Goal: Task Accomplishment & Management: Manage account settings

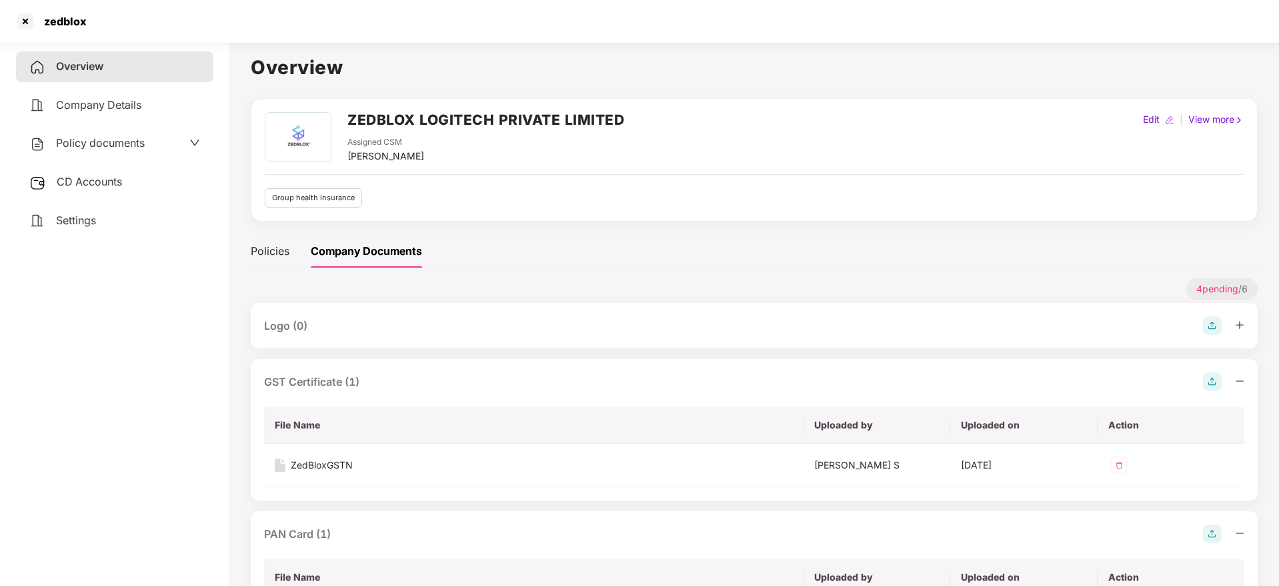
scroll to position [200, 0]
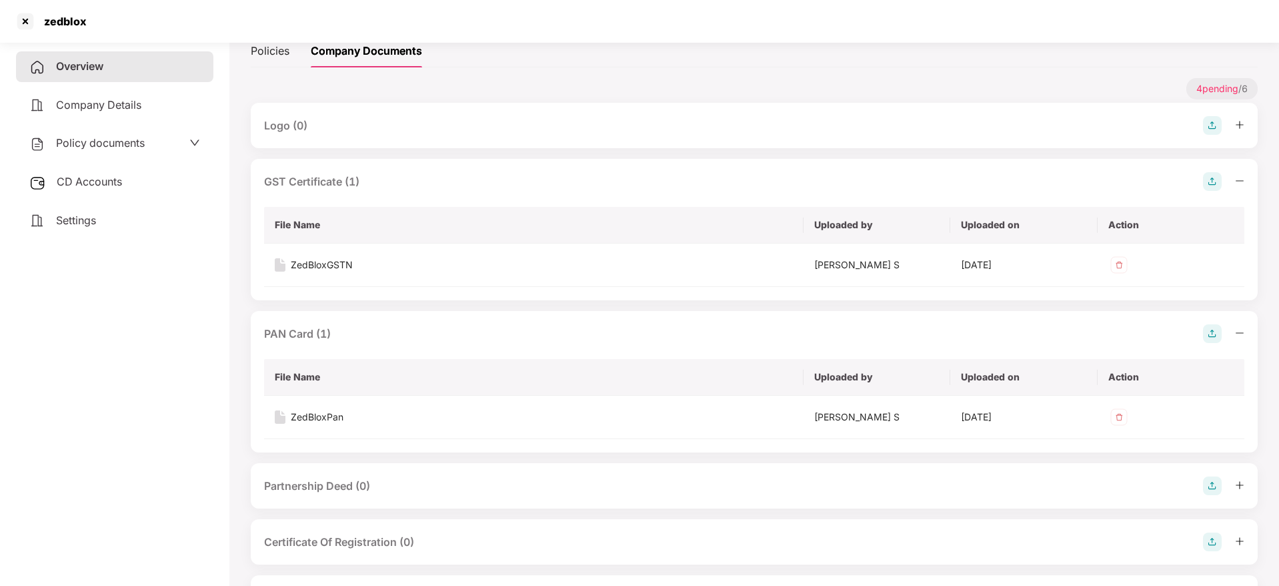
click at [781, 87] on div "4 pending / 6" at bounding box center [754, 90] width 1007 height 25
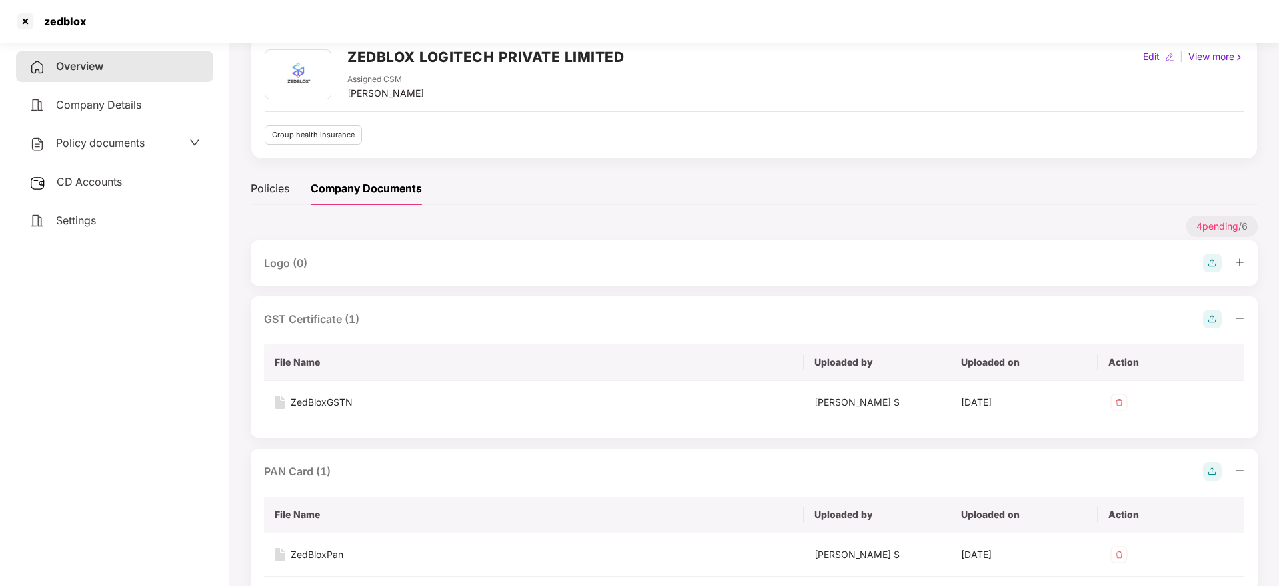
scroll to position [0, 0]
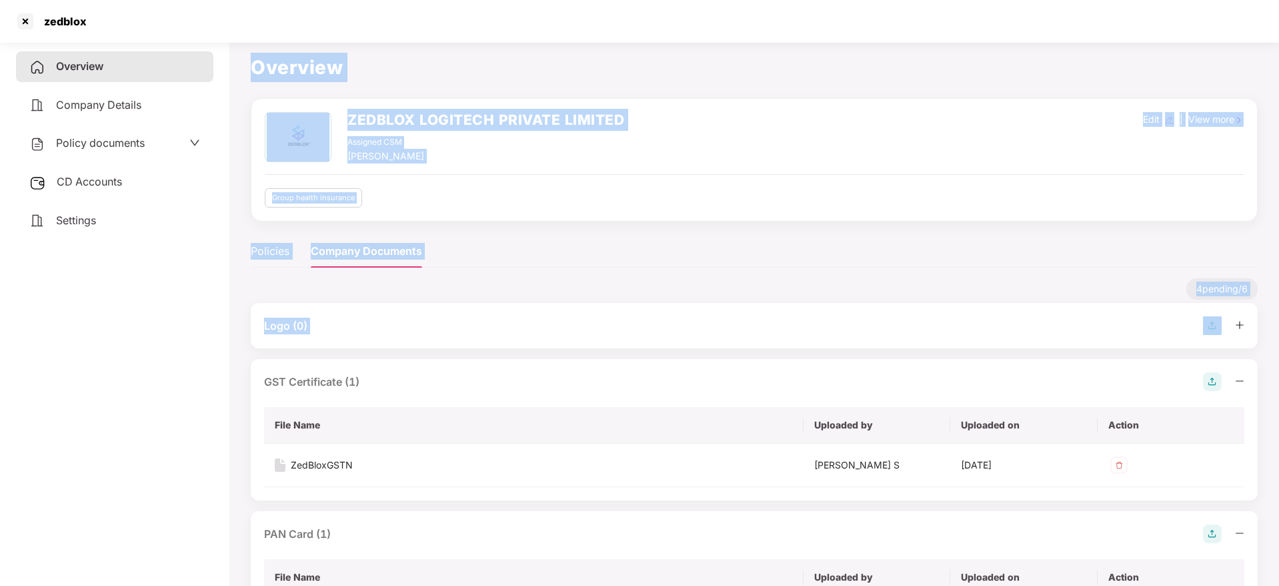
drag, startPoint x: 249, startPoint y: 61, endPoint x: 1211, endPoint y: 312, distance: 994.0
click at [1211, 312] on main "Overview ZEDBLOX LOGITECH PRIVATE LIMITED Assigned CSM Punith Arumugam Edit | V…" at bounding box center [754, 442] width 1050 height 810
click at [1164, 297] on div "4 pending / 6" at bounding box center [754, 290] width 1007 height 25
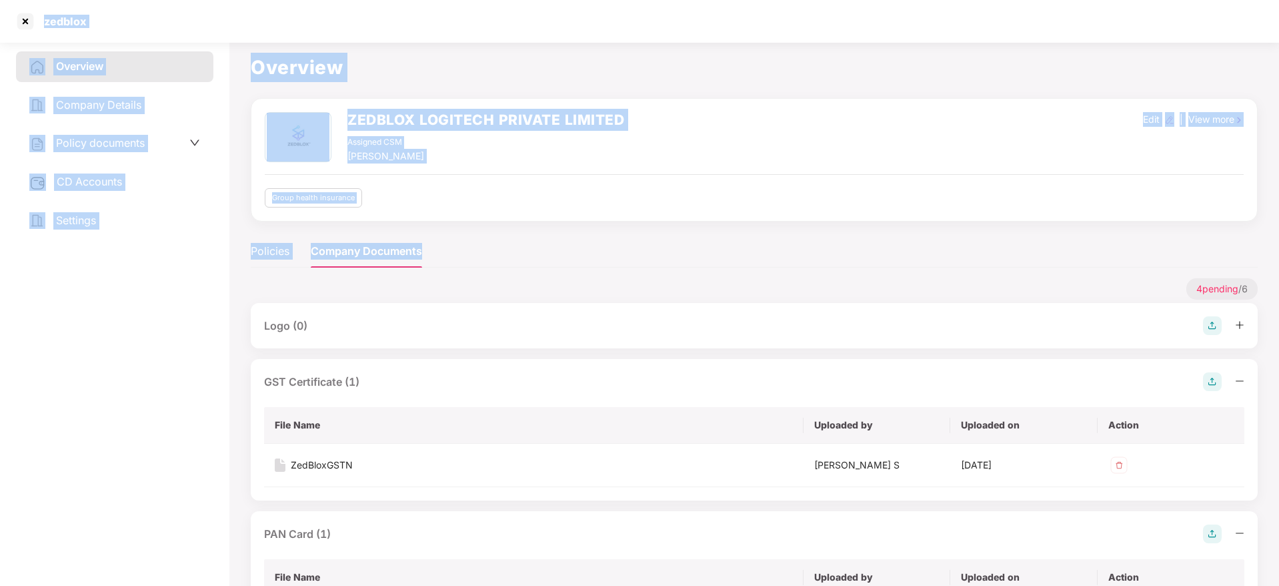
drag, startPoint x: 1081, startPoint y: 276, endPoint x: 20, endPoint y: 2, distance: 1095.4
click at [20, 2] on section "zedblox Overview Company Details Policy documents CD Accounts Settings Overview…" at bounding box center [639, 293] width 1279 height 586
click at [19, 21] on div at bounding box center [25, 21] width 21 height 21
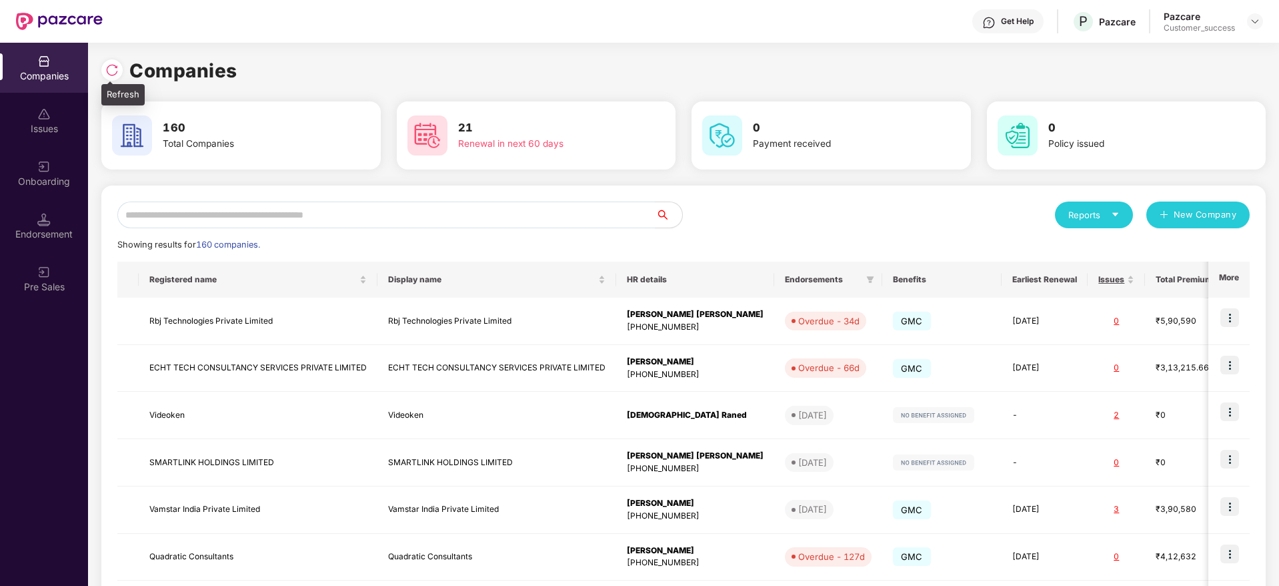
click at [117, 77] on div at bounding box center [111, 69] width 21 height 21
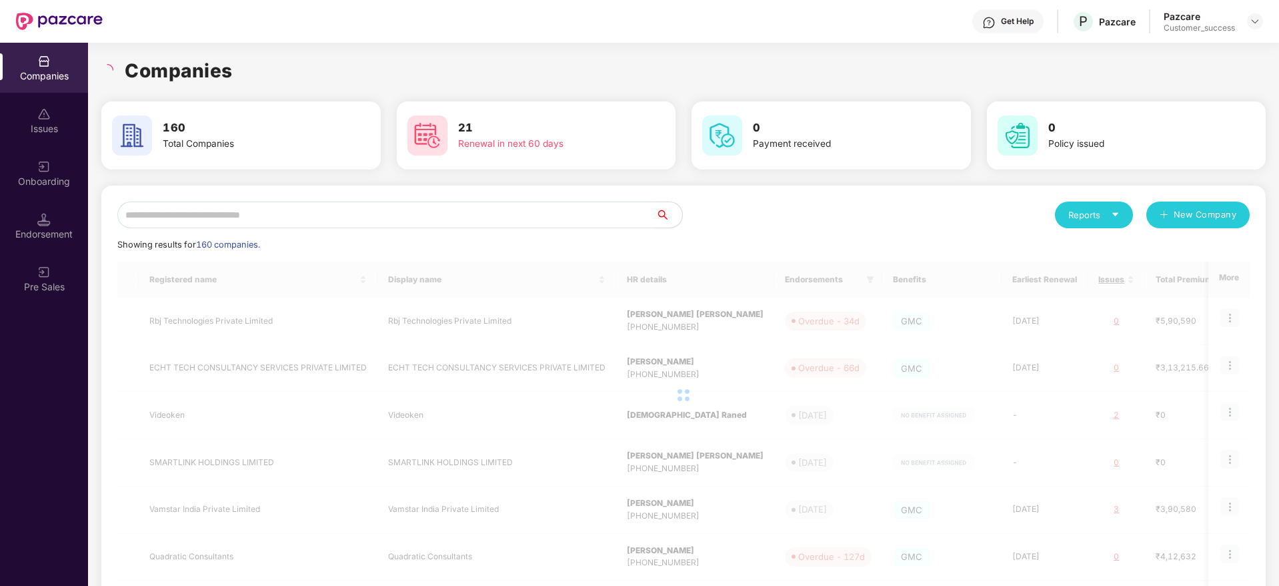
click at [274, 208] on input "text" at bounding box center [386, 214] width 538 height 27
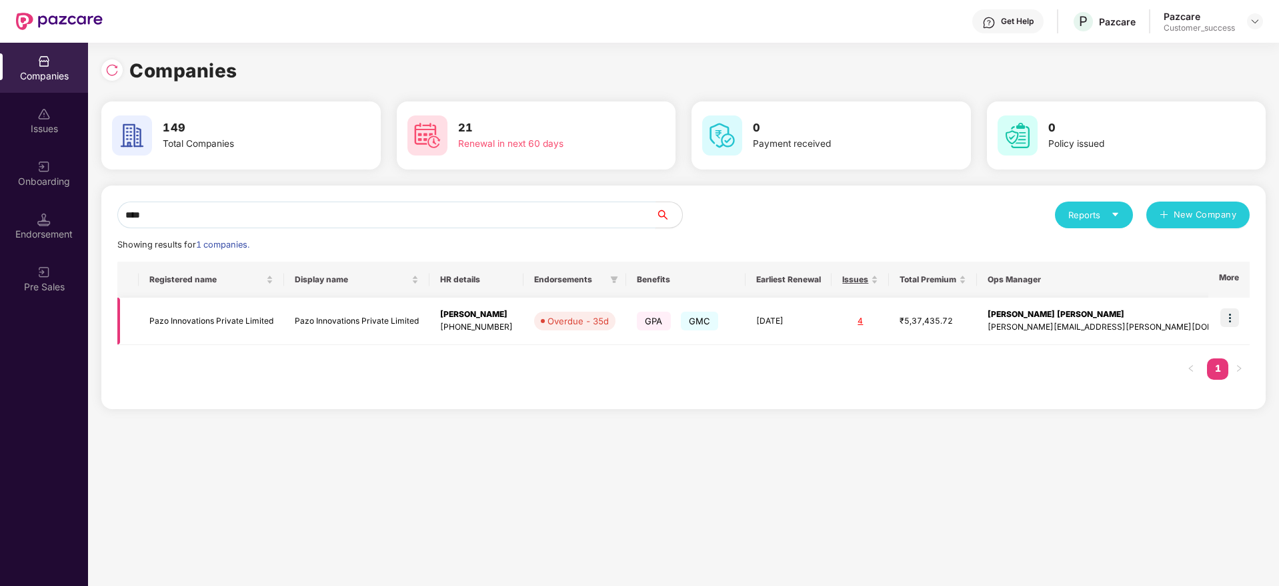
type input "****"
click at [1231, 317] on img at bounding box center [1230, 317] width 19 height 19
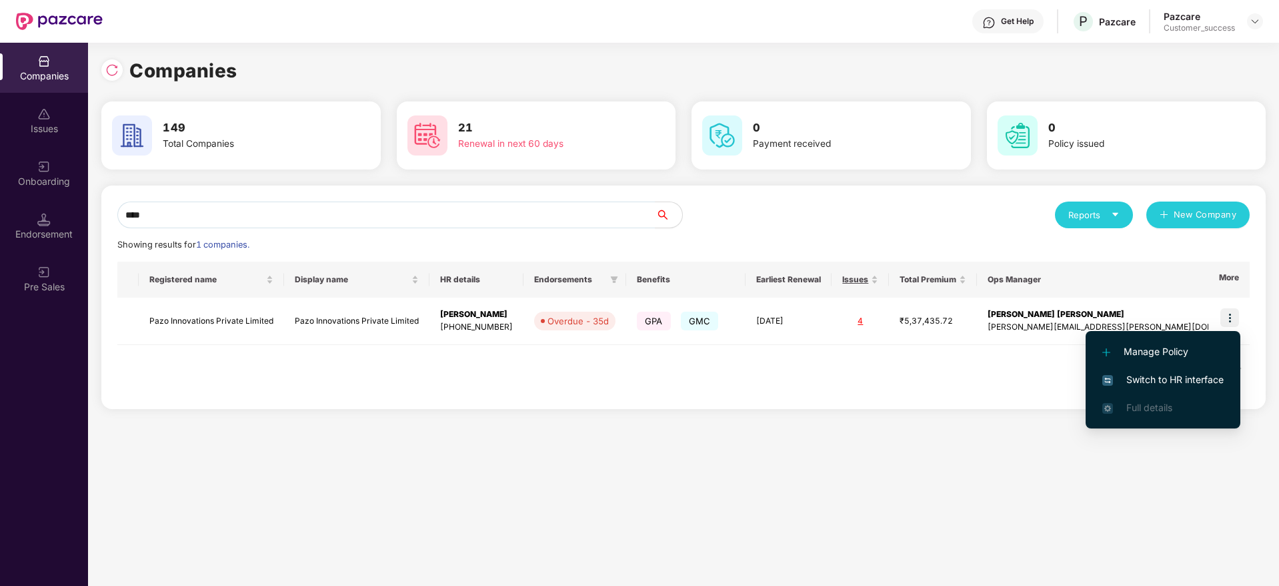
click at [1214, 375] on span "Switch to HR interface" at bounding box center [1163, 379] width 121 height 15
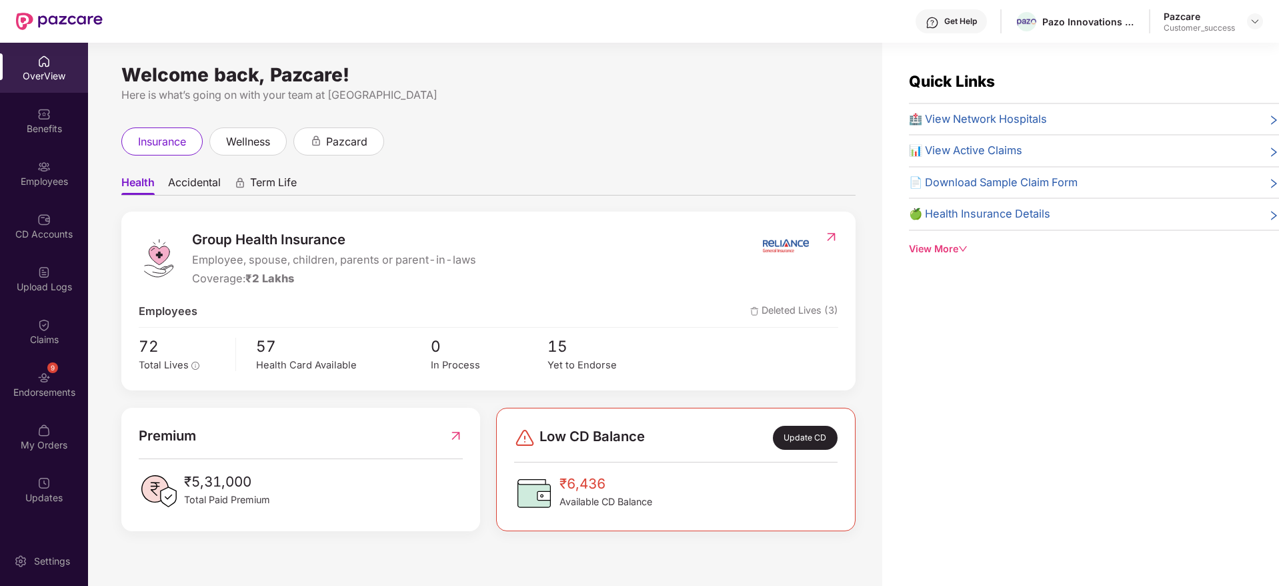
click at [15, 189] on div "Employees" at bounding box center [44, 173] width 88 height 50
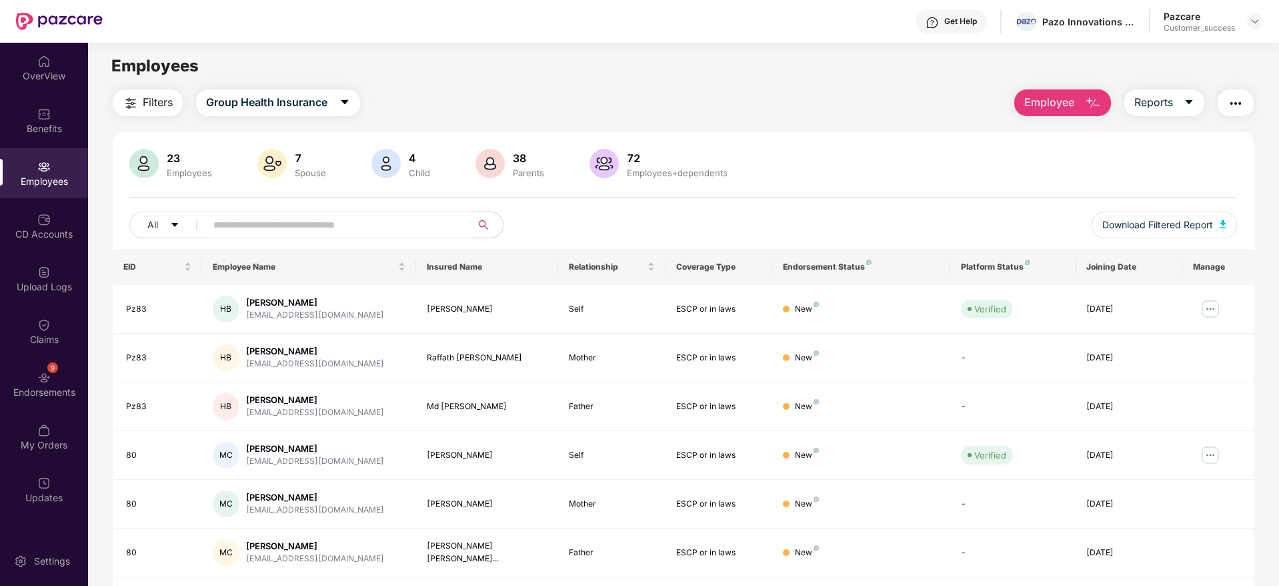
click at [367, 225] on input "text" at bounding box center [332, 225] width 239 height 20
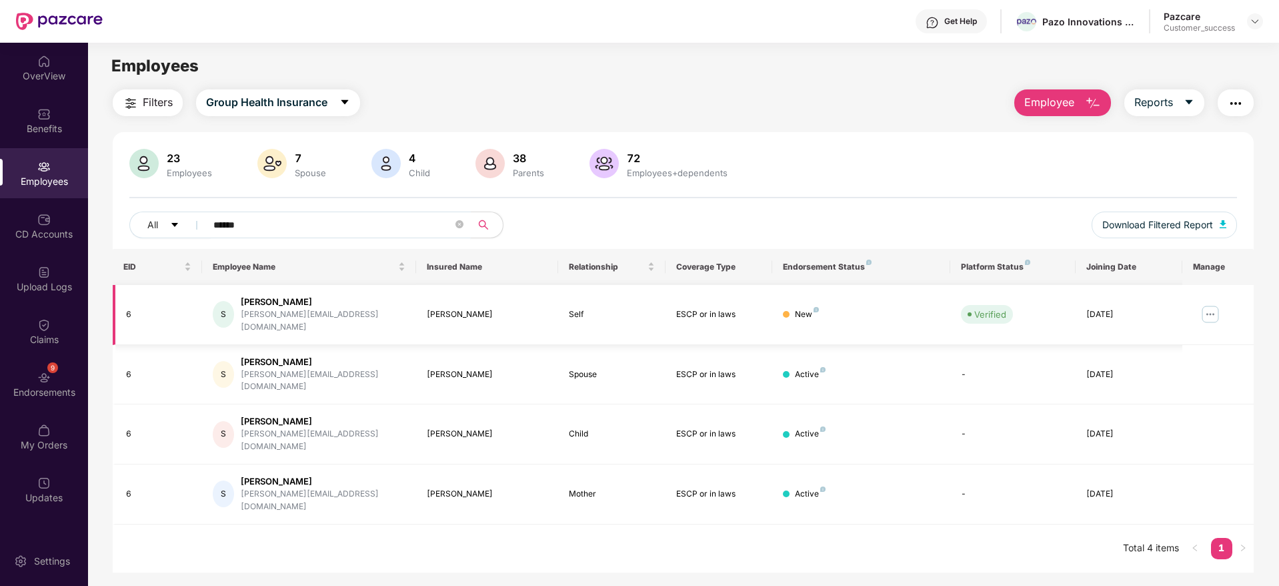
type input "******"
click at [1205, 309] on img at bounding box center [1210, 313] width 21 height 21
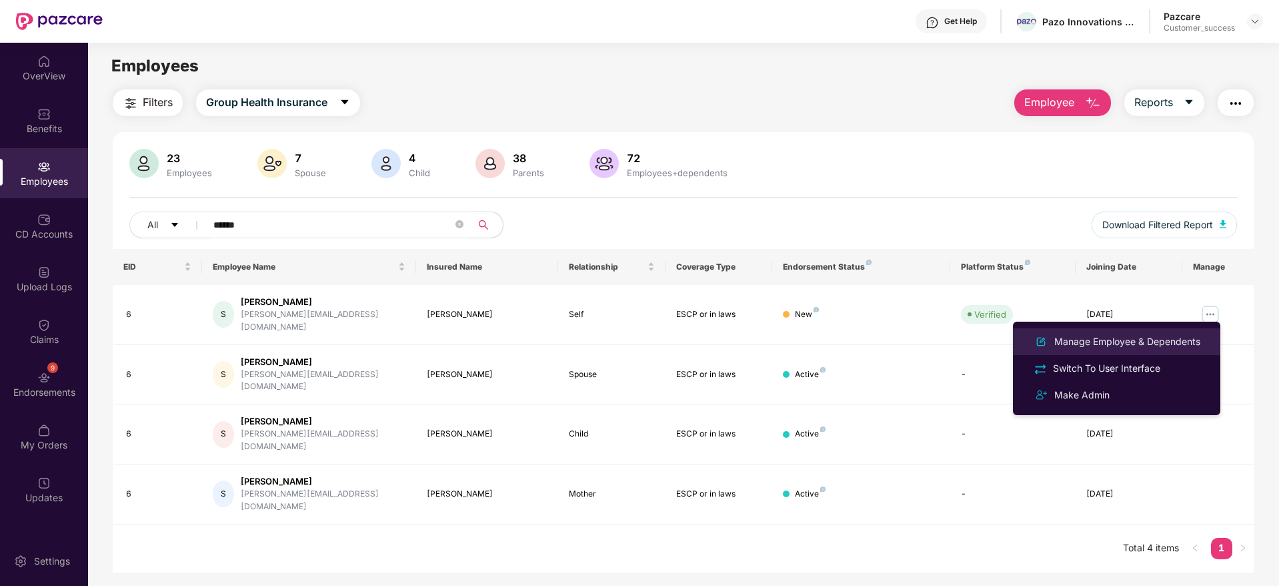
click at [1143, 346] on div "Manage Employee & Dependents" at bounding box center [1127, 341] width 151 height 15
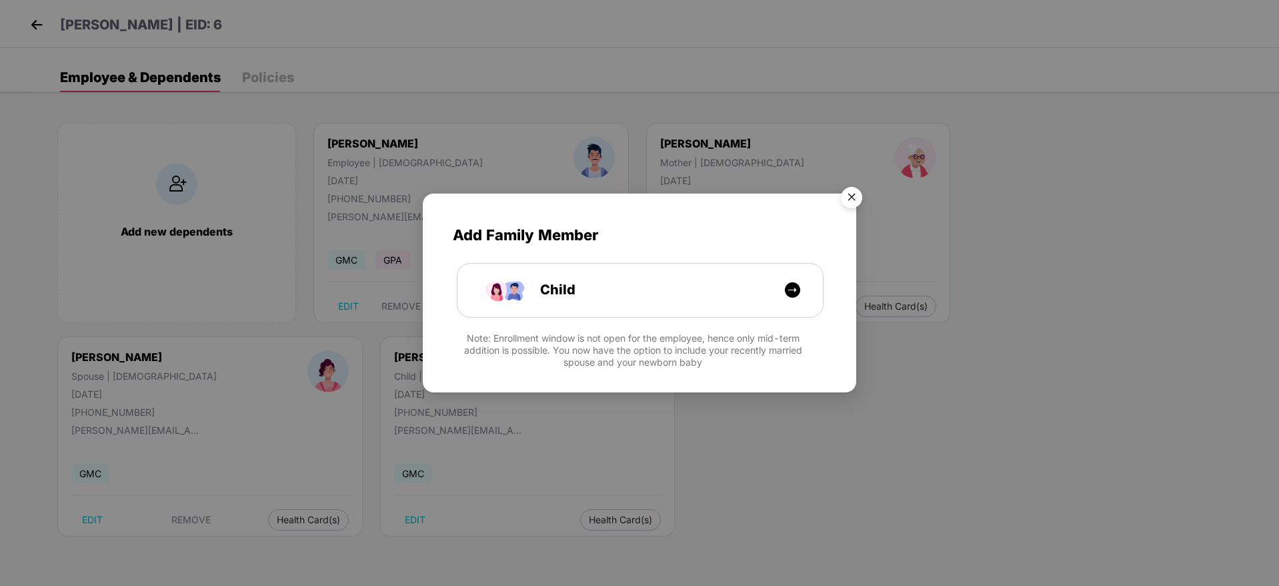
click at [852, 197] on img "Close" at bounding box center [851, 199] width 37 height 37
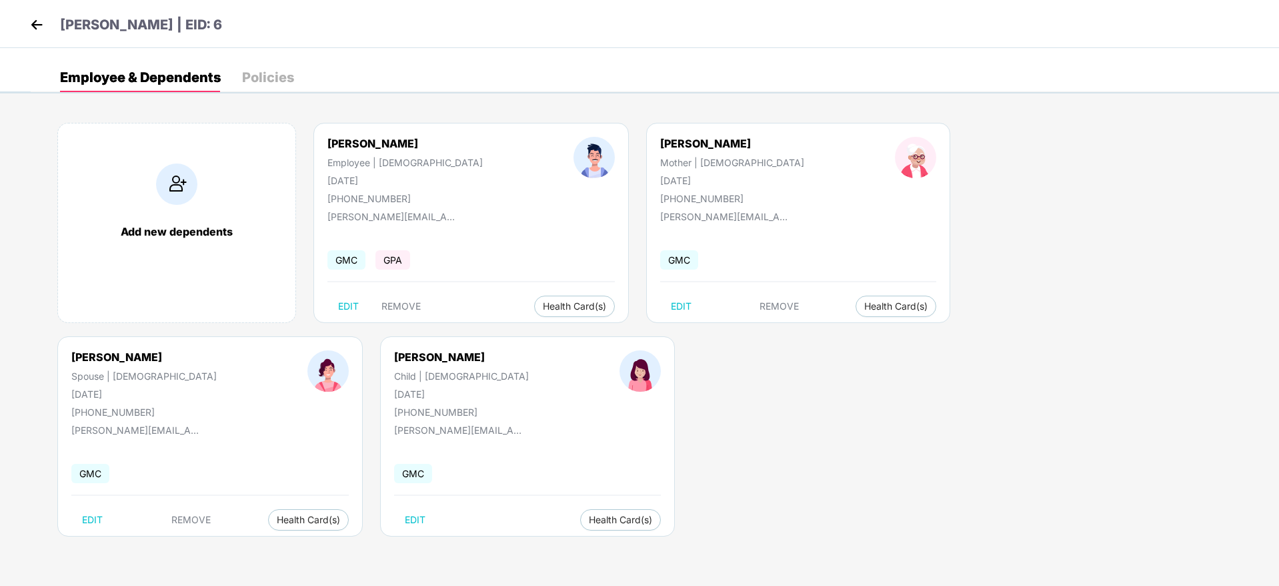
click at [217, 350] on div "Dhana Lakshmi" at bounding box center [143, 356] width 145 height 13
copy div "Dhana Lakshmi"
click at [196, 203] on img at bounding box center [176, 183] width 41 height 41
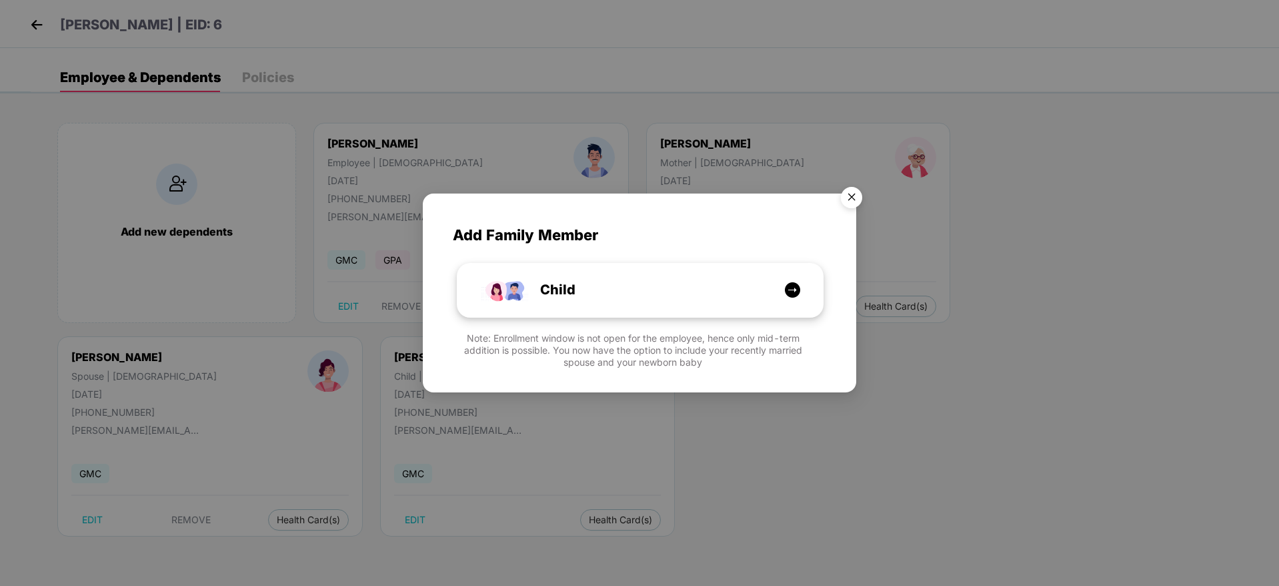
click at [668, 281] on div "Child" at bounding box center [647, 289] width 274 height 21
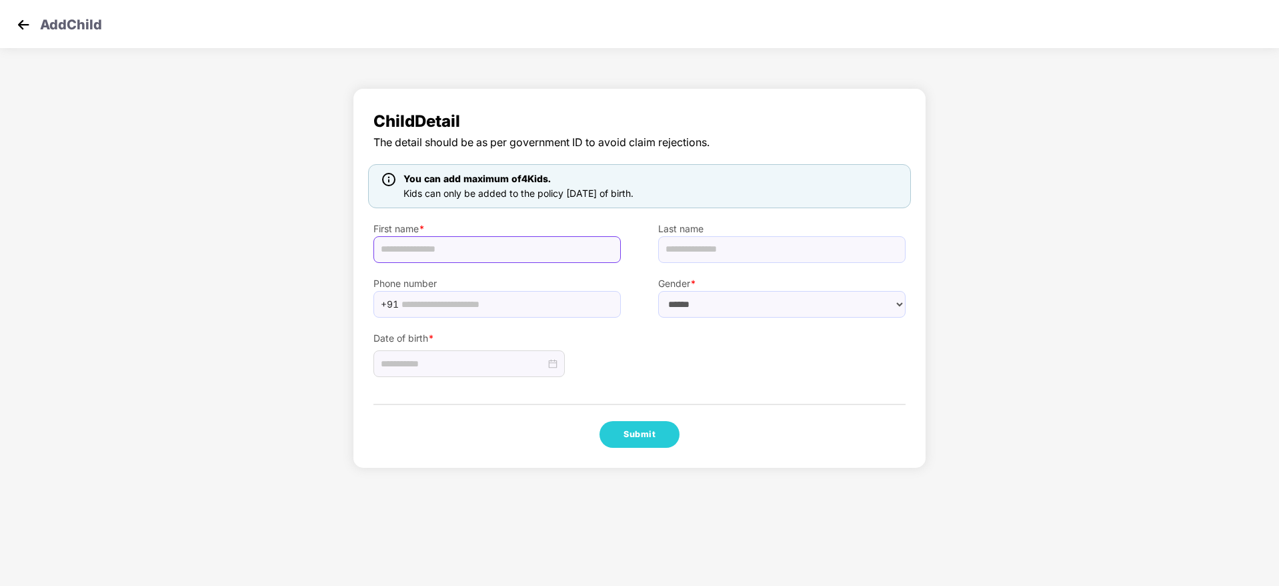
click at [450, 248] on input "text" at bounding box center [497, 249] width 247 height 27
paste input "**********"
type input "**********"
click at [472, 368] on input at bounding box center [463, 363] width 165 height 15
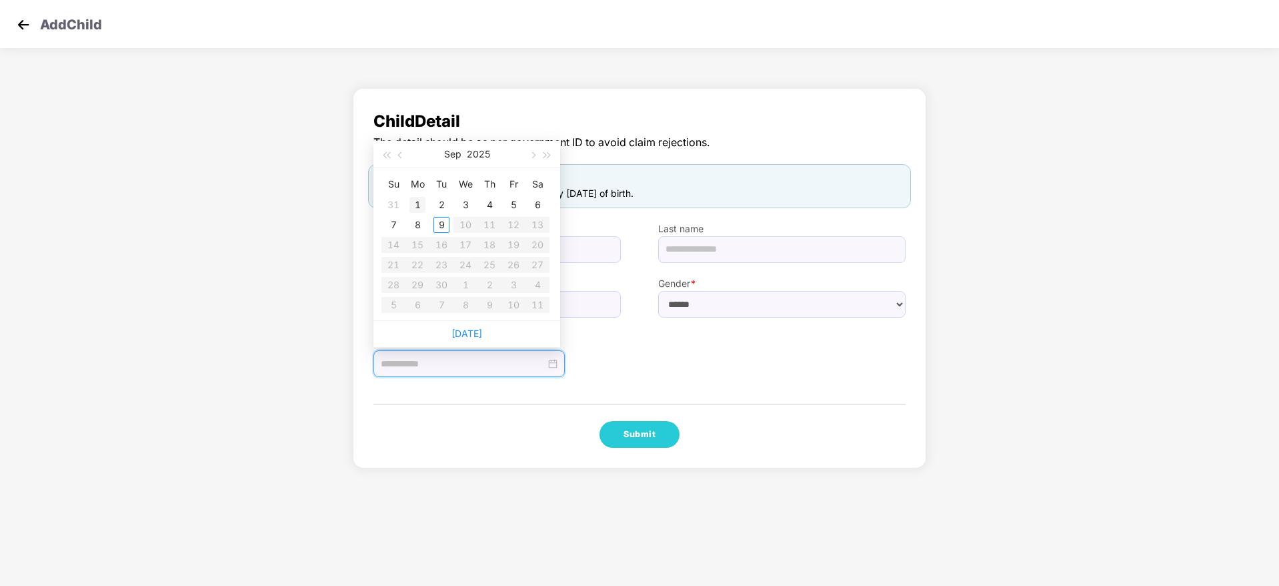
type input "**********"
click at [403, 163] on button "button" at bounding box center [401, 154] width 15 height 27
type input "**********"
click at [511, 227] on table "Su Mo Tu We Th Fr Sa 27 28 29 30 31 1 2 3 4 5 6 7 8 9 10 11 12 13 14 15 16 17 1…" at bounding box center [466, 243] width 168 height 141
click at [511, 228] on table "Su Mo Tu We Th Fr Sa 27 28 29 30 31 1 2 3 4 5 6 7 8 9 10 11 12 13 14 15 16 17 1…" at bounding box center [466, 243] width 168 height 141
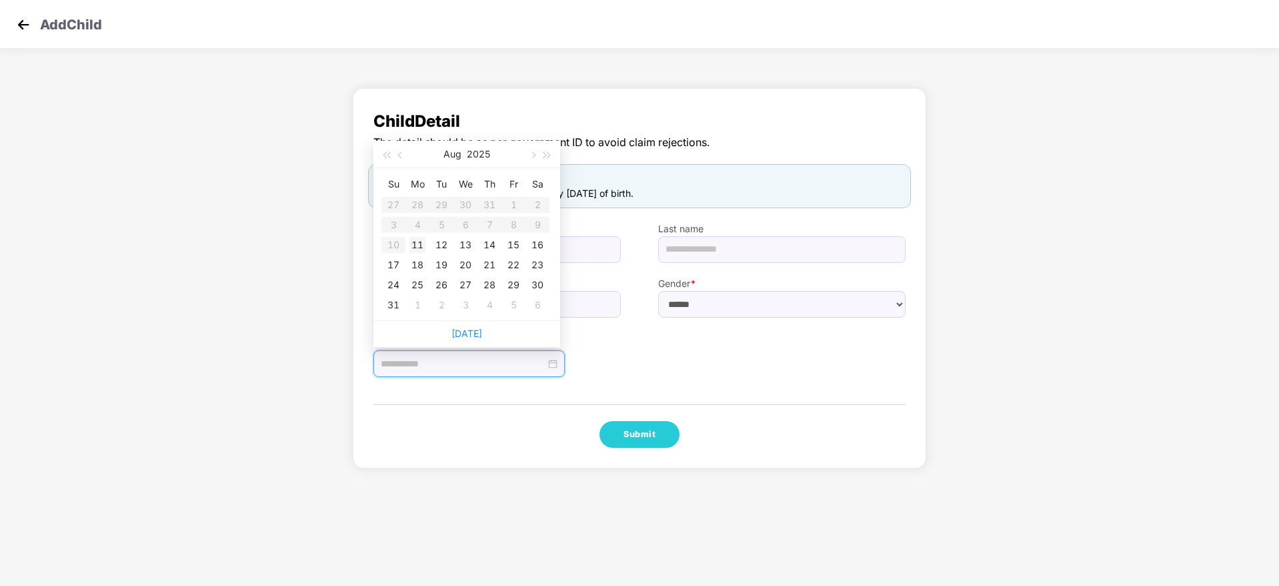
type input "**********"
click at [422, 241] on div "11" at bounding box center [418, 245] width 16 height 16
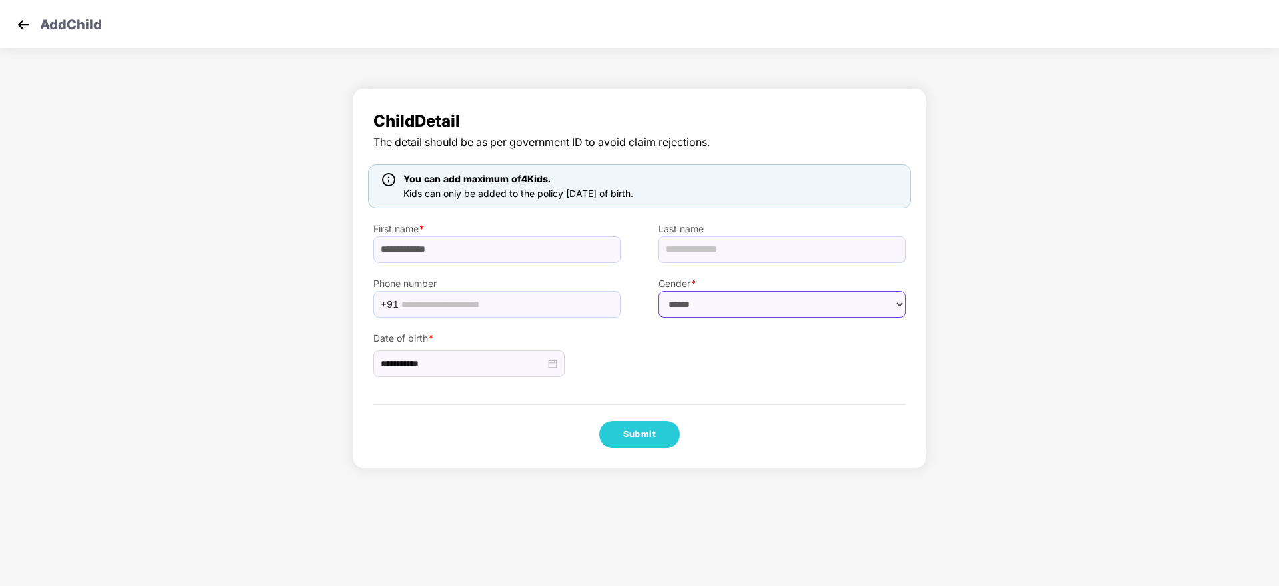
click at [690, 314] on select "****** **** ******" at bounding box center [781, 304] width 247 height 27
select select "******"
click at [658, 291] on select "****** **** ******" at bounding box center [781, 304] width 247 height 27
click at [487, 239] on input "**********" at bounding box center [497, 249] width 247 height 27
type input "**********"
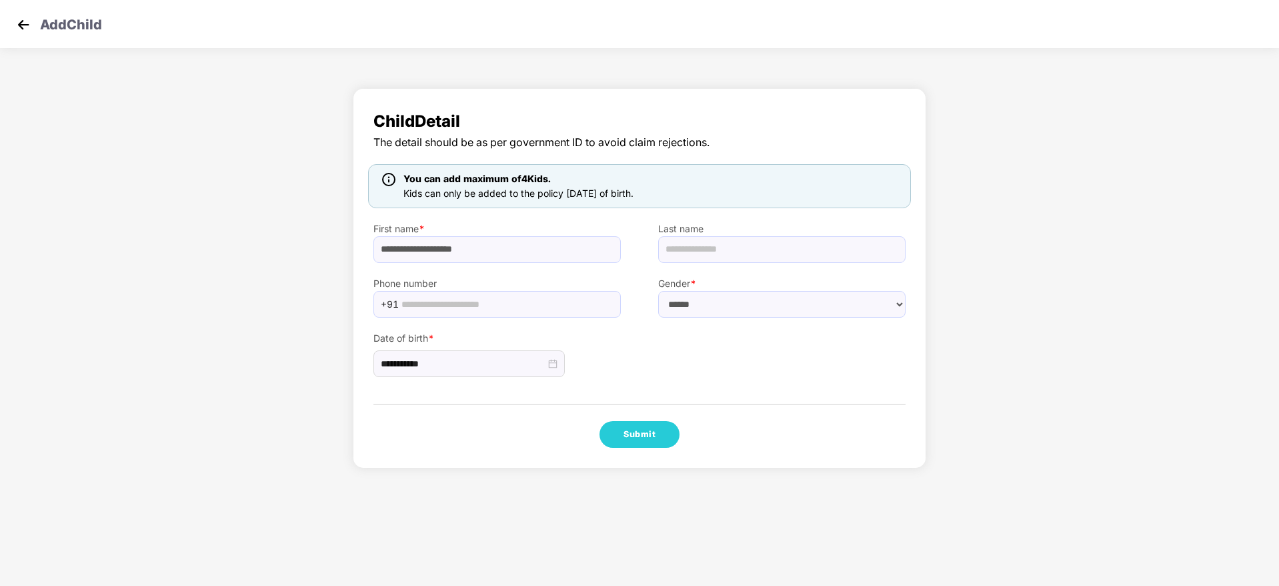
click at [628, 368] on div "**********" at bounding box center [497, 347] width 285 height 60
click at [646, 418] on div "**********" at bounding box center [640, 278] width 574 height 380
click at [651, 432] on button "Submit" at bounding box center [640, 434] width 80 height 27
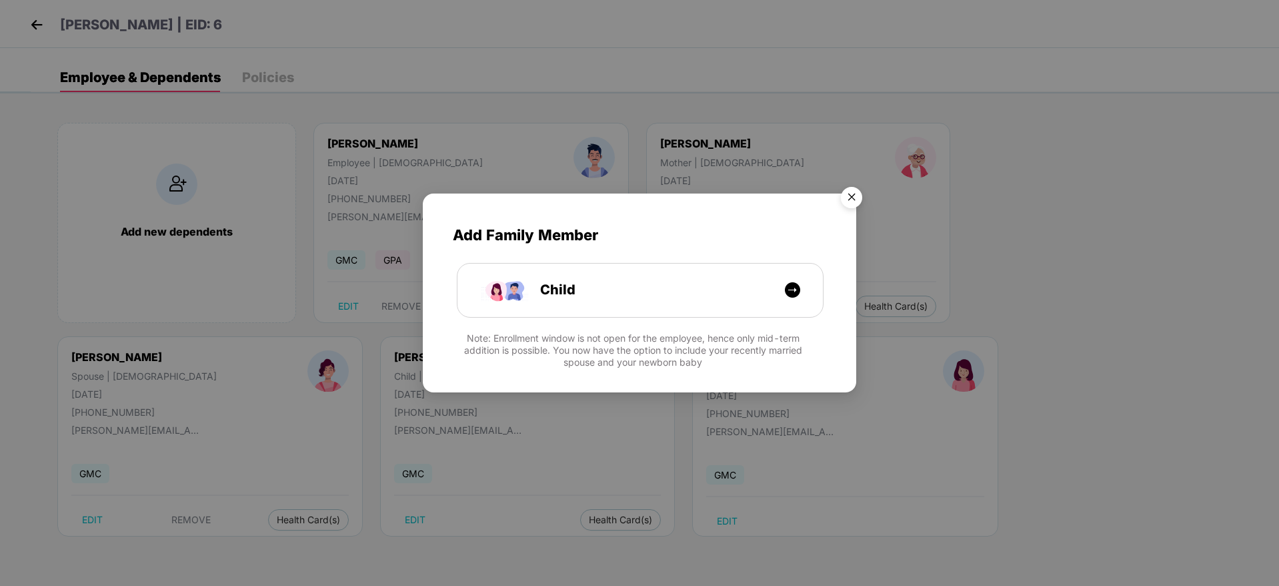
click at [856, 195] on img "Close" at bounding box center [851, 199] width 37 height 37
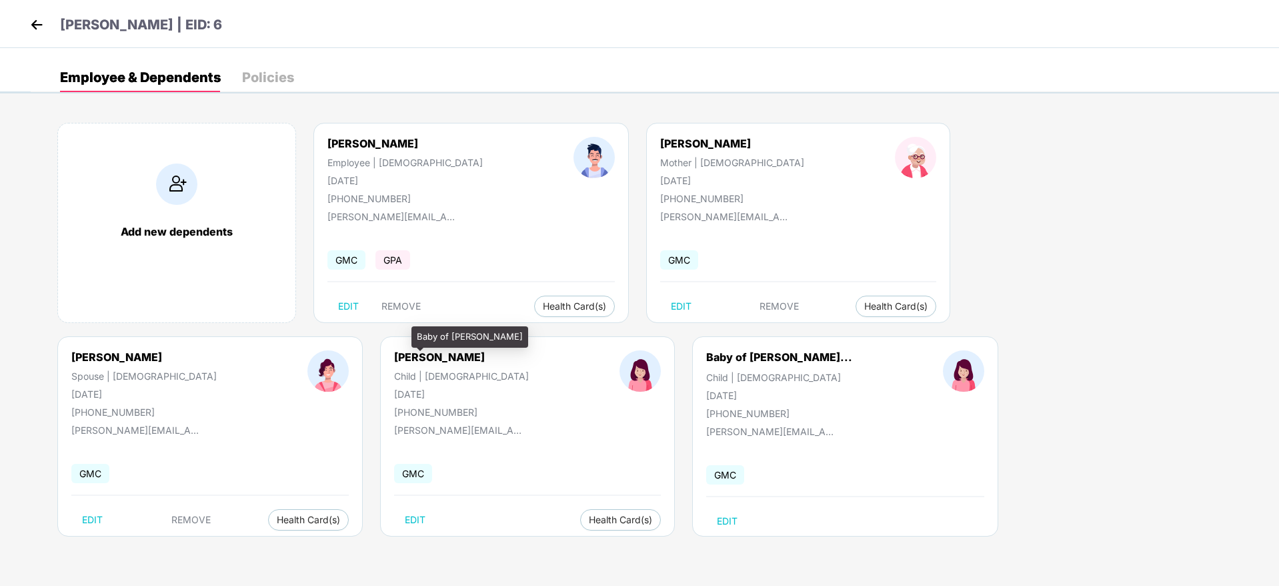
click at [706, 358] on div "Baby of Dhana Lakshm..." at bounding box center [779, 356] width 146 height 13
click at [692, 346] on div "Baby of Dhana Lakshm... Child | Female 11 Aug 2025 +919738683446 saravanan@gopa…" at bounding box center [845, 436] width 306 height 200
click at [706, 356] on div "Baby of Dhana Lakshm..." at bounding box center [779, 356] width 146 height 13
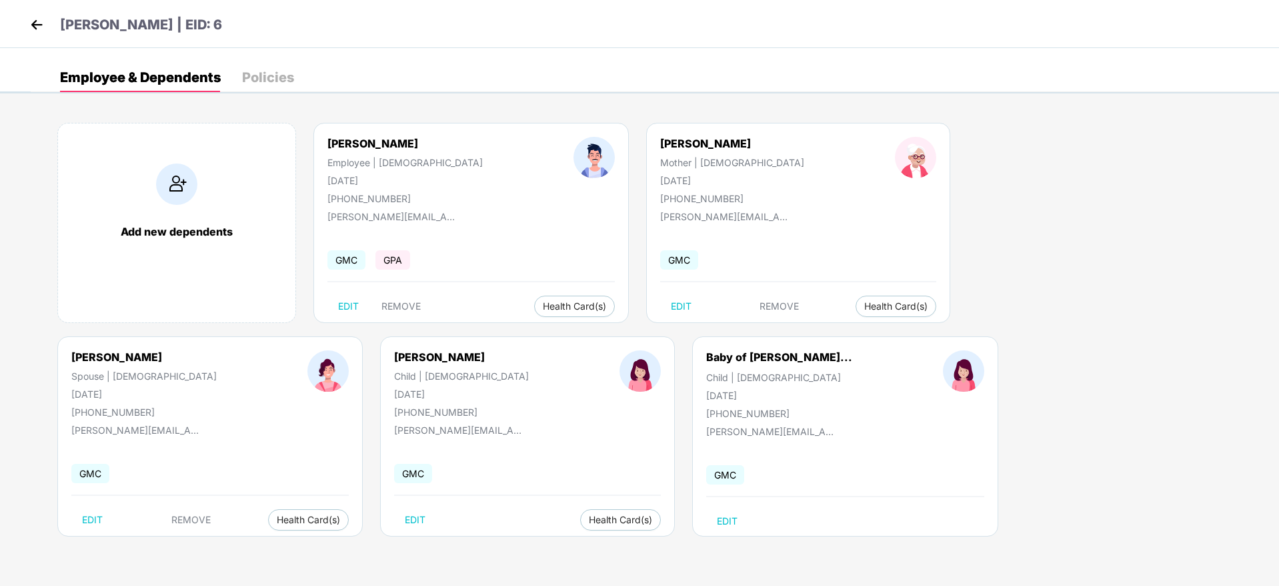
click at [692, 347] on div "Baby of Dhana Lakshm... Child | Female 11 Aug 2025 +919738683446 saravanan@gopa…" at bounding box center [845, 436] width 306 height 200
click at [706, 355] on div "Baby of Dhana Lakshm..." at bounding box center [779, 356] width 146 height 13
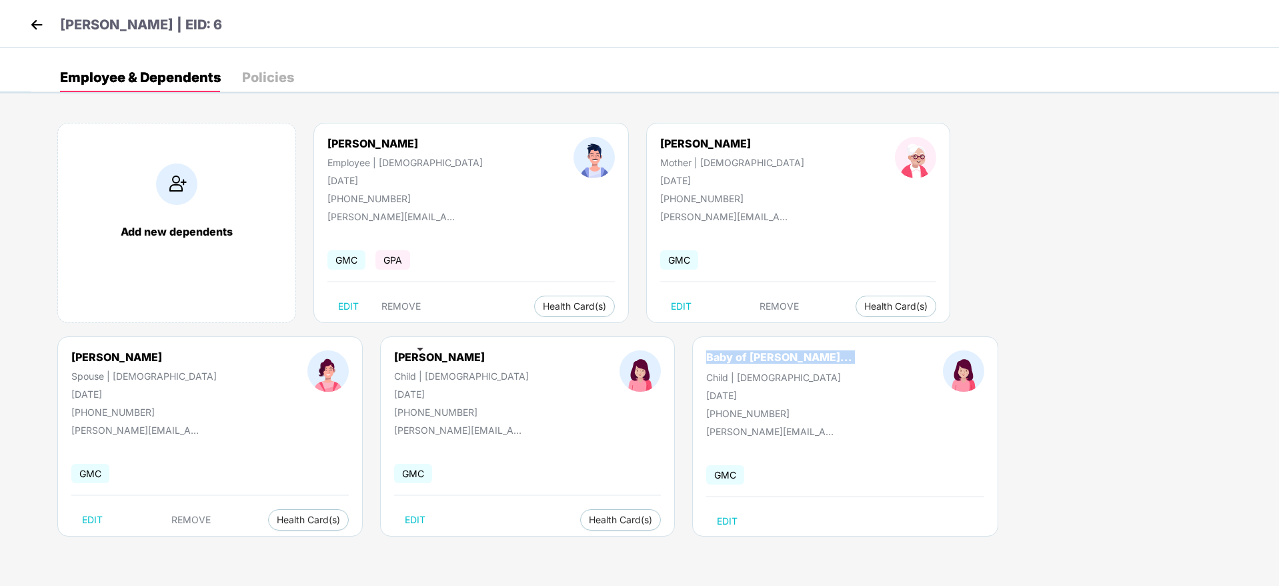
click at [706, 360] on div "Baby of Dhana Lakshm..." at bounding box center [779, 356] width 146 height 13
click at [447, 335] on div "Baby of Dhana Lakshmi" at bounding box center [470, 336] width 117 height 21
copy div "Baby of Dhana Lakshmi"
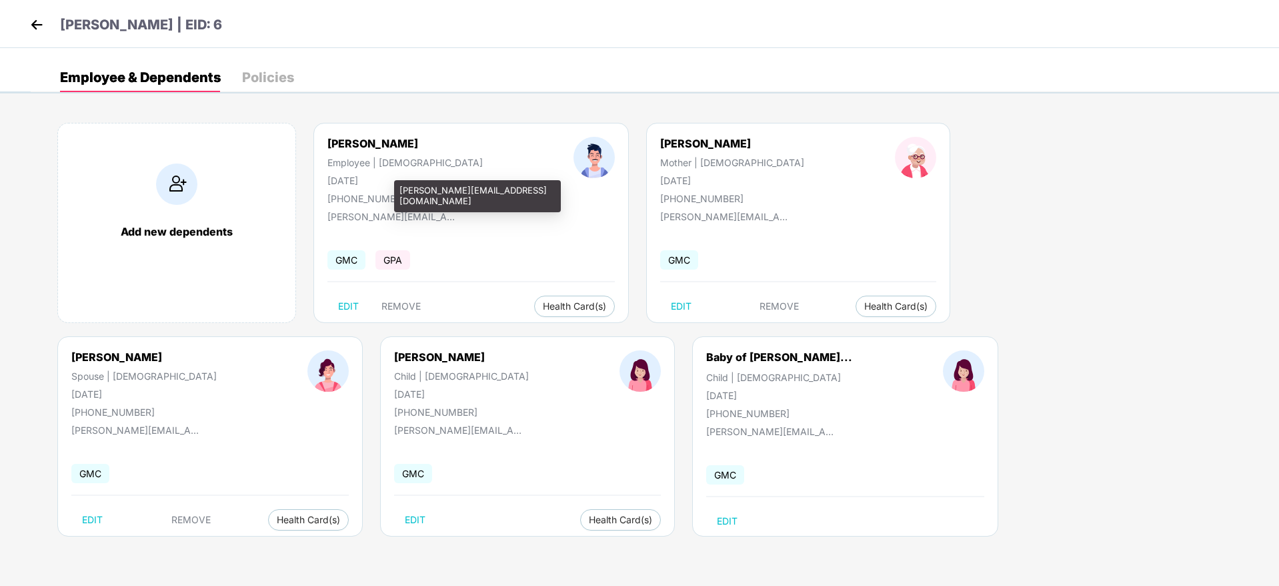
click at [410, 218] on div "saravanan@gopazo.com" at bounding box center [393, 216] width 133 height 11
copy div "saravanan@gopazo.com"
click at [42, 31] on img at bounding box center [37, 25] width 20 height 20
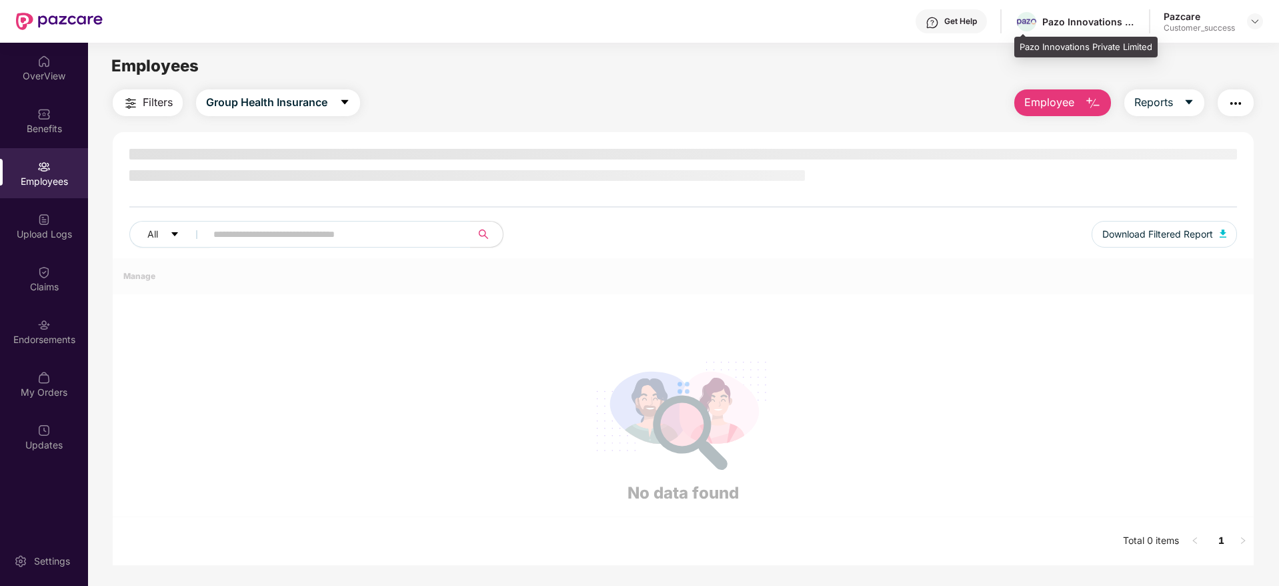
click at [1114, 30] on div "Pazo Innovations Private Limited" at bounding box center [1075, 21] width 121 height 23
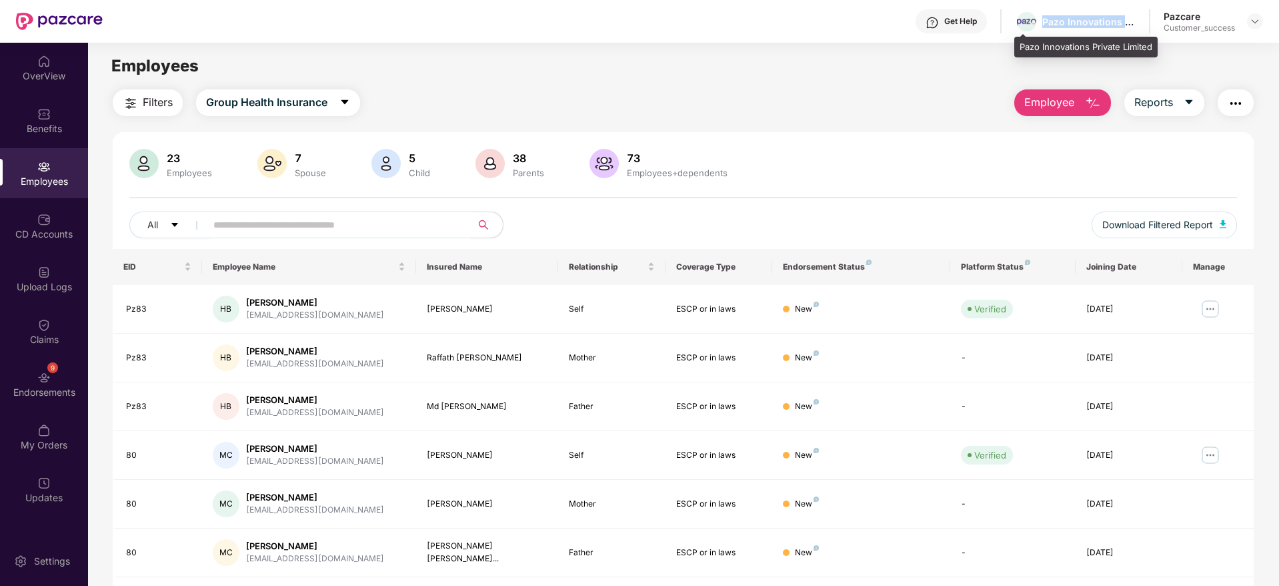
click at [1114, 30] on div "Pazo Innovations Private Limited" at bounding box center [1075, 21] width 121 height 23
click at [1247, 23] on div at bounding box center [1255, 21] width 16 height 16
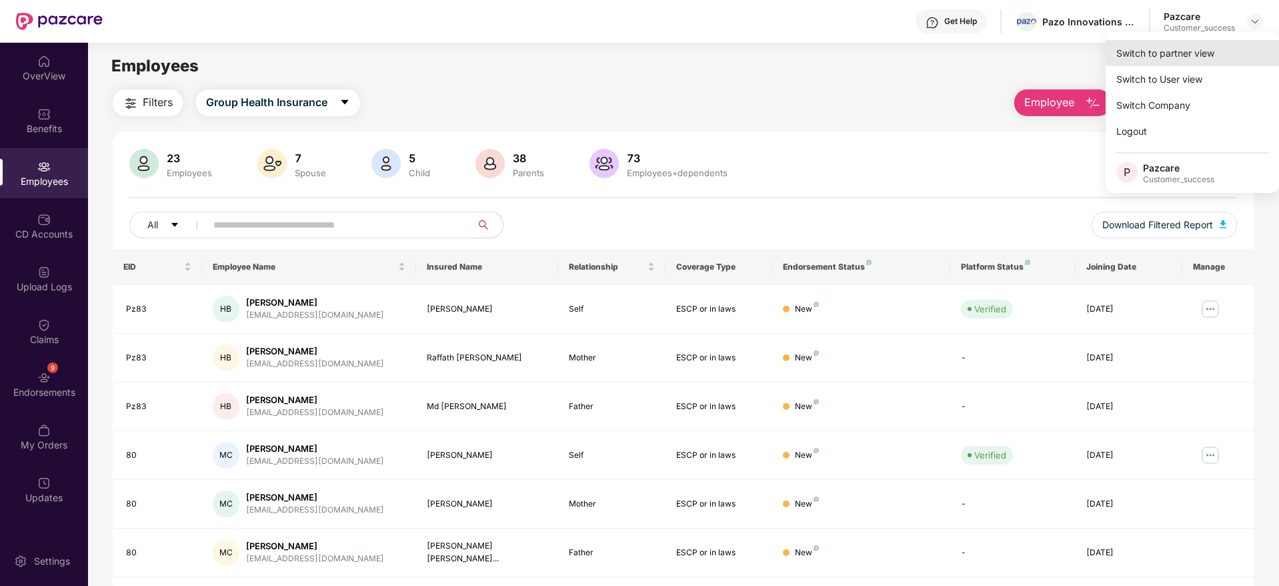
click at [1217, 55] on div "Switch to partner view" at bounding box center [1192, 53] width 173 height 26
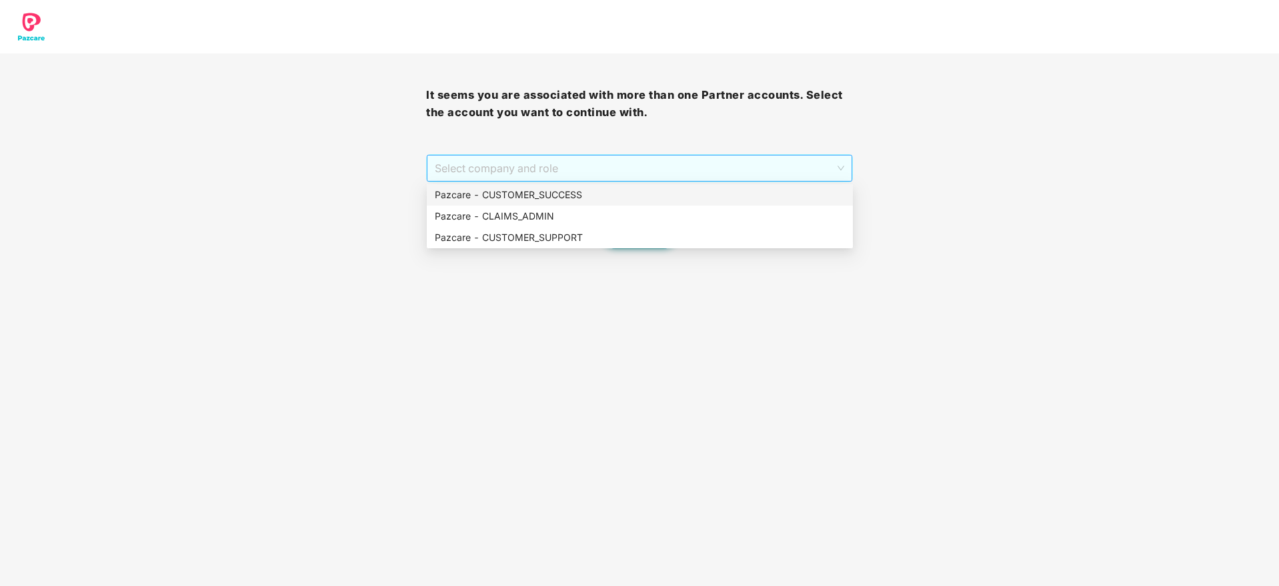
click at [618, 175] on span "Select company and role" at bounding box center [639, 167] width 409 height 25
click at [619, 185] on div "Pazcare - CUSTOMER_SUCCESS" at bounding box center [640, 194] width 426 height 21
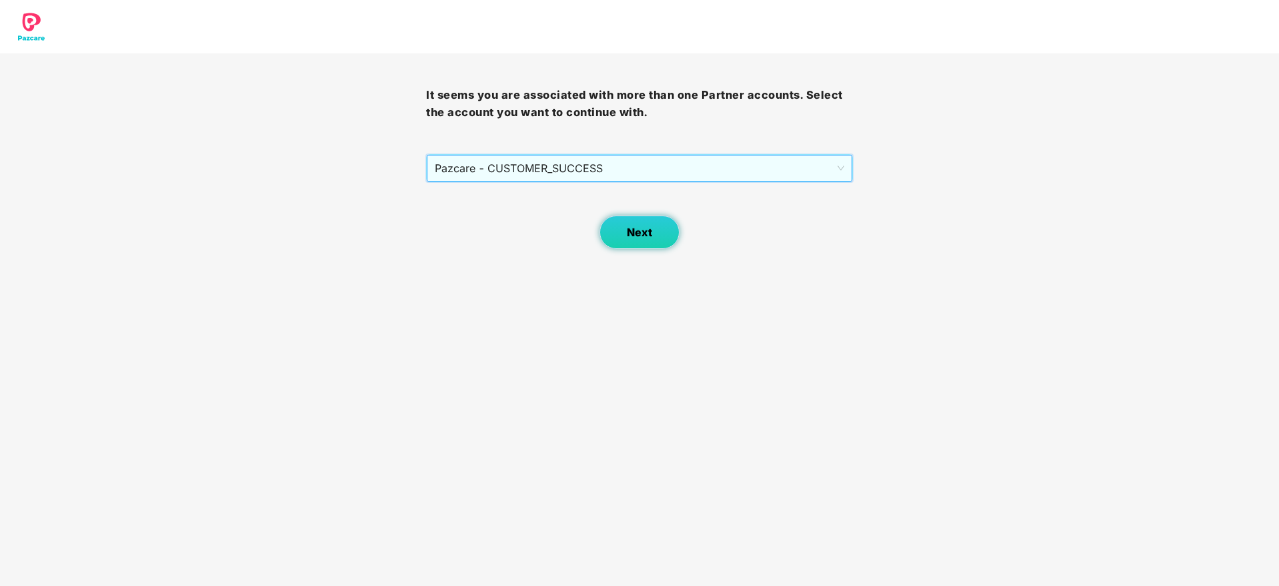
click at [650, 231] on span "Next" at bounding box center [639, 232] width 25 height 13
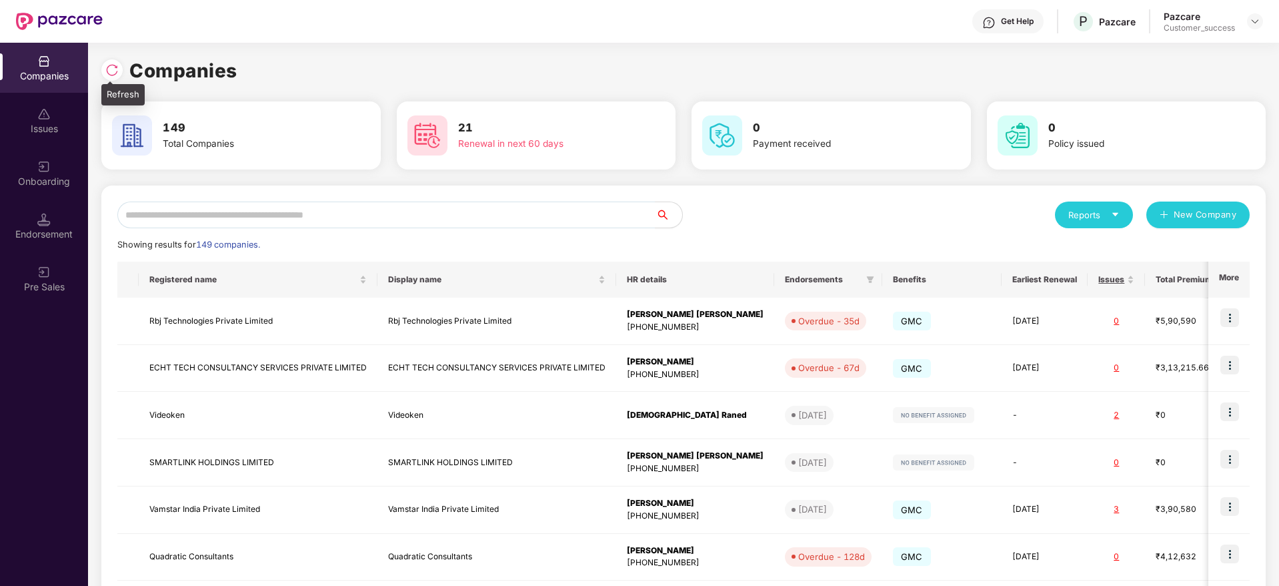
click at [117, 73] on img at bounding box center [111, 69] width 13 height 13
click at [109, 75] on img at bounding box center [111, 69] width 13 height 13
click at [269, 213] on input "text" at bounding box center [386, 214] width 538 height 27
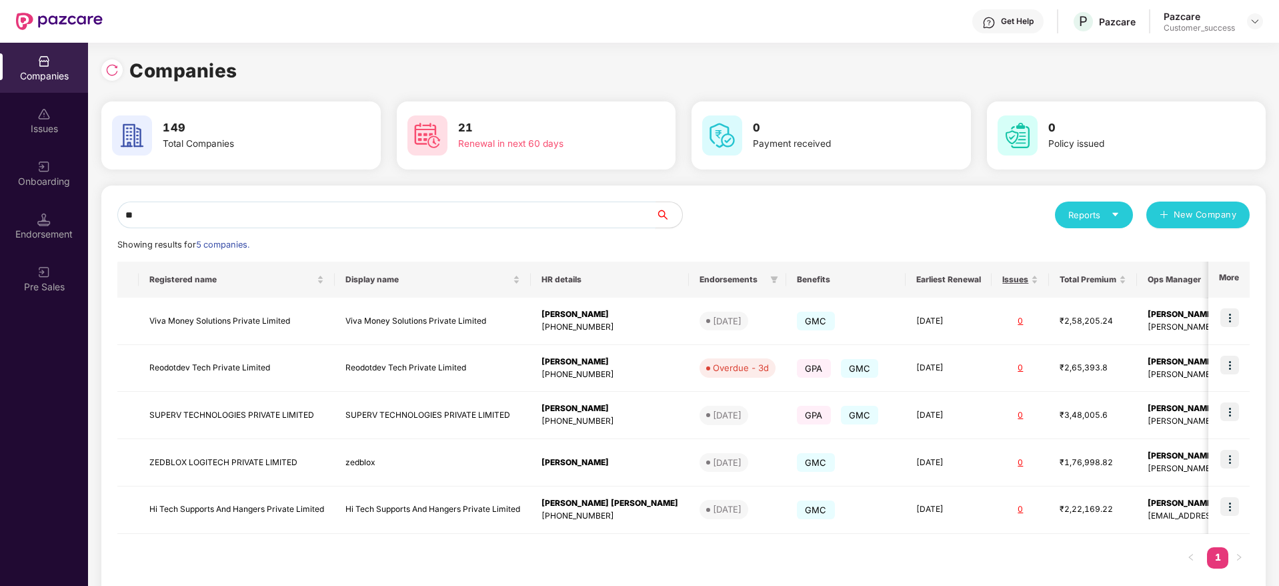
type input "*"
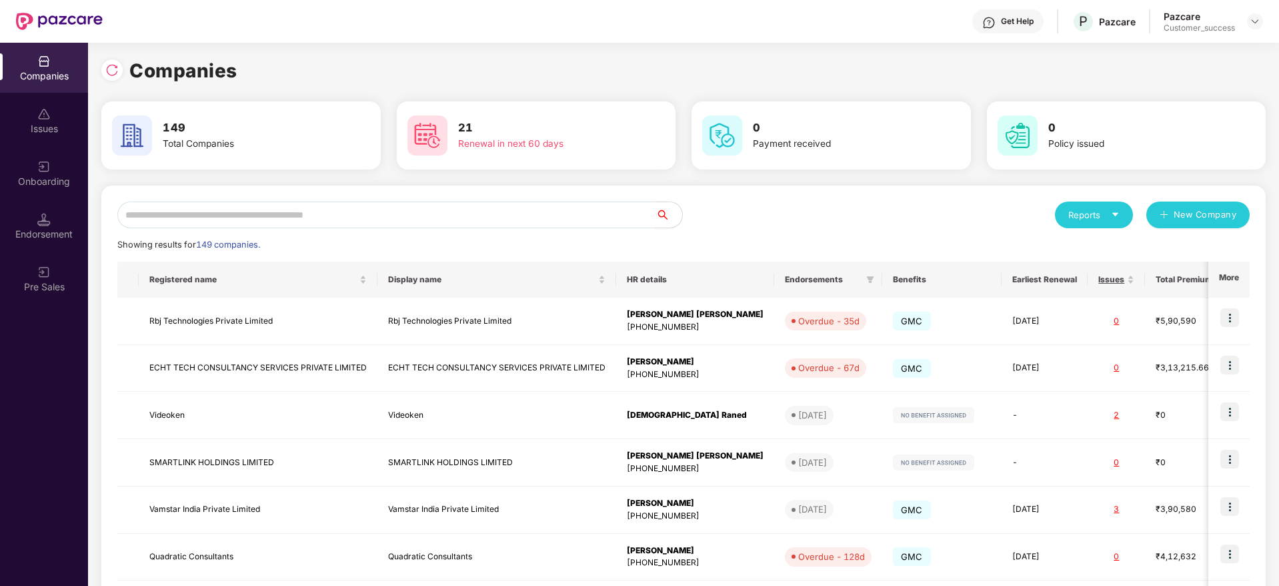
click at [1090, 214] on div "Reports" at bounding box center [1094, 214] width 51 height 13
click at [1093, 249] on div "Companies" at bounding box center [1087, 250] width 49 height 15
click at [348, 204] on input "text" at bounding box center [386, 214] width 538 height 27
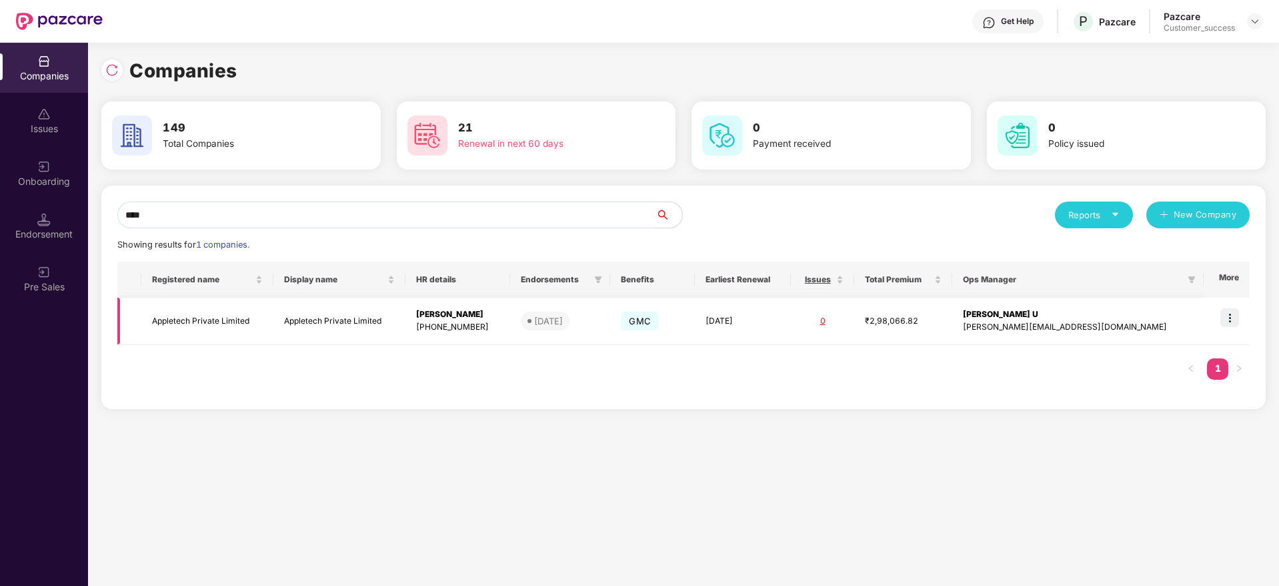
type input "****"
copy div "Jaimin Doshi"
click at [307, 217] on input "****" at bounding box center [386, 214] width 538 height 27
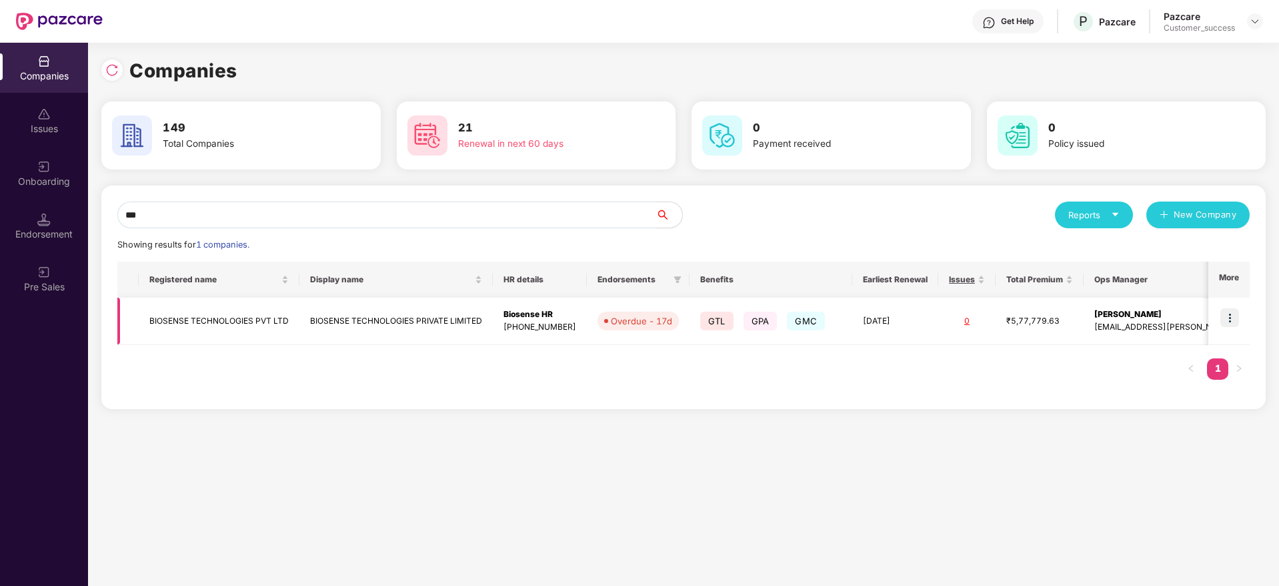
type input "***"
drag, startPoint x: 1233, startPoint y: 319, endPoint x: 1229, endPoint y: 331, distance: 12.7
click at [1233, 319] on img at bounding box center [1230, 317] width 19 height 19
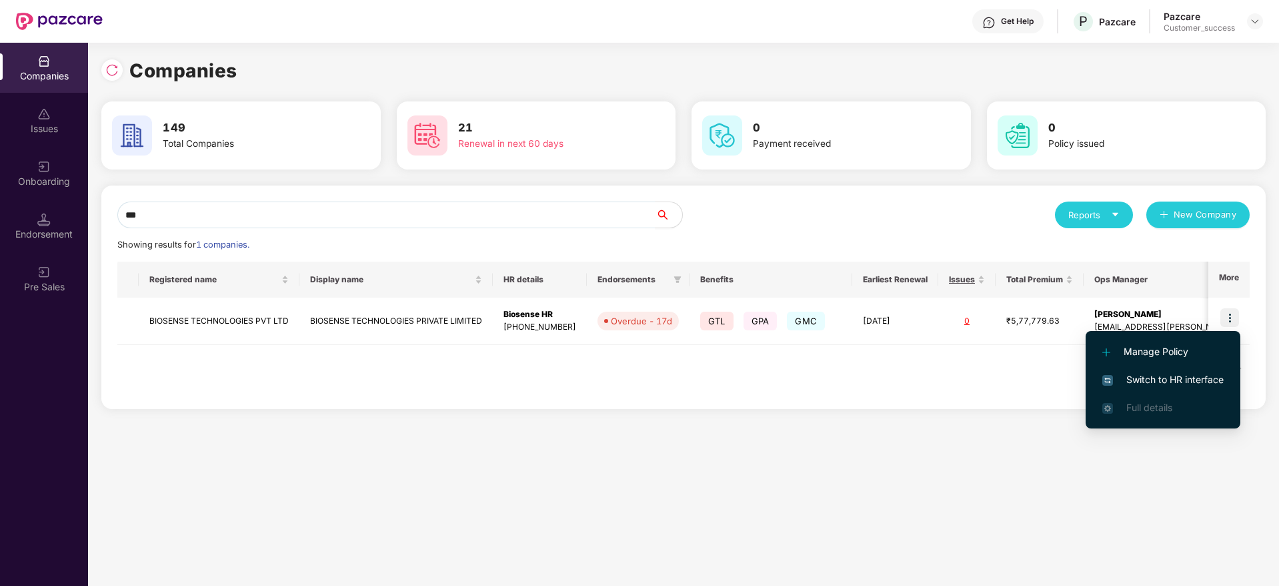
click at [1217, 376] on span "Switch to HR interface" at bounding box center [1163, 379] width 121 height 15
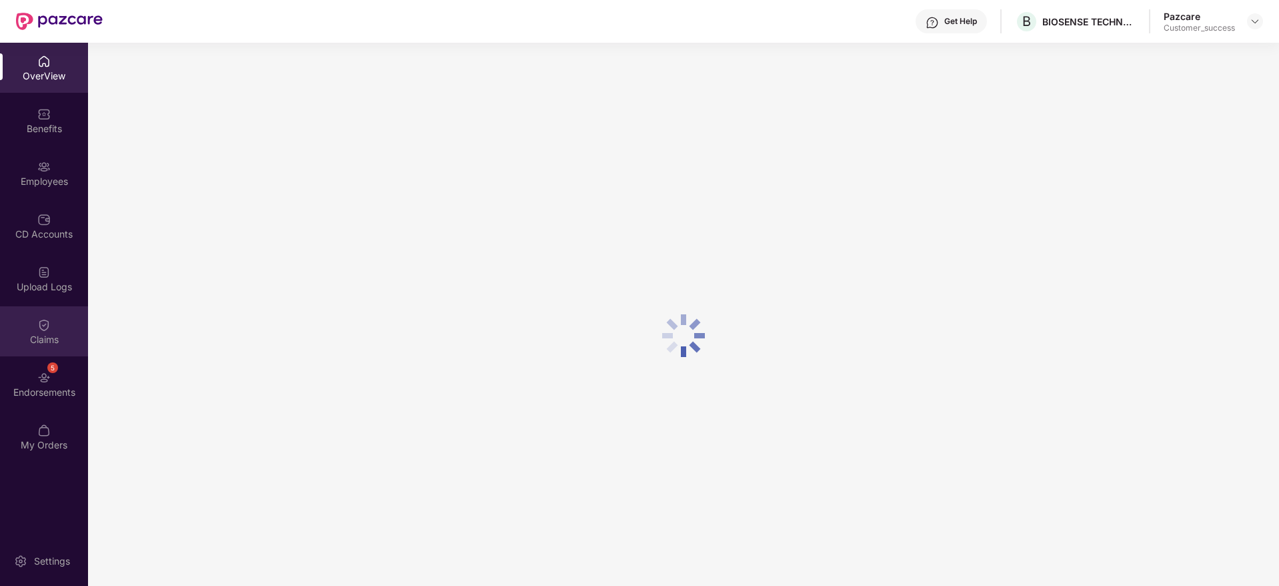
click at [40, 339] on div "Claims" at bounding box center [44, 339] width 88 height 13
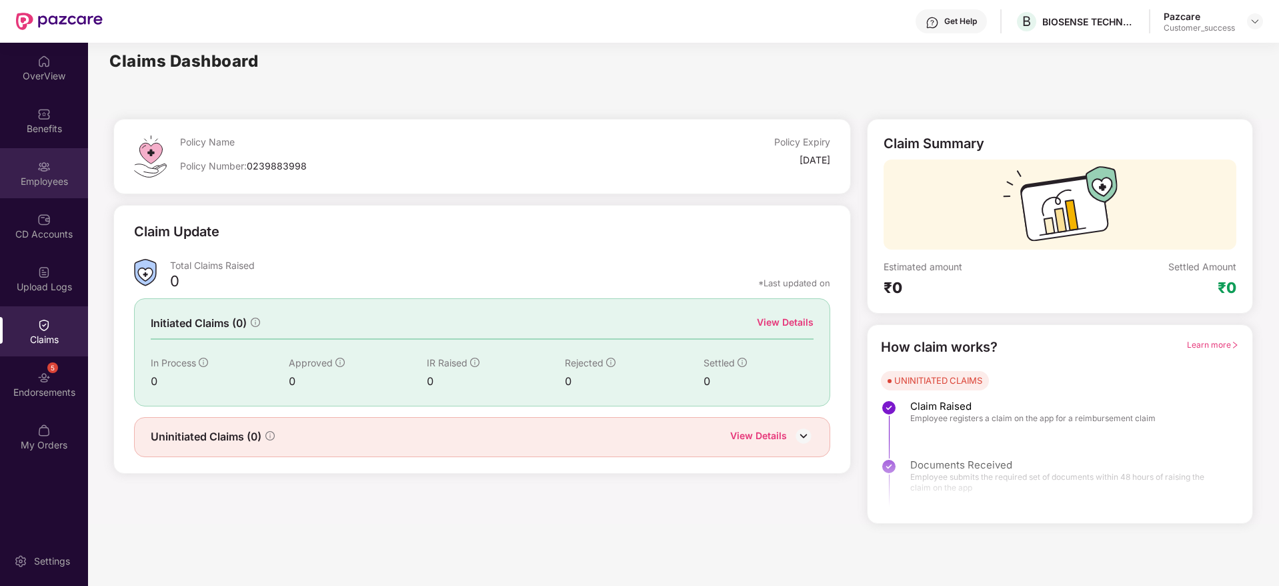
click at [63, 183] on div "Employees" at bounding box center [44, 181] width 88 height 13
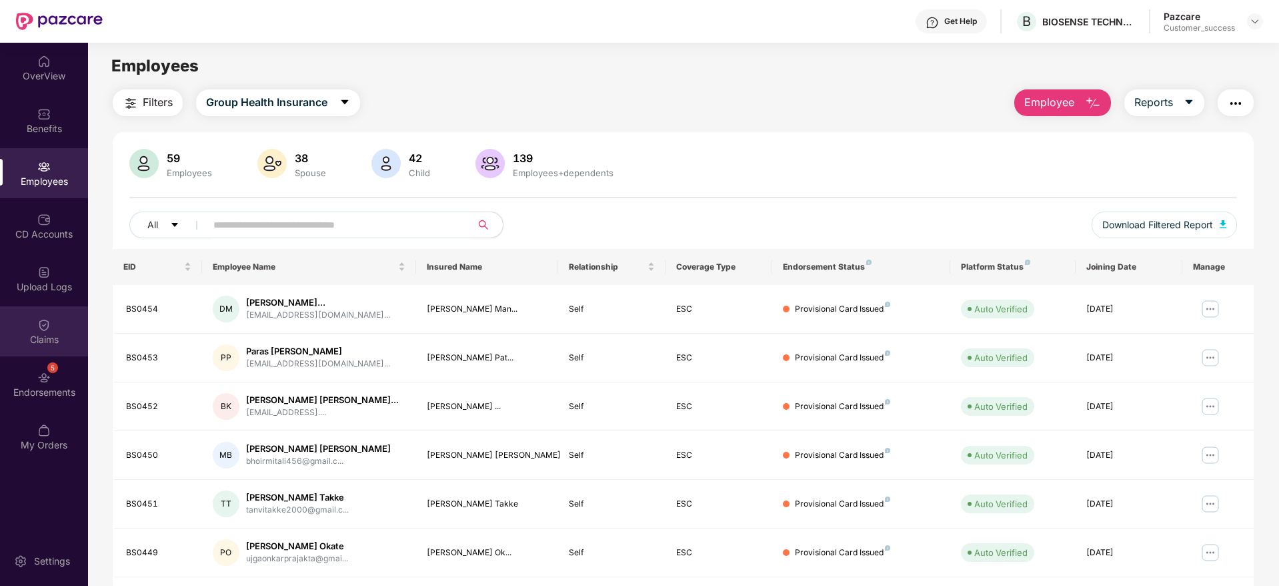
click at [63, 336] on div "Claims" at bounding box center [44, 339] width 88 height 13
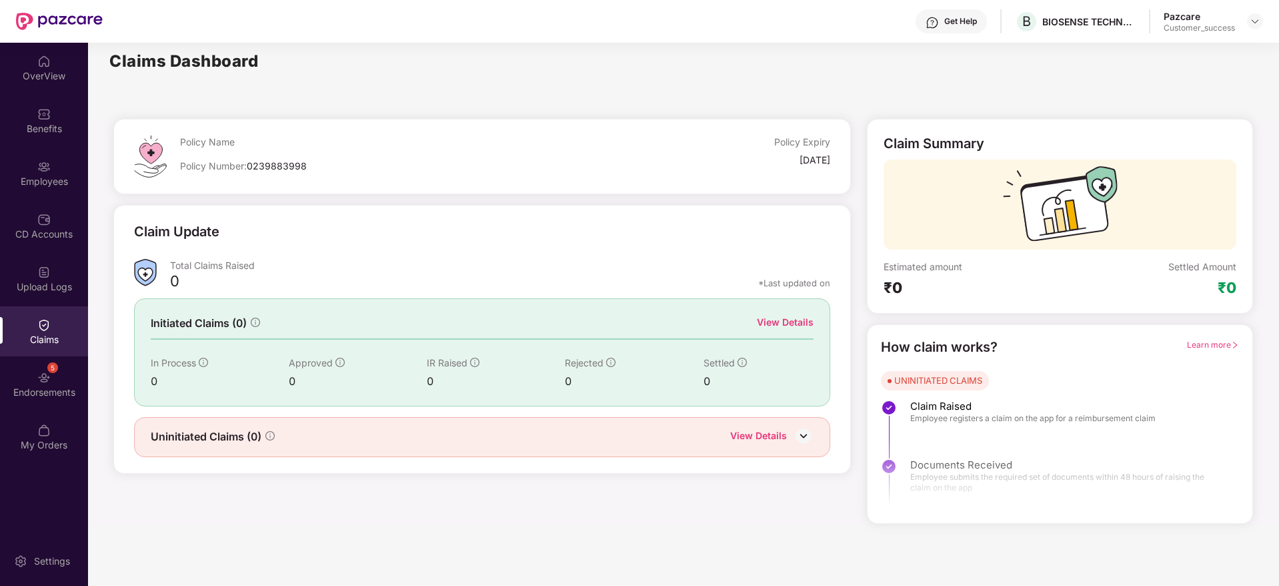
click at [782, 319] on div "View Details" at bounding box center [785, 322] width 57 height 15
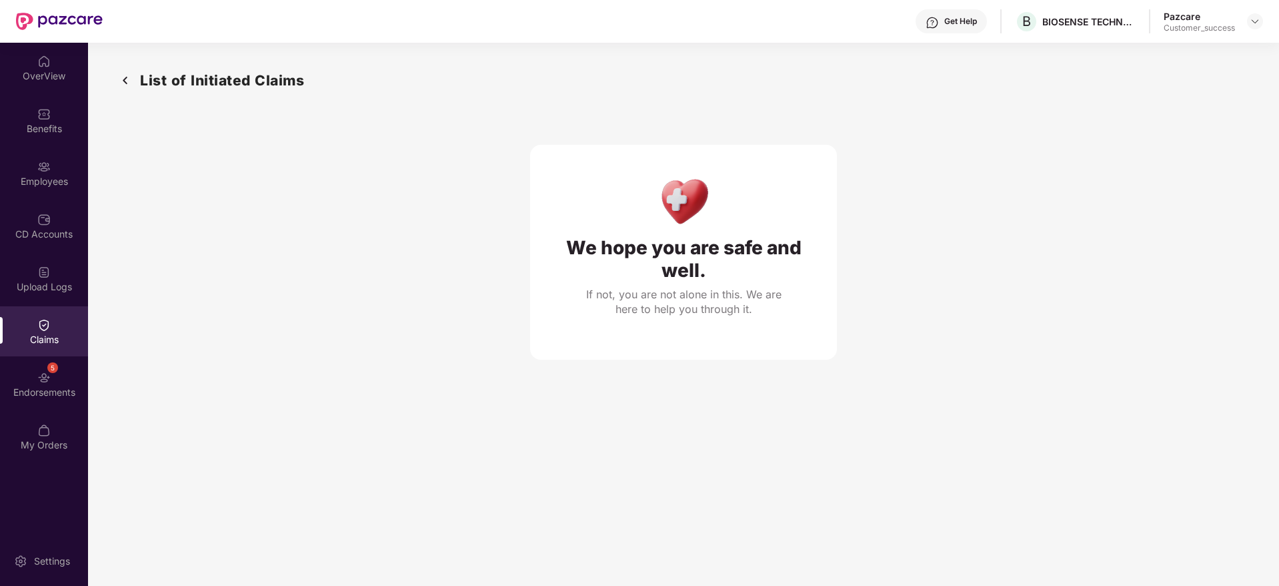
click at [124, 76] on img at bounding box center [125, 80] width 21 height 22
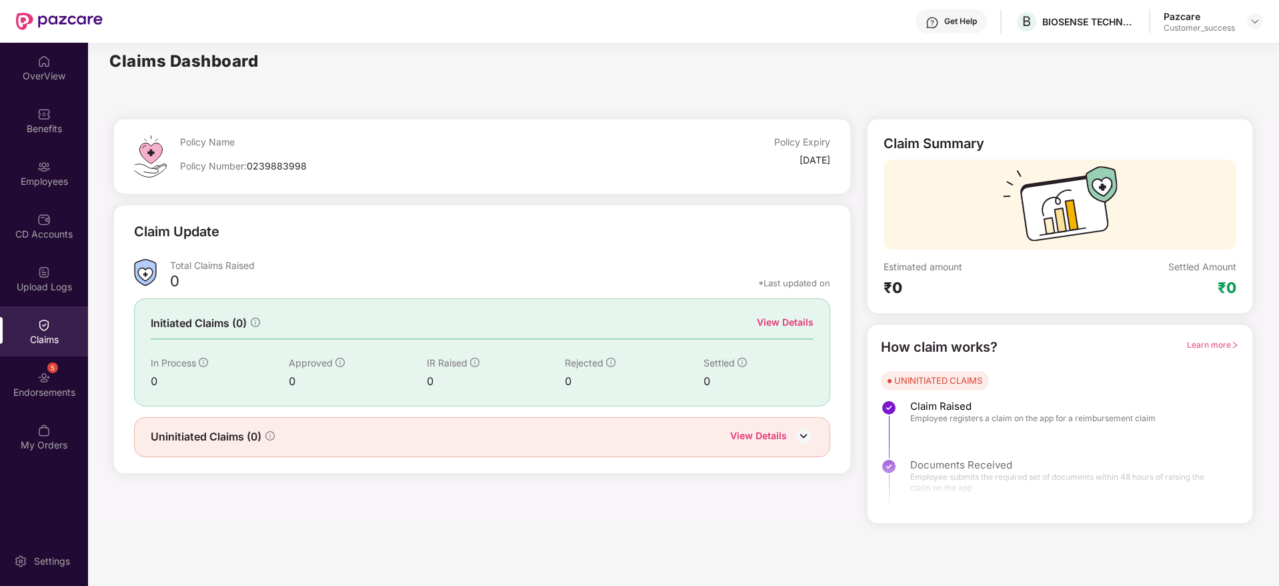
click at [770, 441] on div "View Details" at bounding box center [758, 436] width 57 height 17
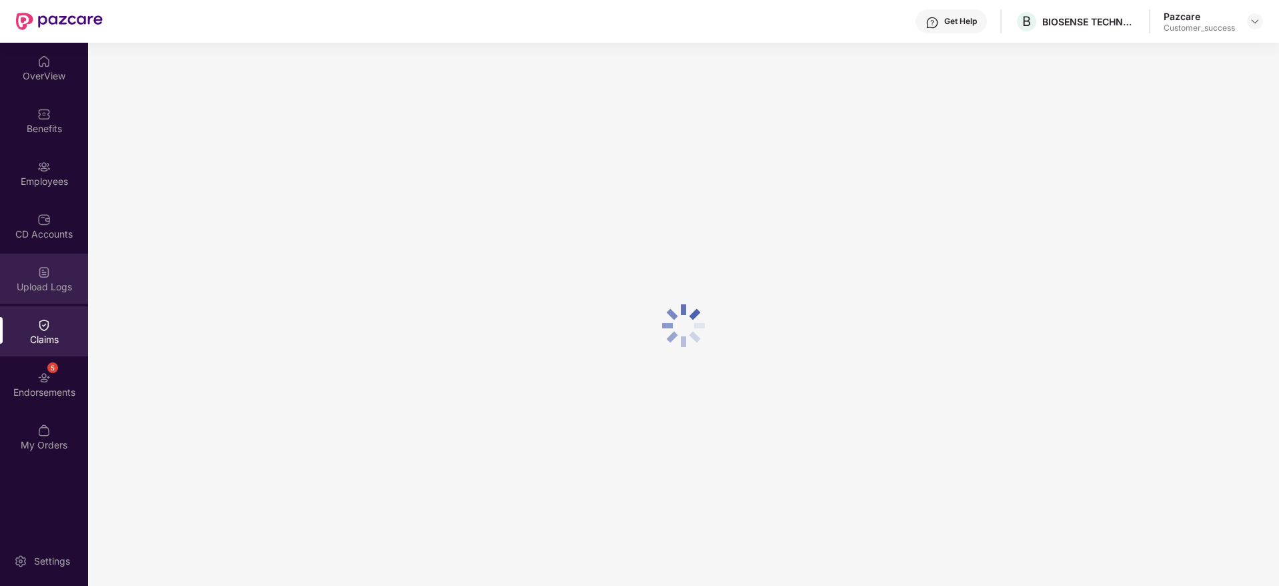
click at [41, 267] on img at bounding box center [43, 271] width 13 height 13
click at [48, 334] on div "Claims" at bounding box center [44, 339] width 88 height 13
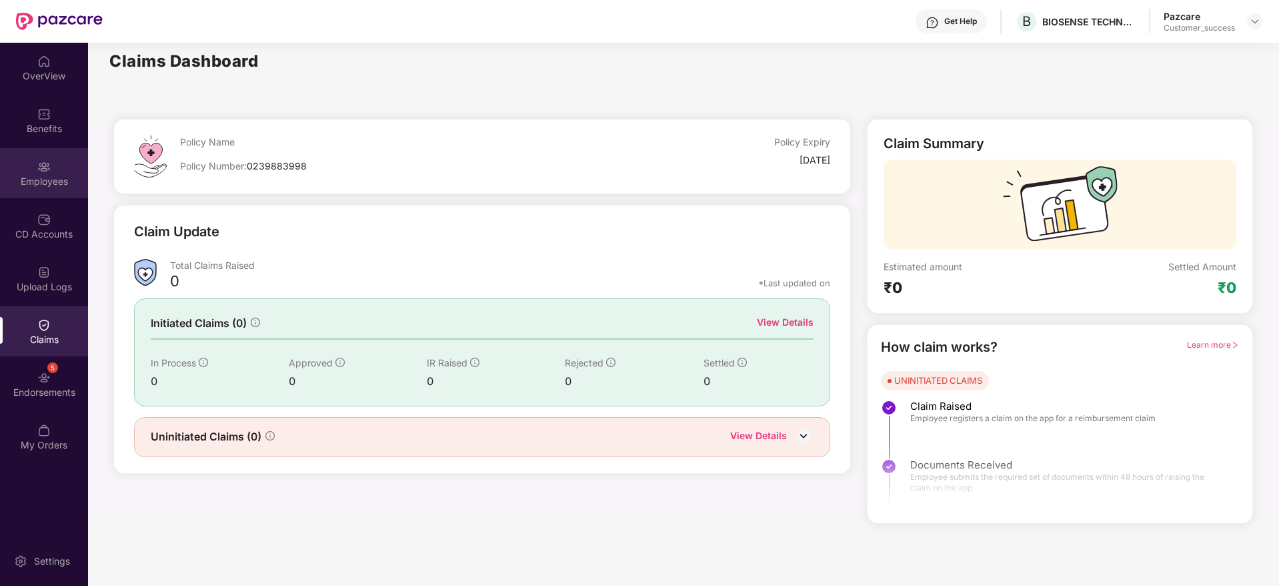
click at [31, 185] on div "Employees" at bounding box center [44, 181] width 88 height 13
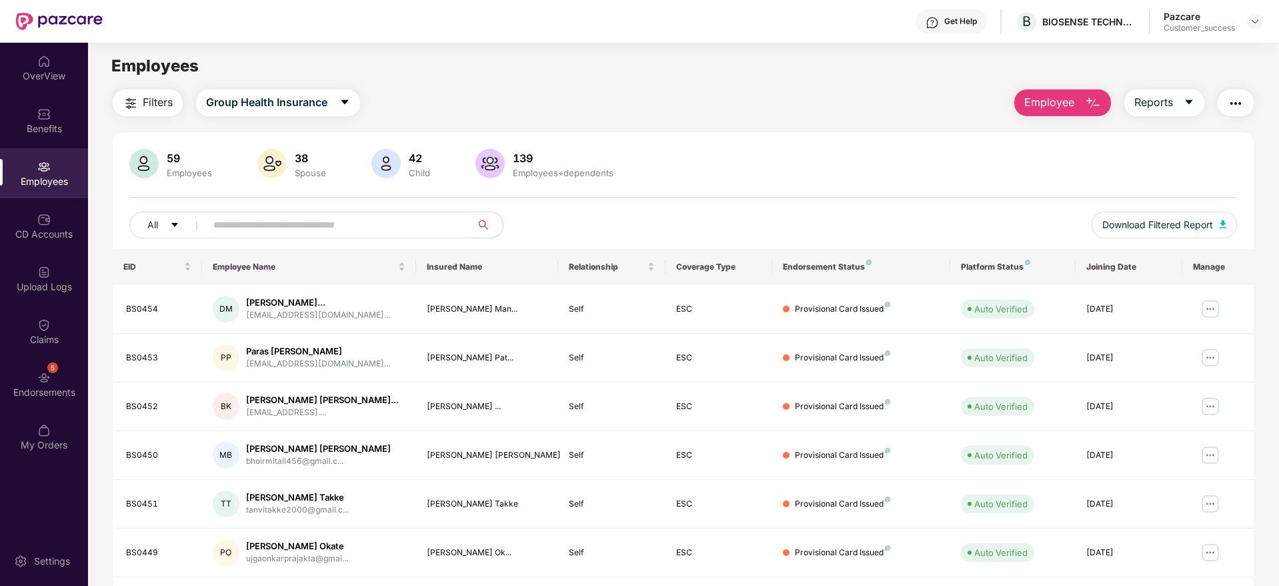
click at [393, 213] on span at bounding box center [333, 224] width 273 height 27
paste input "******"
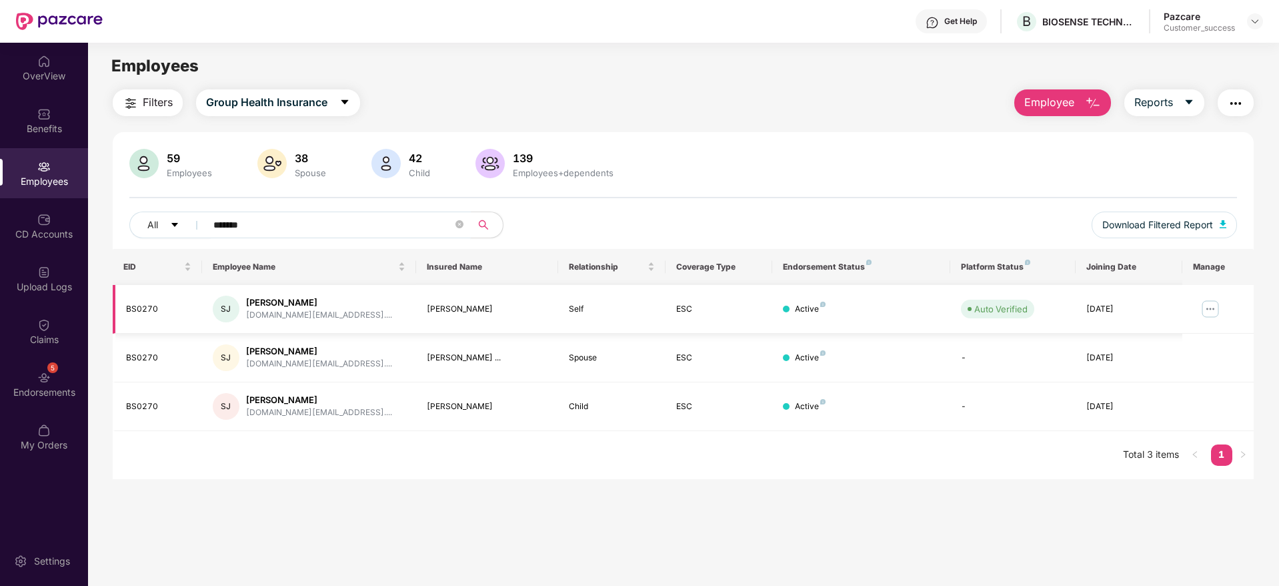
type input "******"
click at [1211, 305] on img at bounding box center [1210, 308] width 21 height 21
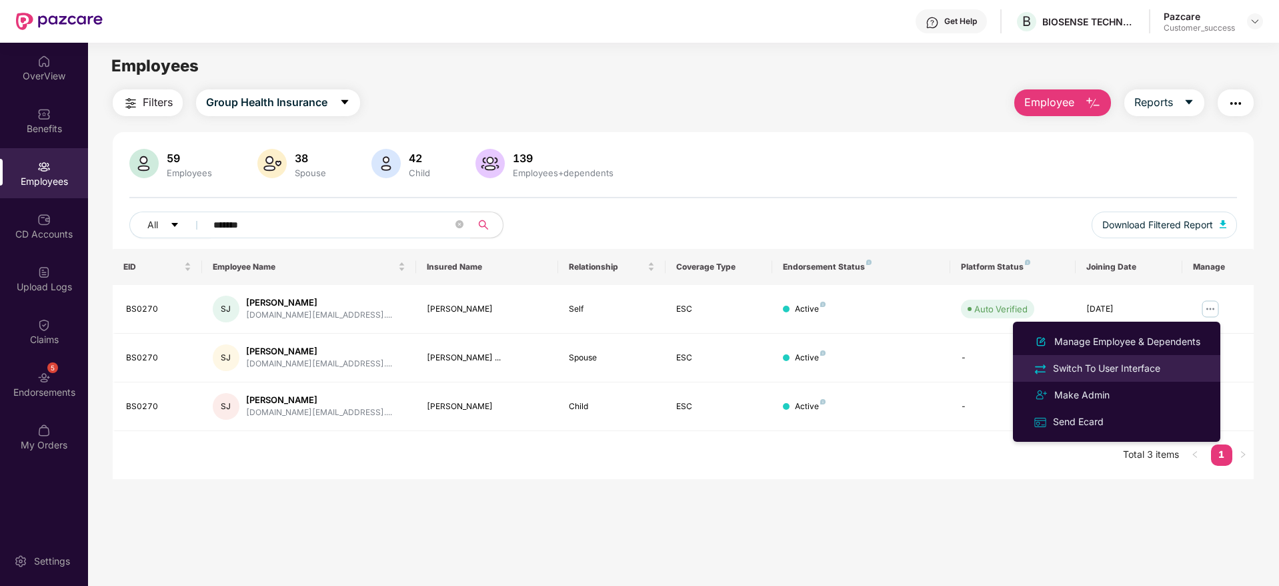
click at [1155, 366] on div "Switch To User Interface" at bounding box center [1107, 368] width 113 height 15
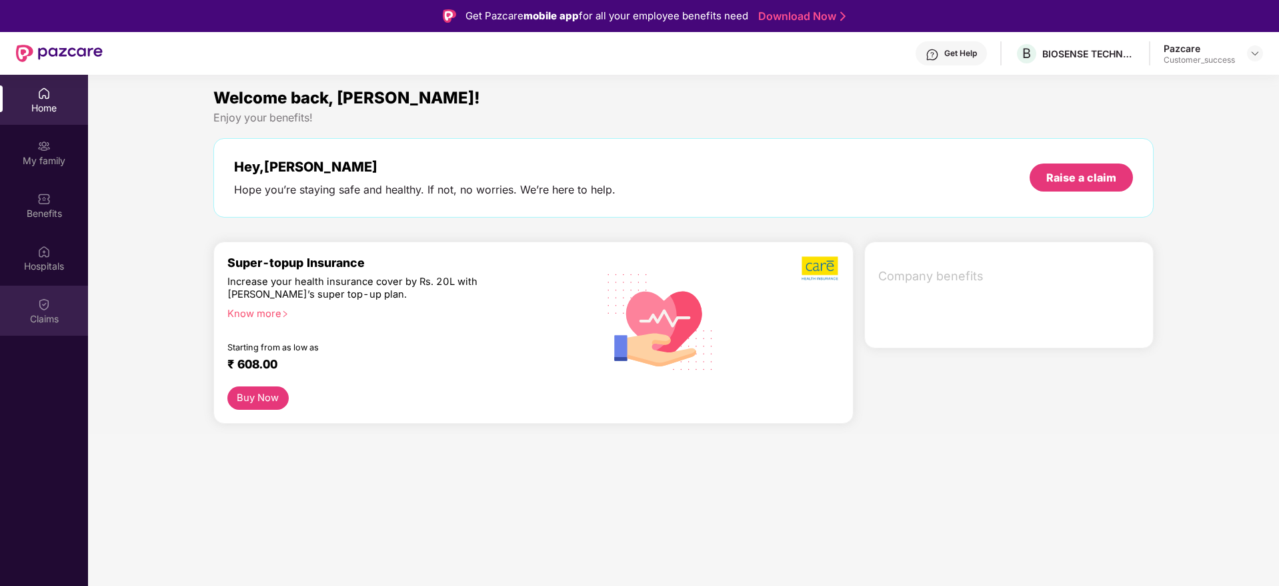
click at [53, 329] on div "Claims" at bounding box center [44, 310] width 88 height 50
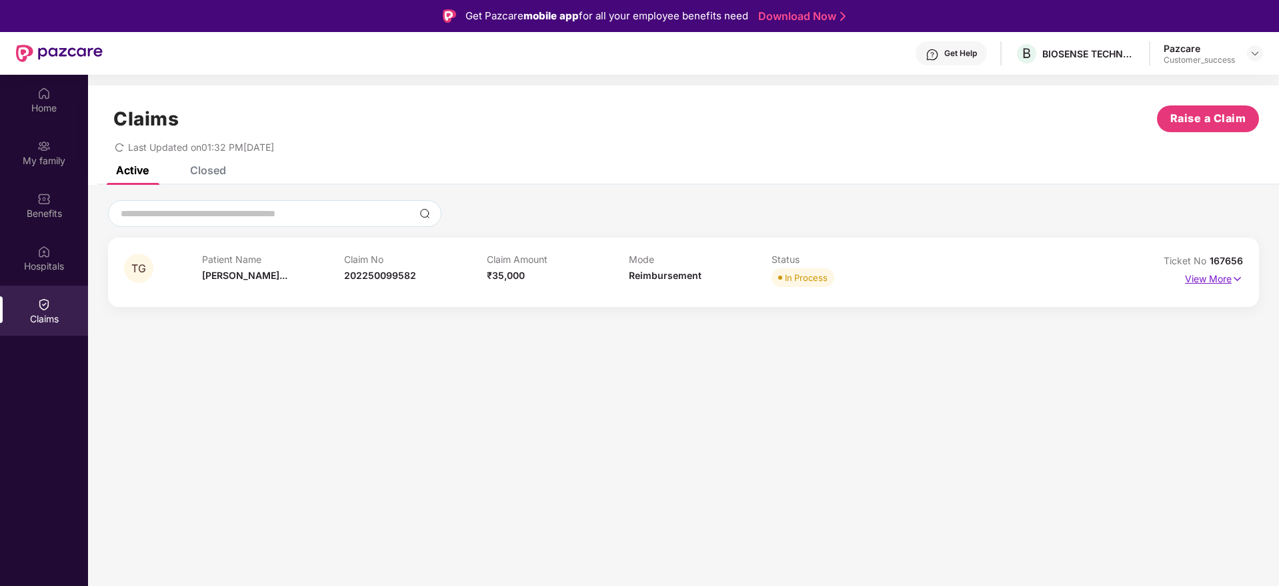
click at [1201, 284] on p "View More" at bounding box center [1214, 277] width 58 height 18
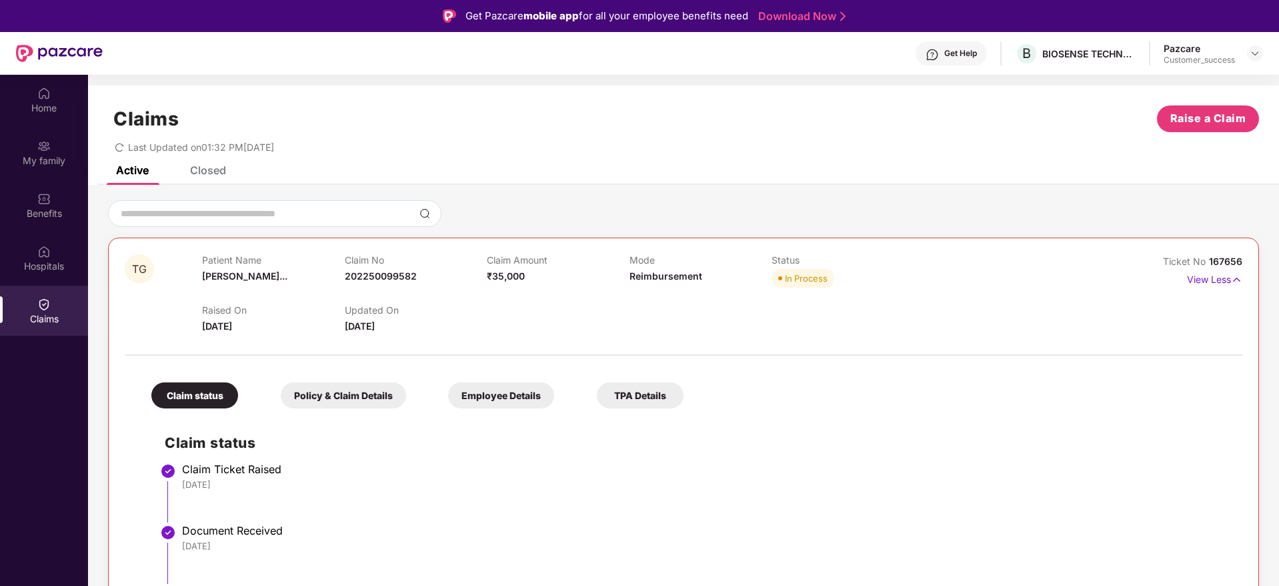
click at [327, 479] on div "21 Aug 2025" at bounding box center [705, 484] width 1047 height 12
drag, startPoint x: 297, startPoint y: 487, endPoint x: 141, endPoint y: 444, distance: 161.8
drag, startPoint x: 141, startPoint y: 444, endPoint x: 327, endPoint y: 507, distance: 197.2
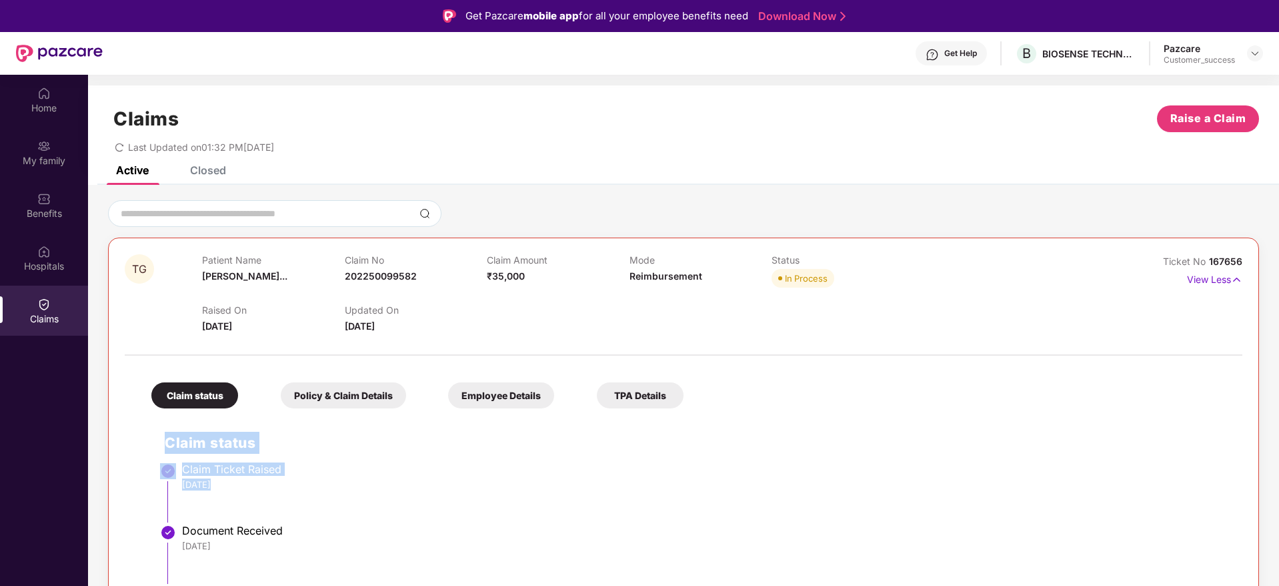
click at [327, 505] on li "Claim Ticket Raised 21 Aug 2025" at bounding box center [697, 497] width 1065 height 61
drag, startPoint x: 327, startPoint y: 504, endPoint x: 130, endPoint y: 442, distance: 206.7
click at [130, 442] on div "Claim status Policy & Claim Details Employee Details TPA Details Claim status C…" at bounding box center [684, 578] width 1118 height 432
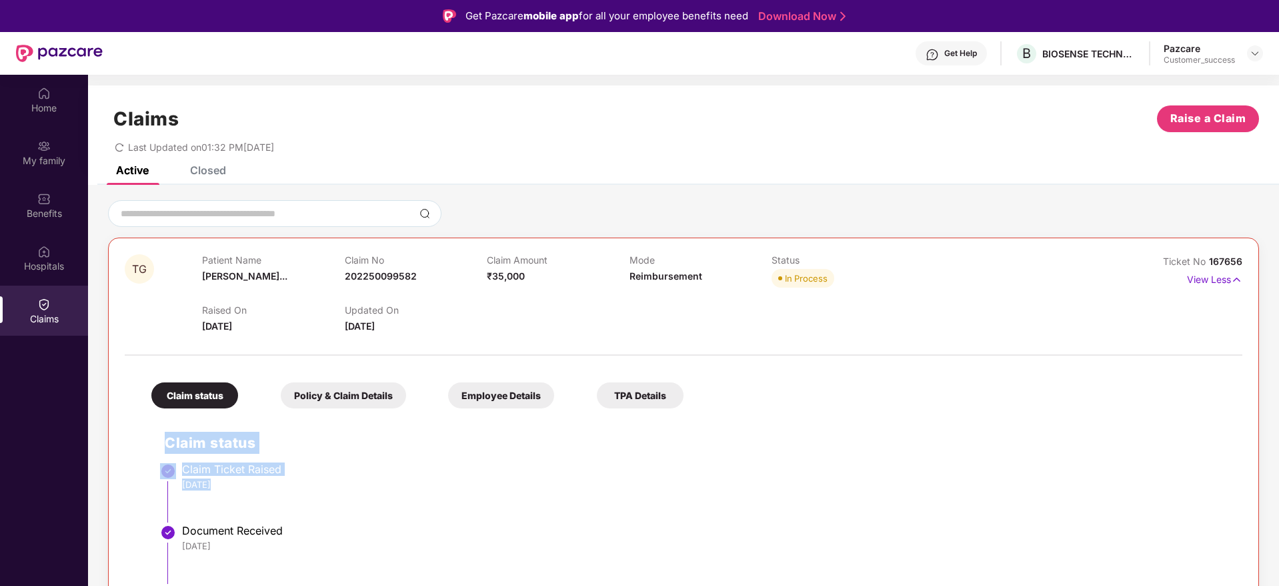
drag, startPoint x: 136, startPoint y: 442, endPoint x: 308, endPoint y: 504, distance: 182.7
click at [308, 504] on div "Claim status Policy & Claim Details Employee Details TPA Details Claim status C…" at bounding box center [684, 578] width 1118 height 432
click at [308, 504] on li "Claim Ticket Raised 21 Aug 2025" at bounding box center [697, 497] width 1065 height 61
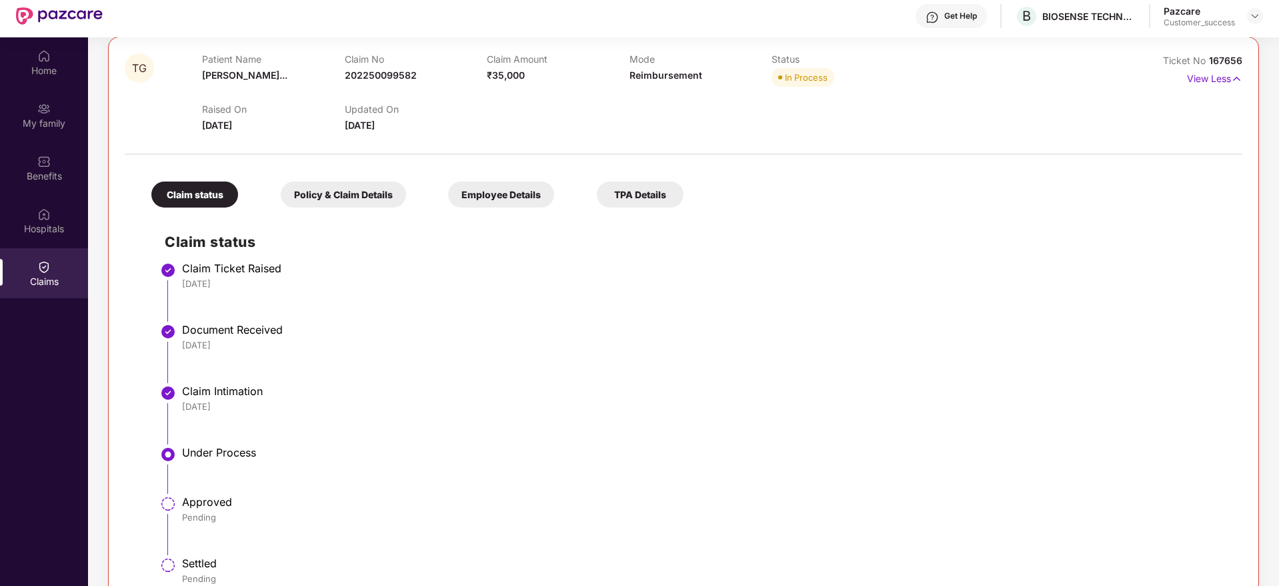
scroll to position [75, 0]
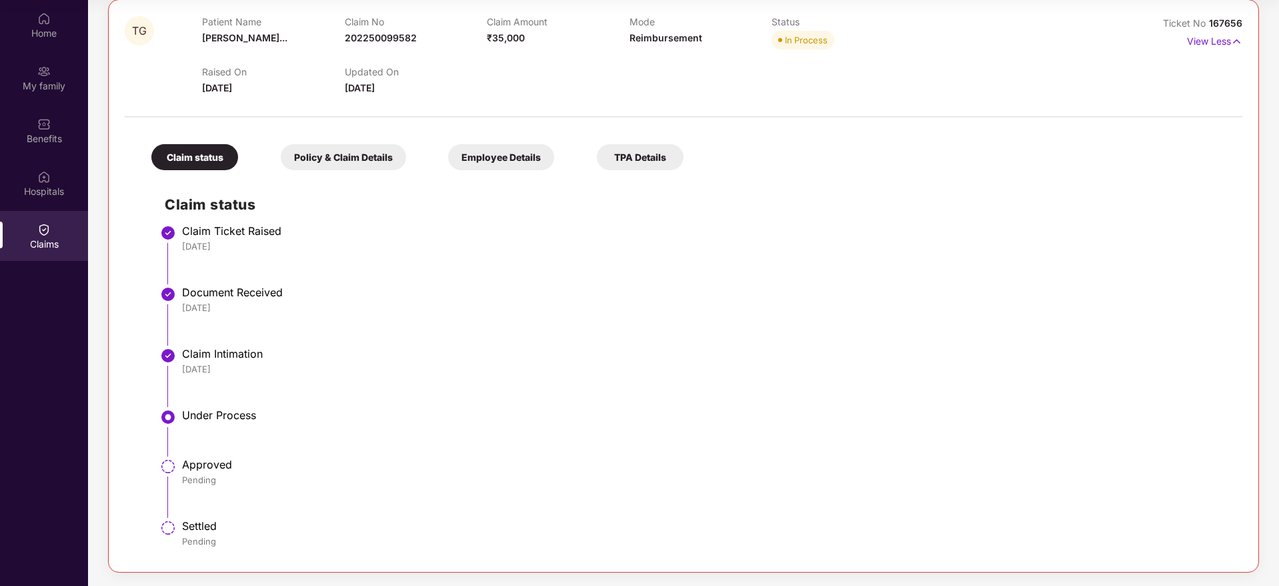
drag, startPoint x: 239, startPoint y: 360, endPoint x: 148, endPoint y: 334, distance: 95.0
click at [148, 334] on div "Claim status Claim Ticket Raised 21 Aug 2025 Document Received 22 Aug 2025 Clai…" at bounding box center [683, 366] width 1091 height 379
drag, startPoint x: 285, startPoint y: 368, endPoint x: 327, endPoint y: 376, distance: 43.6
click at [327, 376] on li "Claim Intimation 24 Aug 2025" at bounding box center [697, 382] width 1065 height 61
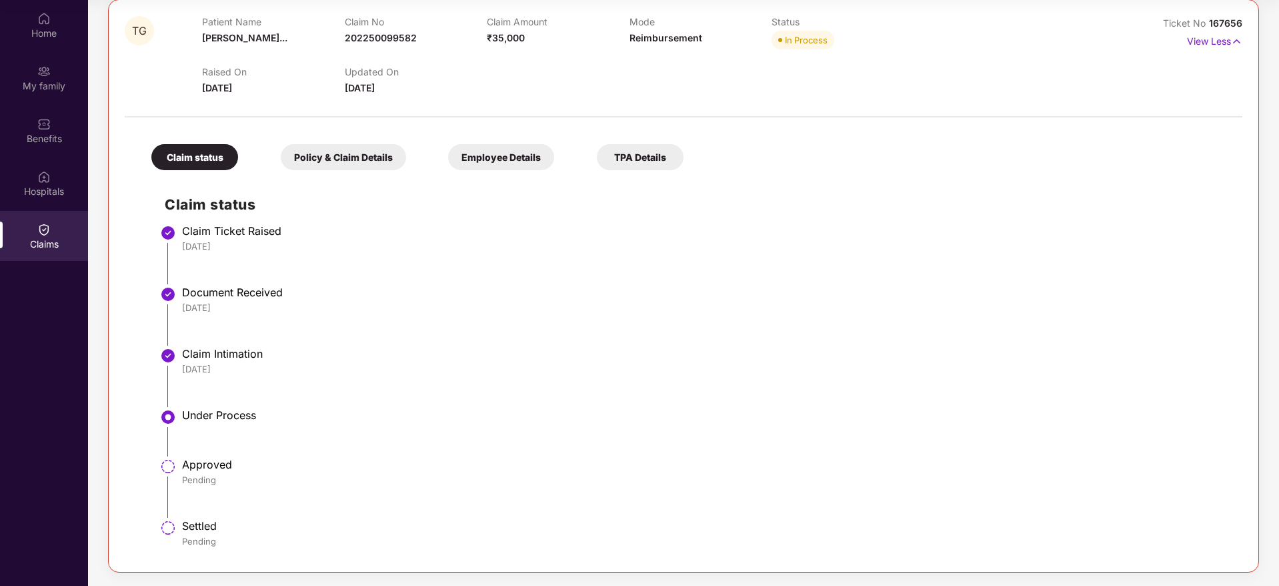
click at [327, 376] on li "Claim Intimation 24 Aug 2025" at bounding box center [697, 382] width 1065 height 61
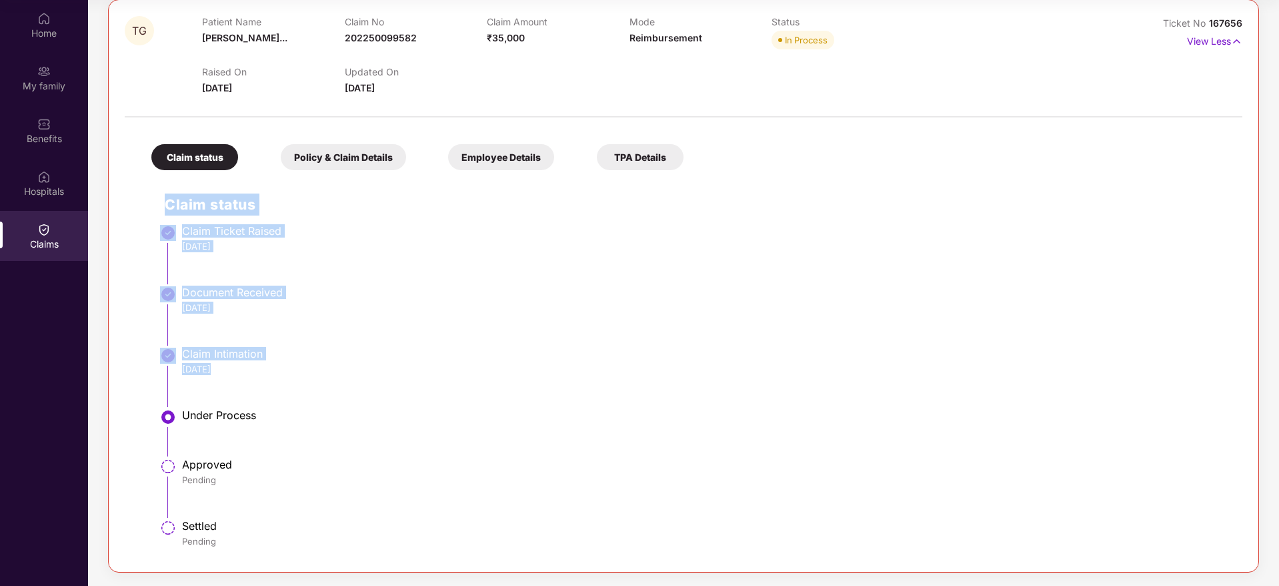
drag, startPoint x: 327, startPoint y: 376, endPoint x: 171, endPoint y: 217, distance: 223.6
click at [171, 217] on div "Claim status Claim Ticket Raised 21 Aug 2025 Document Received 22 Aug 2025 Clai…" at bounding box center [683, 366] width 1091 height 379
drag, startPoint x: 171, startPoint y: 217, endPoint x: 315, endPoint y: 340, distance: 189.8
click at [315, 340] on div "Claim status Claim Ticket Raised 21 Aug 2025 Document Received 22 Aug 2025 Clai…" at bounding box center [683, 366] width 1091 height 379
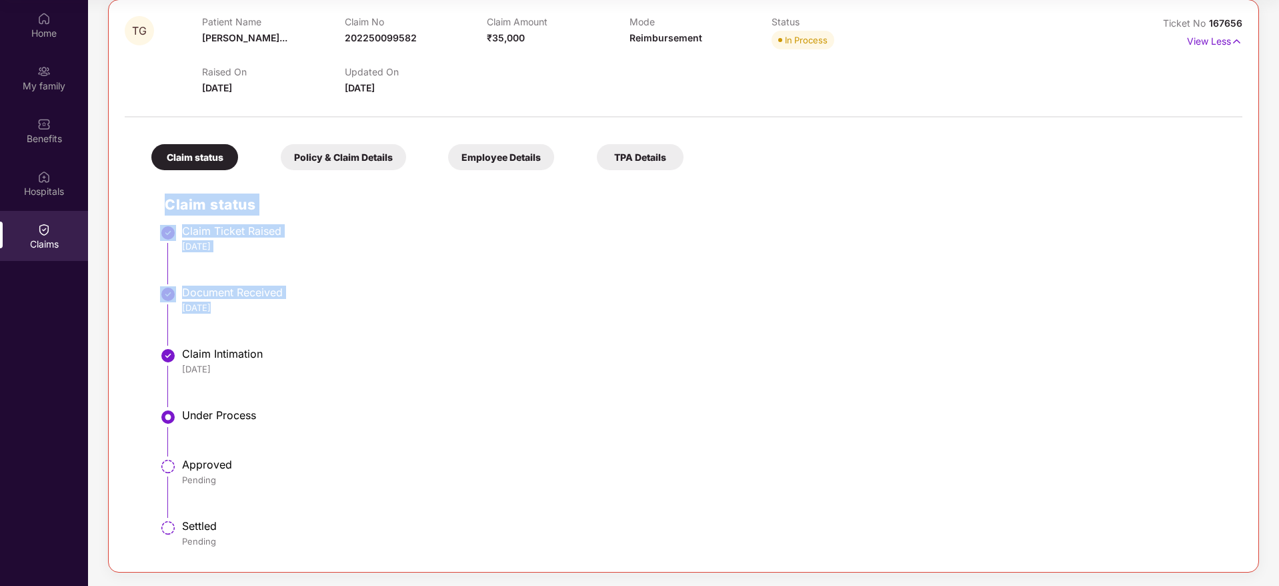
click at [315, 340] on li "Document Received 22 Aug 2025" at bounding box center [697, 320] width 1065 height 61
drag, startPoint x: 303, startPoint y: 381, endPoint x: 168, endPoint y: 244, distance: 192.0
click at [167, 247] on ul "Claim Ticket Raised 21 Aug 2025 Document Received 22 Aug 2025 Claim Intimation …" at bounding box center [697, 392] width 1065 height 327
click at [169, 244] on li "Claim Ticket Raised 21 Aug 2025" at bounding box center [697, 259] width 1065 height 61
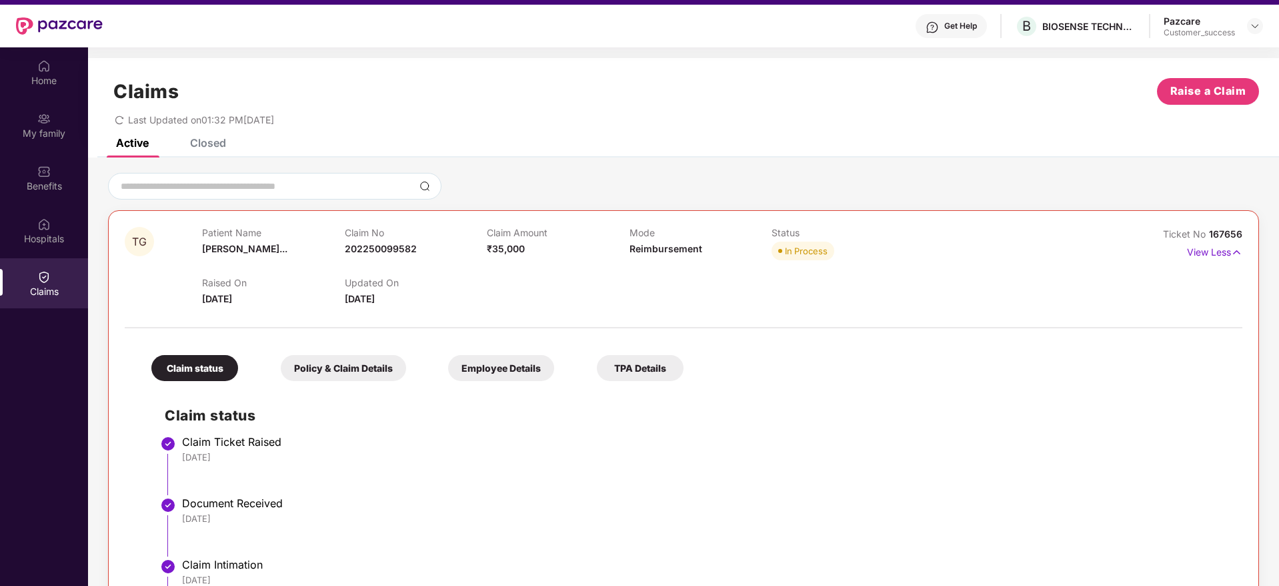
scroll to position [0, 0]
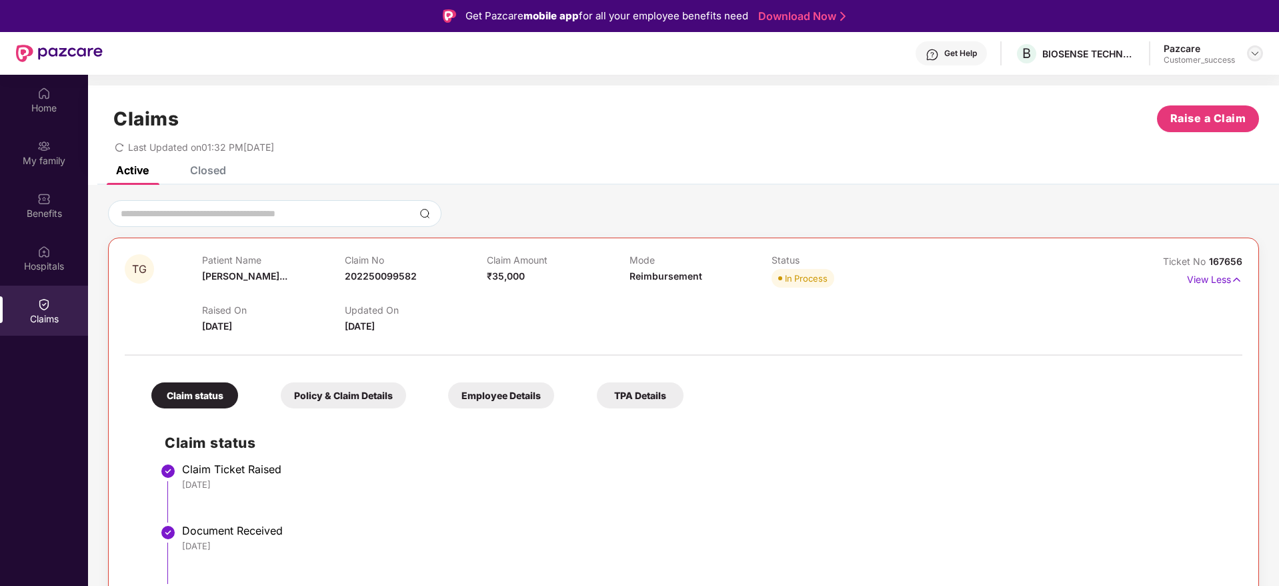
click at [1249, 59] on div at bounding box center [1255, 53] width 16 height 16
click at [1252, 54] on img at bounding box center [1255, 53] width 11 height 11
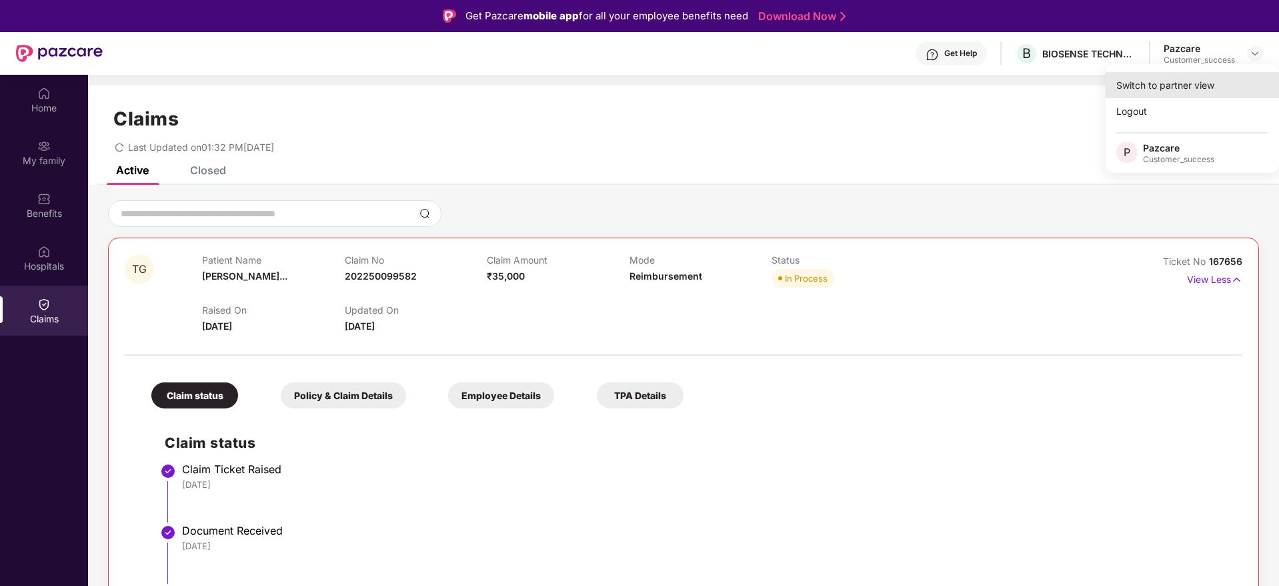
click at [1227, 79] on div "Switch to partner view" at bounding box center [1192, 85] width 173 height 26
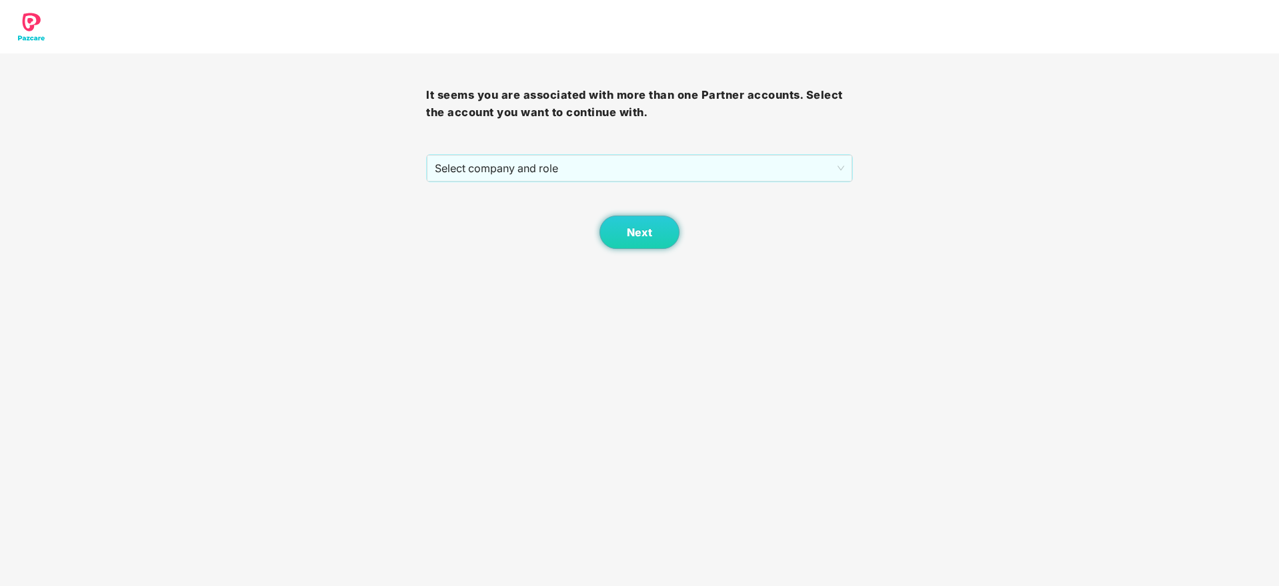
drag, startPoint x: 738, startPoint y: 156, endPoint x: 727, endPoint y: 183, distance: 28.7
click at [737, 160] on span "Select company and role" at bounding box center [639, 167] width 409 height 25
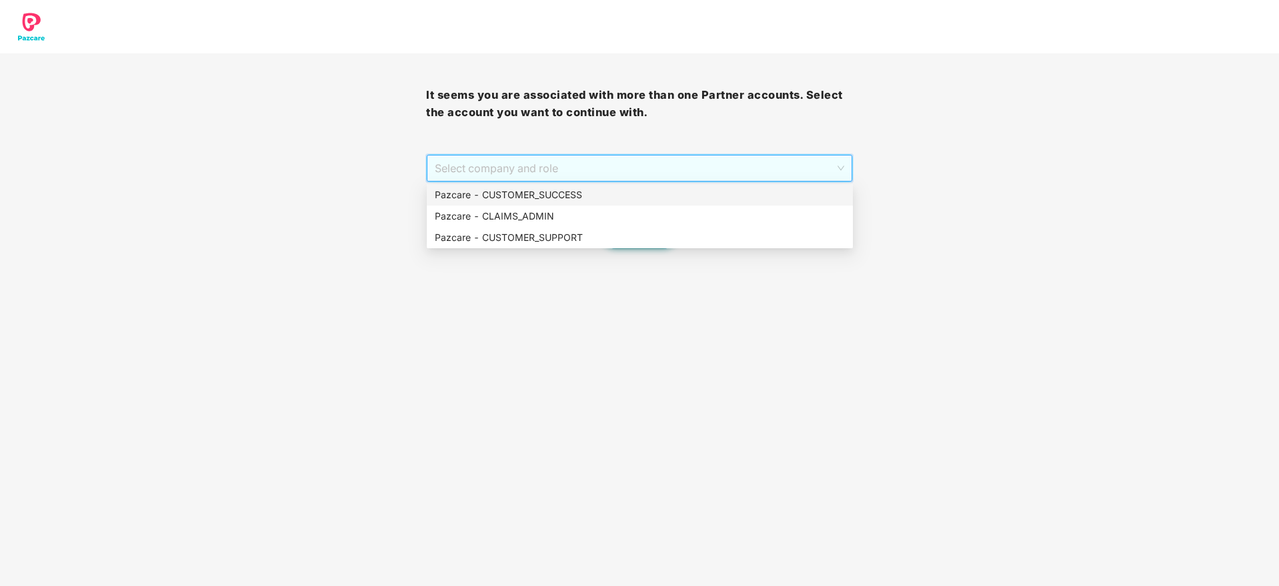
click at [720, 200] on div "Pazcare - CUSTOMER_SUCCESS" at bounding box center [640, 194] width 410 height 15
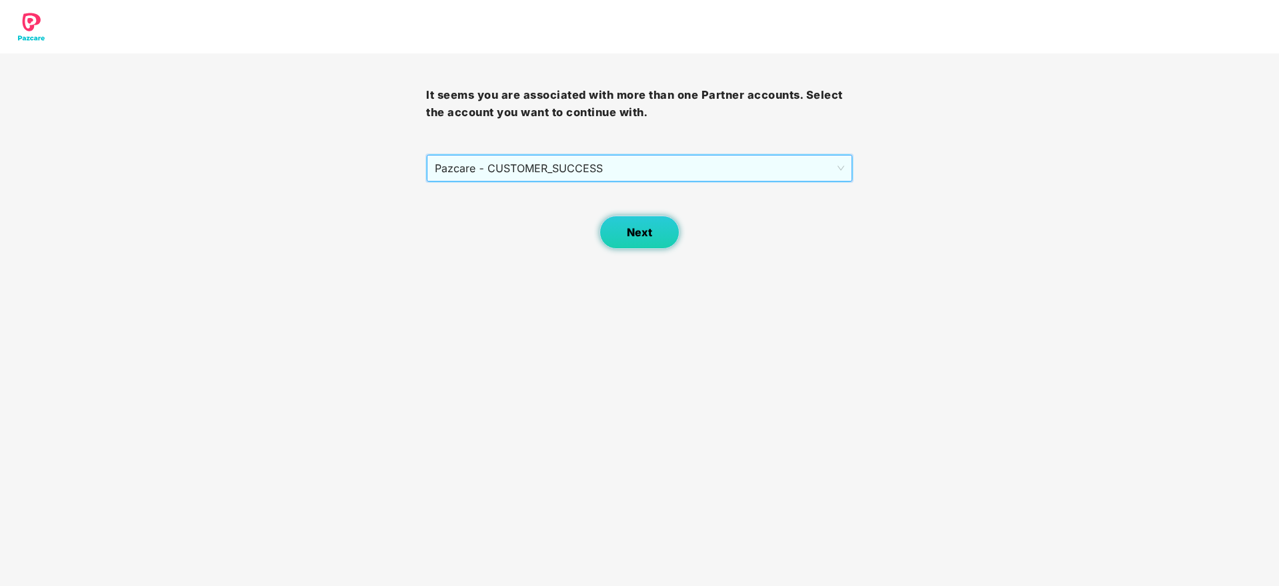
drag, startPoint x: 696, startPoint y: 225, endPoint x: 679, endPoint y: 231, distance: 17.7
click at [695, 225] on div "Next" at bounding box center [639, 215] width 426 height 67
click at [666, 233] on button "Next" at bounding box center [640, 231] width 80 height 33
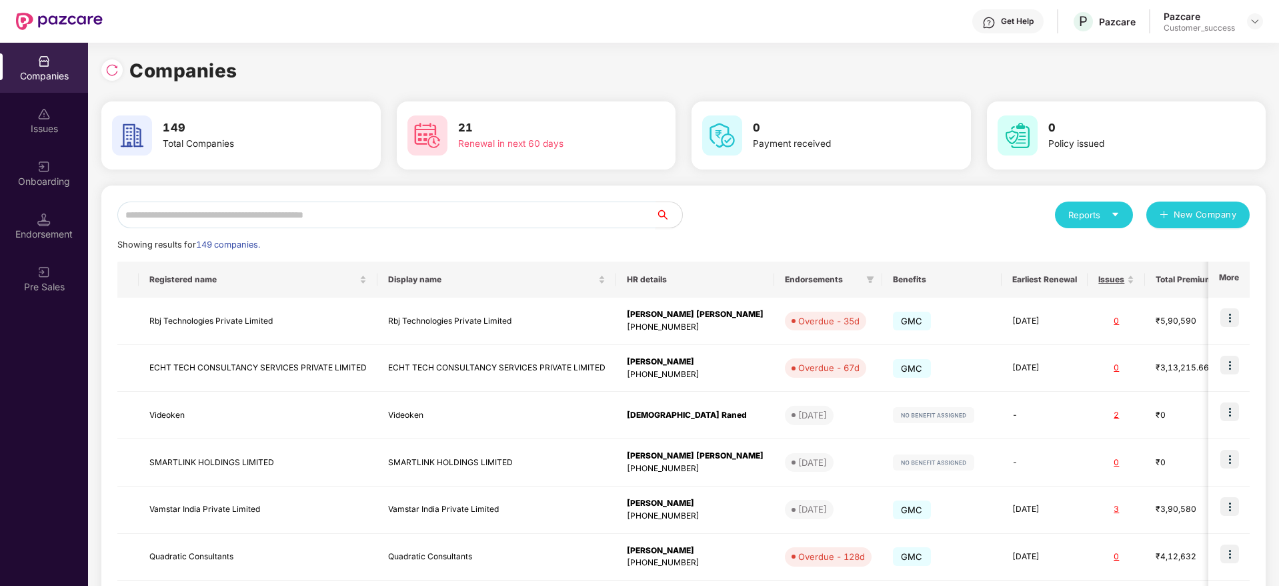
click at [585, 221] on input "text" at bounding box center [386, 214] width 538 height 27
type input "*"
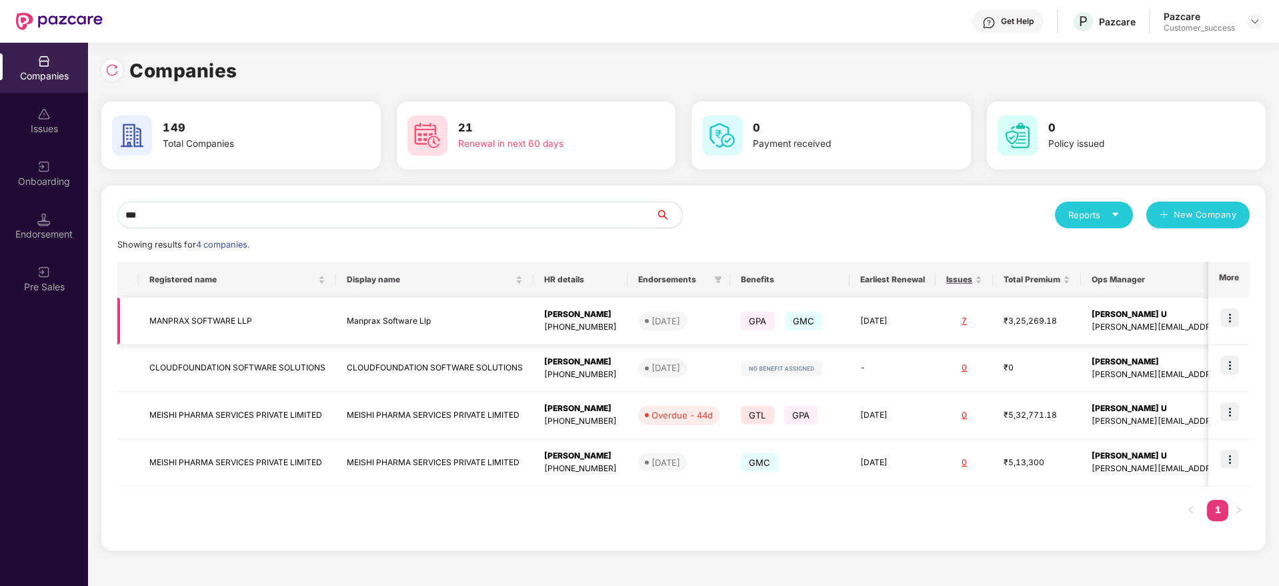
type input "***"
click at [1231, 316] on img at bounding box center [1230, 317] width 19 height 19
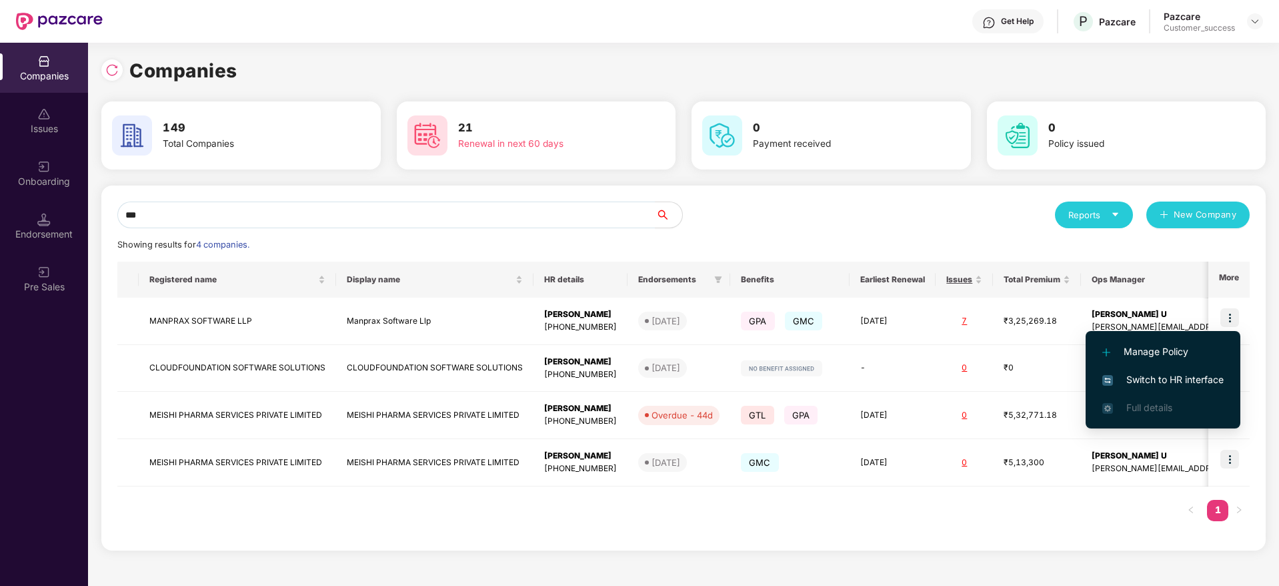
click at [1216, 382] on span "Switch to HR interface" at bounding box center [1163, 379] width 121 height 15
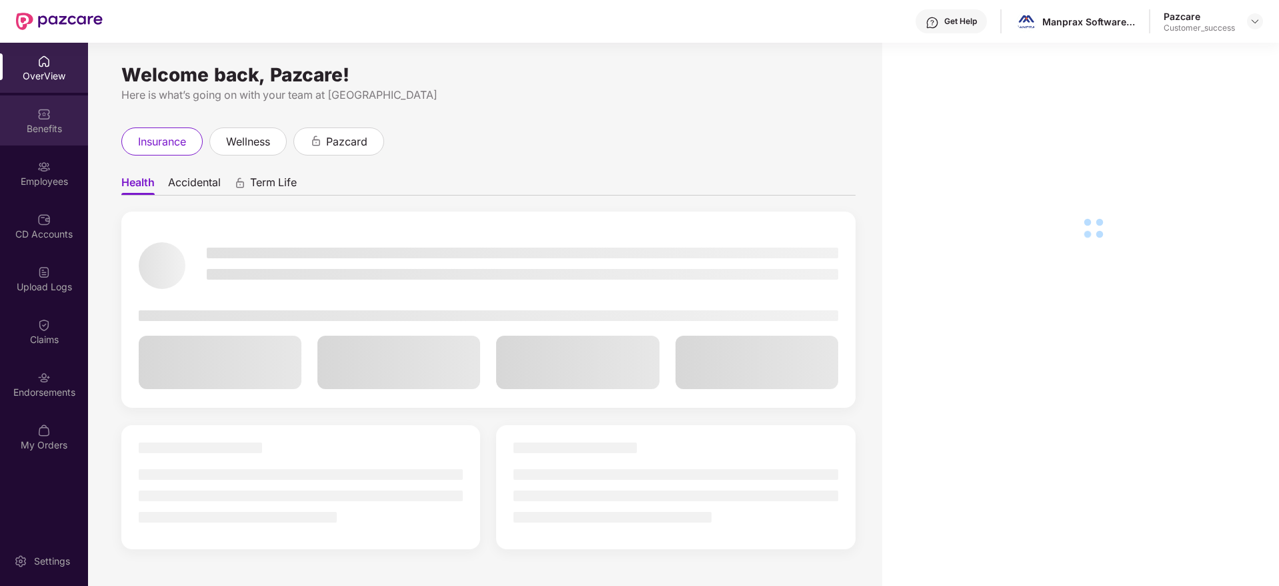
click at [61, 141] on div "Benefits" at bounding box center [44, 120] width 88 height 50
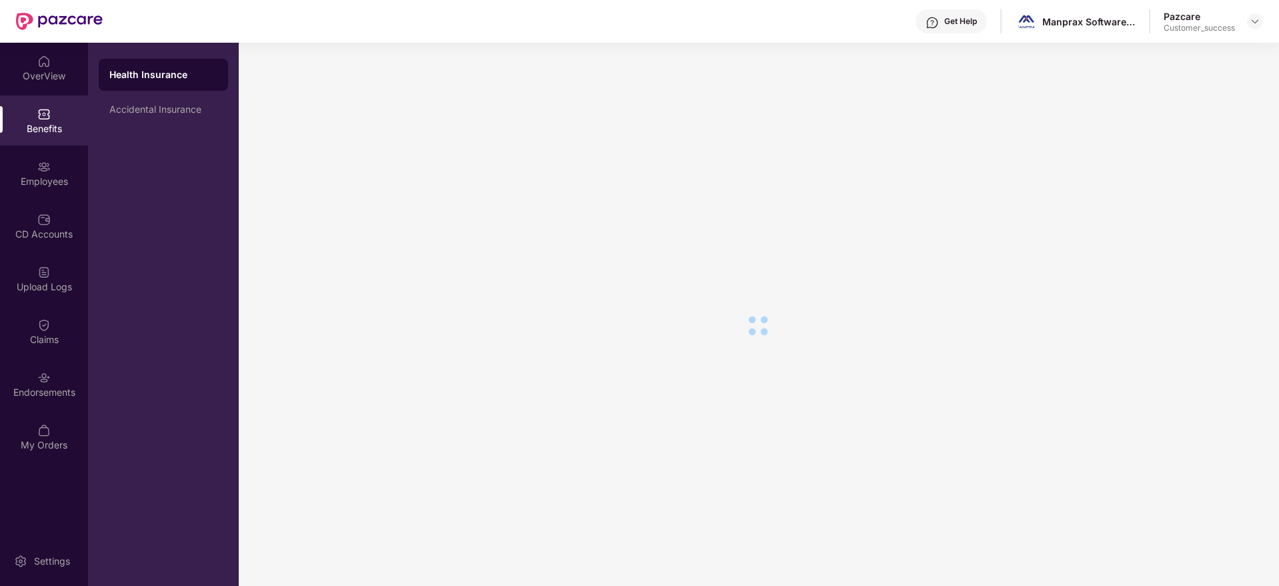
click at [66, 163] on div "Employees" at bounding box center [44, 173] width 88 height 50
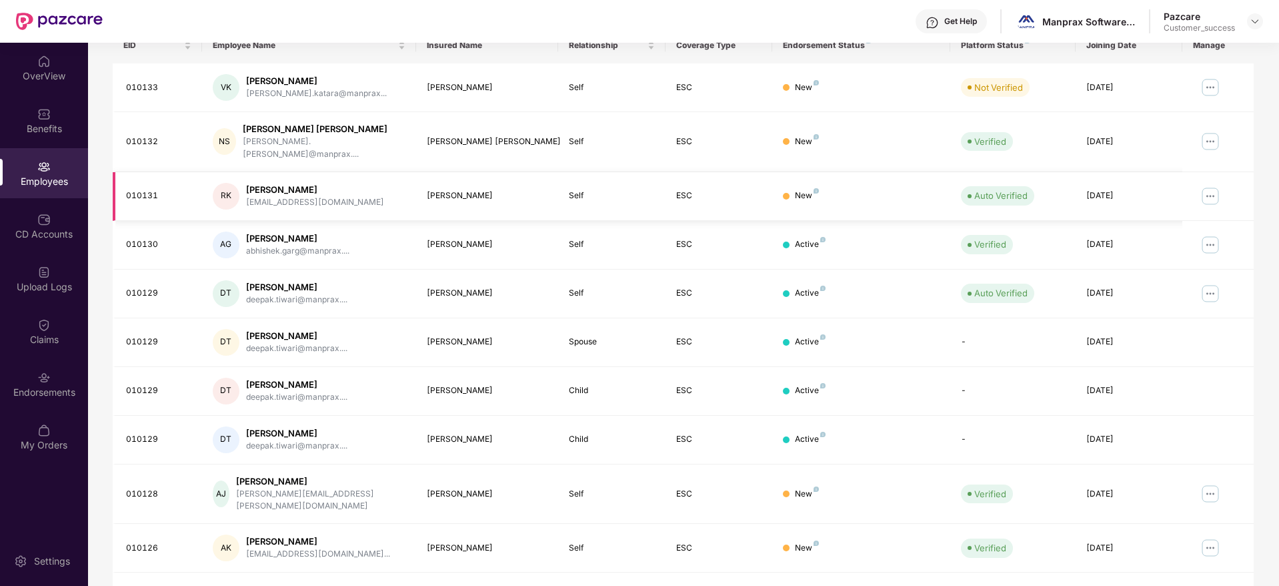
scroll to position [234, 0]
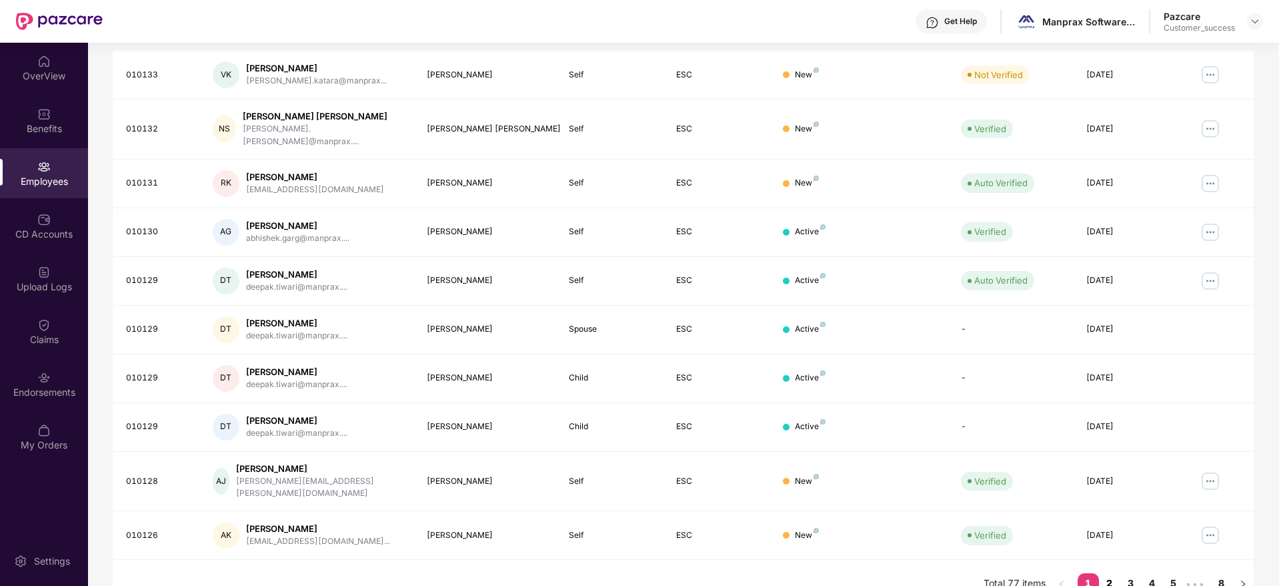
click at [1117, 573] on link "2" at bounding box center [1109, 583] width 21 height 20
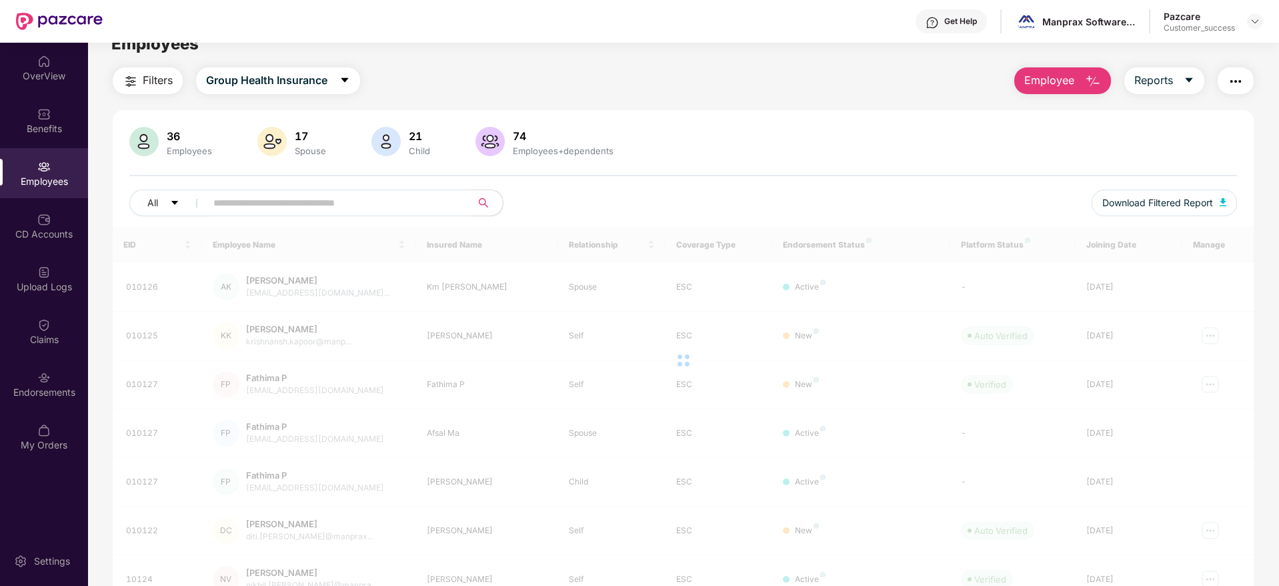
scroll to position [0, 0]
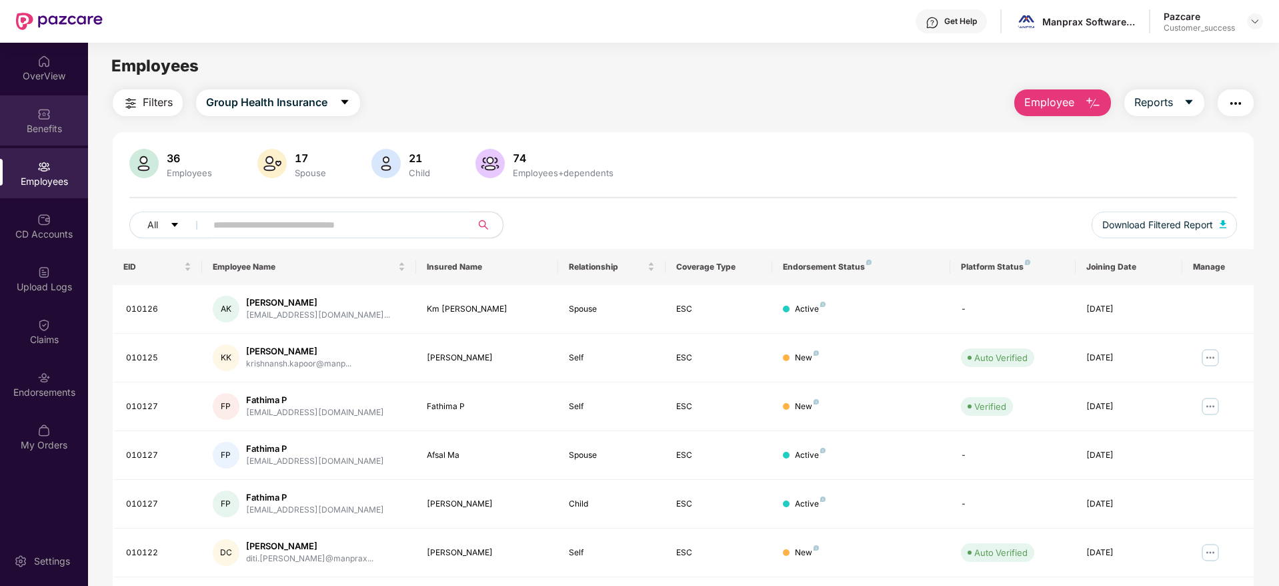
click at [51, 113] on div "Benefits" at bounding box center [44, 120] width 88 height 50
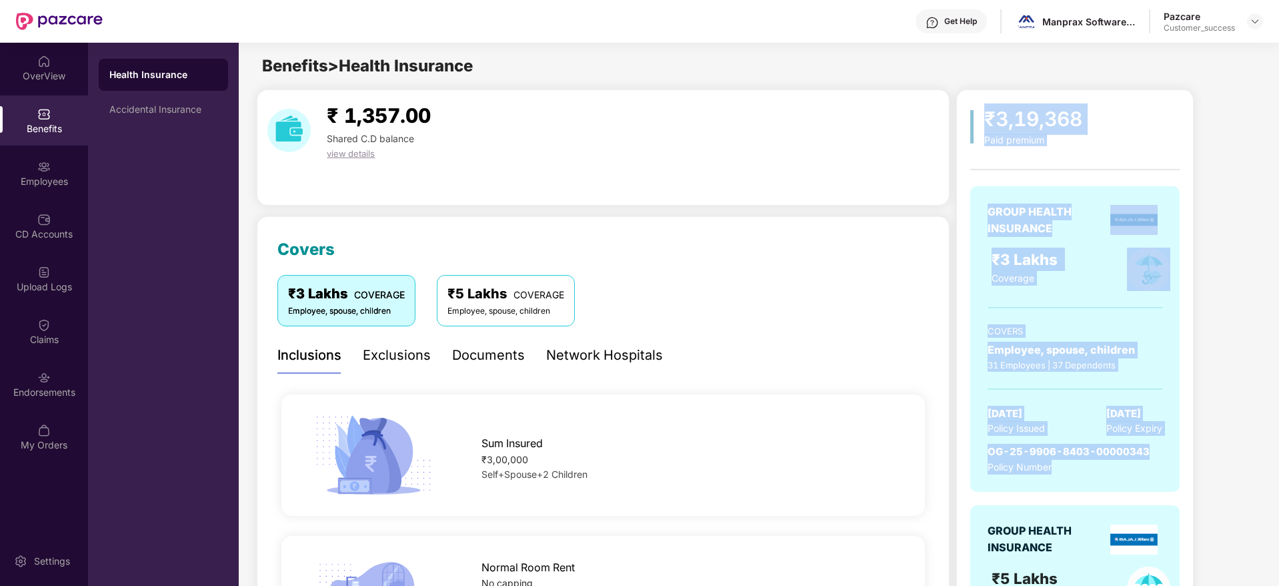
drag, startPoint x: 1155, startPoint y: 444, endPoint x: 960, endPoint y: 97, distance: 397.8
click at [960, 97] on div "₹3,19,368 Paid premium GROUP HEALTH INSURANCE ₹3 Lakhs Coverage COVERS Employee…" at bounding box center [1074, 458] width 237 height 739
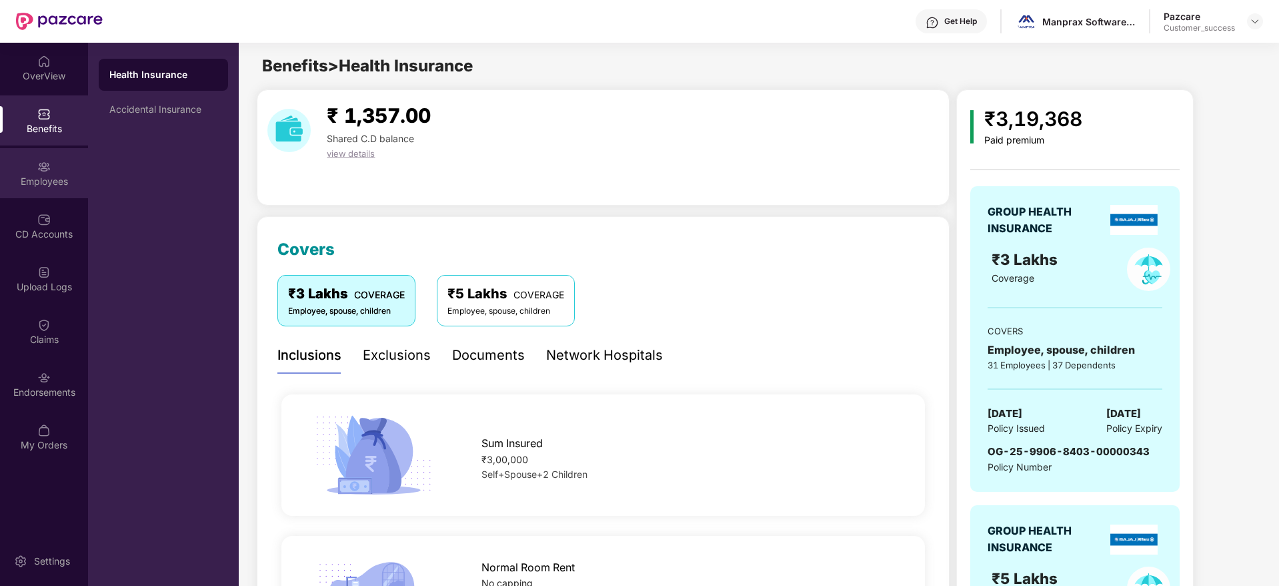
click at [47, 172] on img at bounding box center [43, 166] width 13 height 13
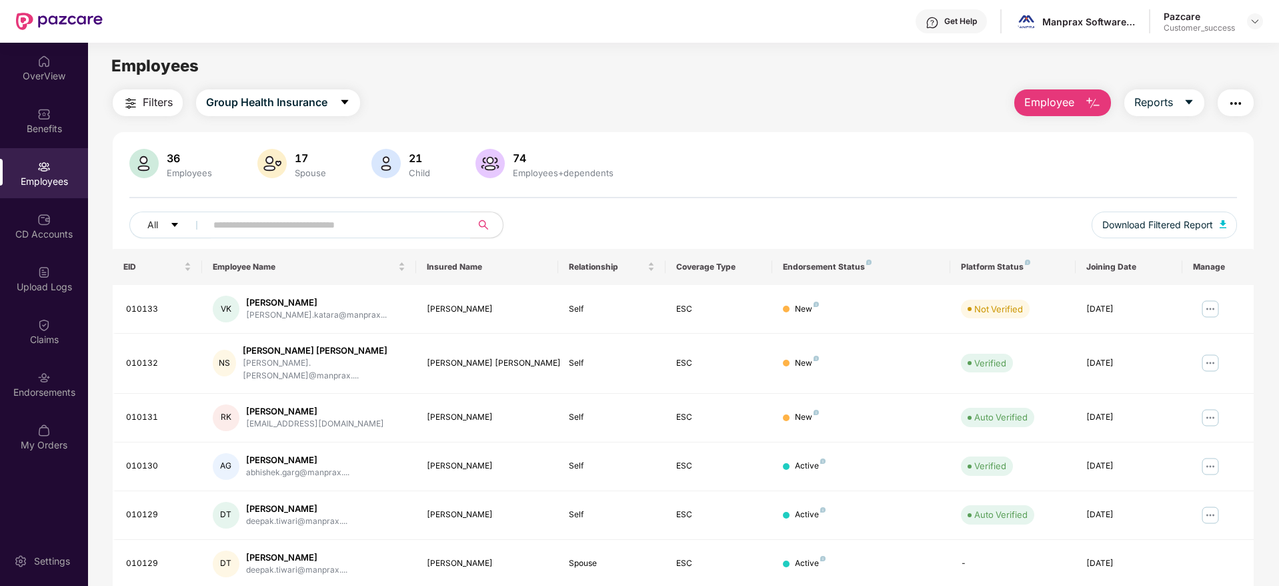
click at [156, 106] on span "Filters" at bounding box center [158, 102] width 30 height 17
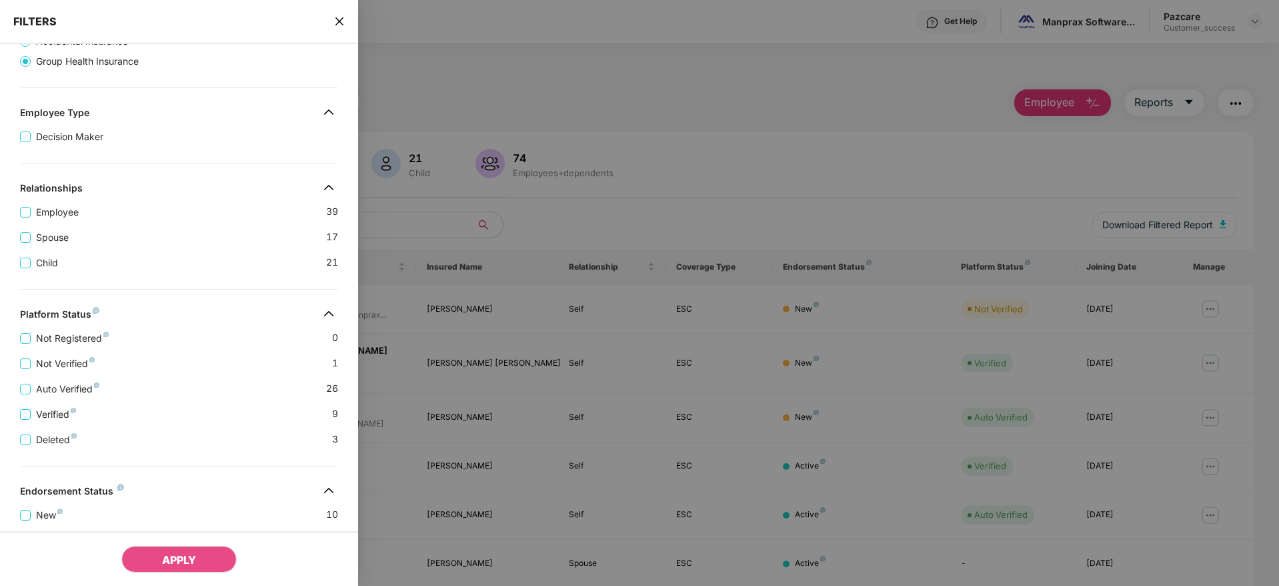
scroll to position [279, 0]
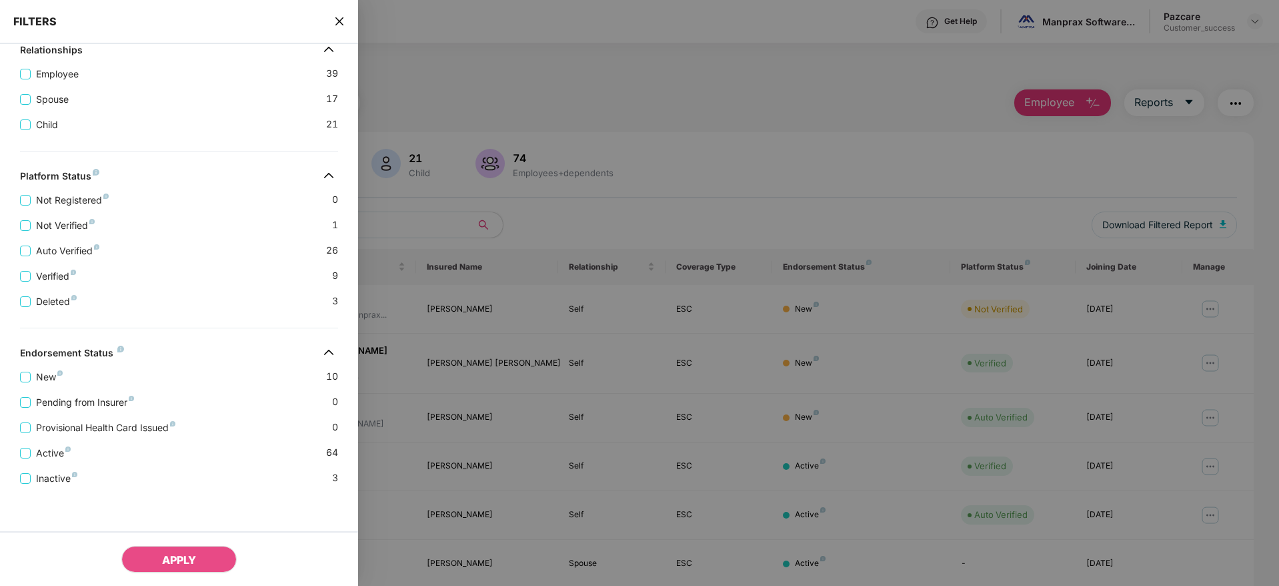
click at [52, 368] on div "New 10" at bounding box center [179, 371] width 318 height 25
click at [52, 378] on span "New" at bounding box center [49, 377] width 37 height 15
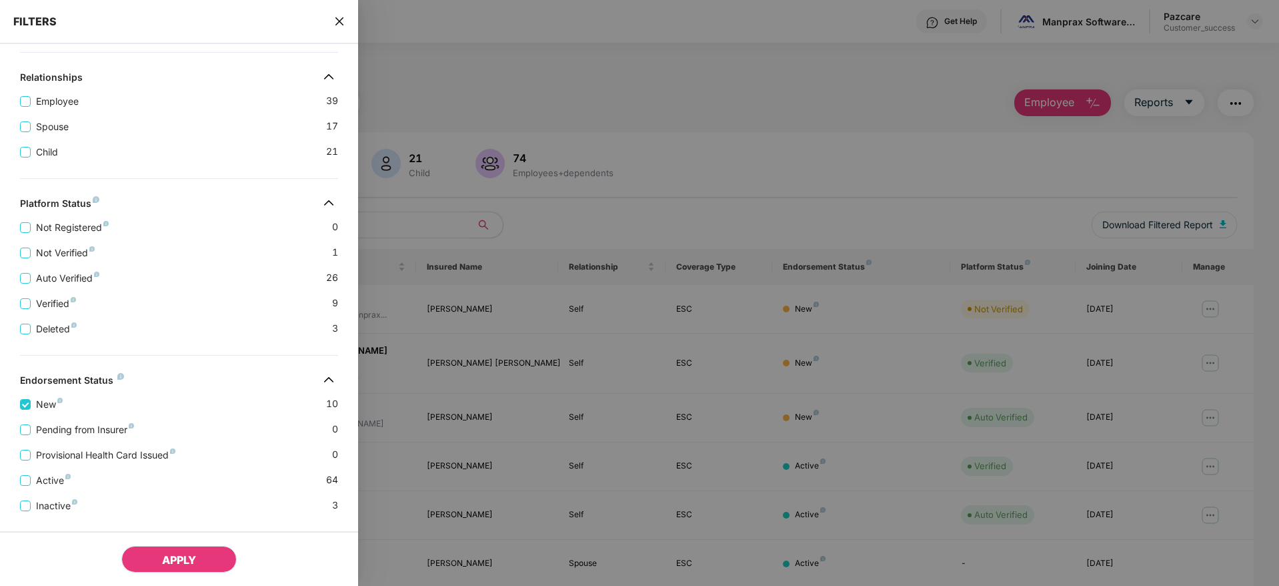
click at [194, 552] on button "APPLY" at bounding box center [178, 559] width 115 height 27
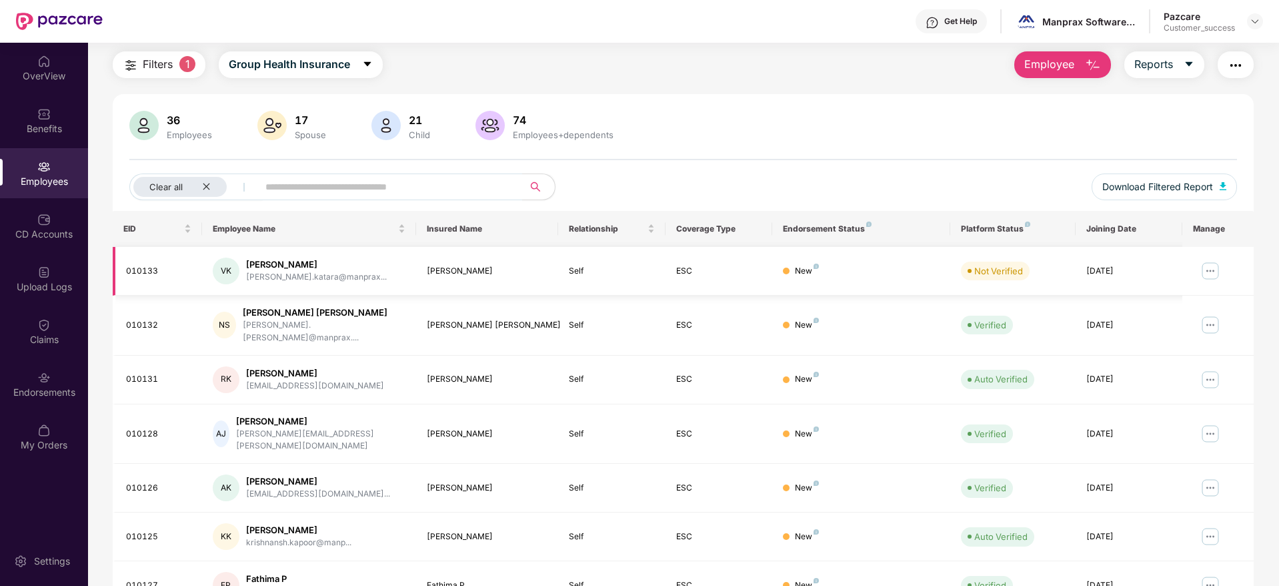
scroll to position [9, 0]
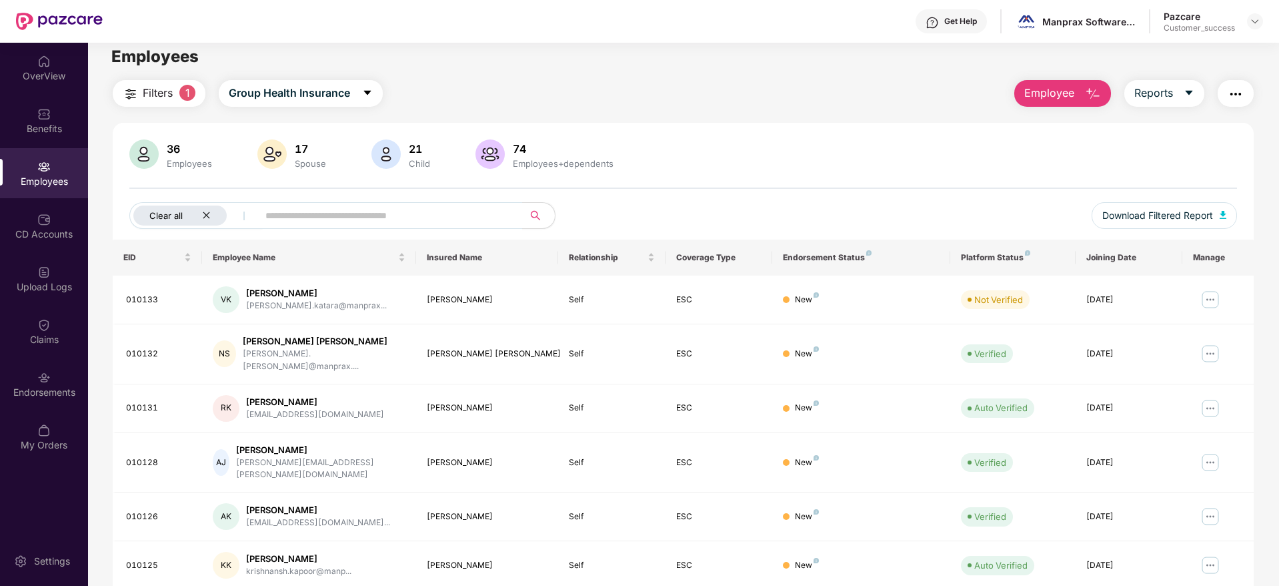
click at [215, 216] on div "Clear all" at bounding box center [179, 215] width 93 height 20
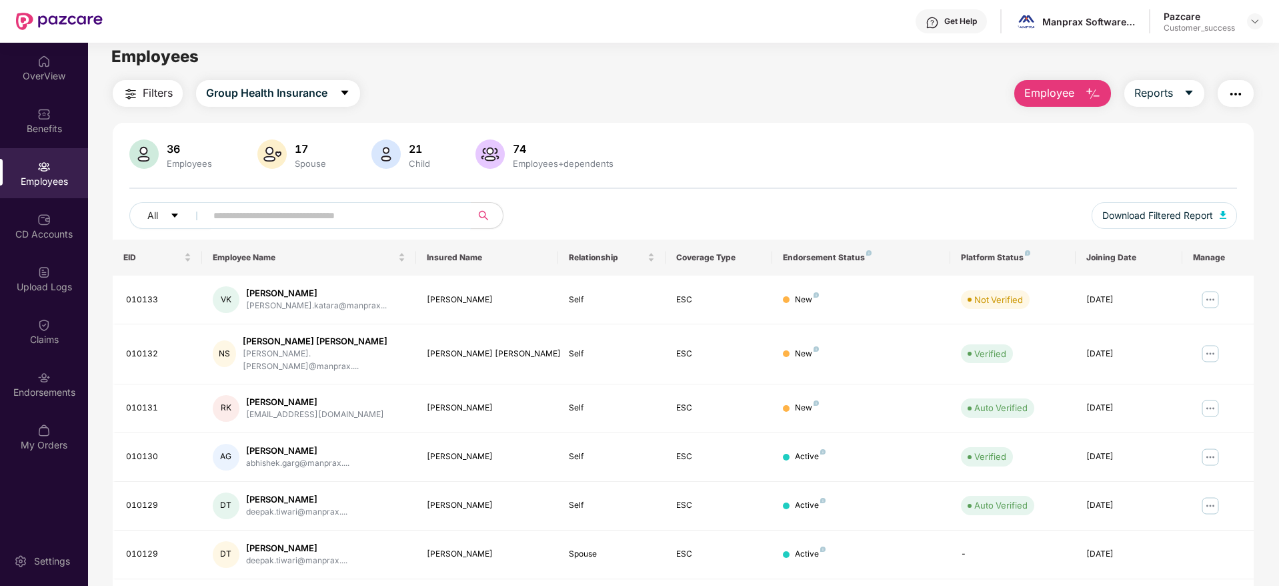
click at [287, 207] on input "text" at bounding box center [332, 215] width 239 height 20
click at [125, 99] on img "button" at bounding box center [131, 94] width 16 height 16
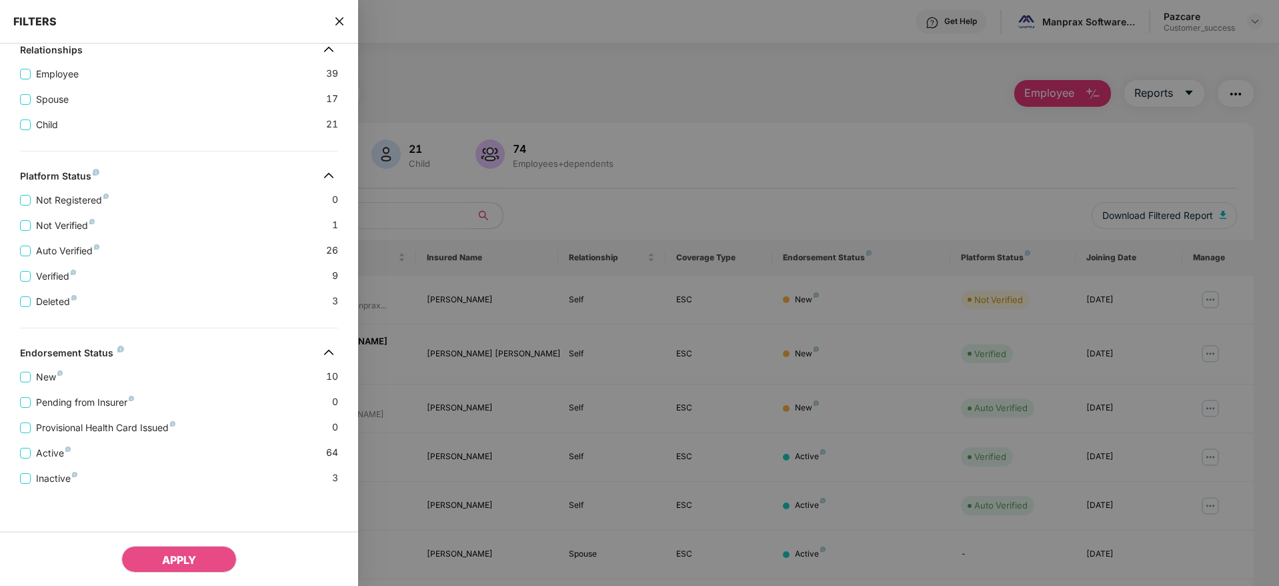
click at [330, 24] on div "FILTERS" at bounding box center [179, 22] width 358 height 44
click at [338, 23] on icon "close" at bounding box center [340, 21] width 8 height 8
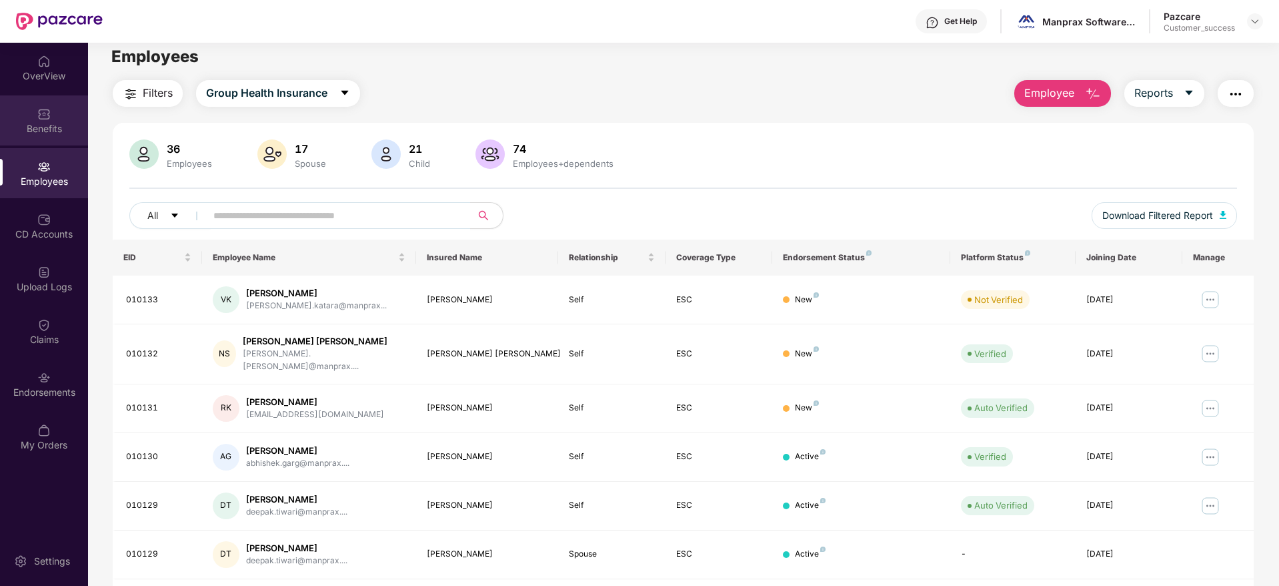
click at [80, 99] on div "Benefits" at bounding box center [44, 120] width 88 height 50
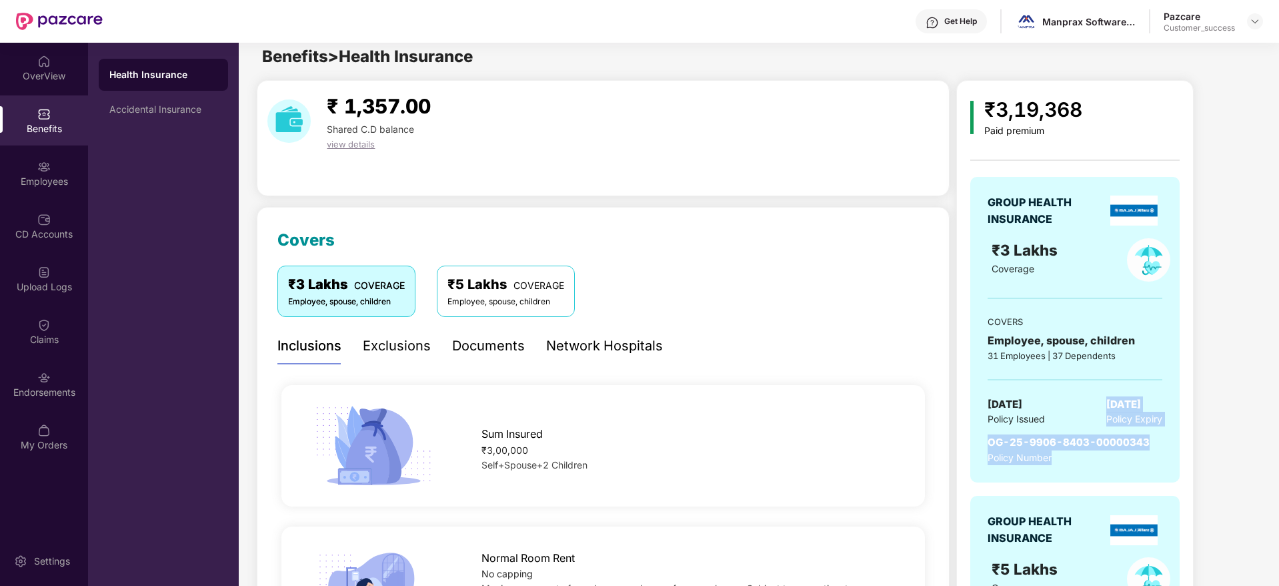
drag, startPoint x: 1095, startPoint y: 410, endPoint x: 1158, endPoint y: 433, distance: 67.5
click at [1158, 433] on div "GROUP HEALTH INSURANCE ₹3 Lakhs Coverage COVERS Employee, spouse, children 31 E…" at bounding box center [1074, 329] width 209 height 305
drag, startPoint x: 1159, startPoint y: 433, endPoint x: 1113, endPoint y: 400, distance: 56.4
click at [1113, 400] on div "GROUP HEALTH INSURANCE ₹3 Lakhs Coverage COVERS Employee, spouse, children 31 E…" at bounding box center [1074, 329] width 209 height 305
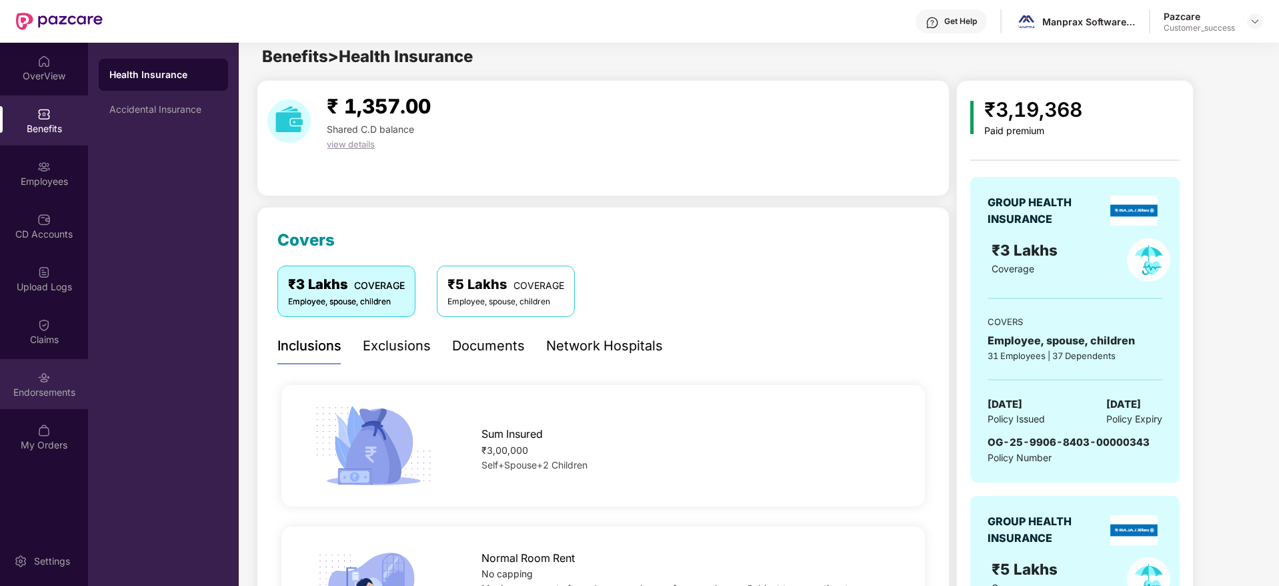
click at [21, 376] on div "Endorsements" at bounding box center [44, 384] width 88 height 50
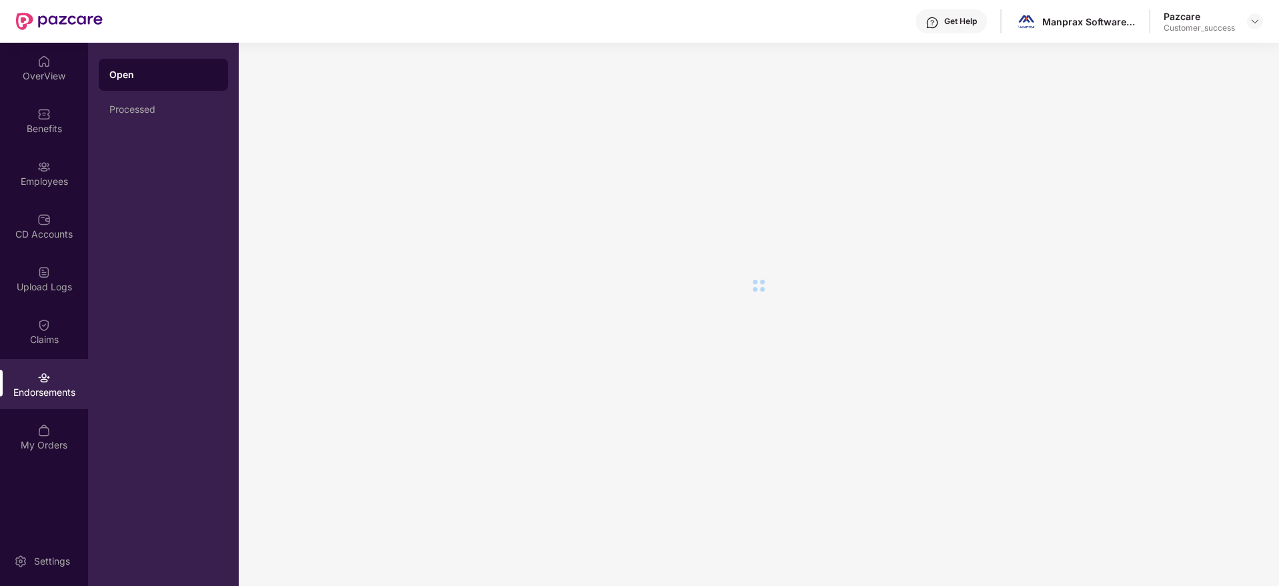
scroll to position [0, 0]
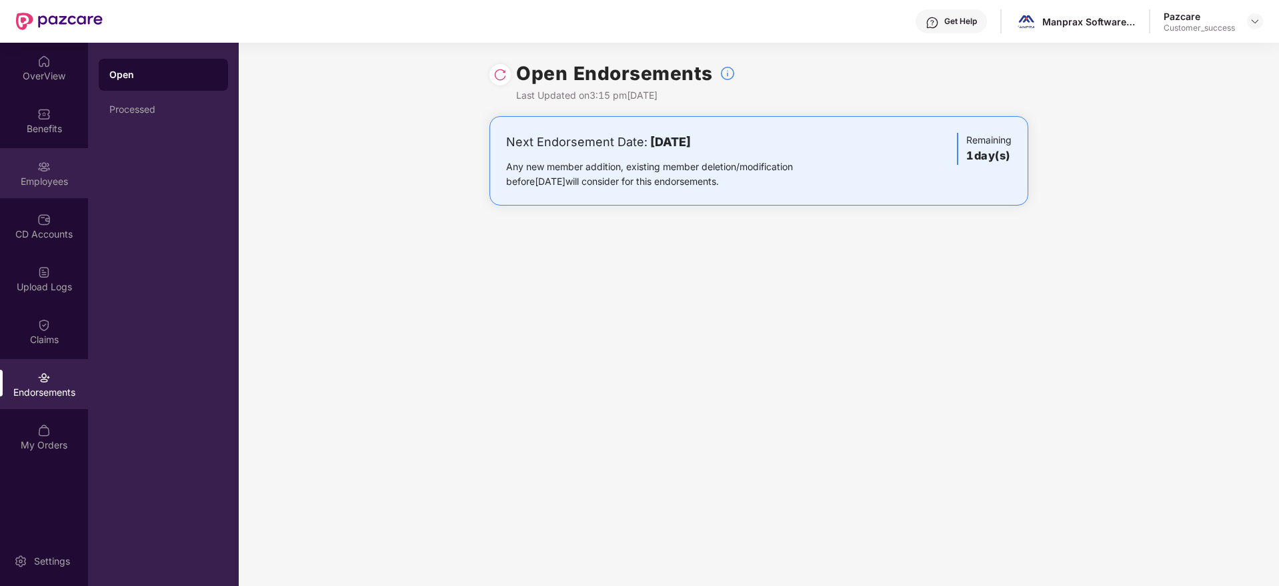
click at [66, 182] on div "Employees" at bounding box center [44, 181] width 88 height 13
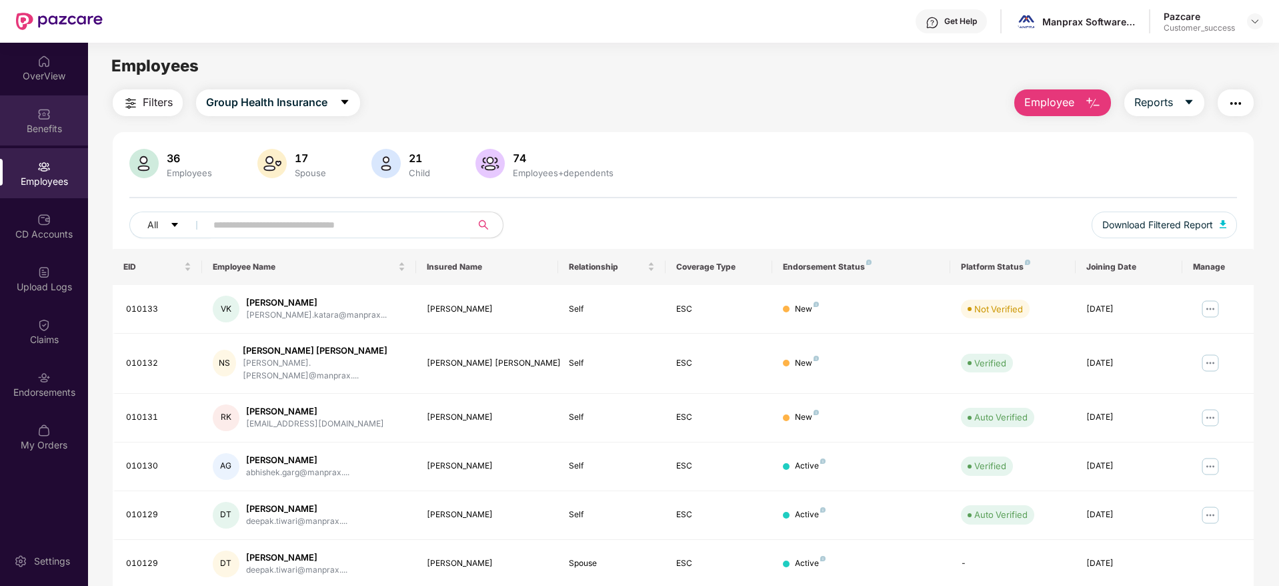
click at [68, 114] on div "Benefits" at bounding box center [44, 120] width 88 height 50
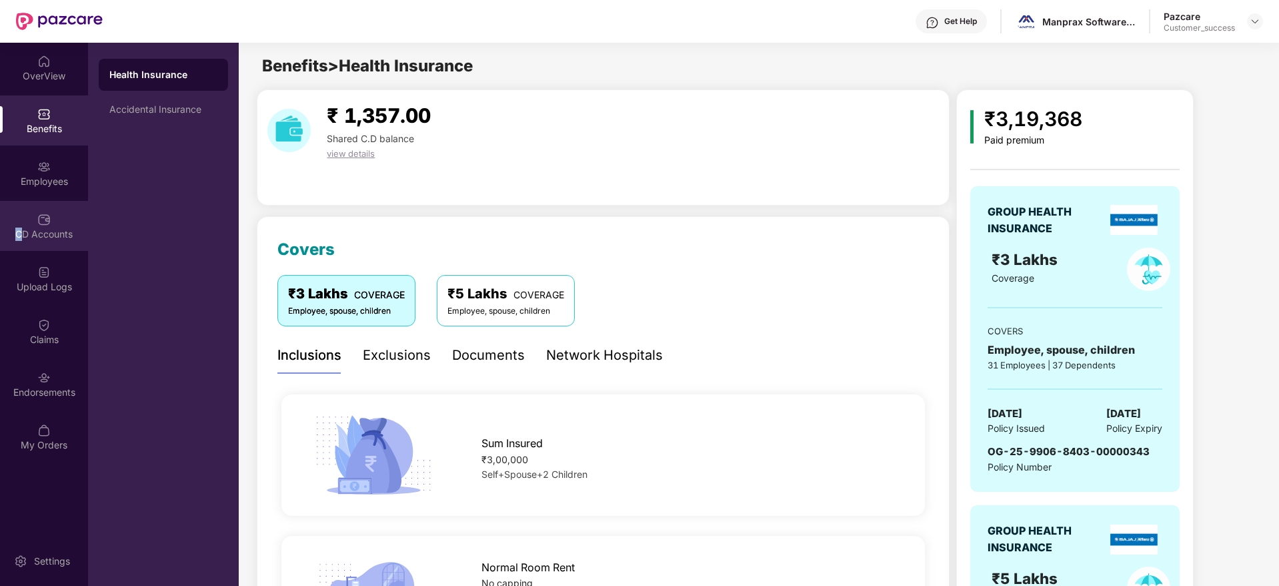
click at [18, 225] on div "CD Accounts" at bounding box center [44, 226] width 88 height 50
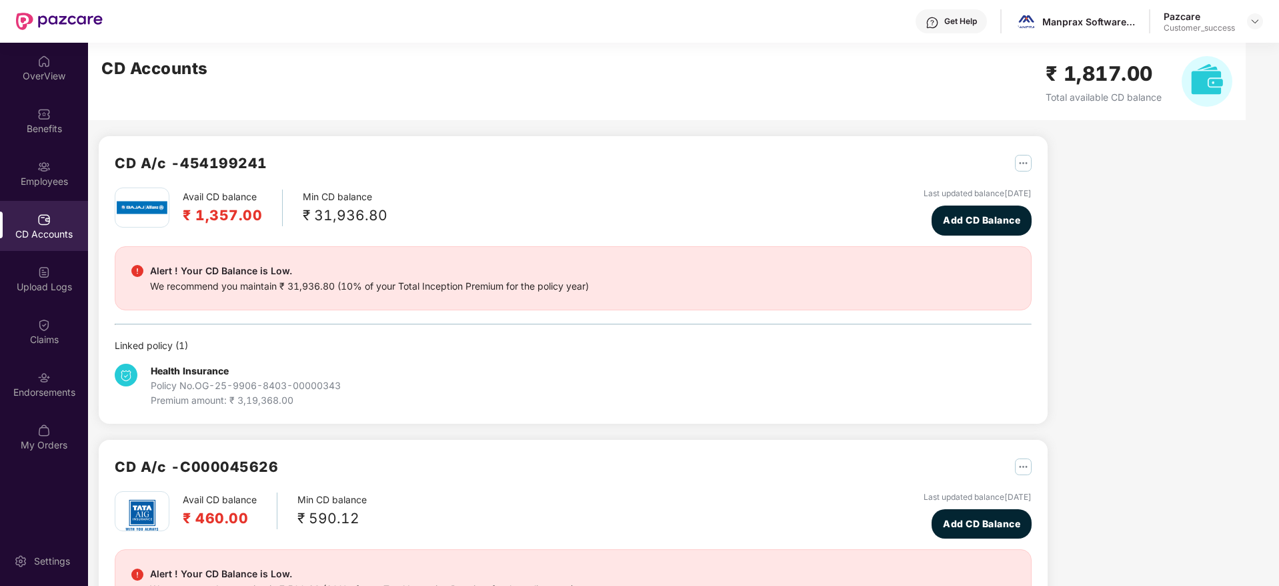
click at [1057, 24] on div "Manprax Software Llp" at bounding box center [1089, 21] width 93 height 13
copy div "Manprax"
click at [1259, 27] on div at bounding box center [1255, 21] width 16 height 16
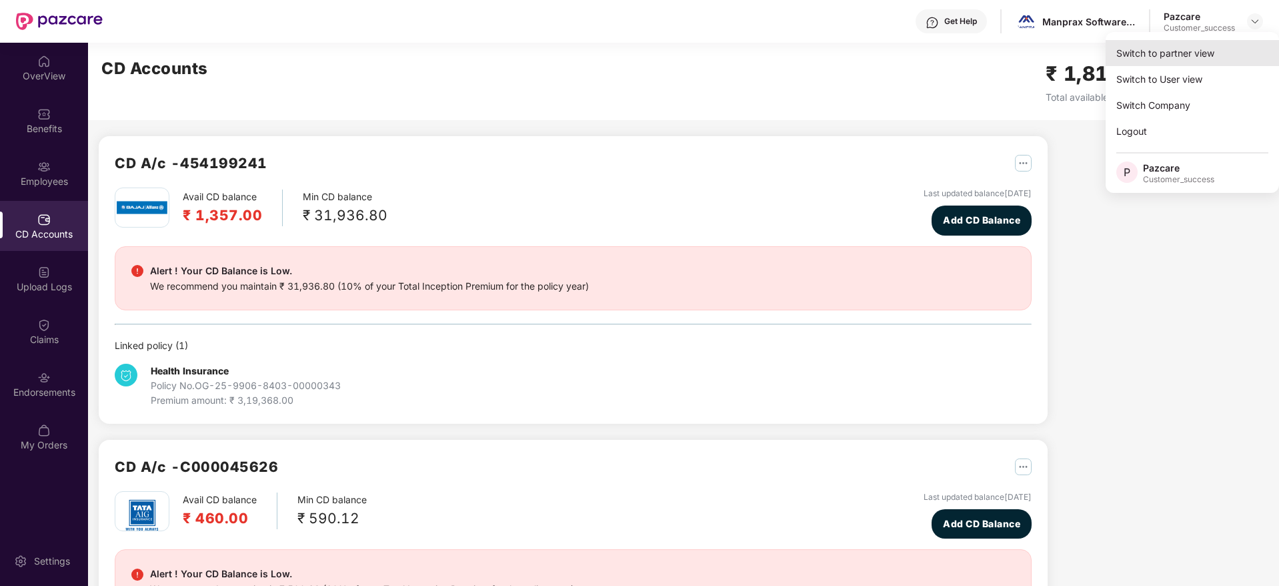
click at [1219, 44] on div "Switch to partner view" at bounding box center [1192, 53] width 173 height 26
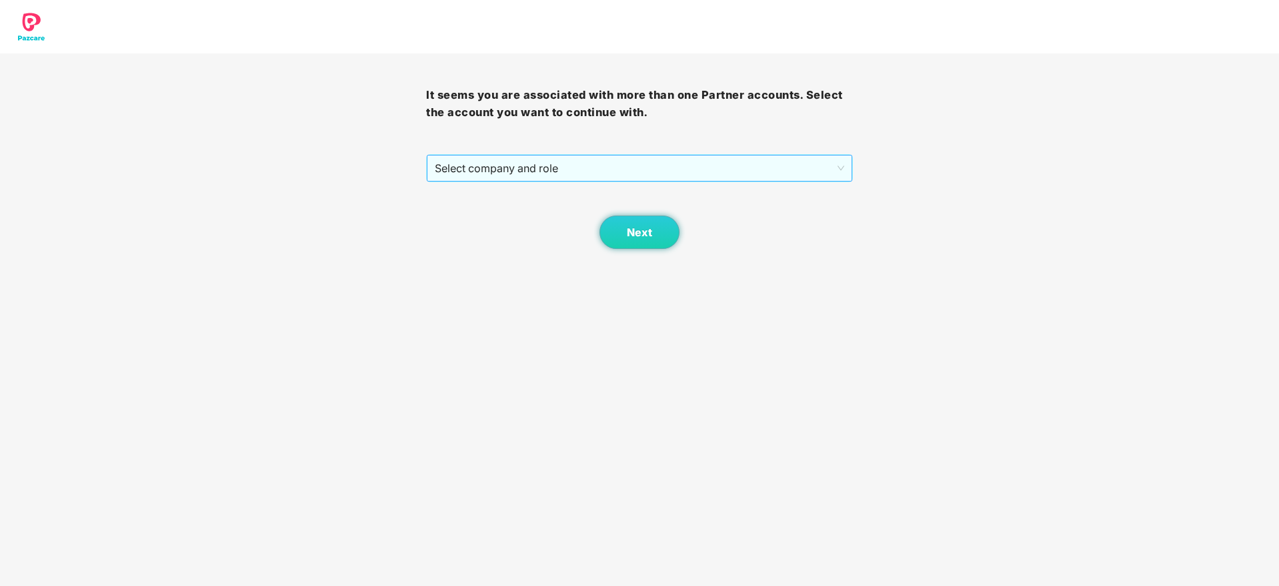
drag, startPoint x: 775, startPoint y: 151, endPoint x: 776, endPoint y: 164, distance: 13.4
click at [775, 153] on div "It seems you are associated with more than one Partner accounts. Select the acc…" at bounding box center [639, 150] width 426 height 195
click at [776, 173] on span "Select company and role" at bounding box center [639, 167] width 409 height 25
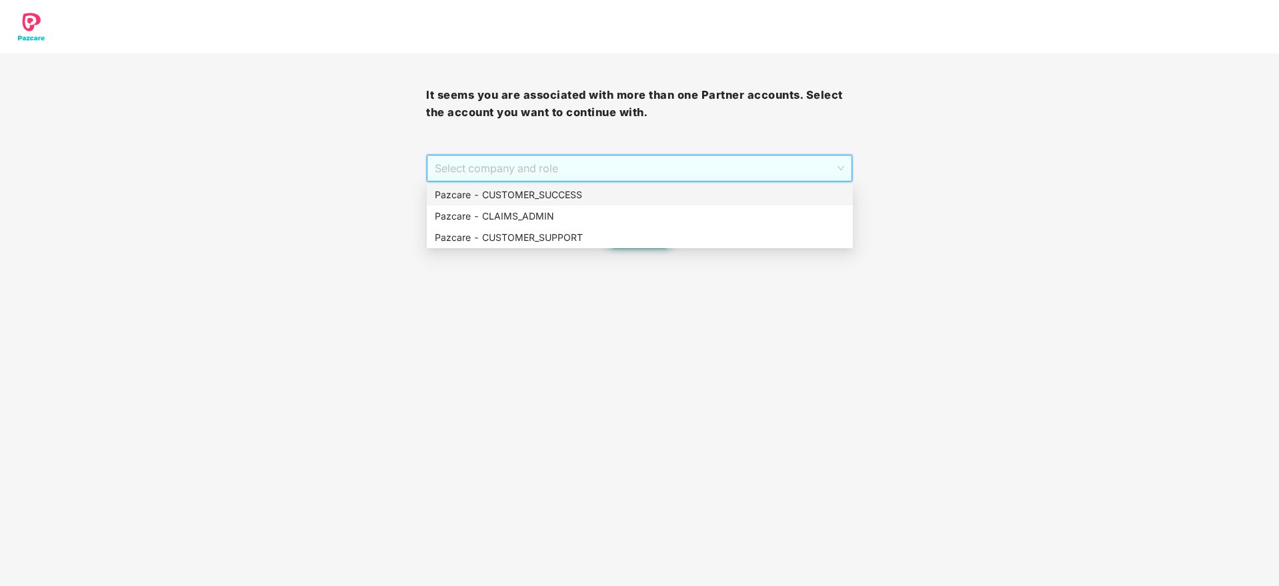
click at [764, 197] on div "Pazcare - CUSTOMER_SUCCESS" at bounding box center [640, 194] width 410 height 15
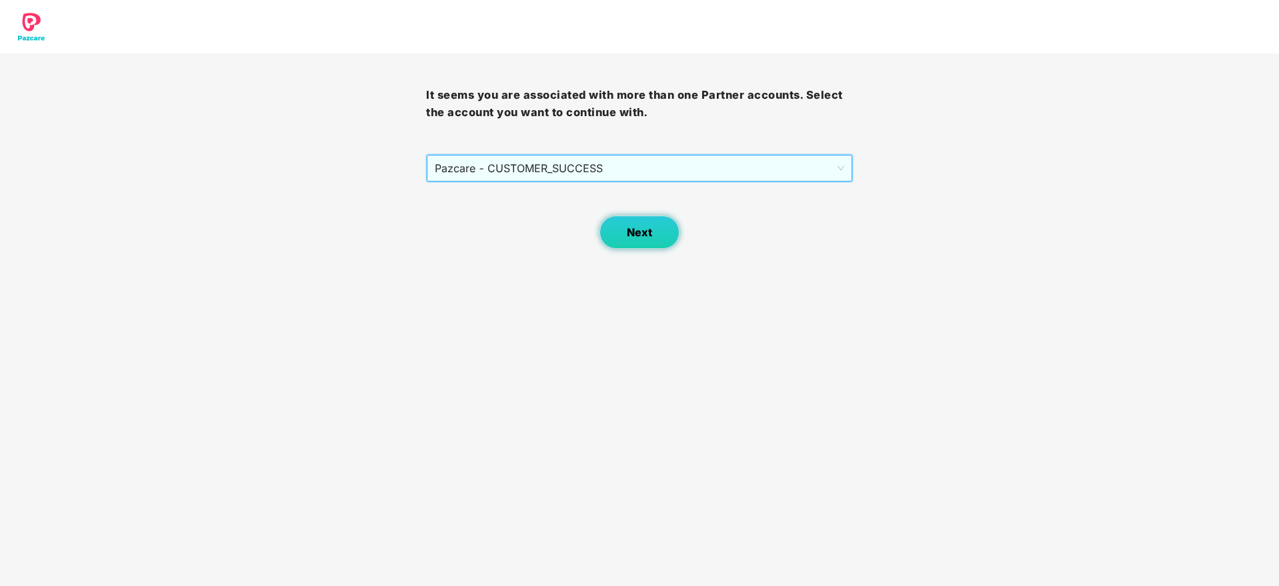
click at [628, 227] on span "Next" at bounding box center [639, 232] width 25 height 13
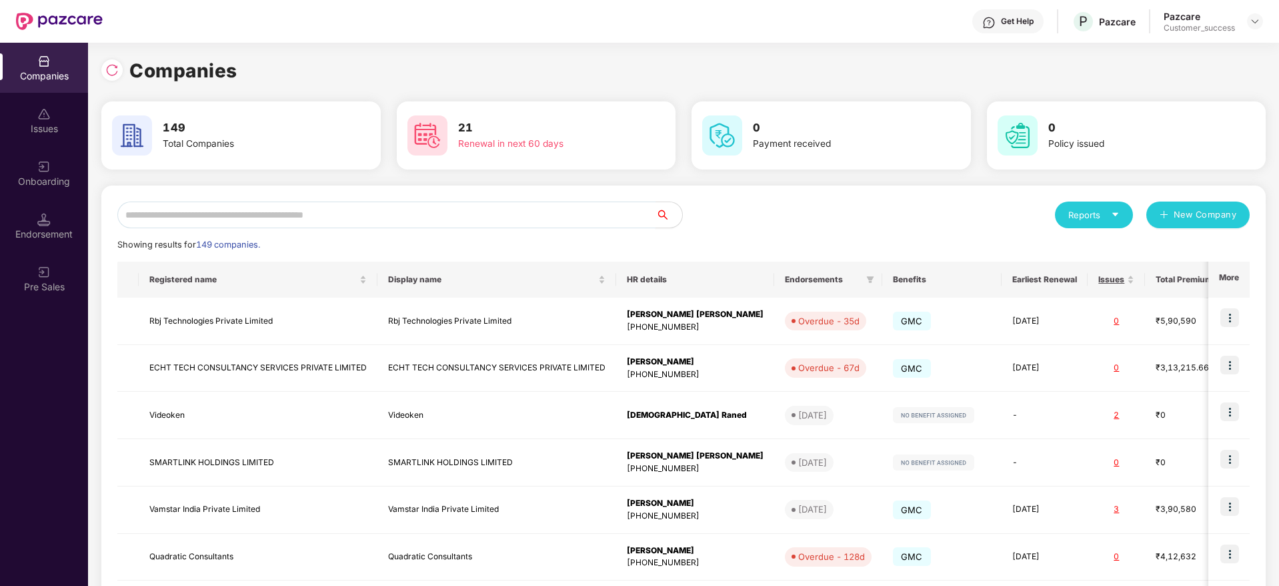
click at [585, 211] on input "text" at bounding box center [386, 214] width 538 height 27
paste input "*******"
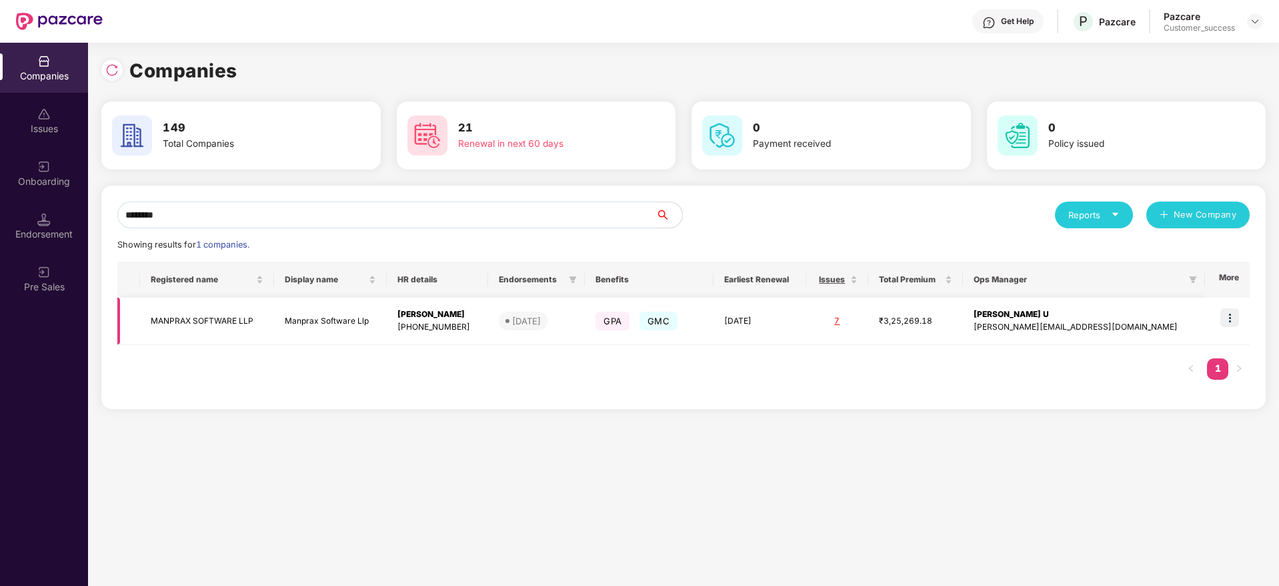
type input "*******"
click at [388, 312] on td "Manprax Software Llp" at bounding box center [330, 320] width 113 height 47
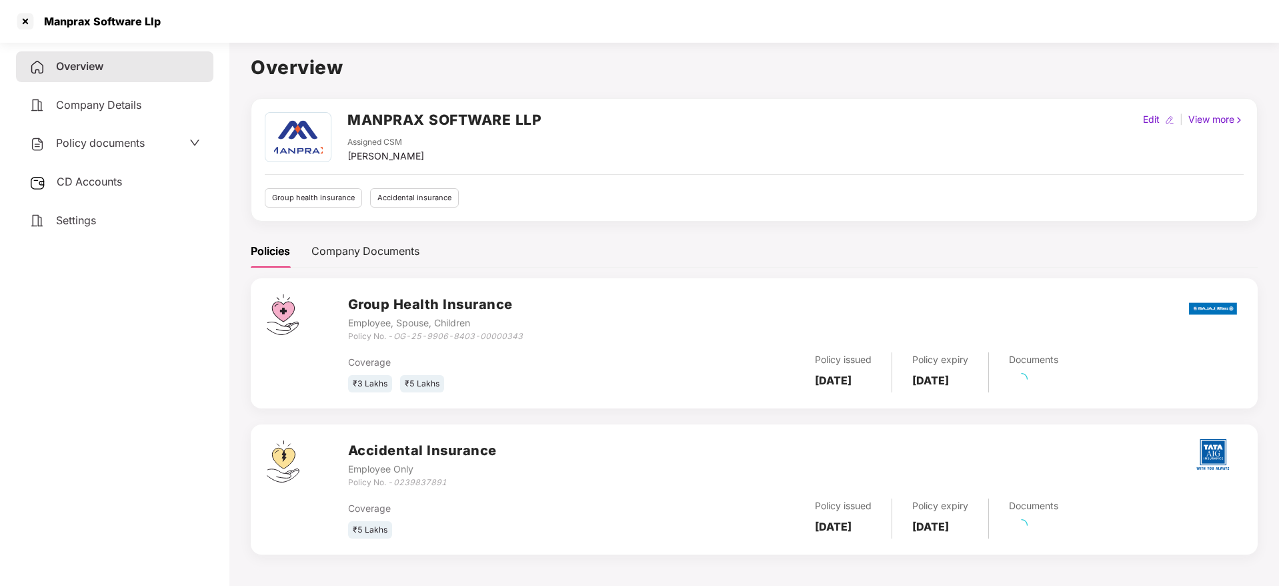
click at [106, 154] on div "Policy documents" at bounding box center [114, 143] width 197 height 31
click at [112, 147] on span "Policy documents" at bounding box center [100, 142] width 89 height 13
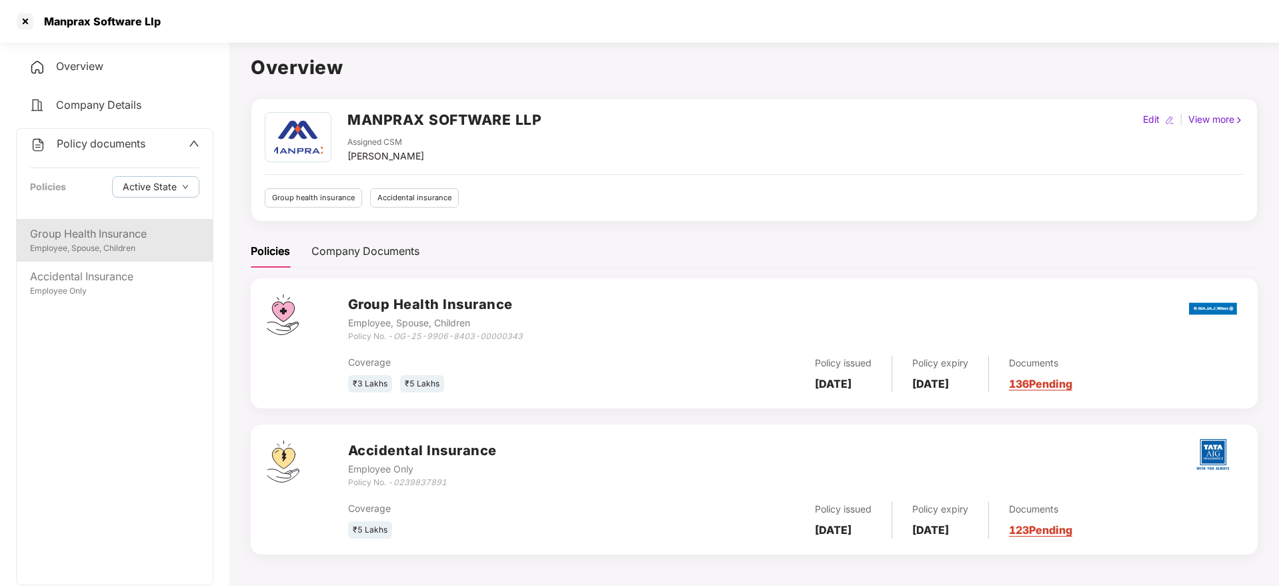
click at [113, 243] on div "Employee, Spouse, Children" at bounding box center [114, 248] width 169 height 13
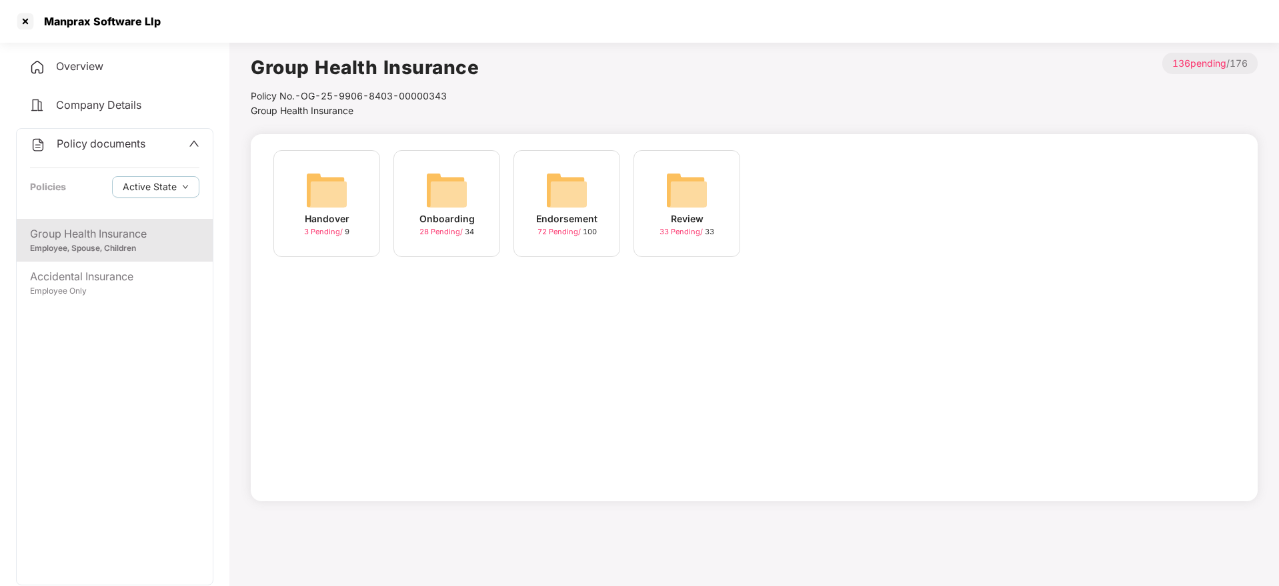
click at [574, 208] on img at bounding box center [567, 190] width 43 height 43
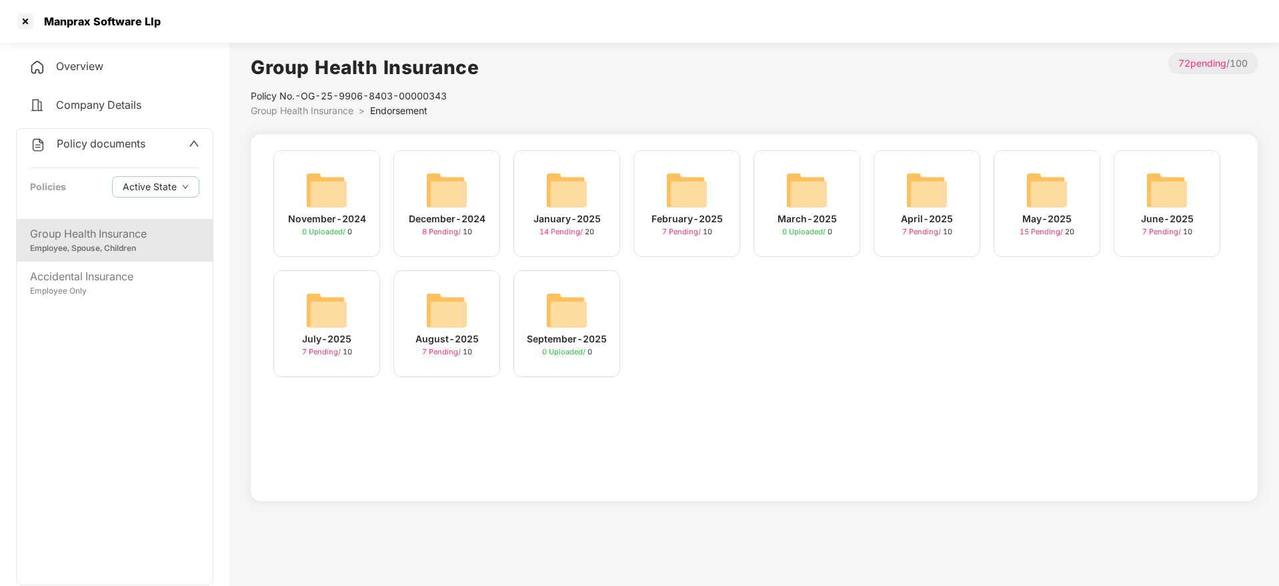
click at [493, 334] on div "August-2025 7 Pending / 10" at bounding box center [447, 323] width 107 height 107
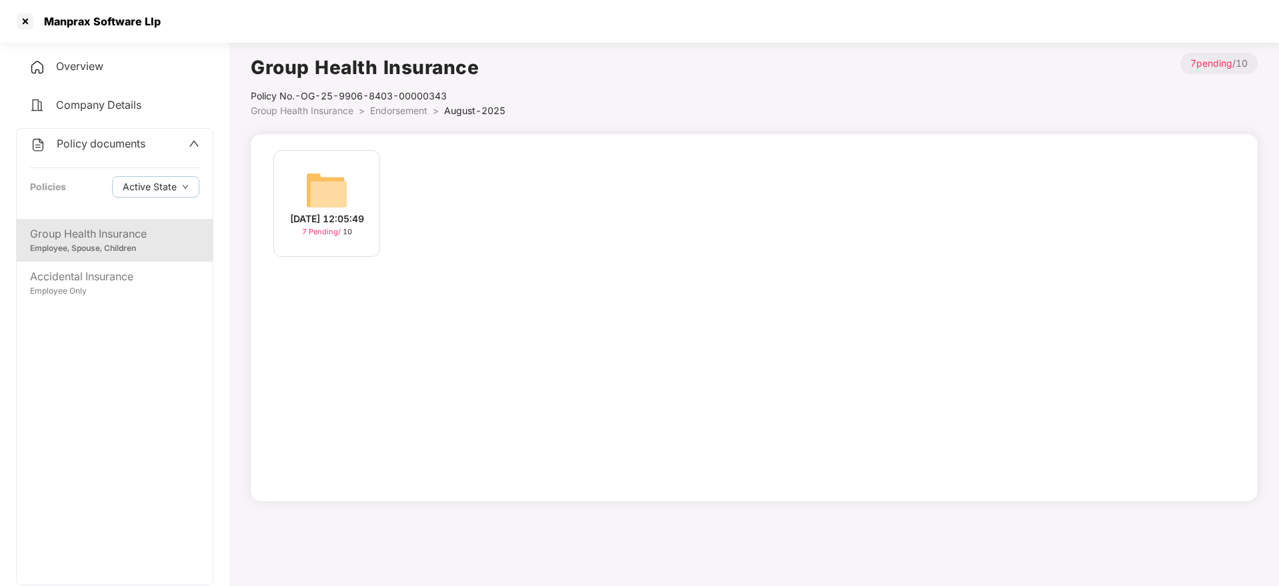
click at [364, 218] on div "13-Aug-2025 12:05:49" at bounding box center [327, 218] width 74 height 15
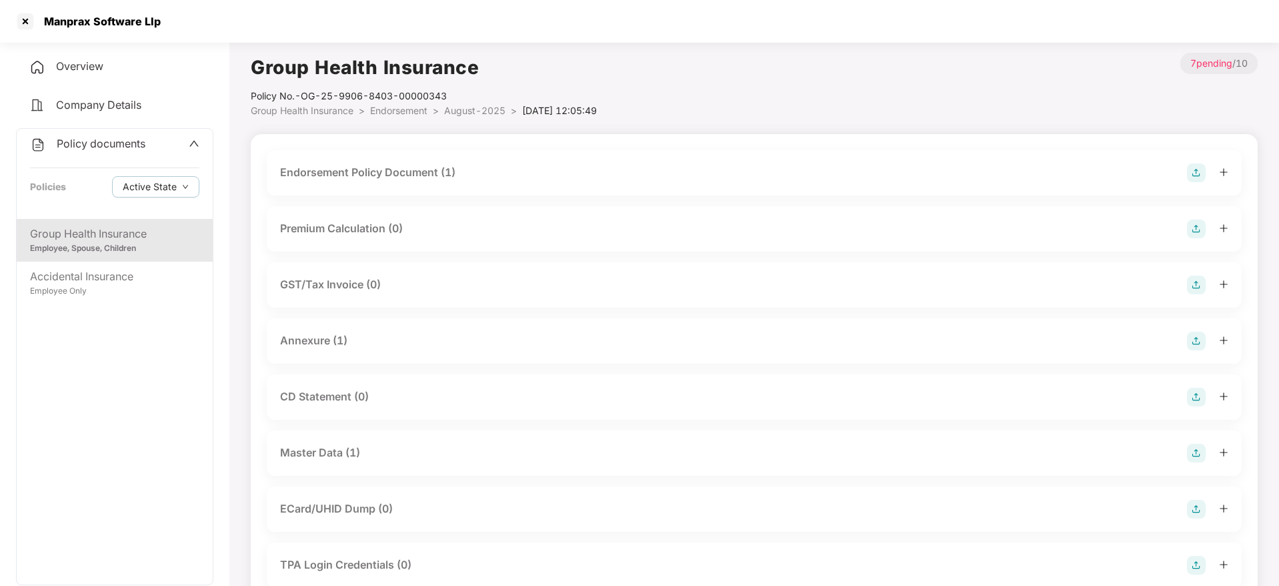
click at [388, 446] on div "Master Data (1)" at bounding box center [754, 453] width 948 height 19
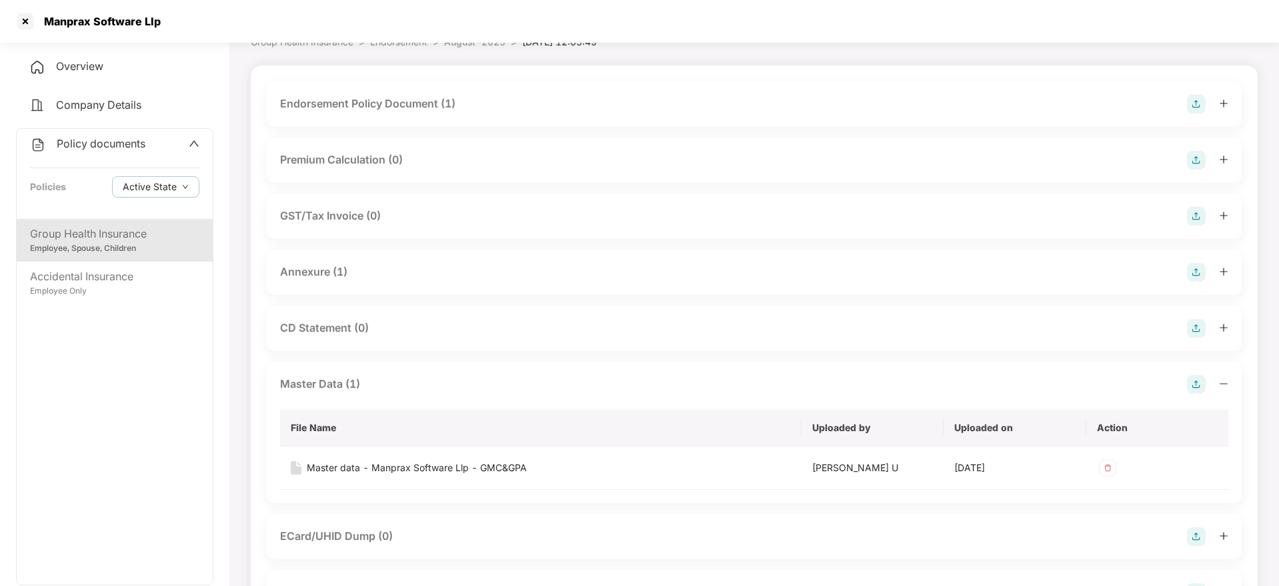
scroll to position [100, 0]
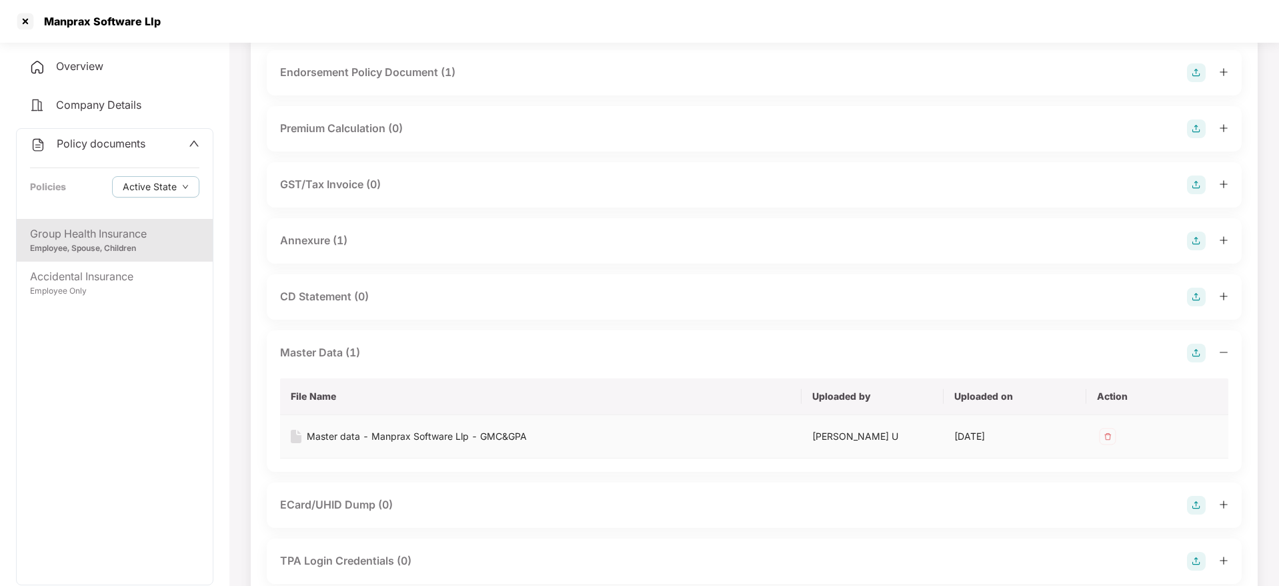
click at [421, 436] on div "Master data - Manprax Software Llp - GMC&GPA" at bounding box center [417, 436] width 220 height 15
click at [548, 30] on div "Manprax Software Llp" at bounding box center [639, 21] width 1279 height 43
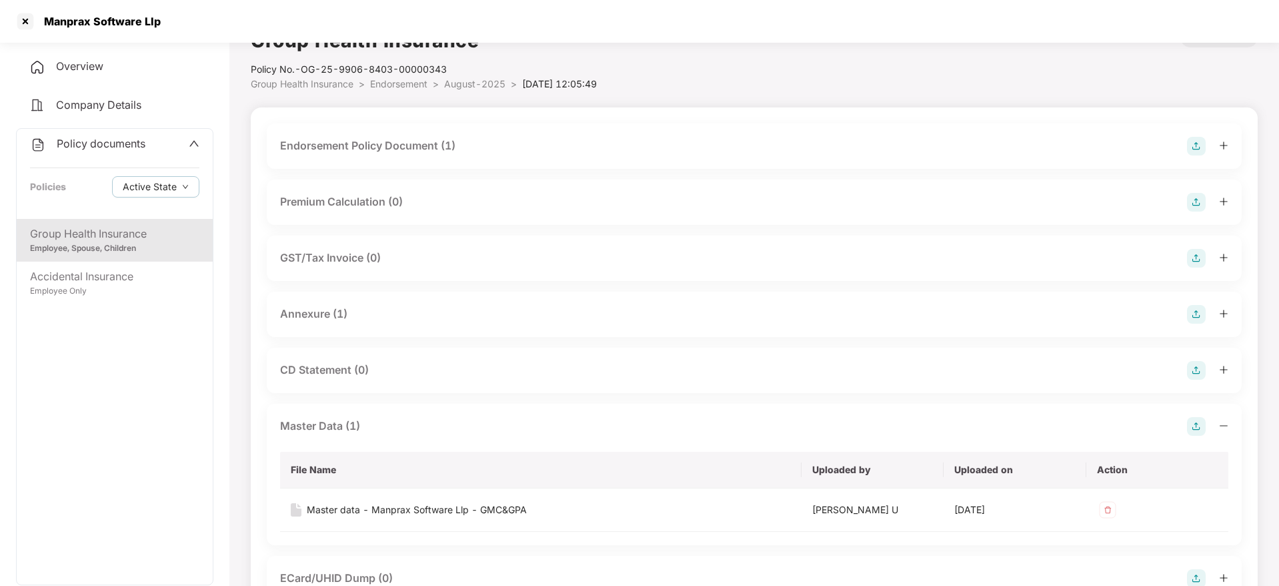
scroll to position [0, 0]
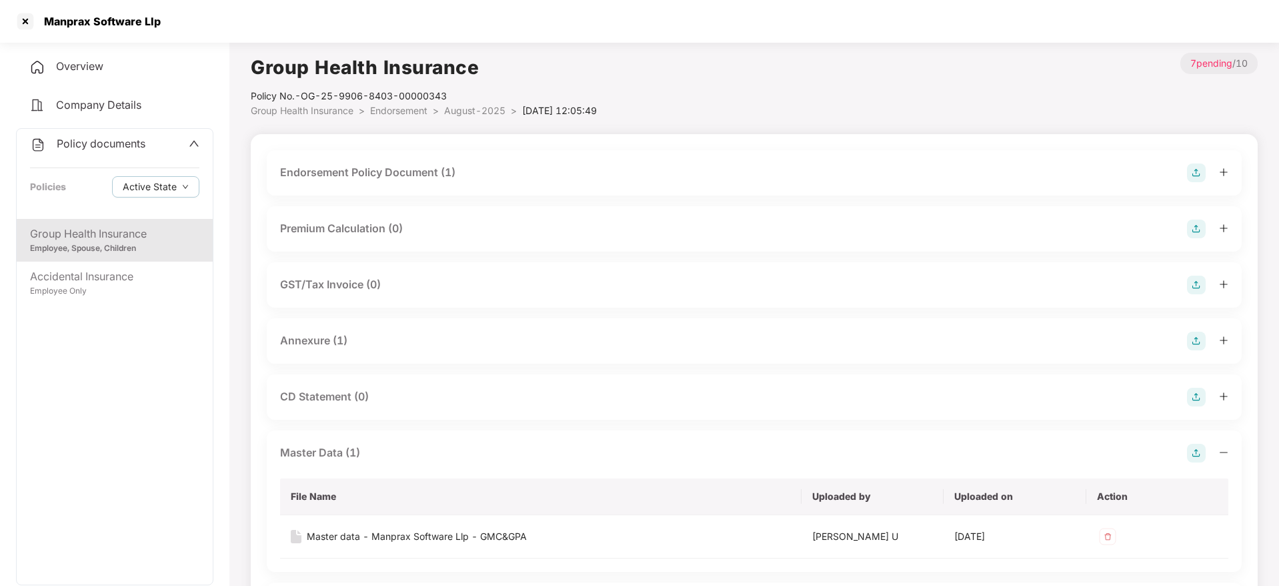
click at [63, 7] on div "Manprax Software Llp" at bounding box center [639, 21] width 1279 height 43
click at [74, 29] on div "Manprax Software Llp" at bounding box center [88, 21] width 146 height 21
click at [71, 26] on div "Manprax Software Llp" at bounding box center [98, 21] width 125 height 13
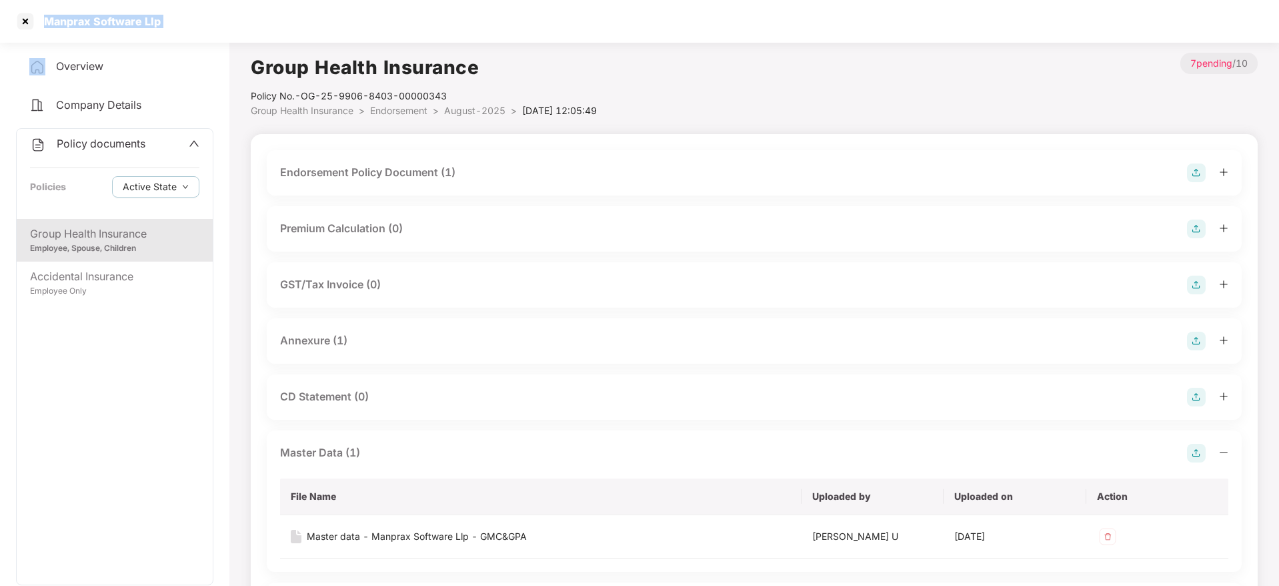
copy div "Manprax Software Llp"
click at [44, 21] on div "Manprax Software Llp" at bounding box center [98, 21] width 125 height 13
click at [19, 19] on div at bounding box center [25, 21] width 21 height 21
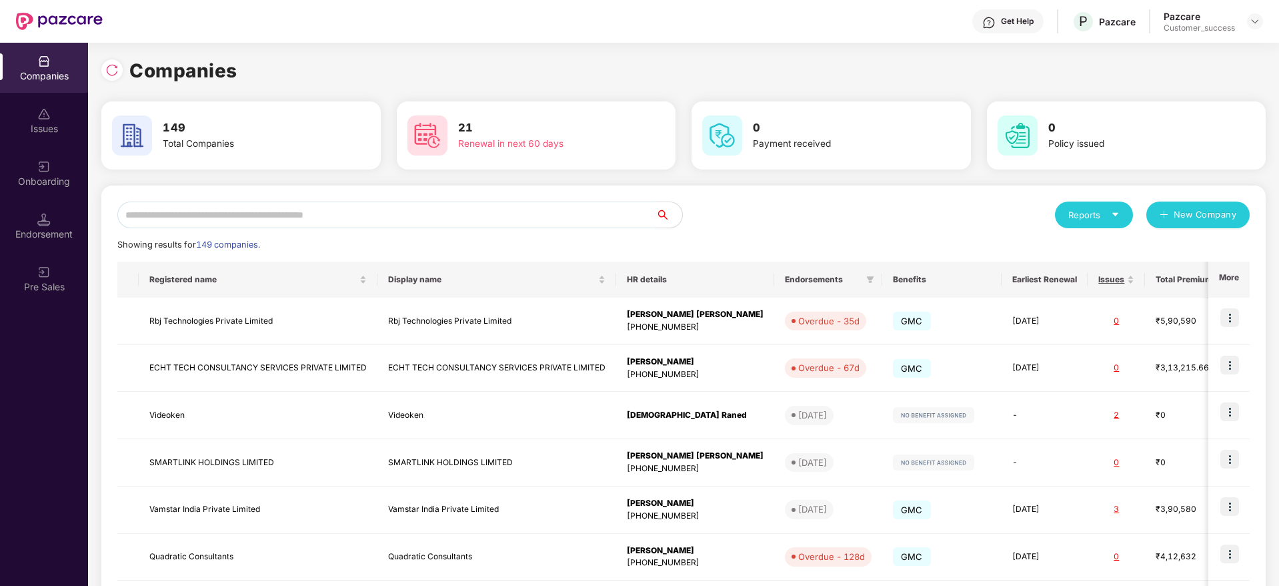
click at [390, 211] on input "text" at bounding box center [386, 214] width 538 height 27
paste input "**********"
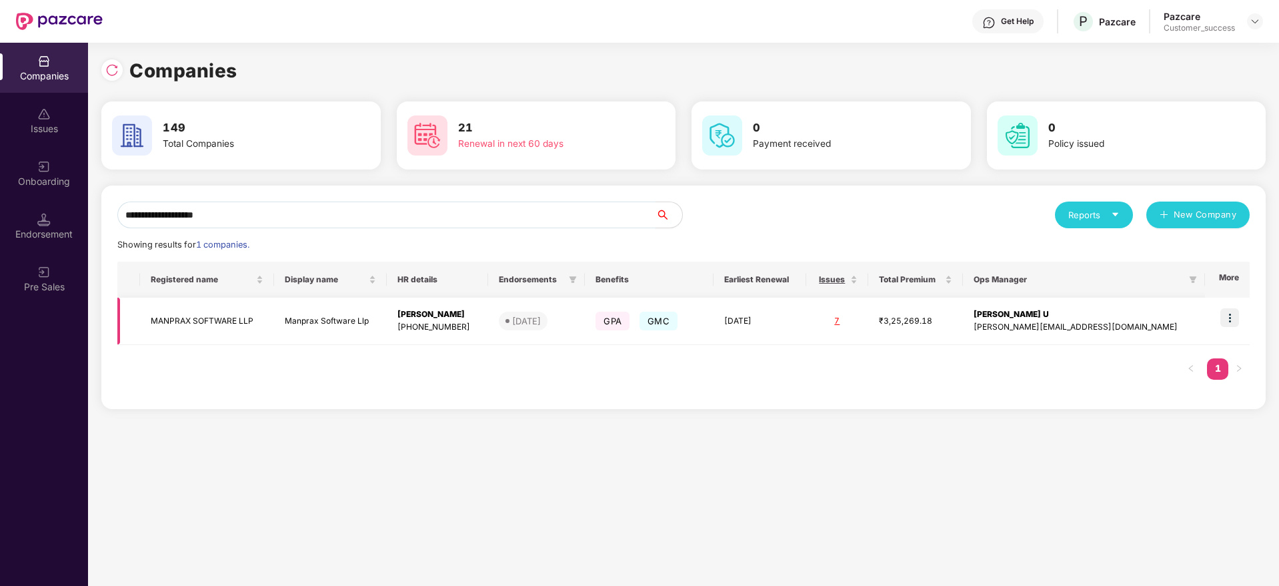
type input "**********"
click at [1234, 317] on img at bounding box center [1230, 317] width 19 height 19
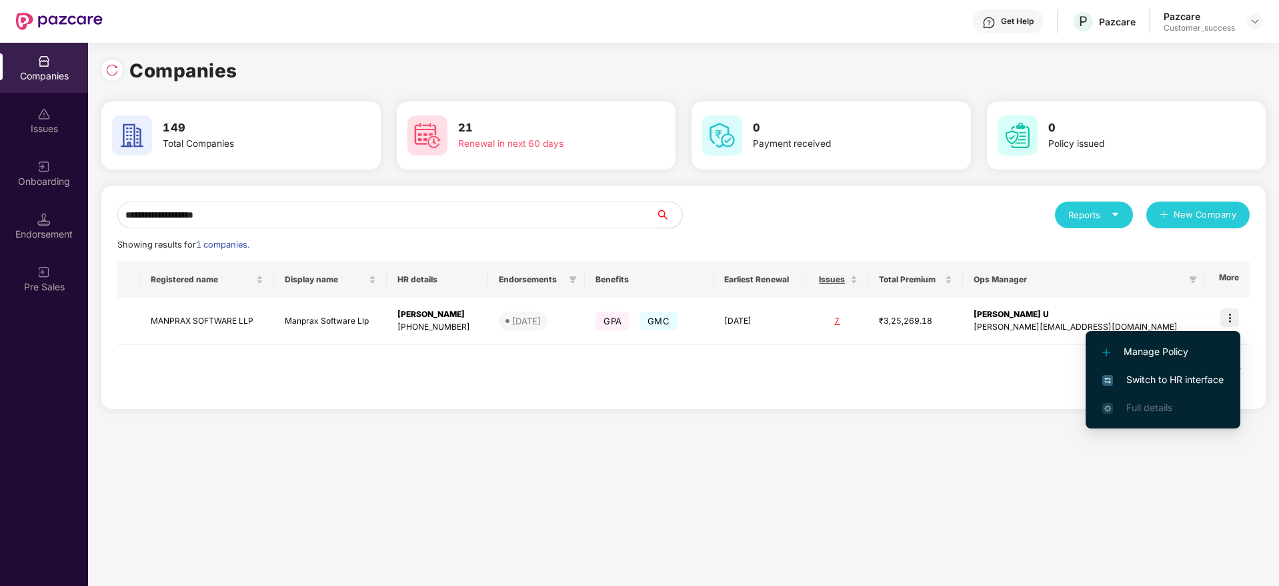
click at [1191, 374] on span "Switch to HR interface" at bounding box center [1163, 379] width 121 height 15
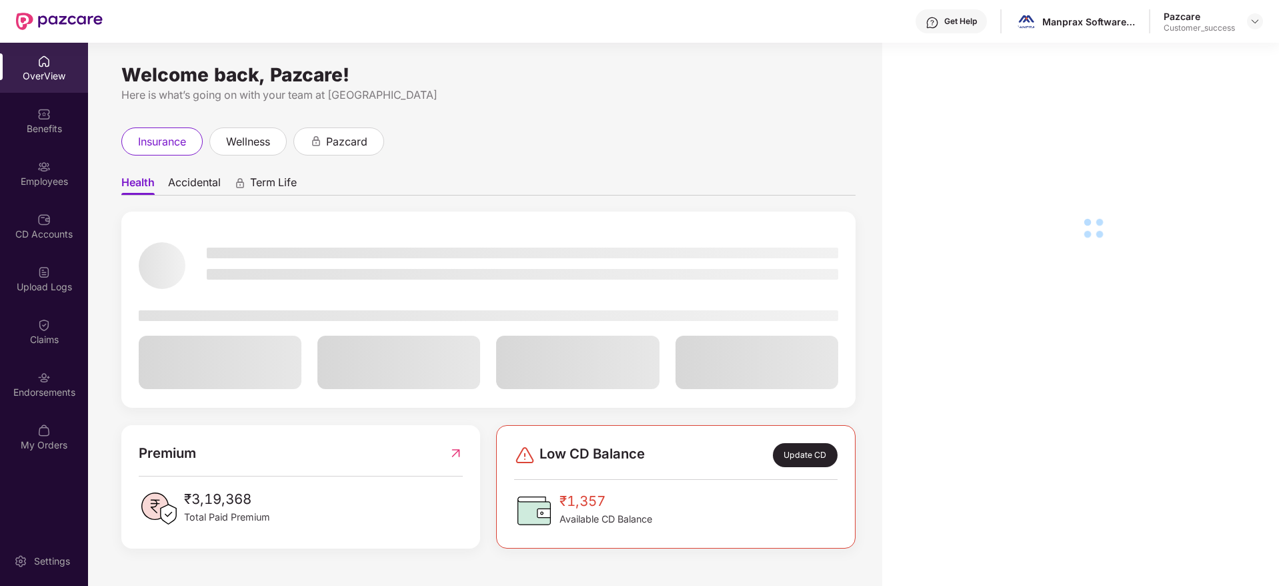
click at [22, 409] on div "OverView Benefits Employees CD Accounts Upload Logs Claims Endorsements My Orde…" at bounding box center [44, 254] width 88 height 422
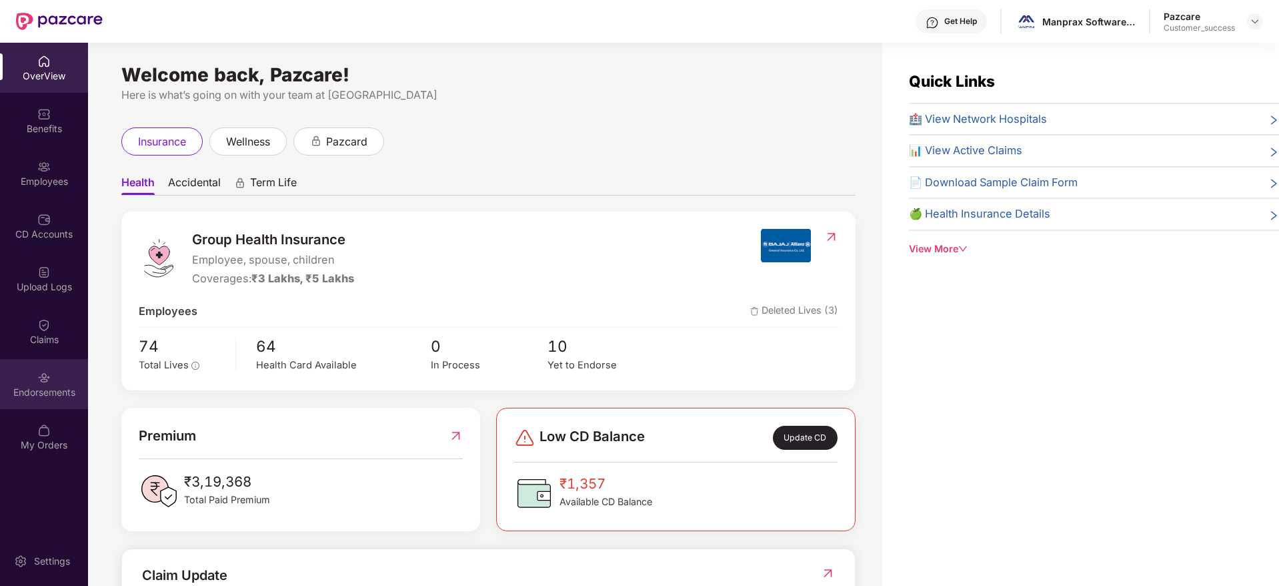
click at [33, 396] on div "Endorsements" at bounding box center [44, 392] width 88 height 13
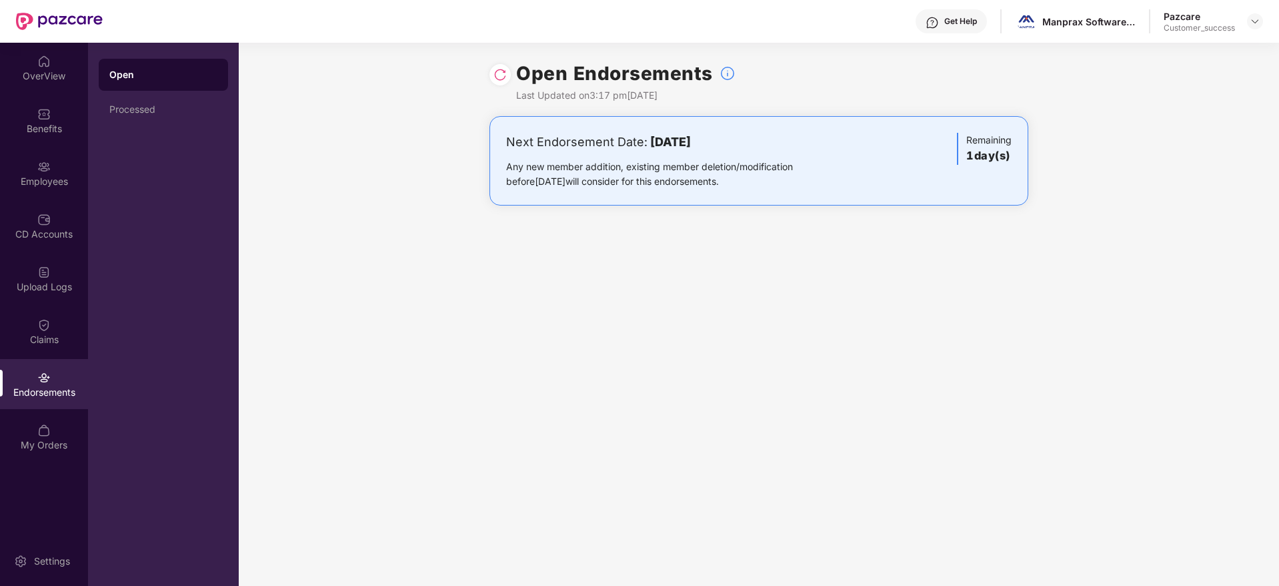
drag, startPoint x: 632, startPoint y: 141, endPoint x: 880, endPoint y: 140, distance: 248.1
click at [880, 140] on div "Next Endorsement Date: 10 September 2025 Any new member addition, existing memb…" at bounding box center [759, 161] width 506 height 56
click at [502, 70] on img at bounding box center [500, 74] width 13 height 13
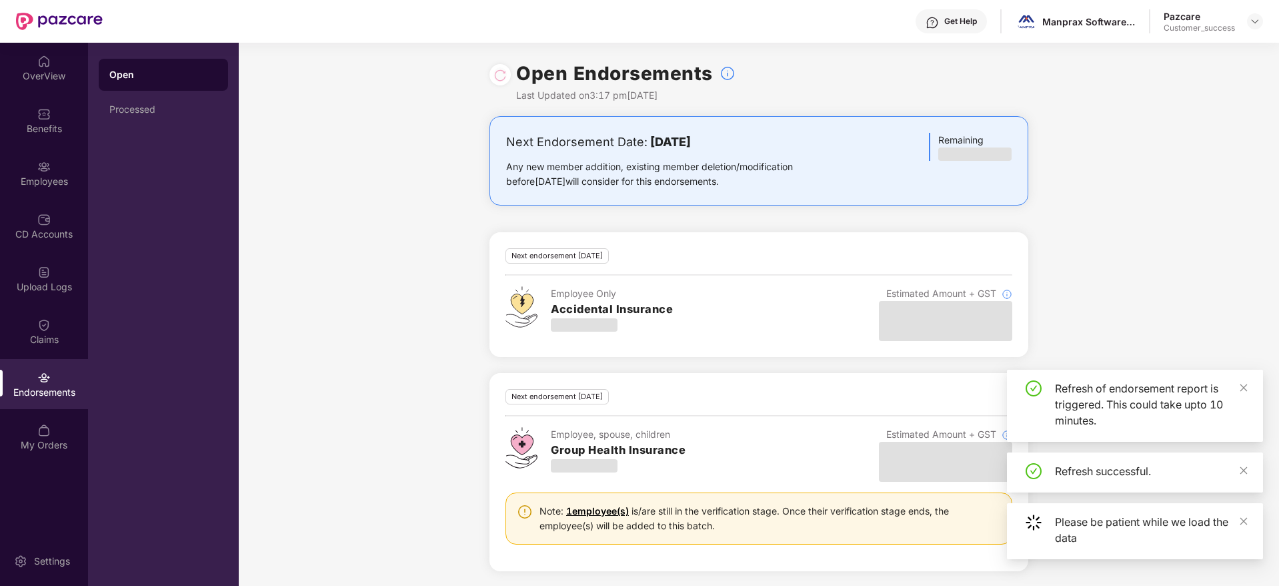
scroll to position [1, 0]
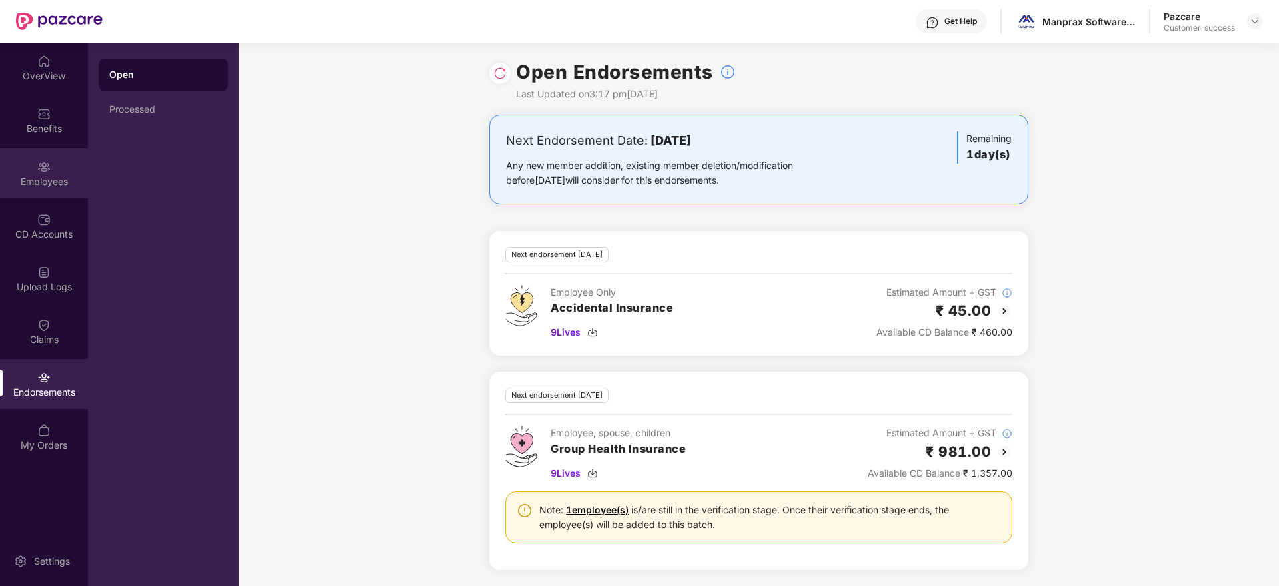
click at [59, 177] on div "Employees" at bounding box center [44, 181] width 88 height 13
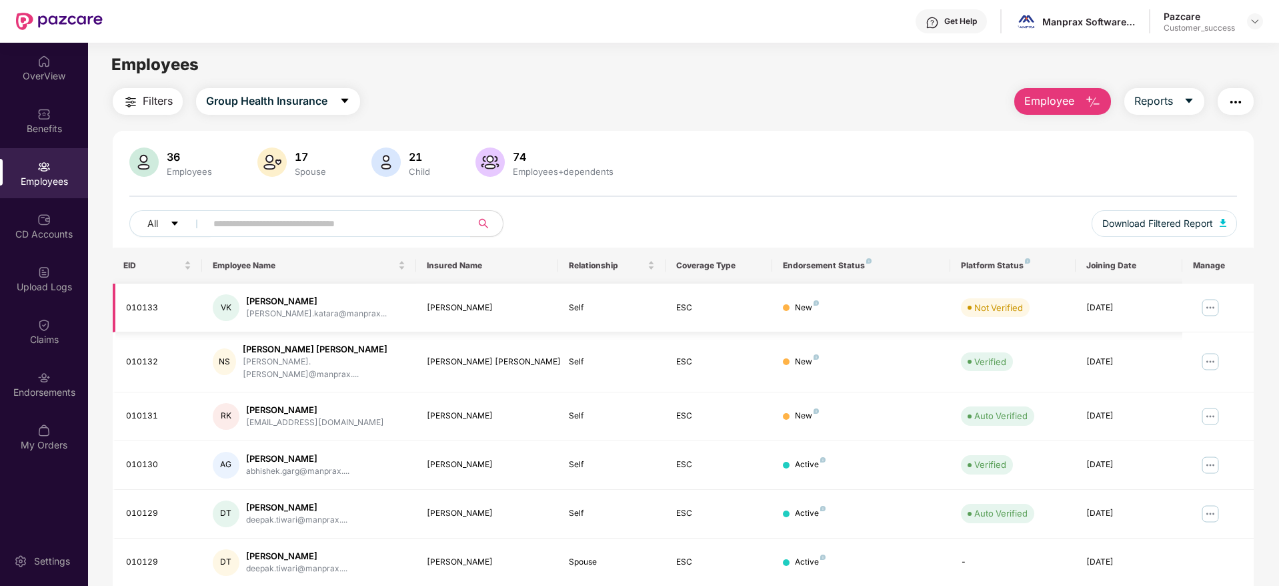
click at [1205, 305] on img at bounding box center [1210, 307] width 21 height 21
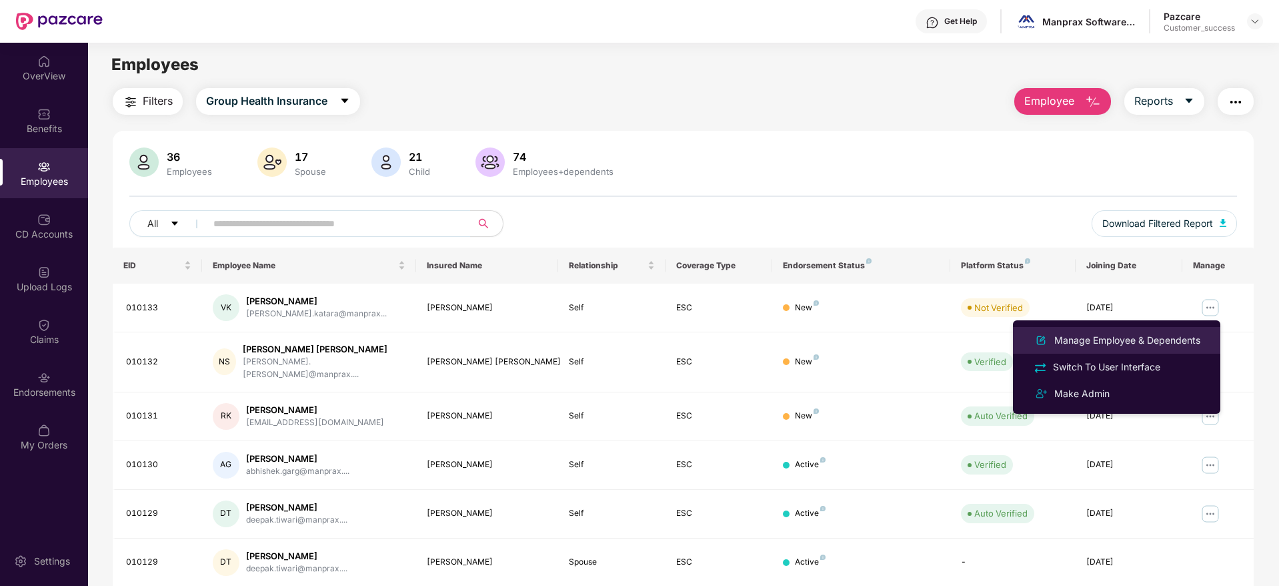
click at [1139, 330] on li "Manage Employee & Dependents" at bounding box center [1116, 340] width 207 height 27
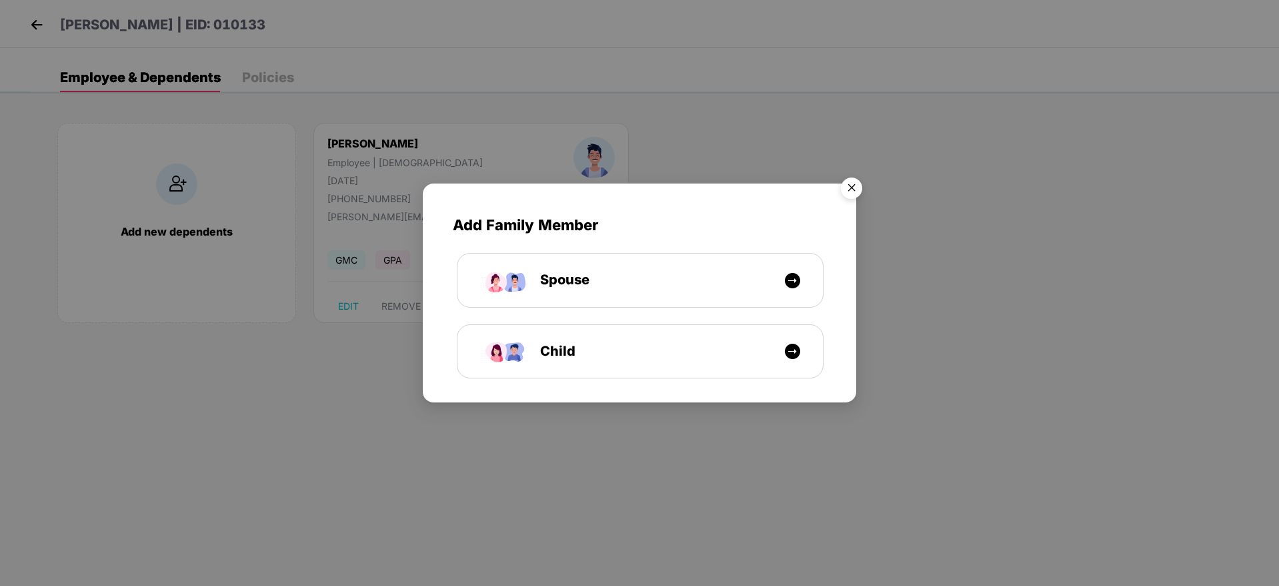
click at [25, 19] on div "Add Family Member Spouse Child" at bounding box center [639, 293] width 1279 height 586
click at [845, 192] on img "Close" at bounding box center [851, 189] width 37 height 37
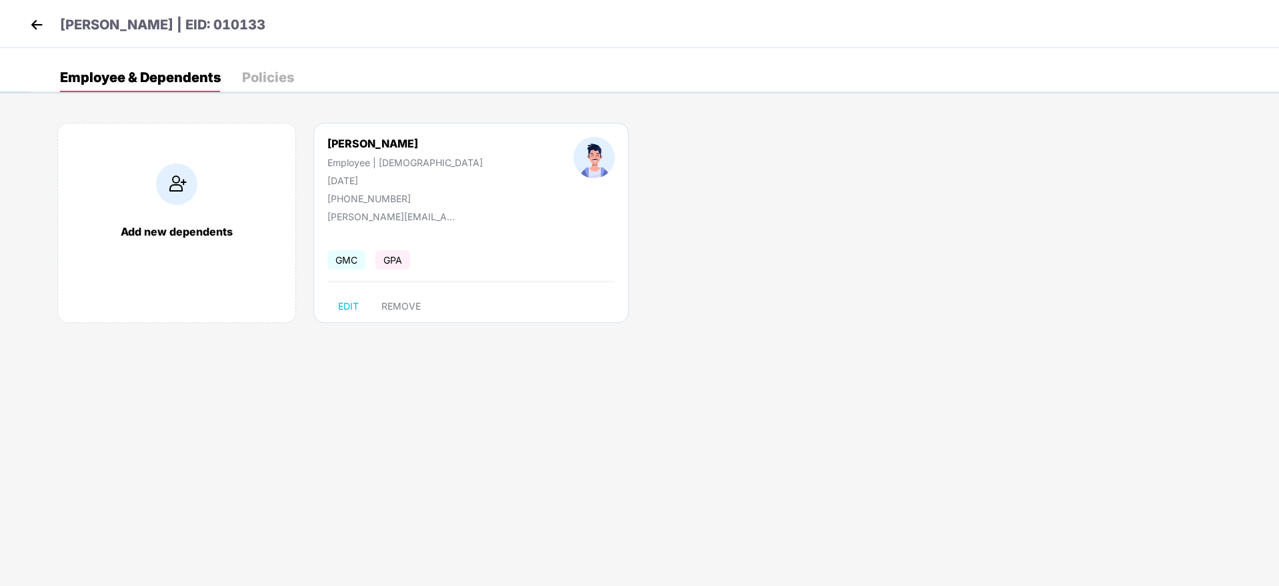
click at [30, 24] on img at bounding box center [37, 25] width 20 height 20
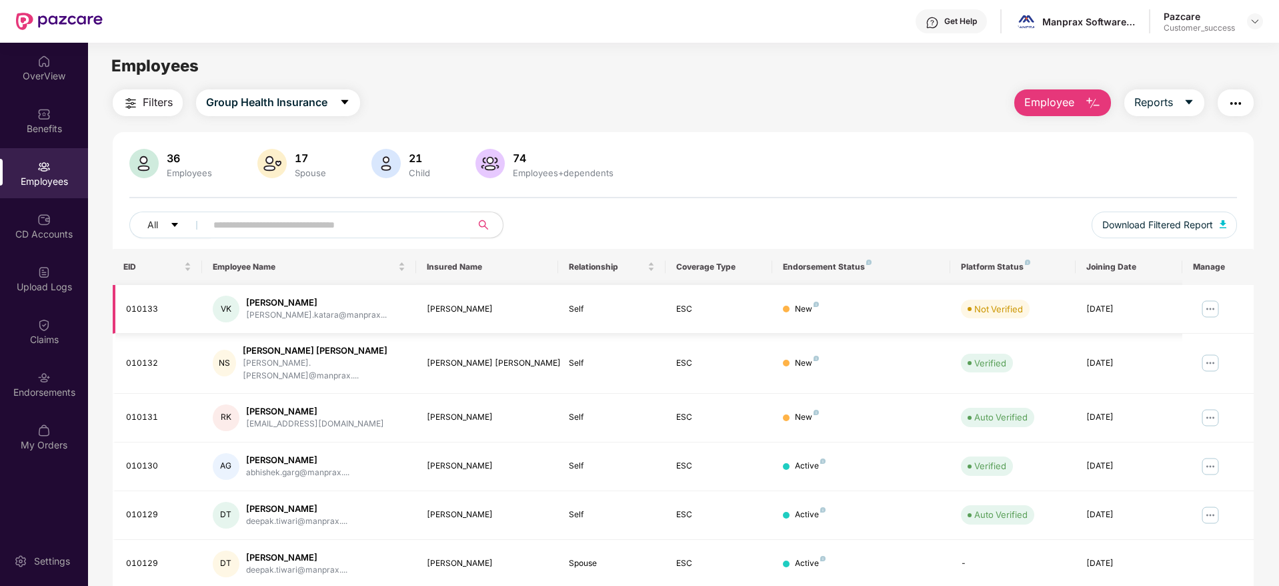
click at [1208, 303] on img at bounding box center [1210, 308] width 21 height 21
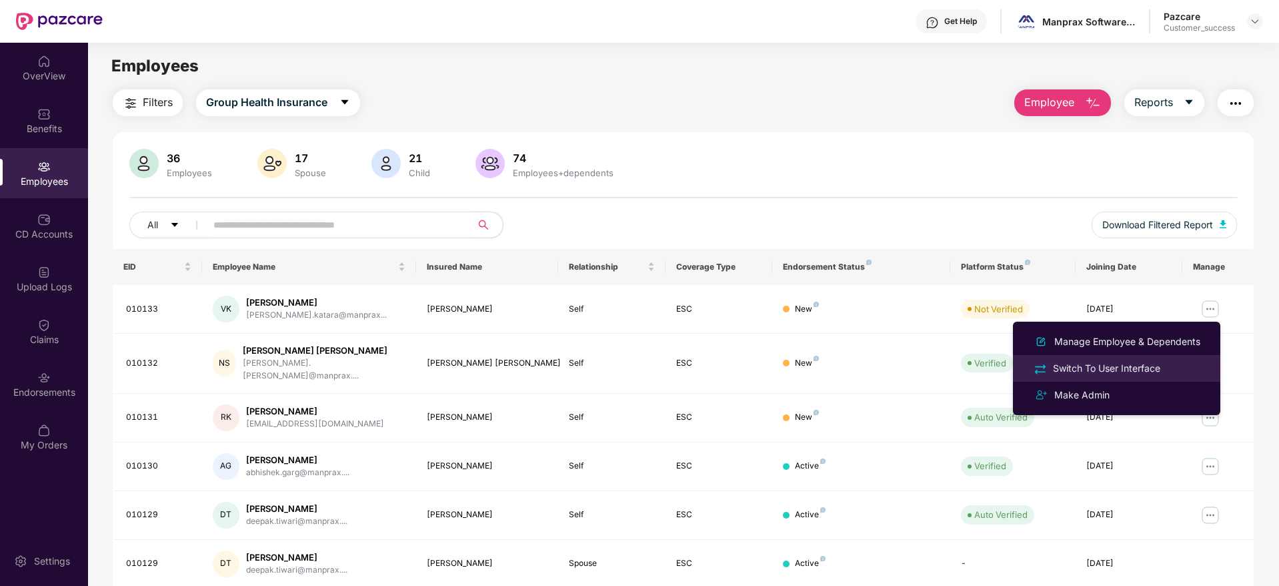
click at [1125, 362] on div "Switch To User Interface" at bounding box center [1107, 368] width 113 height 15
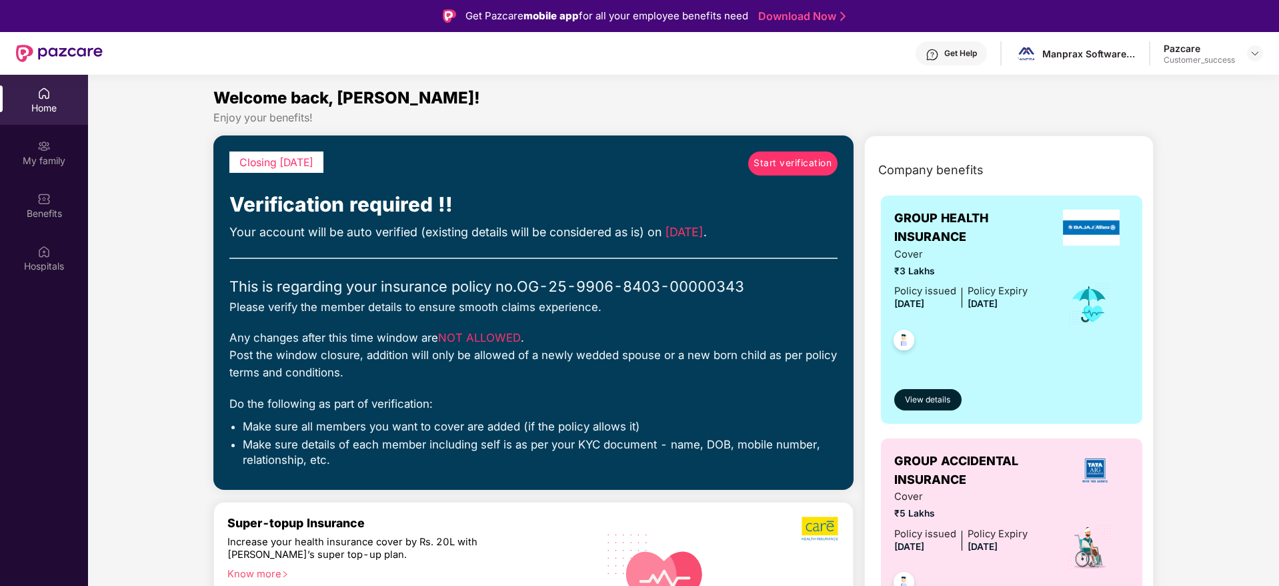
click at [797, 171] on link "Start verification" at bounding box center [792, 163] width 89 height 24
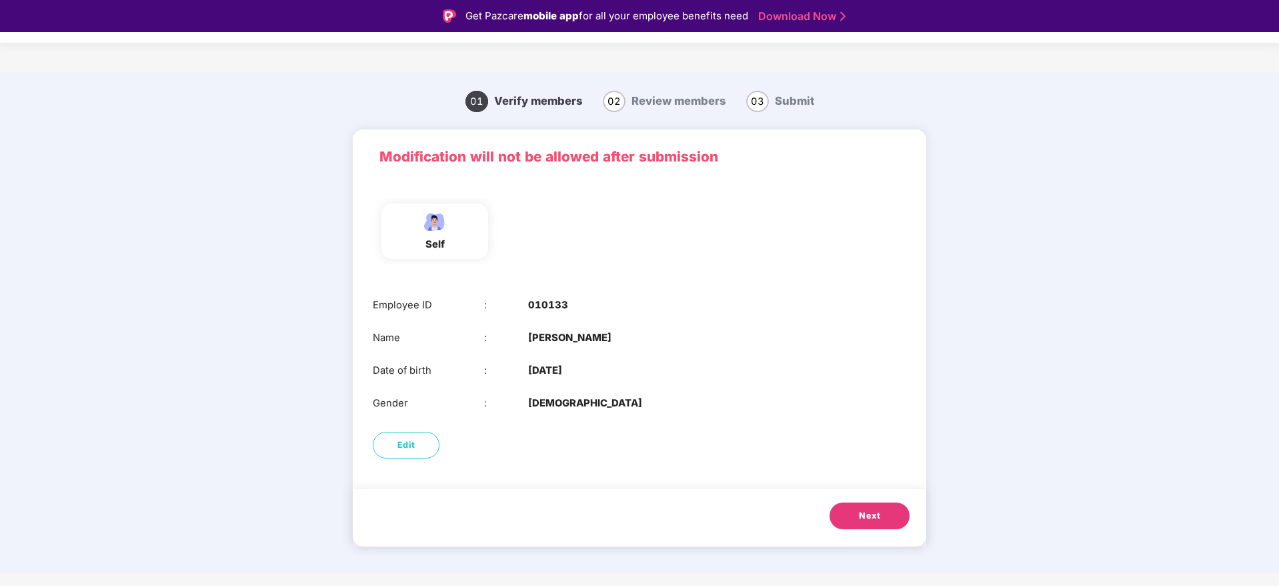
click at [870, 517] on span "Next" at bounding box center [869, 515] width 21 height 13
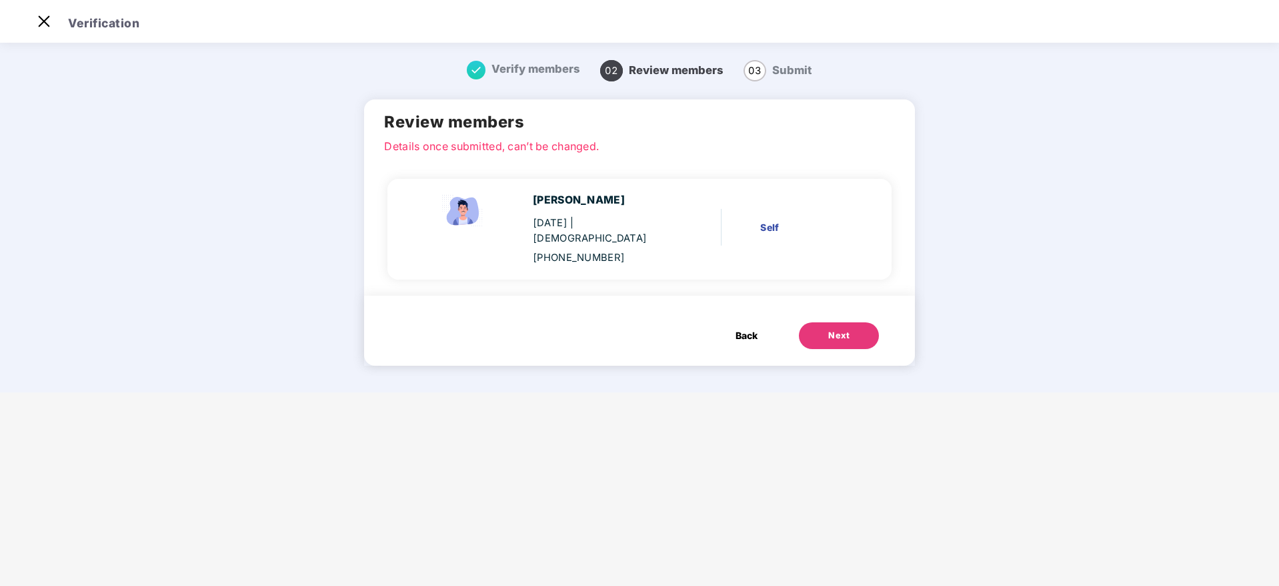
click at [851, 326] on button "Next" at bounding box center [839, 335] width 80 height 27
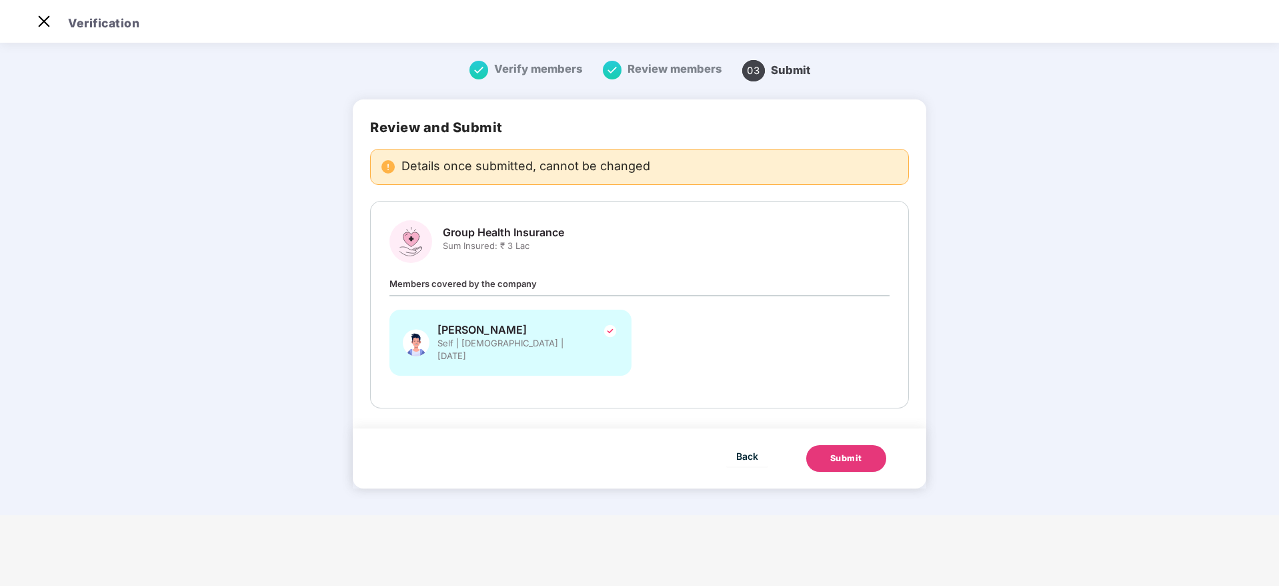
scroll to position [0, 0]
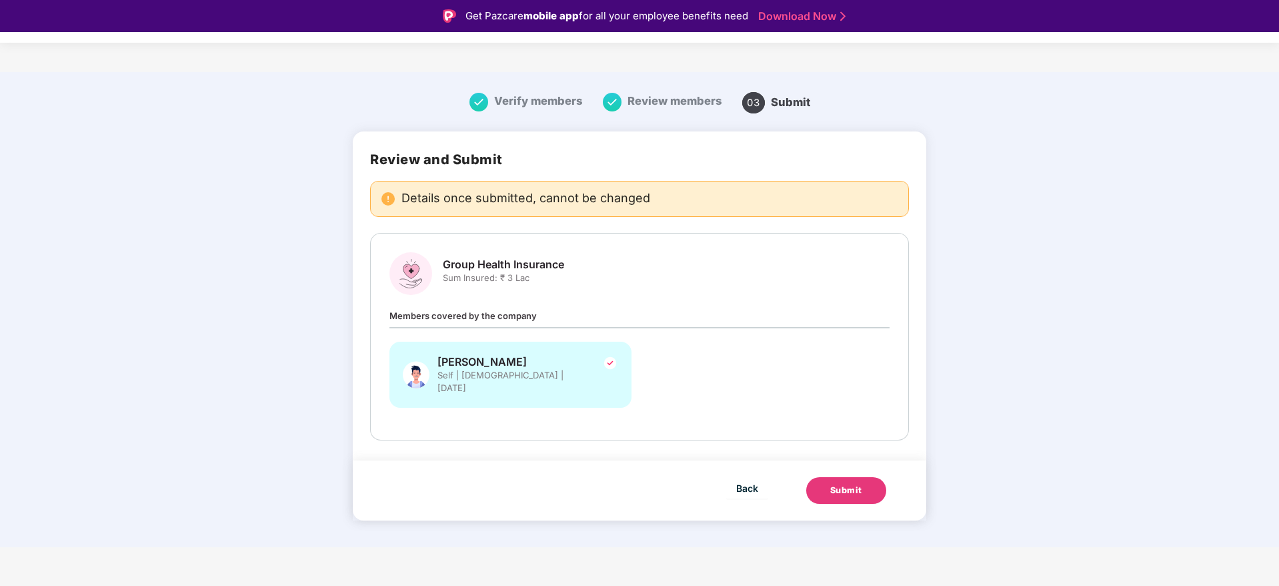
click at [864, 488] on button "Submit" at bounding box center [846, 490] width 80 height 27
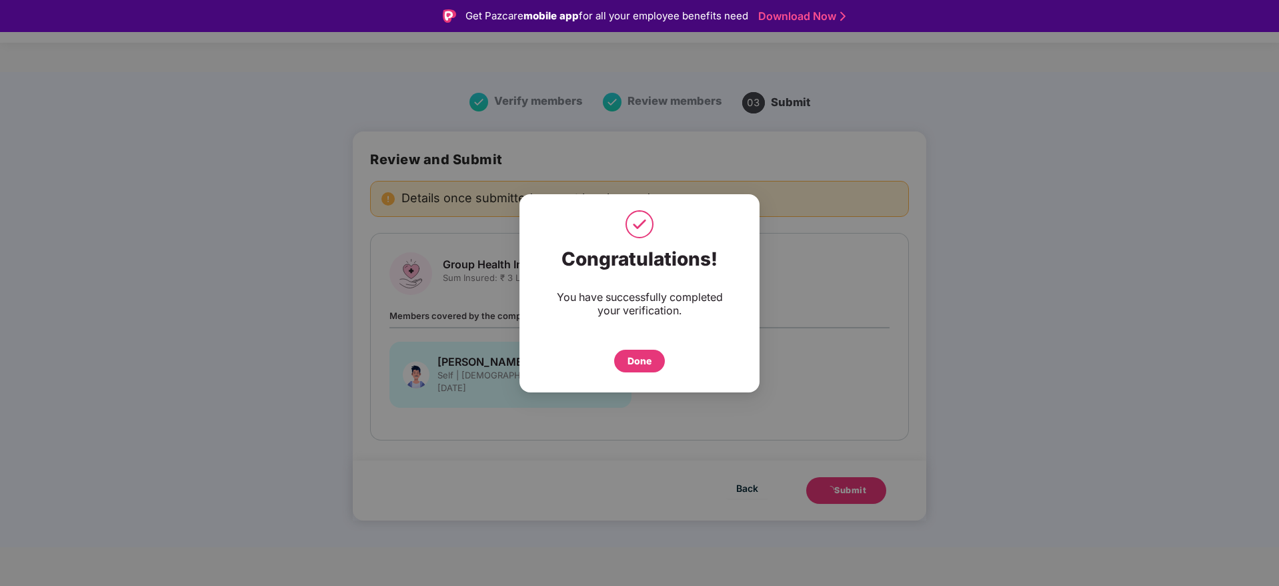
click at [643, 364] on div "Done" at bounding box center [640, 361] width 24 height 15
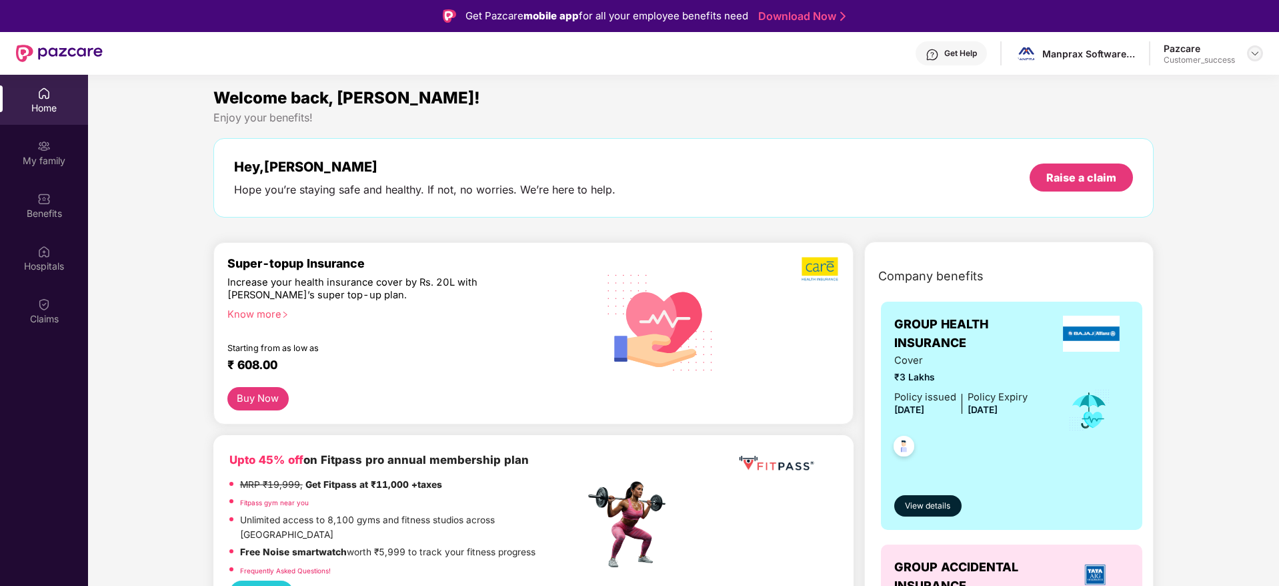
click at [1263, 55] on header "Get Help Manprax Software Llp Pazcare Customer_success" at bounding box center [639, 53] width 1279 height 43
click at [1233, 69] on div "Get Help Manprax Software Llp Pazcare Customer_success" at bounding box center [683, 53] width 1161 height 43
click at [1261, 54] on div at bounding box center [1255, 53] width 16 height 16
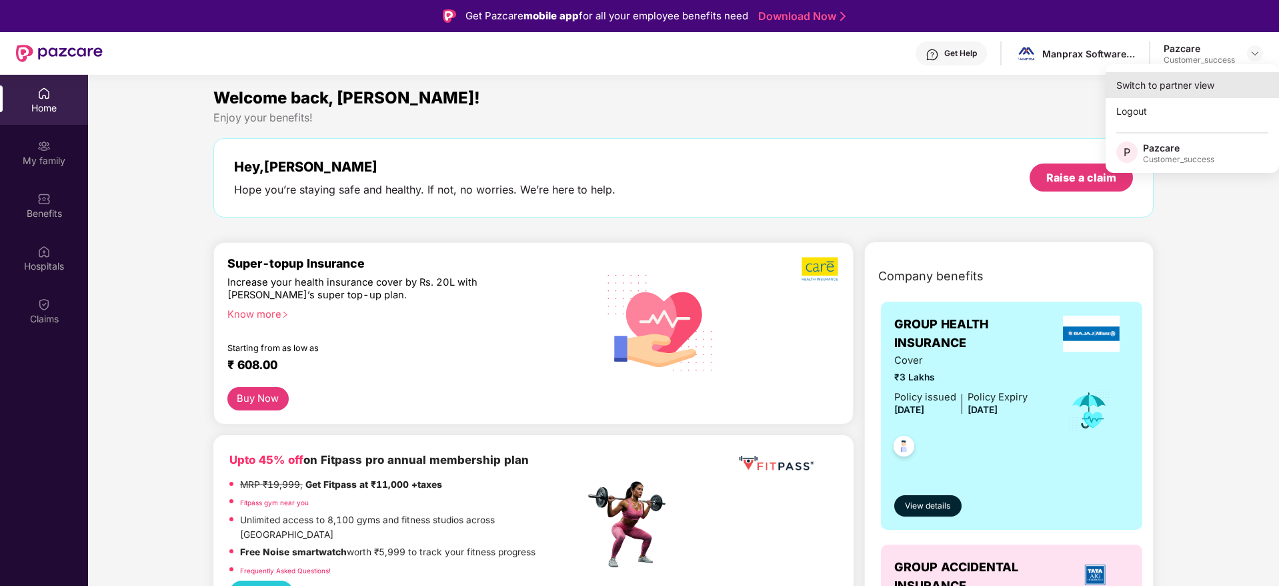
click at [1233, 76] on div "Switch to partner view" at bounding box center [1192, 85] width 173 height 26
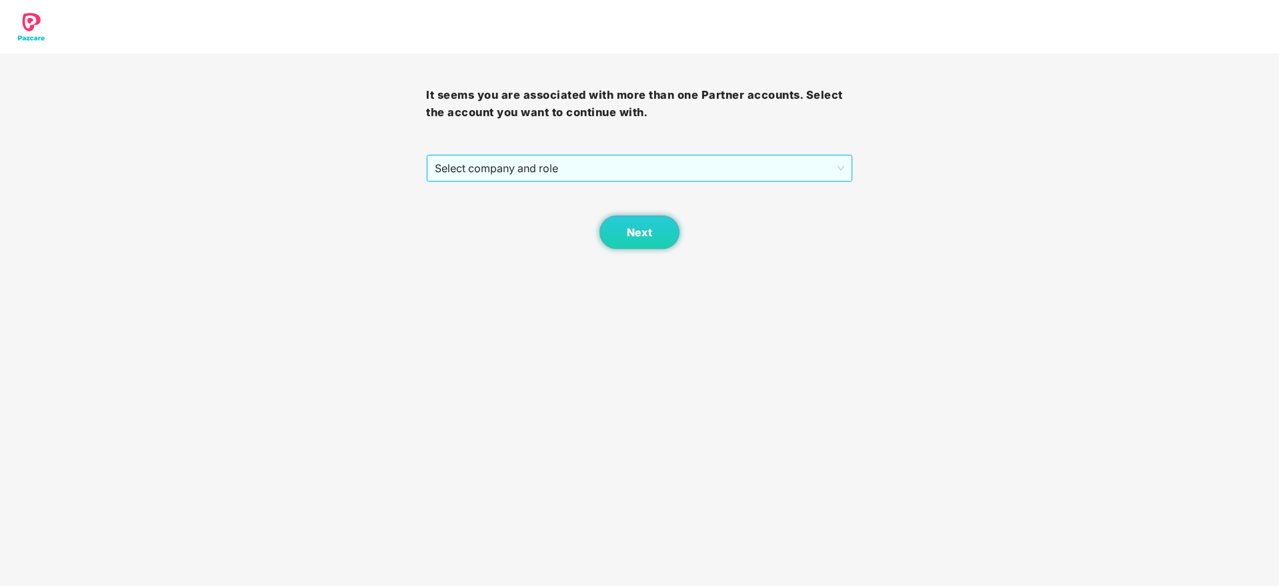
drag, startPoint x: 556, startPoint y: 164, endPoint x: 558, endPoint y: 182, distance: 18.2
click at [556, 165] on span "Select company and role" at bounding box center [639, 167] width 409 height 25
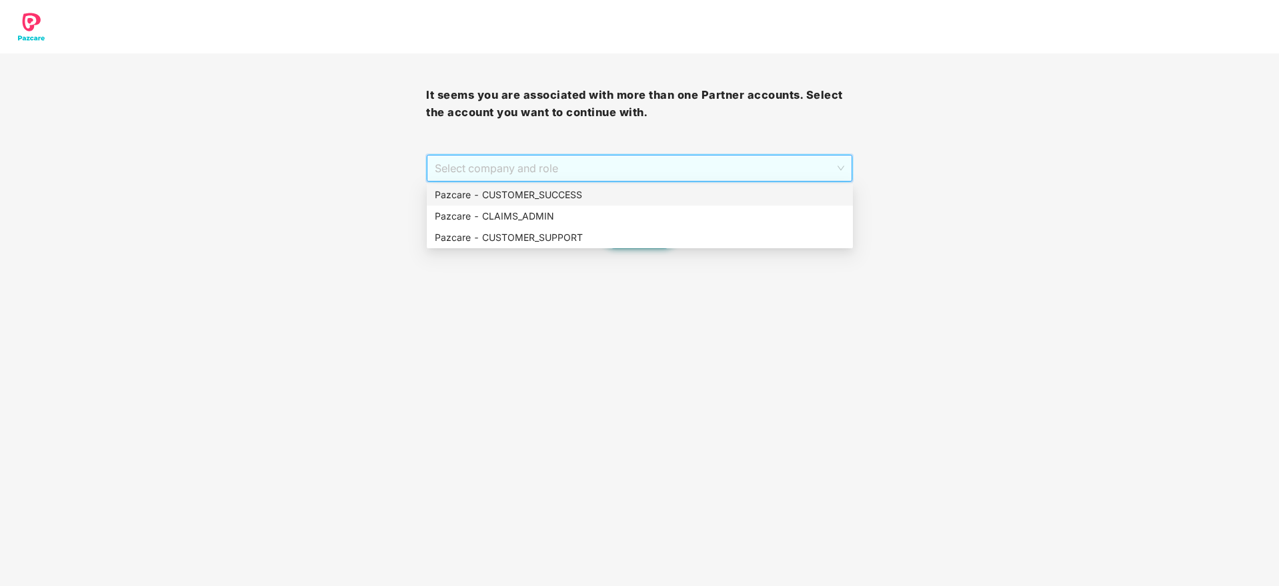
click at [557, 201] on div "Pazcare - CUSTOMER_SUCCESS" at bounding box center [640, 194] width 410 height 15
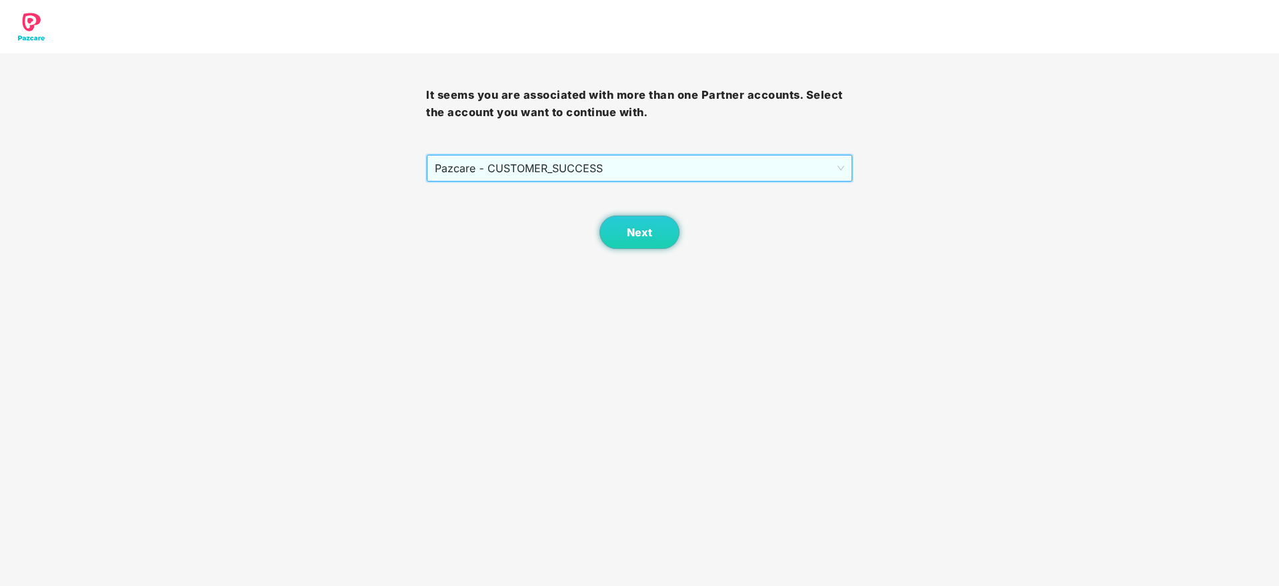
drag, startPoint x: 582, startPoint y: 225, endPoint x: 612, endPoint y: 236, distance: 31.5
click at [586, 227] on div "Next" at bounding box center [639, 215] width 426 height 67
click at [634, 241] on button "Next" at bounding box center [640, 231] width 80 height 33
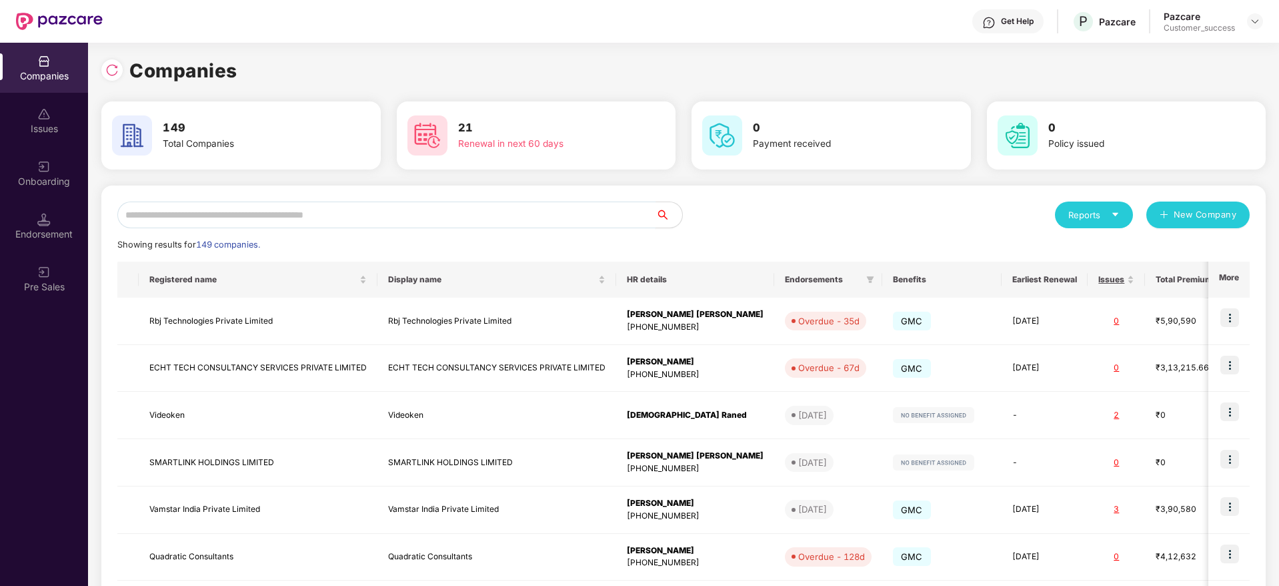
click at [480, 216] on input "text" at bounding box center [386, 214] width 538 height 27
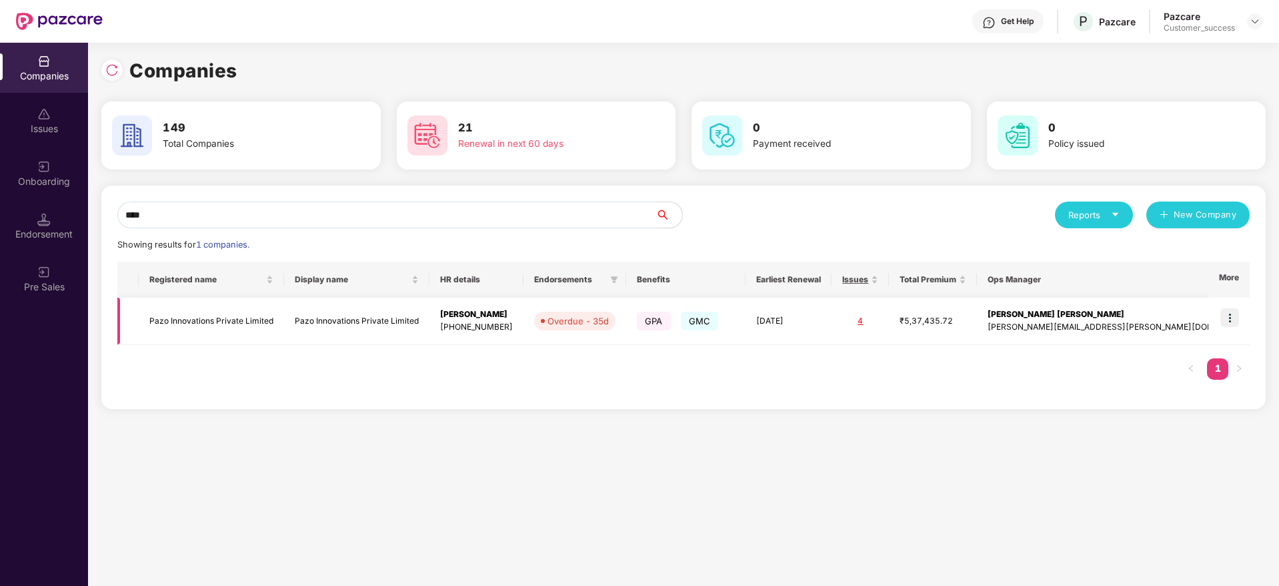
type input "****"
click at [1242, 316] on td at bounding box center [1229, 320] width 41 height 47
click at [1238, 317] on img at bounding box center [1230, 317] width 19 height 19
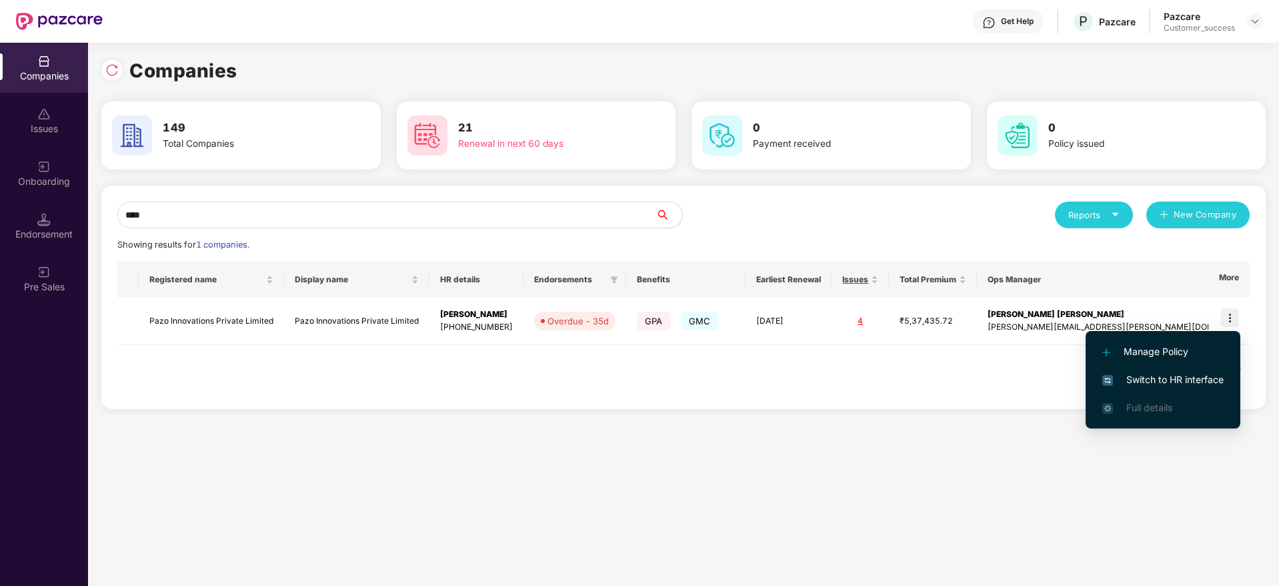
click at [1216, 378] on span "Switch to HR interface" at bounding box center [1163, 379] width 121 height 15
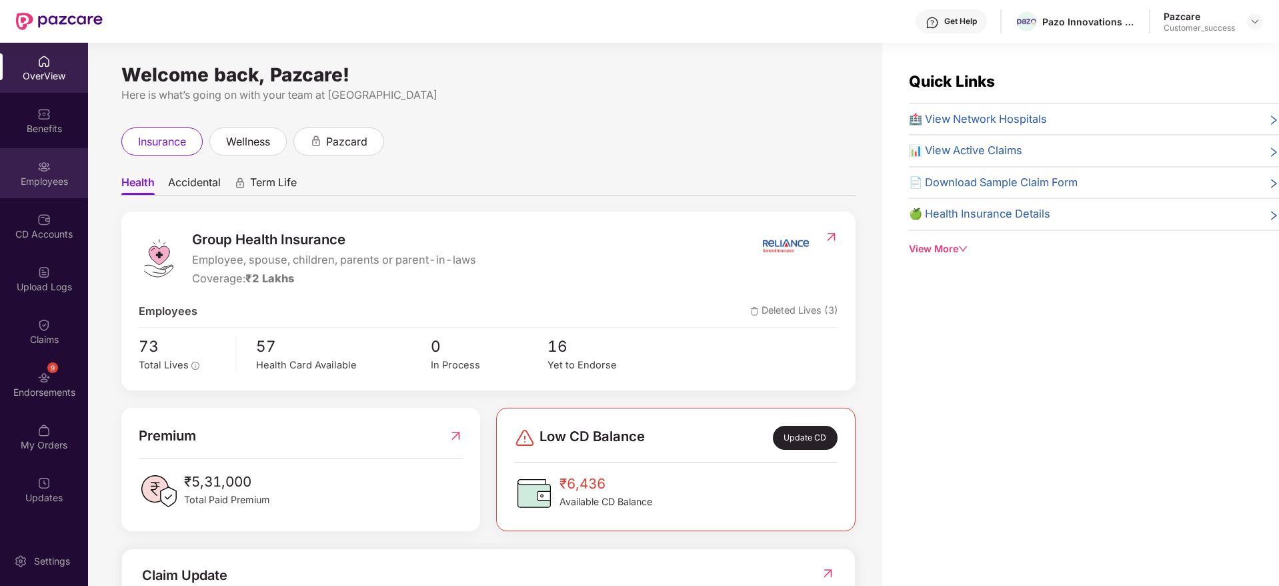
click at [46, 175] on div "Employees" at bounding box center [44, 181] width 88 height 13
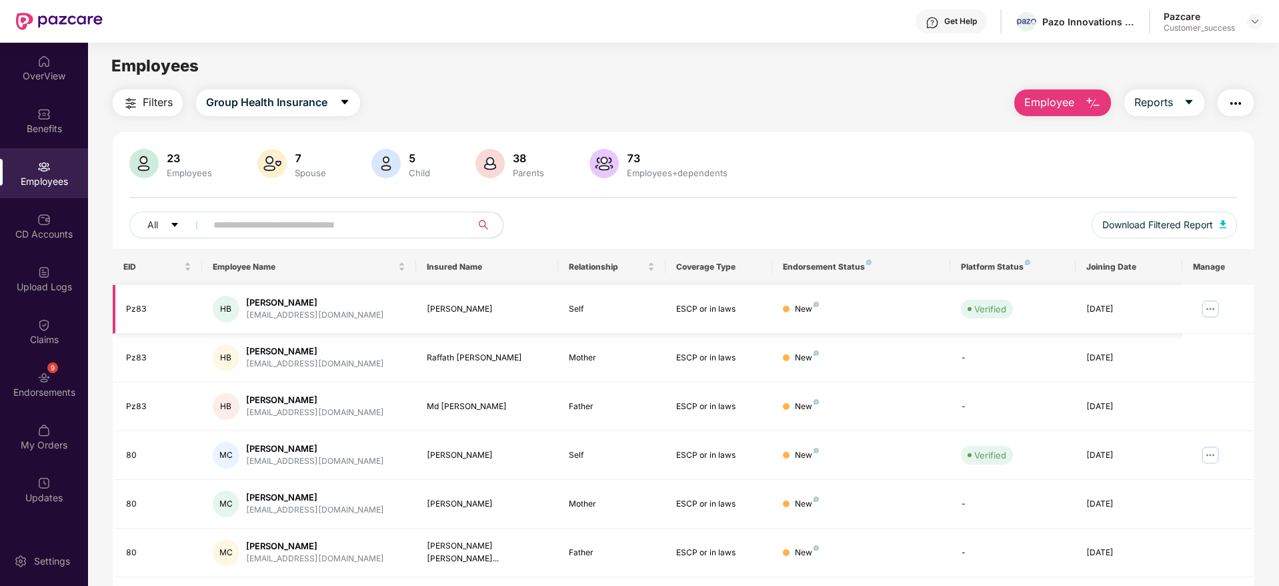
click at [512, 291] on td "Humaira Begum" at bounding box center [487, 309] width 143 height 49
click at [411, 222] on input "text" at bounding box center [332, 225] width 239 height 20
paste input "**********"
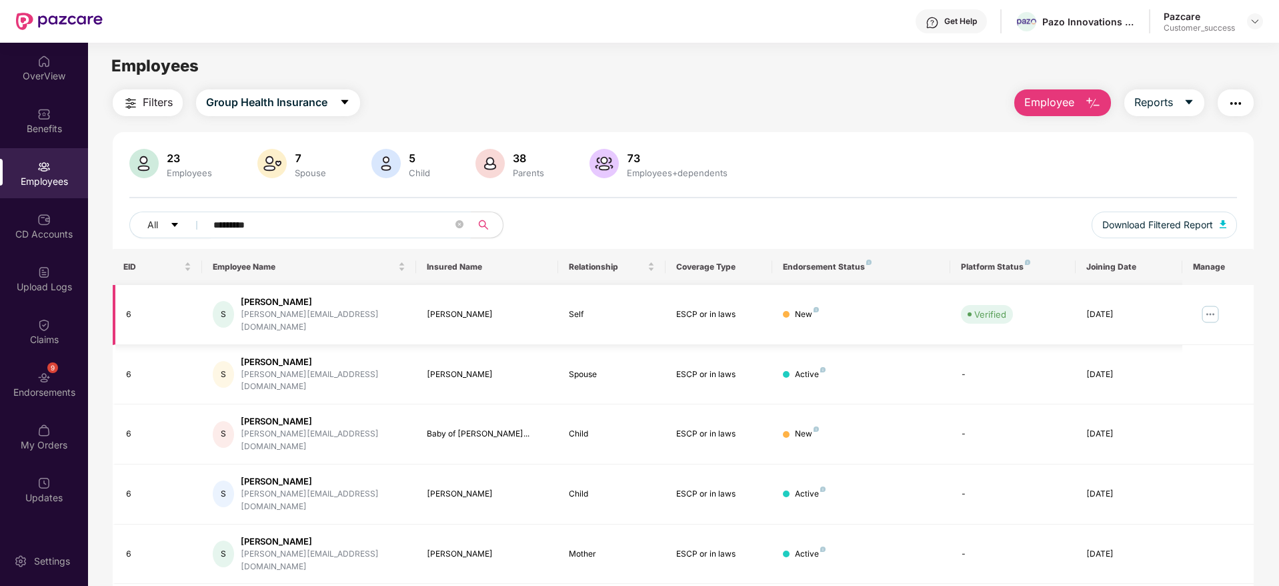
type input "*********"
click at [1210, 303] on img at bounding box center [1210, 313] width 21 height 21
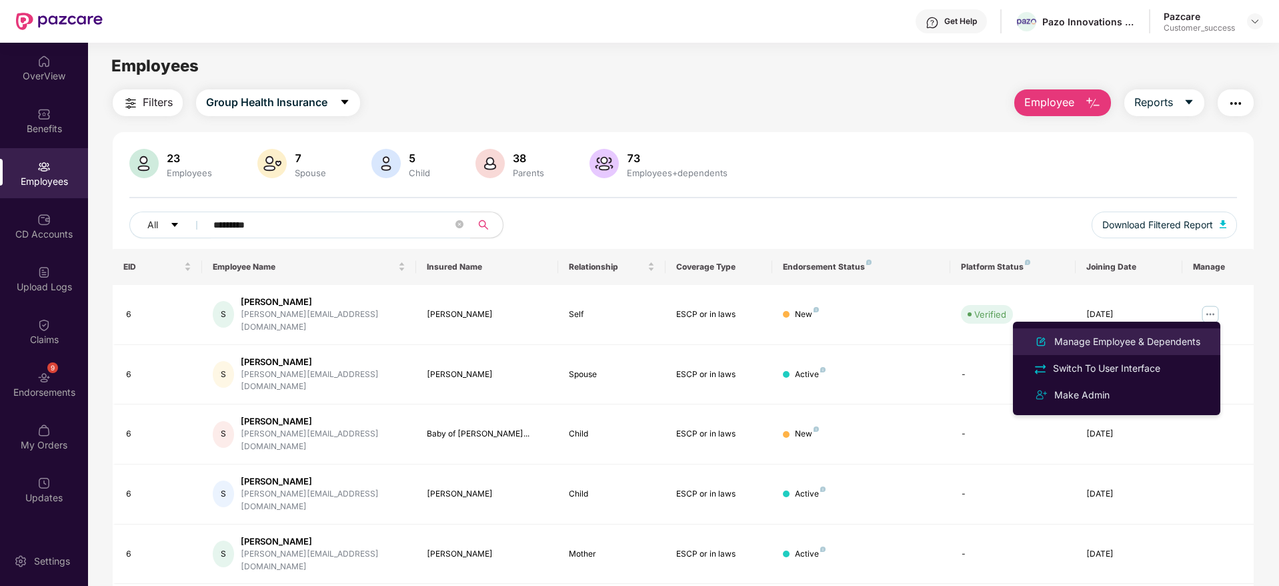
click at [1174, 346] on div "Manage Employee & Dependents" at bounding box center [1127, 341] width 151 height 15
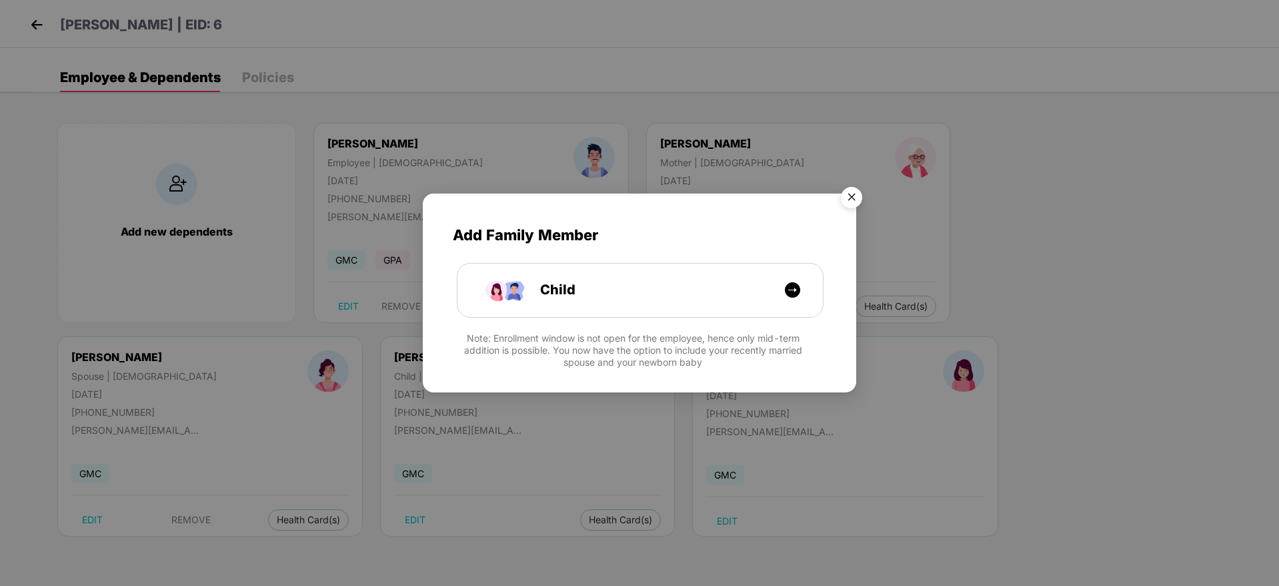
click at [859, 204] on img "Close" at bounding box center [851, 199] width 37 height 37
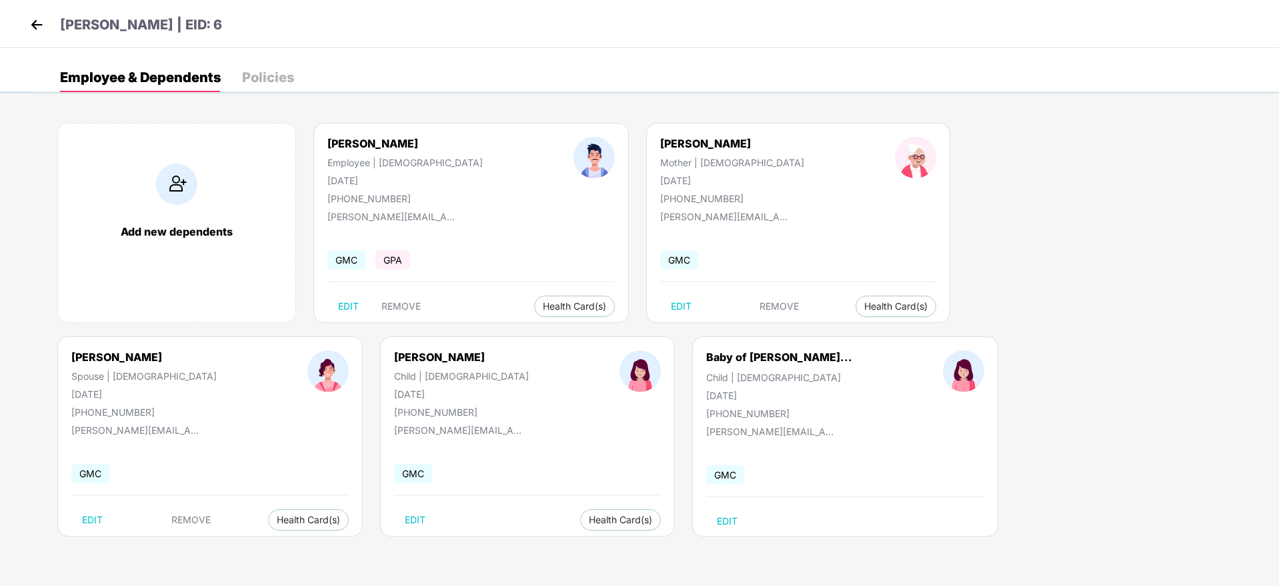
click at [41, 27] on img at bounding box center [37, 25] width 20 height 20
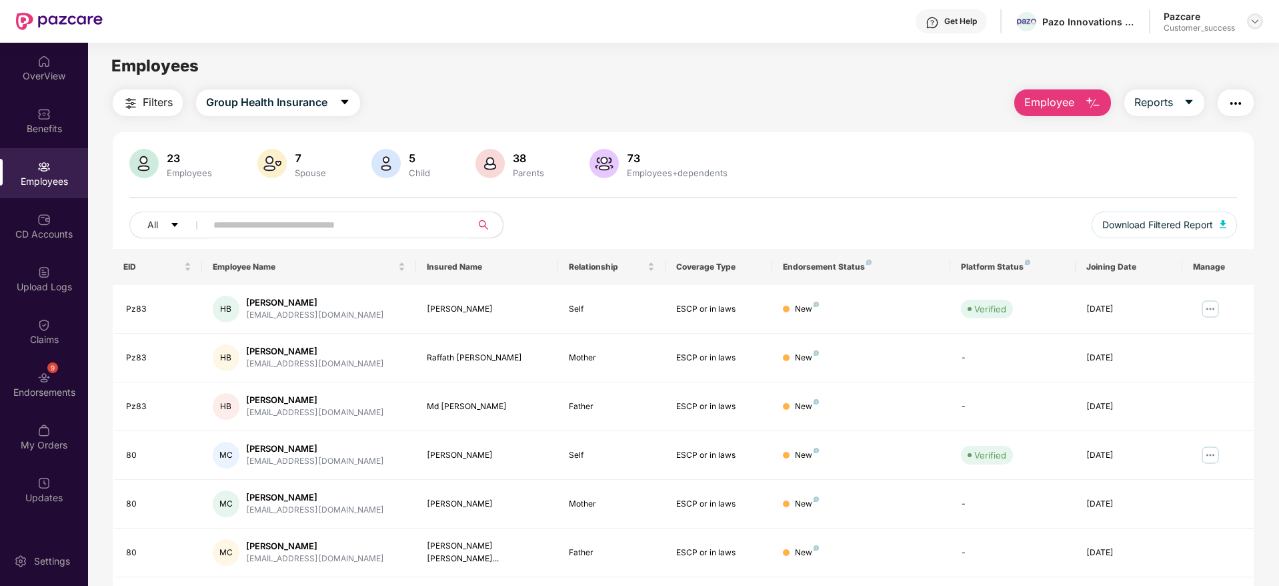
click at [1260, 27] on div at bounding box center [1255, 21] width 16 height 16
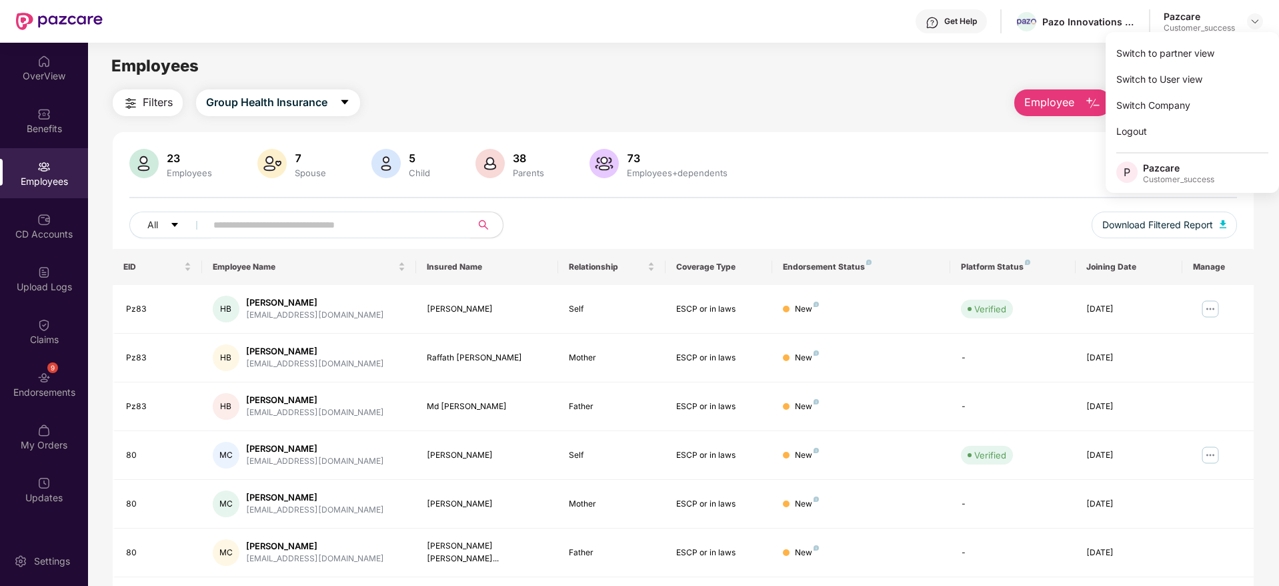
click at [1221, 43] on div "Switch to partner view" at bounding box center [1192, 53] width 173 height 26
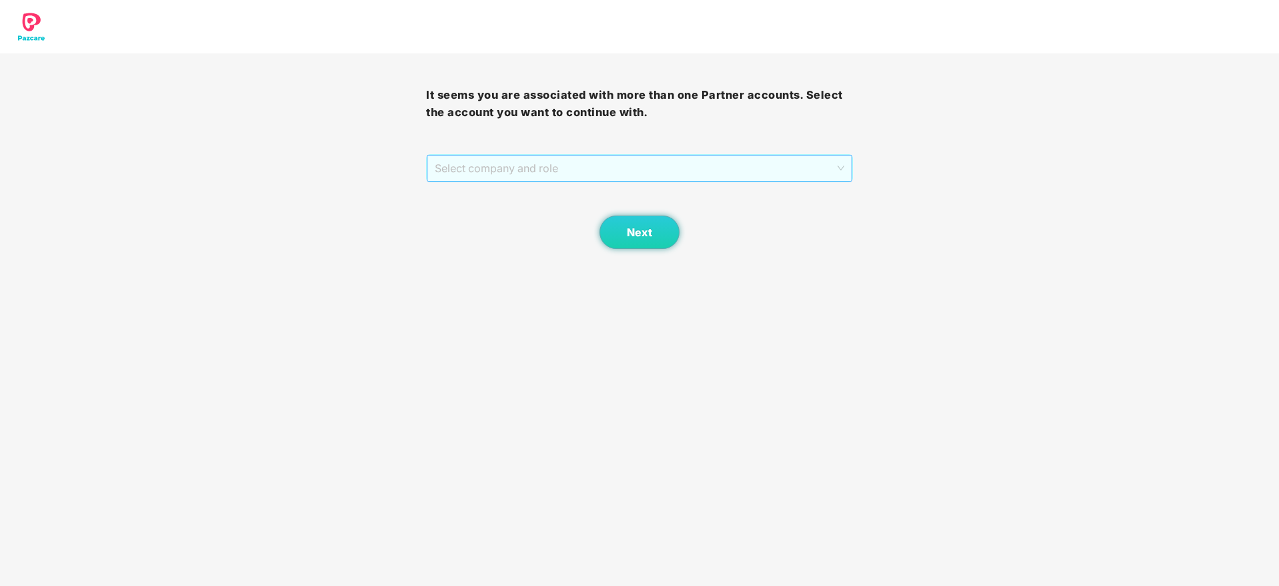
drag, startPoint x: 776, startPoint y: 165, endPoint x: 769, endPoint y: 173, distance: 10.9
click at [776, 165] on span "Select company and role" at bounding box center [639, 167] width 409 height 25
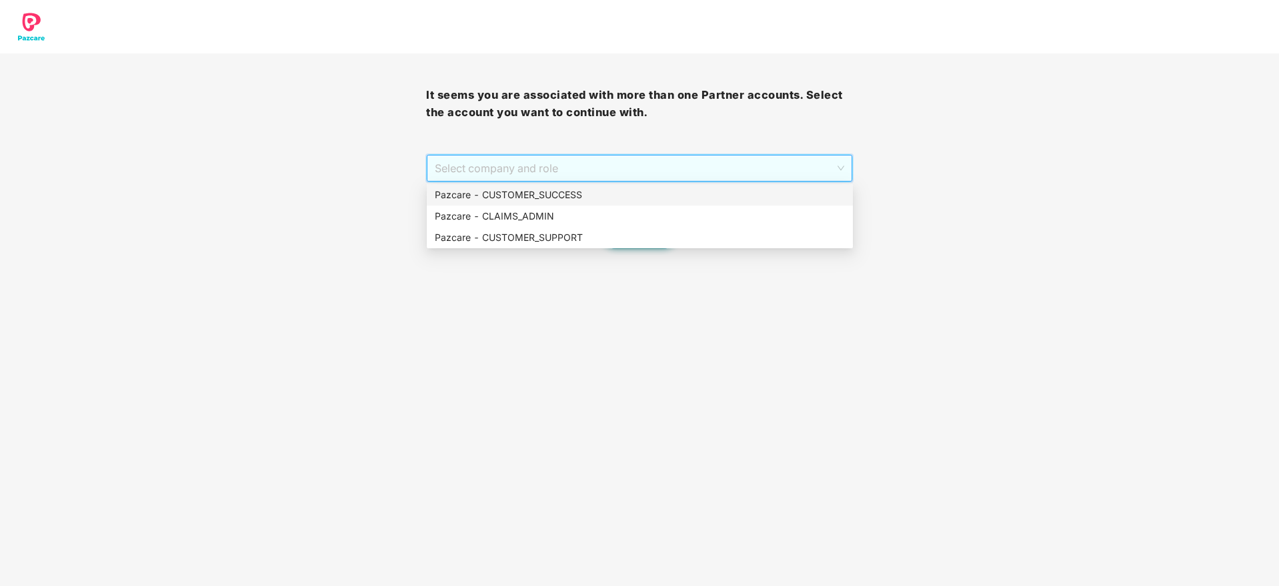
click at [752, 198] on div "Pazcare - CUSTOMER_SUCCESS" at bounding box center [640, 194] width 410 height 15
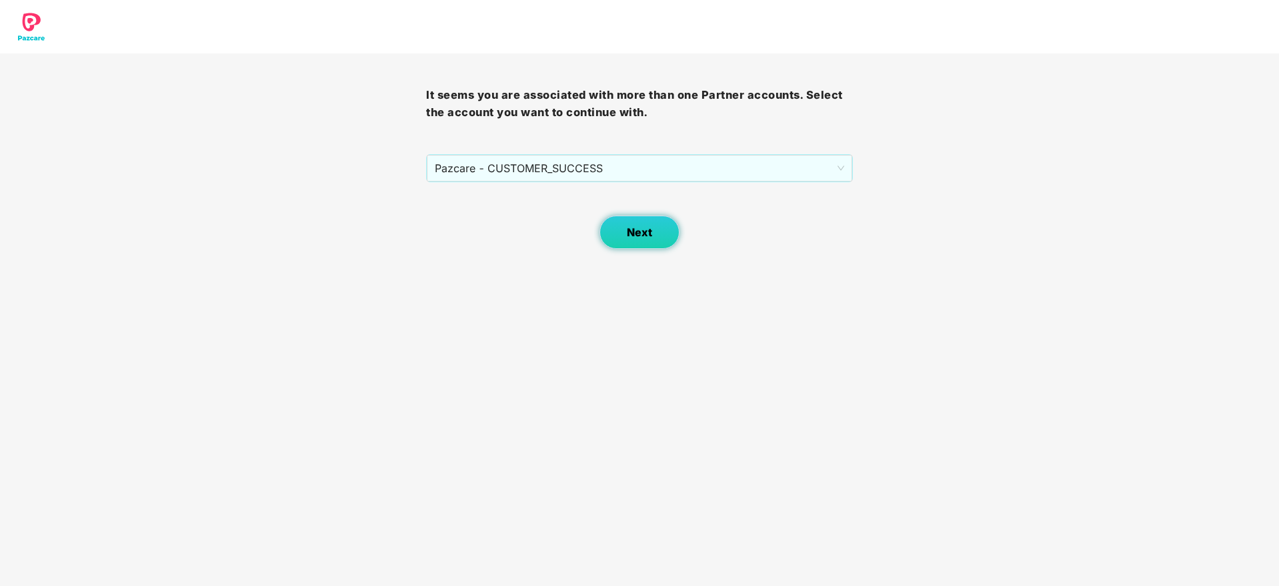
click at [608, 238] on button "Next" at bounding box center [640, 231] width 80 height 33
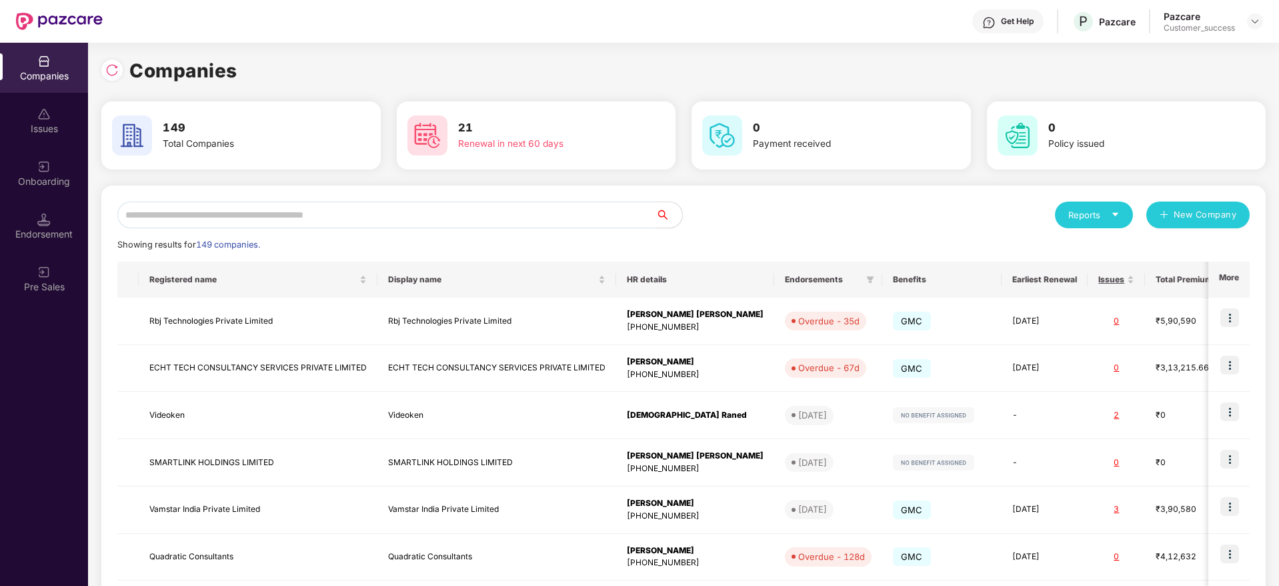
click at [614, 215] on input "text" at bounding box center [386, 214] width 538 height 27
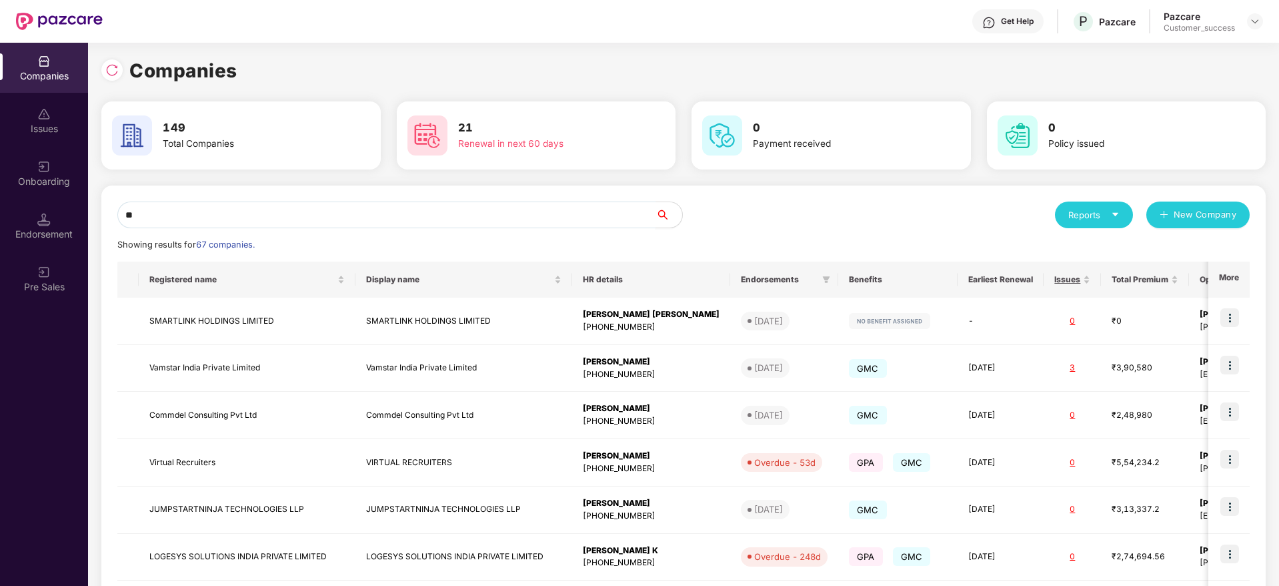
type input "*"
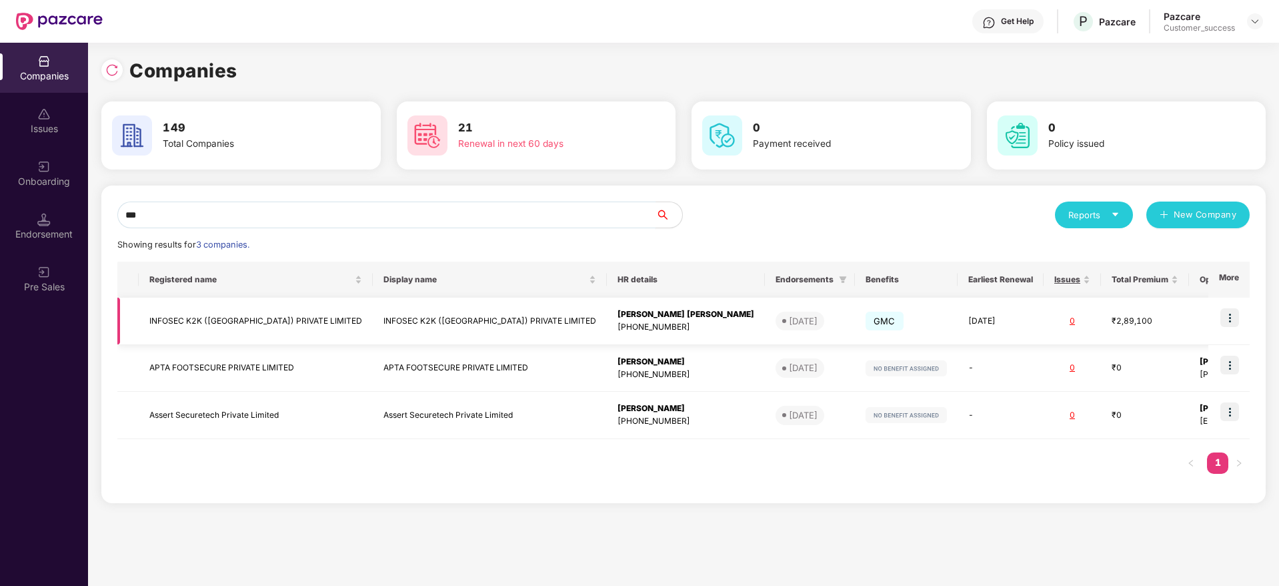
type input "***"
click at [1224, 323] on img at bounding box center [1230, 317] width 19 height 19
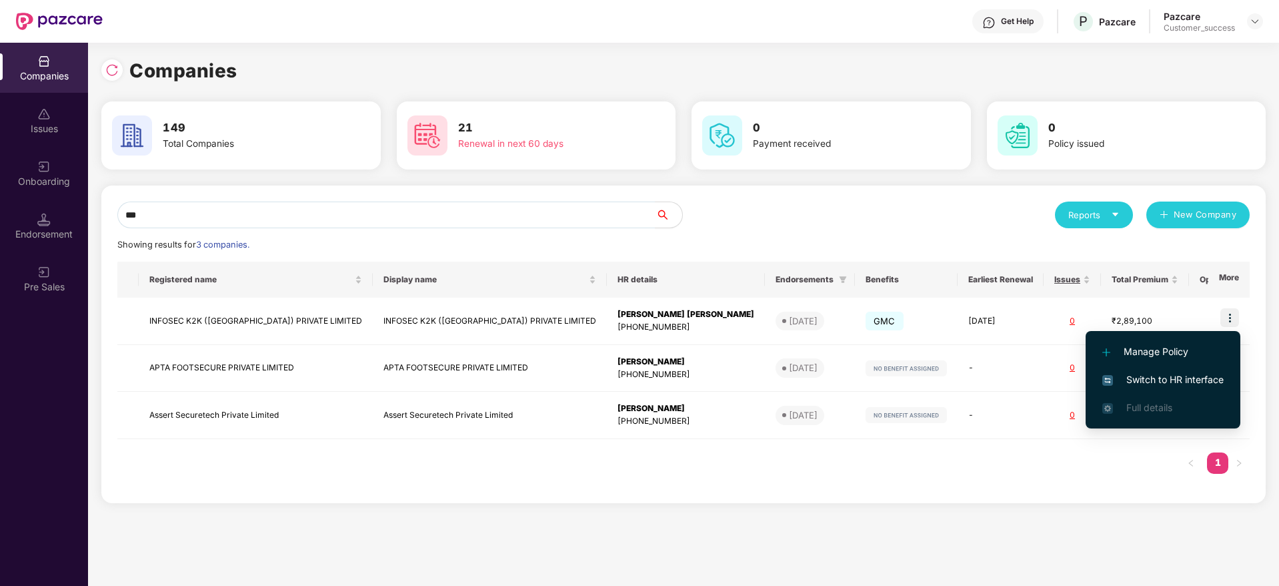
click at [1196, 373] on span "Switch to HR interface" at bounding box center [1163, 379] width 121 height 15
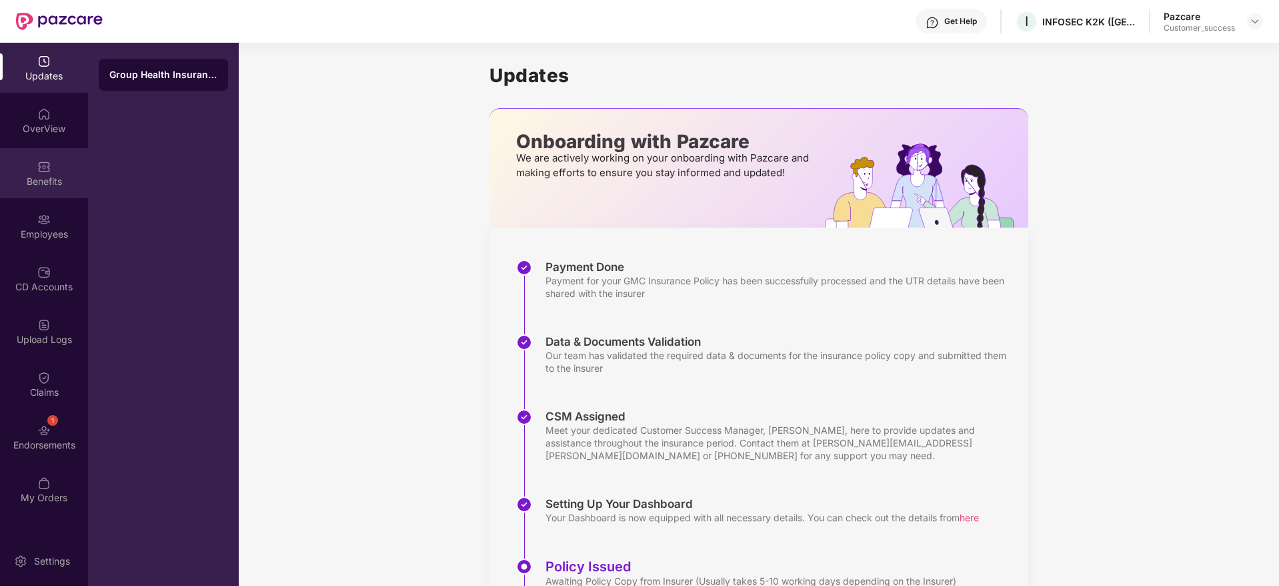
click at [42, 189] on div "Benefits" at bounding box center [44, 173] width 88 height 50
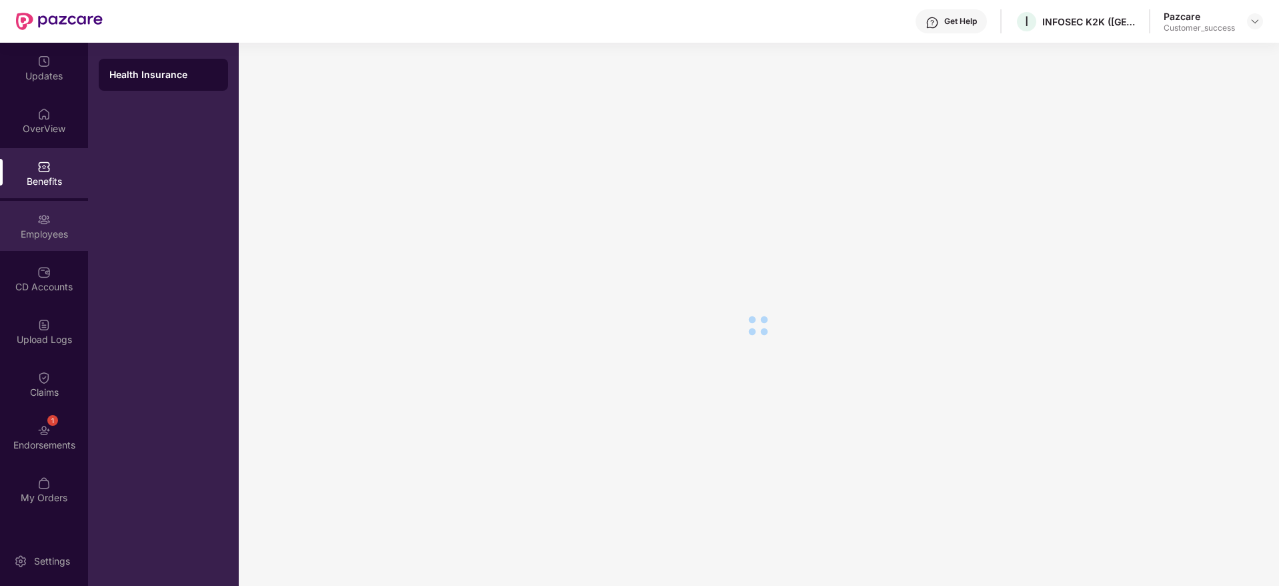
click at [41, 215] on img at bounding box center [43, 219] width 13 height 13
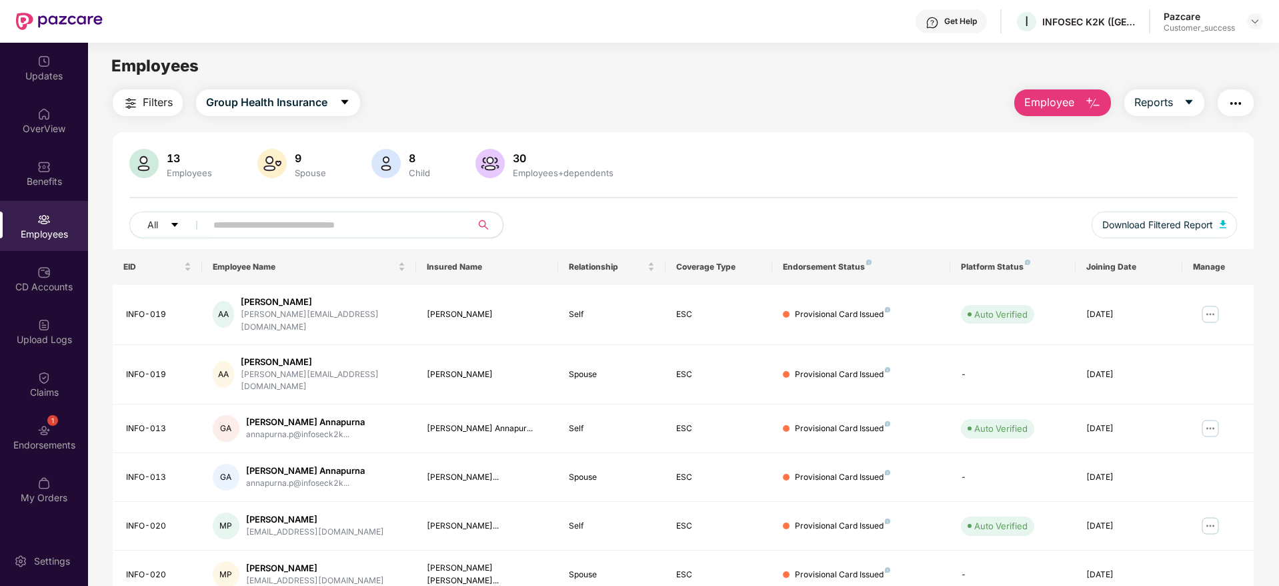
click at [1087, 30] on div "I INFOSEC K2K (INDIA) PRIVATE LIMITED" at bounding box center [1075, 21] width 121 height 23
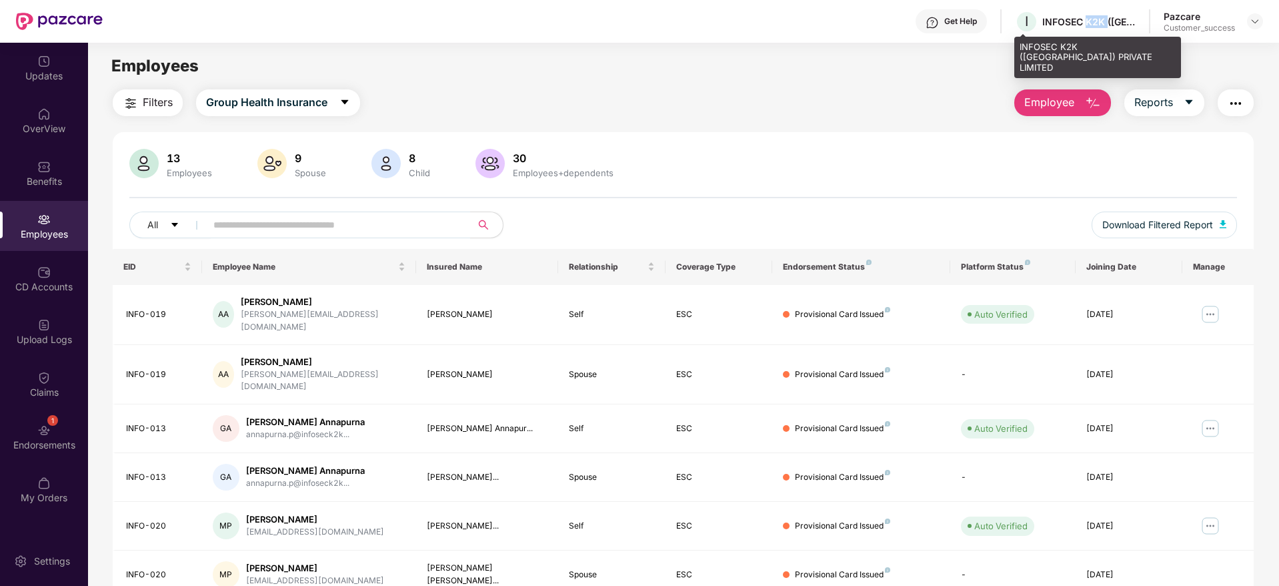
click at [1087, 30] on div "I INFOSEC K2K (INDIA) PRIVATE LIMITED" at bounding box center [1075, 21] width 121 height 23
copy div "INFOSEC K2K ([GEOGRAPHIC_DATA]) PRIVATE LIMITED"
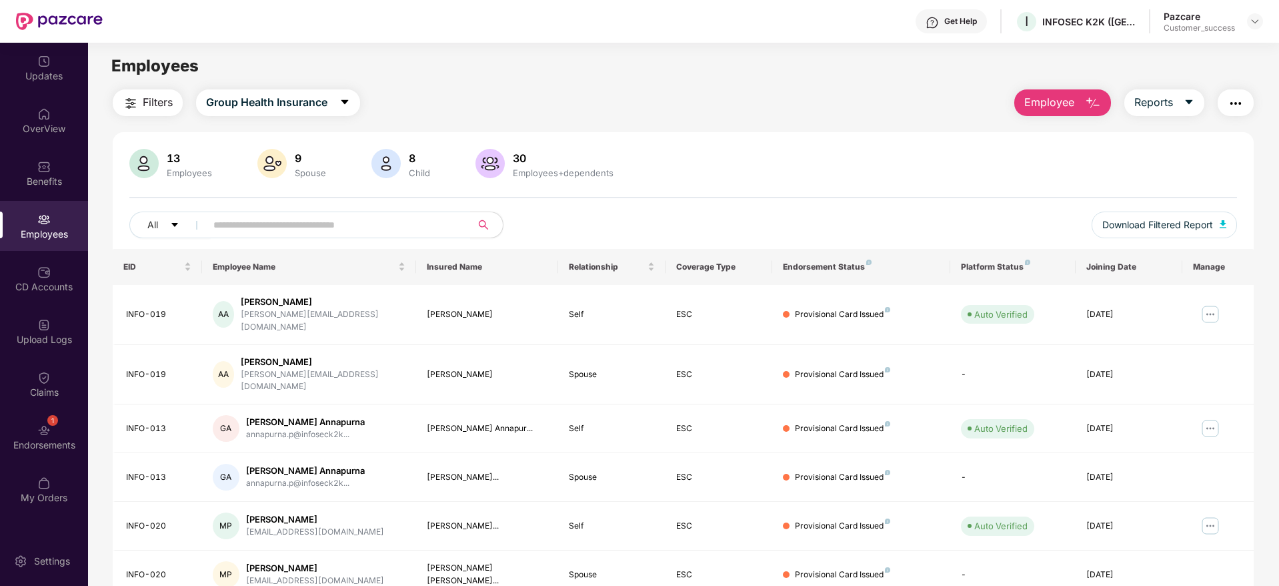
click at [1254, 29] on div "Pazcare Customer_success" at bounding box center [1213, 21] width 99 height 23
click at [1249, 30] on div "Pazcare Customer_success" at bounding box center [1213, 21] width 99 height 23
click at [1253, 27] on div at bounding box center [1255, 21] width 16 height 16
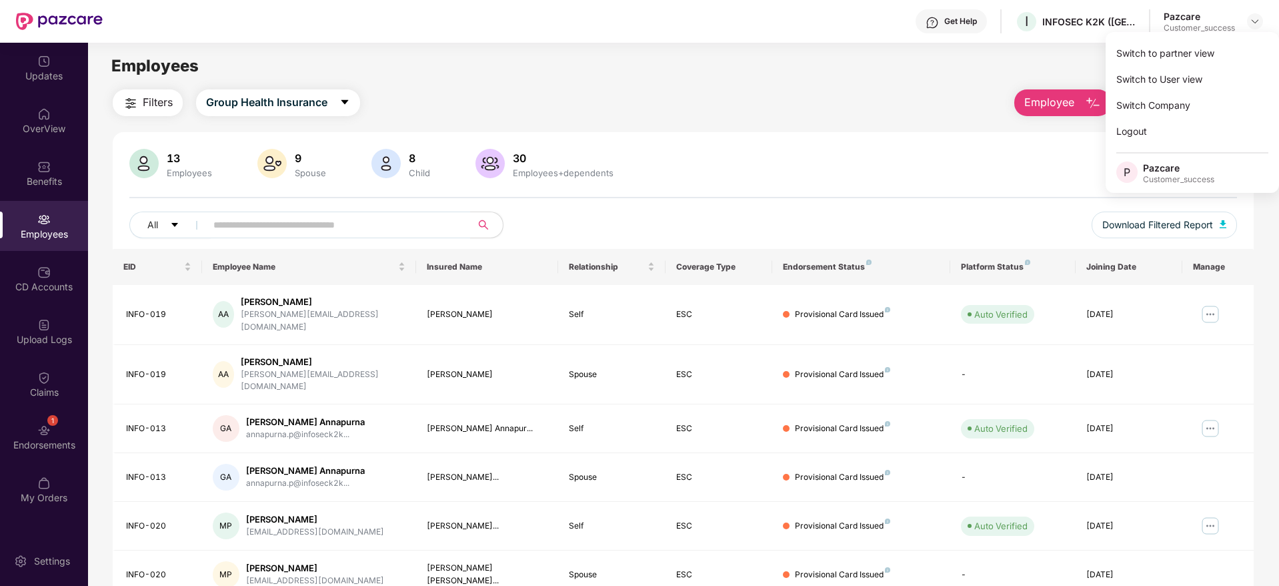
click at [1225, 52] on div "Switch to partner view" at bounding box center [1192, 53] width 173 height 26
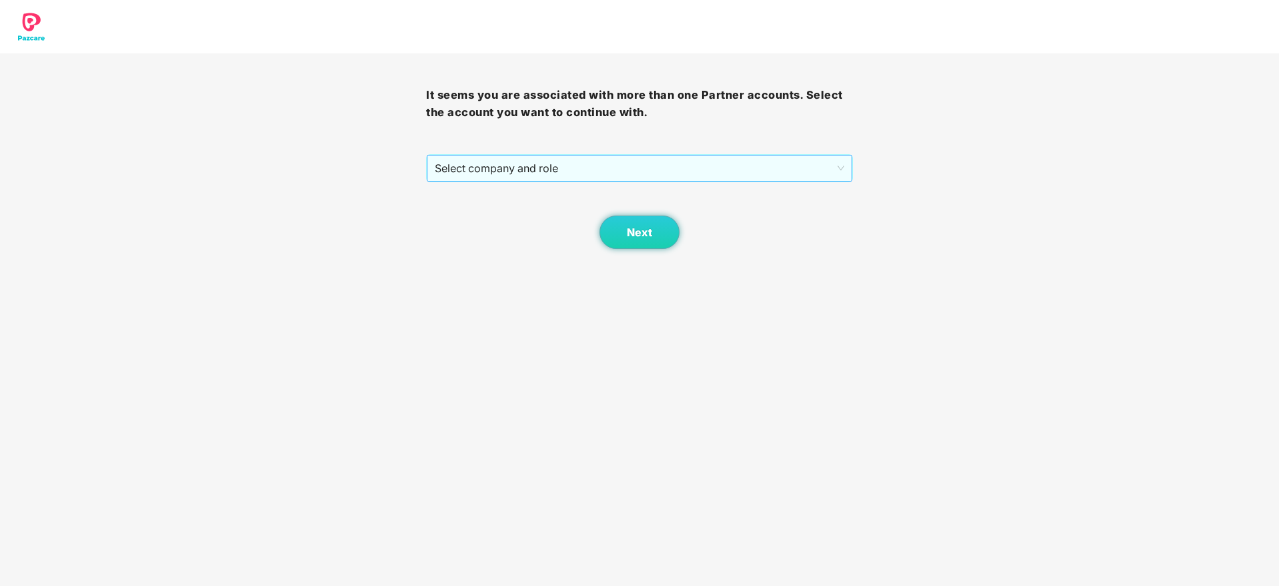
click at [590, 171] on span "Select company and role" at bounding box center [639, 167] width 409 height 25
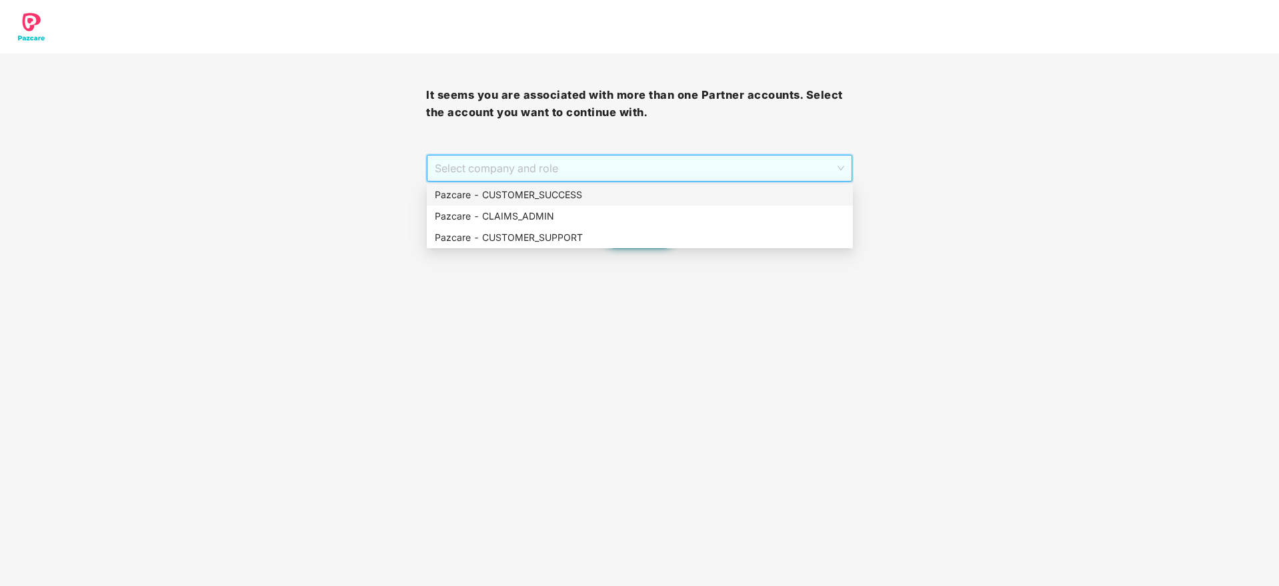
drag, startPoint x: 590, startPoint y: 185, endPoint x: 590, endPoint y: 194, distance: 9.3
click at [590, 187] on div "Pazcare - CUSTOMER_SUCCESS" at bounding box center [640, 194] width 426 height 21
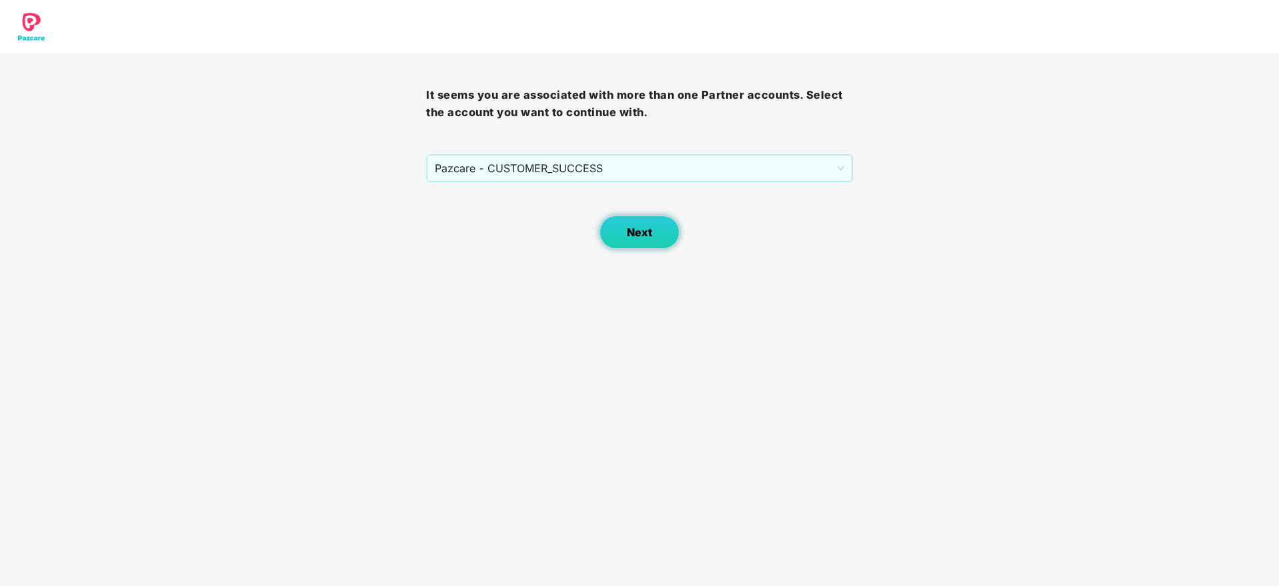
drag, startPoint x: 612, startPoint y: 235, endPoint x: 618, endPoint y: 237, distance: 7.2
click at [618, 237] on button "Next" at bounding box center [640, 231] width 80 height 33
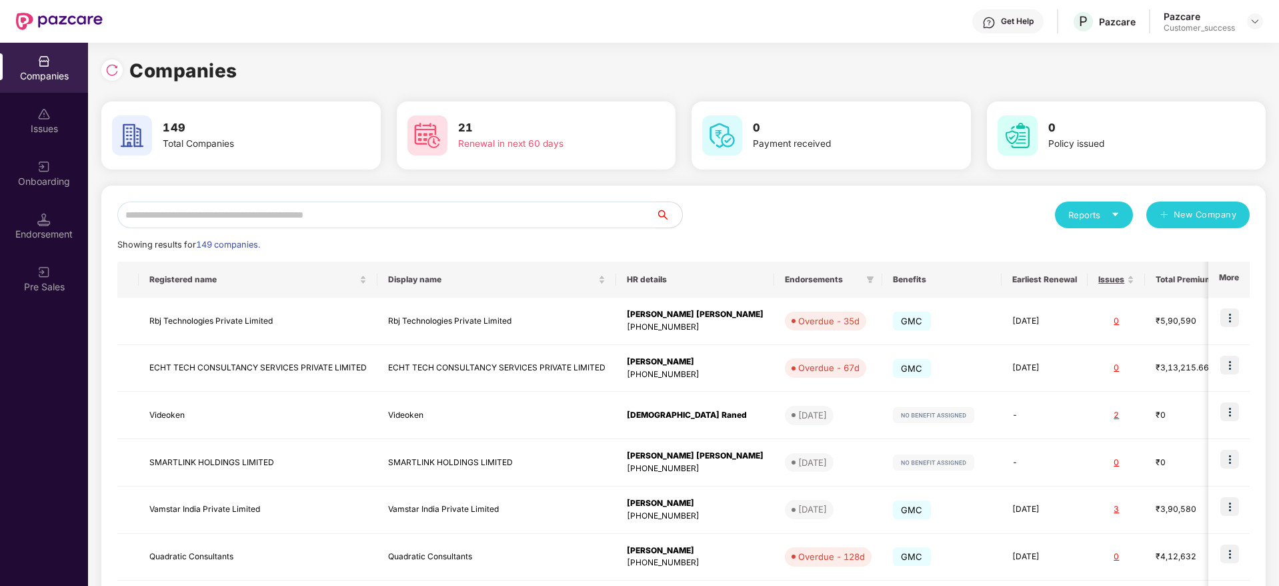
click at [554, 200] on div "Reports New Company Showing results for 149 companies. Registered name Display …" at bounding box center [683, 509] width 1165 height 648
click at [560, 223] on input "text" at bounding box center [386, 214] width 538 height 27
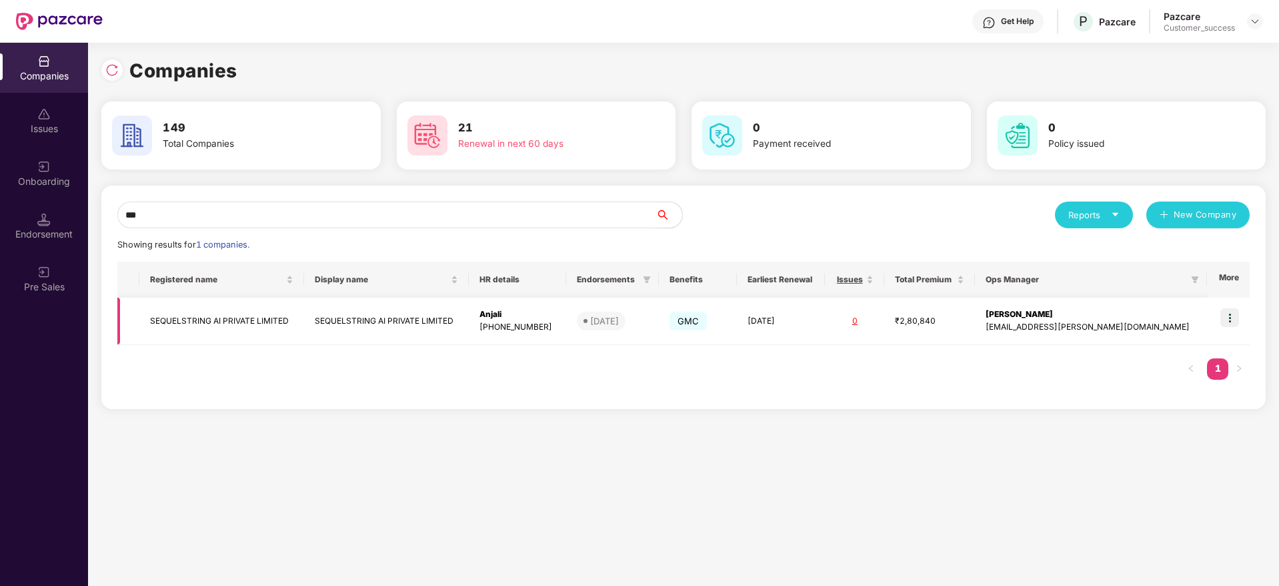
type input "***"
click at [1229, 319] on img at bounding box center [1230, 317] width 19 height 19
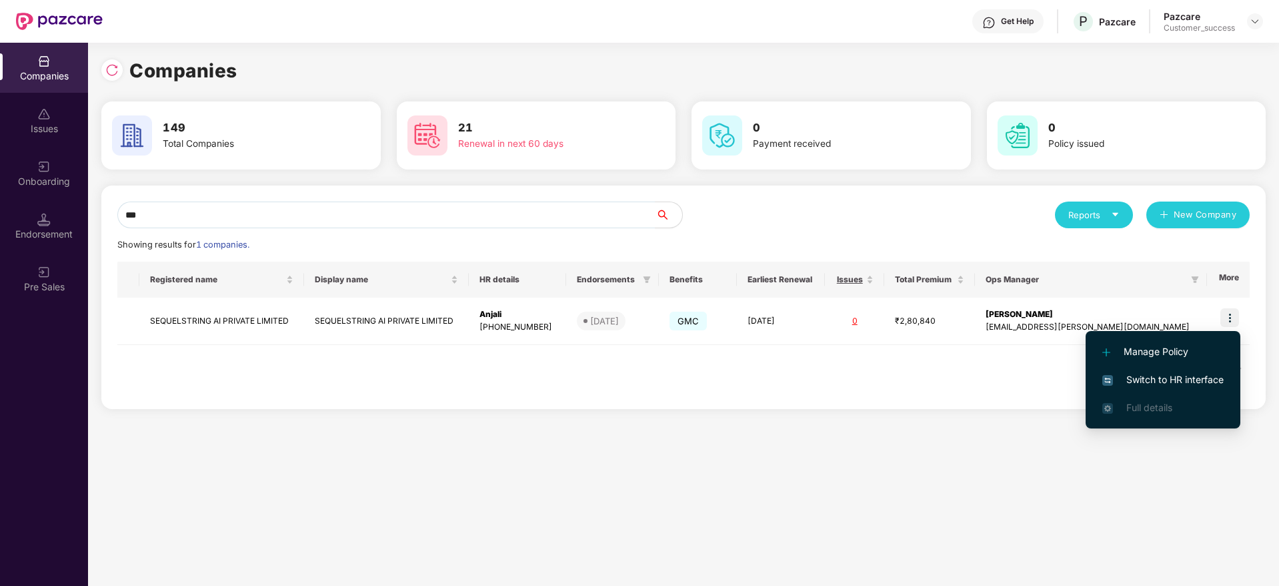
click at [1207, 385] on span "Switch to HR interface" at bounding box center [1163, 379] width 121 height 15
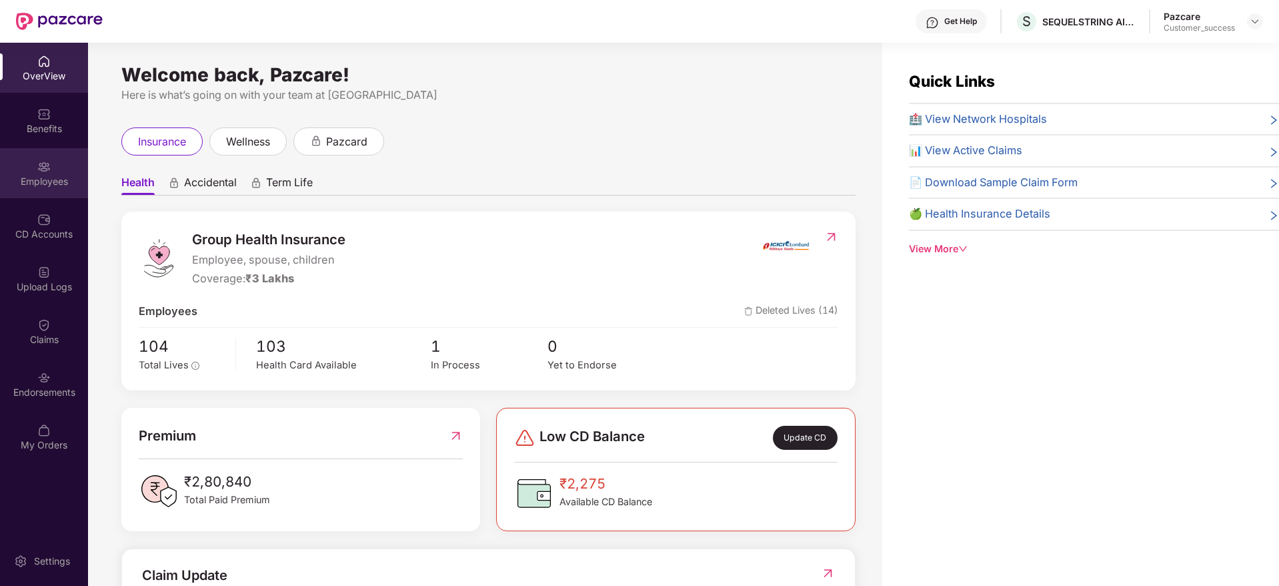
click at [51, 171] on div "Employees" at bounding box center [44, 173] width 88 height 50
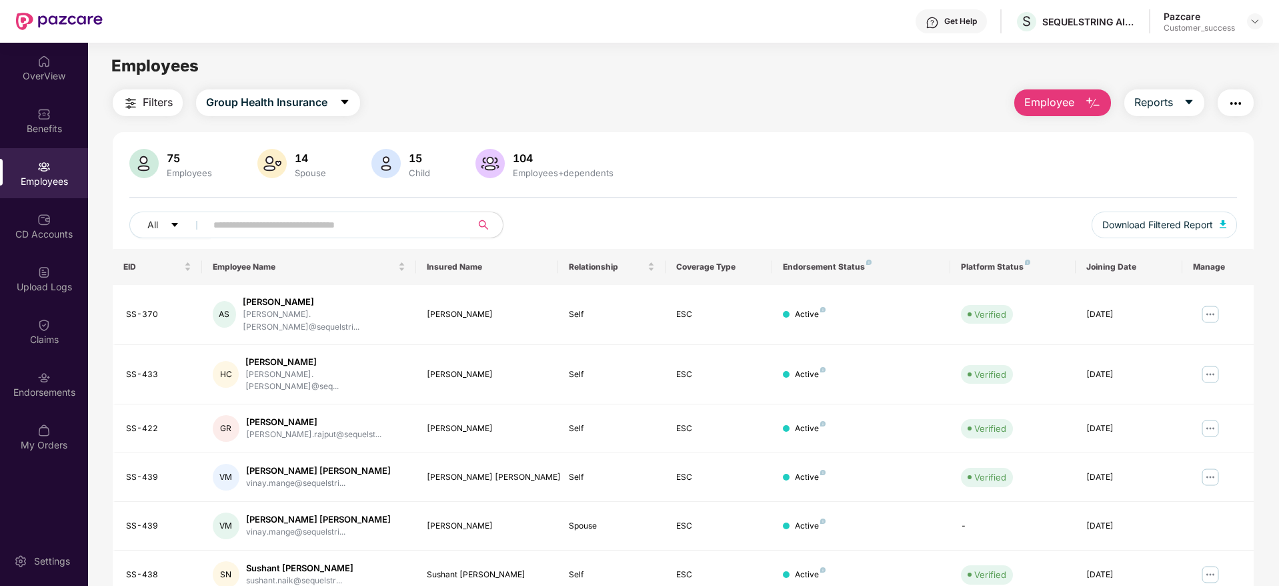
click at [960, 155] on div "75 Employees 14 Spouse 15 Child 104 Employees+dependents" at bounding box center [683, 165] width 1108 height 32
click at [270, 231] on input "text" at bounding box center [332, 225] width 239 height 20
click at [986, 143] on div "75 Employees 14 Spouse 15 Child 104 Employees+dependents All Download Filtered …" at bounding box center [683, 487] width 1141 height 710
click at [366, 224] on input "text" at bounding box center [332, 225] width 239 height 20
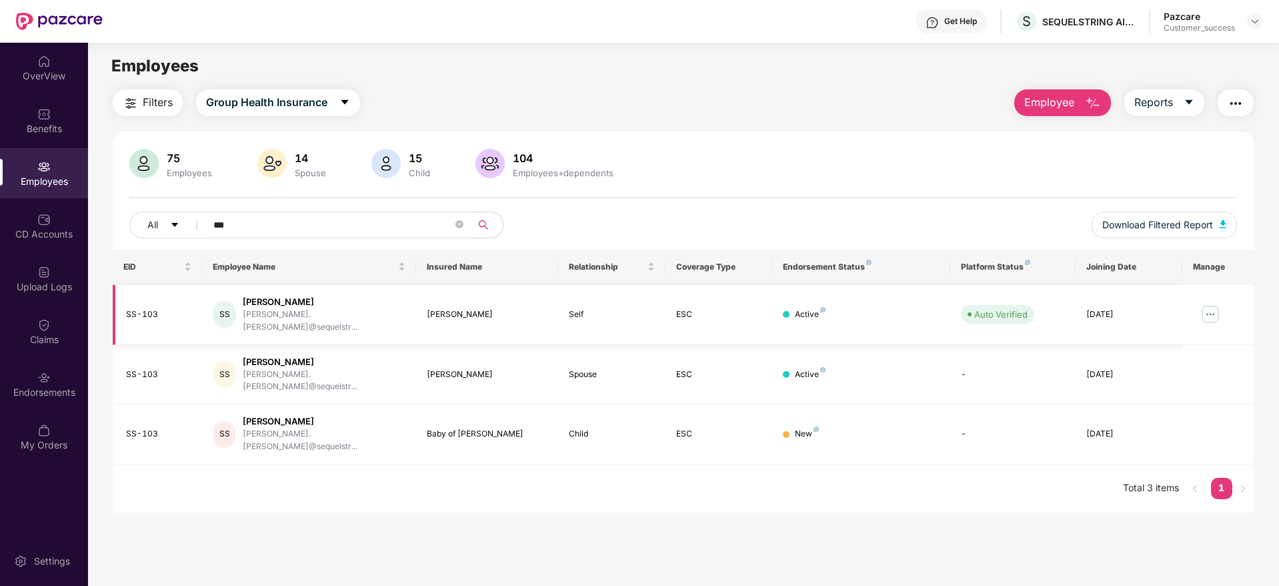
type input "***"
click at [1215, 309] on img at bounding box center [1210, 313] width 21 height 21
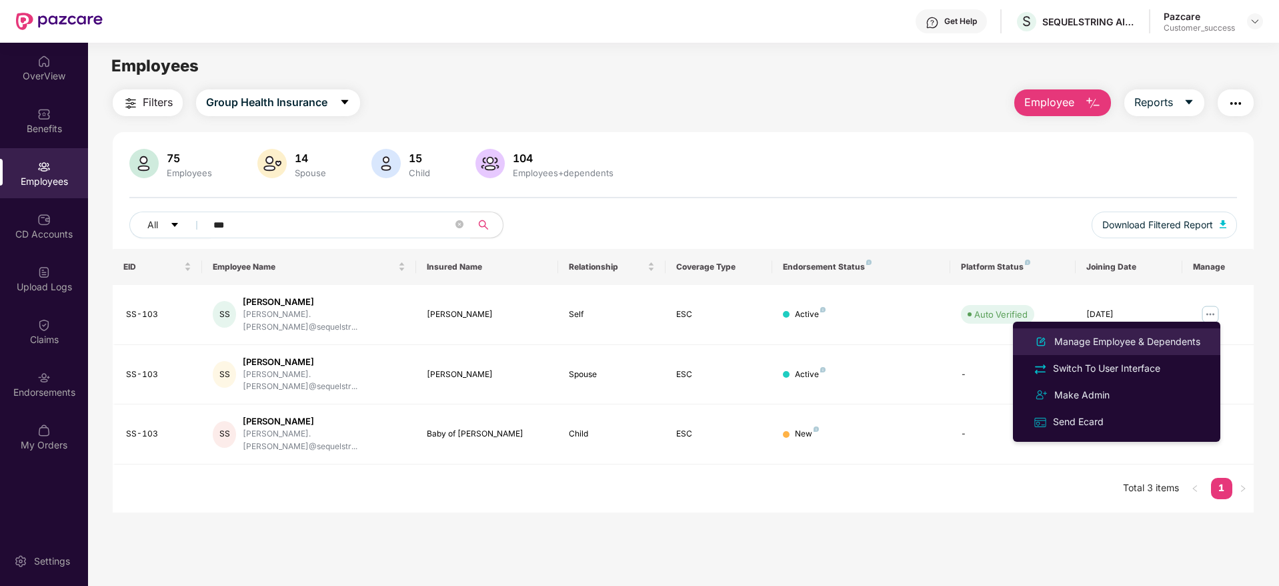
click at [1103, 344] on div "Manage Employee & Dependents" at bounding box center [1127, 341] width 151 height 15
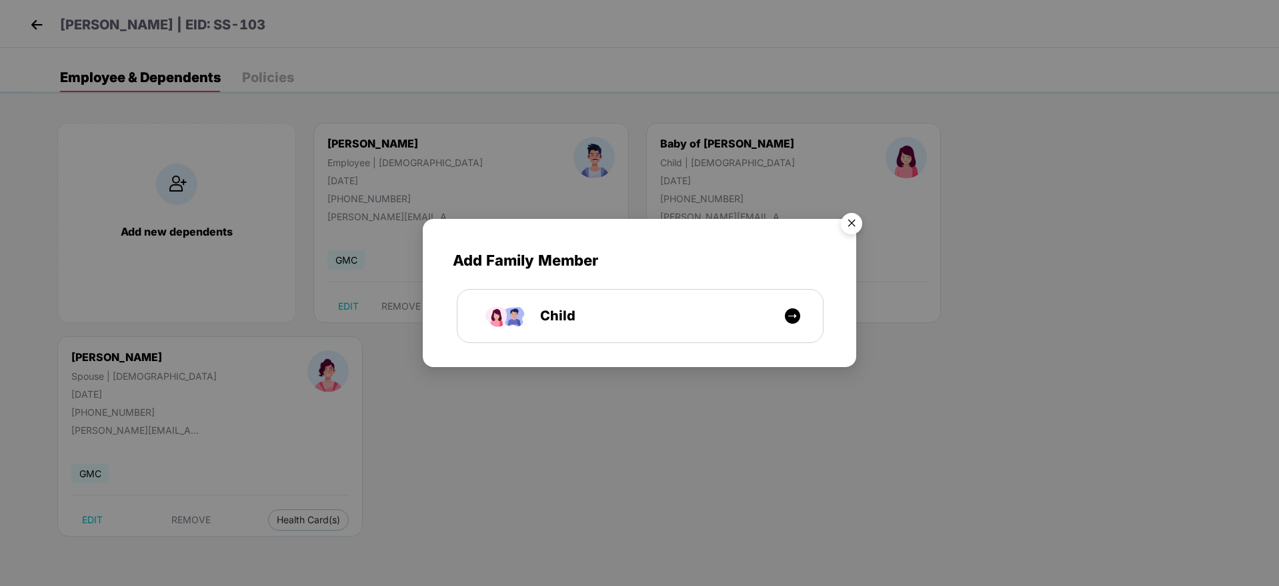
click at [854, 225] on img "Close" at bounding box center [851, 225] width 37 height 37
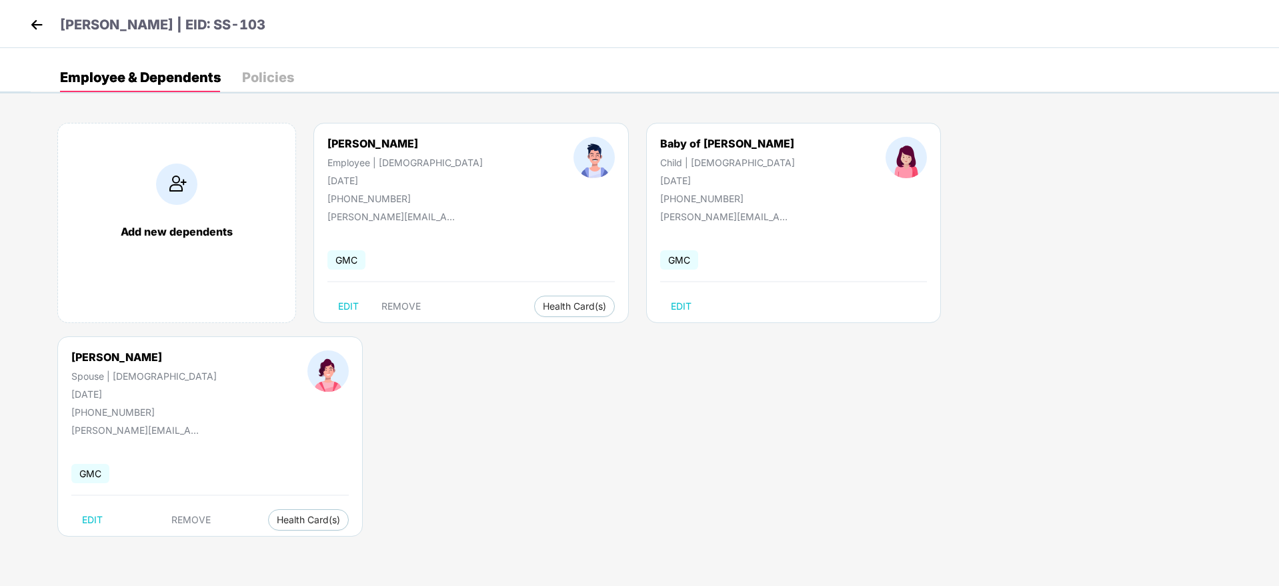
click at [43, 23] on img at bounding box center [37, 25] width 20 height 20
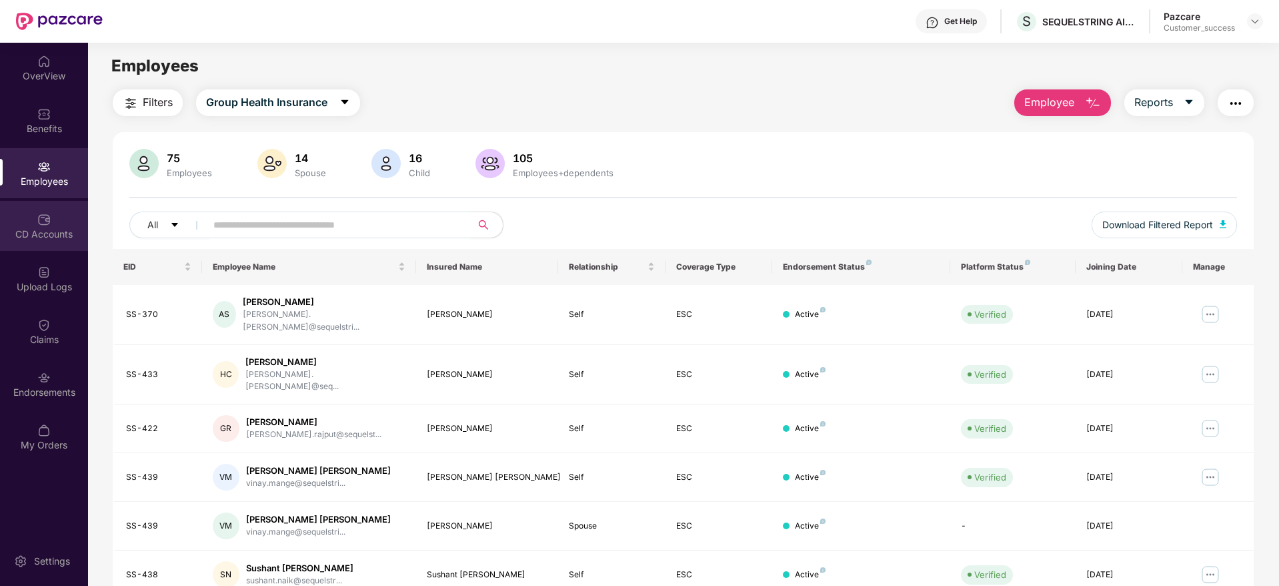
click at [79, 225] on div "CD Accounts" at bounding box center [44, 226] width 88 height 50
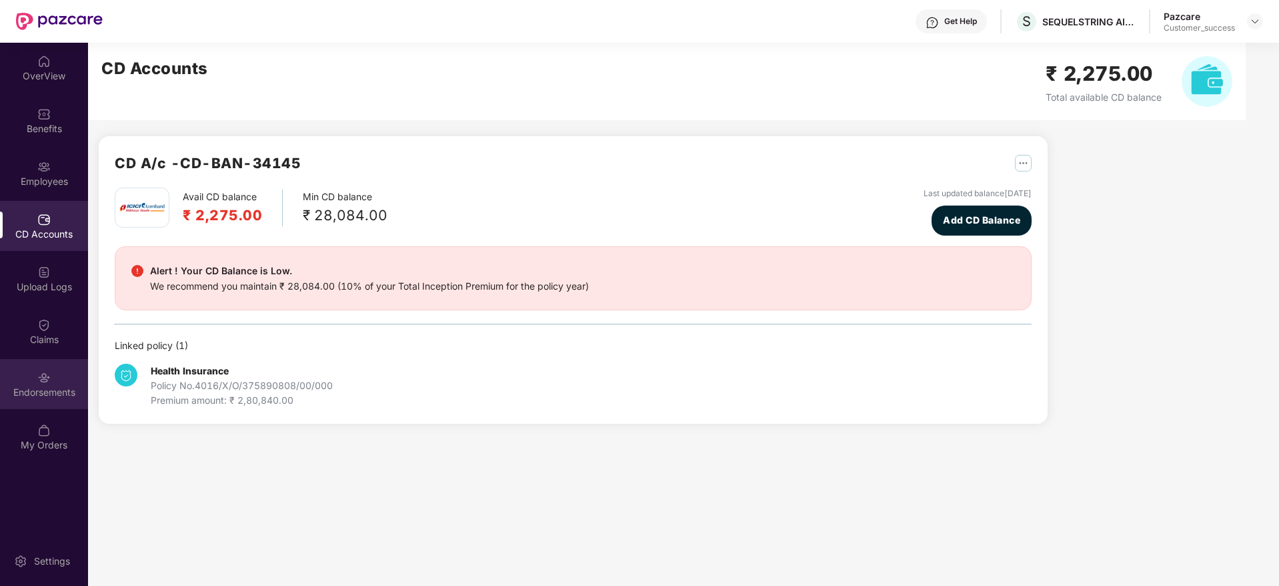
click at [57, 383] on div "Endorsements" at bounding box center [44, 384] width 88 height 50
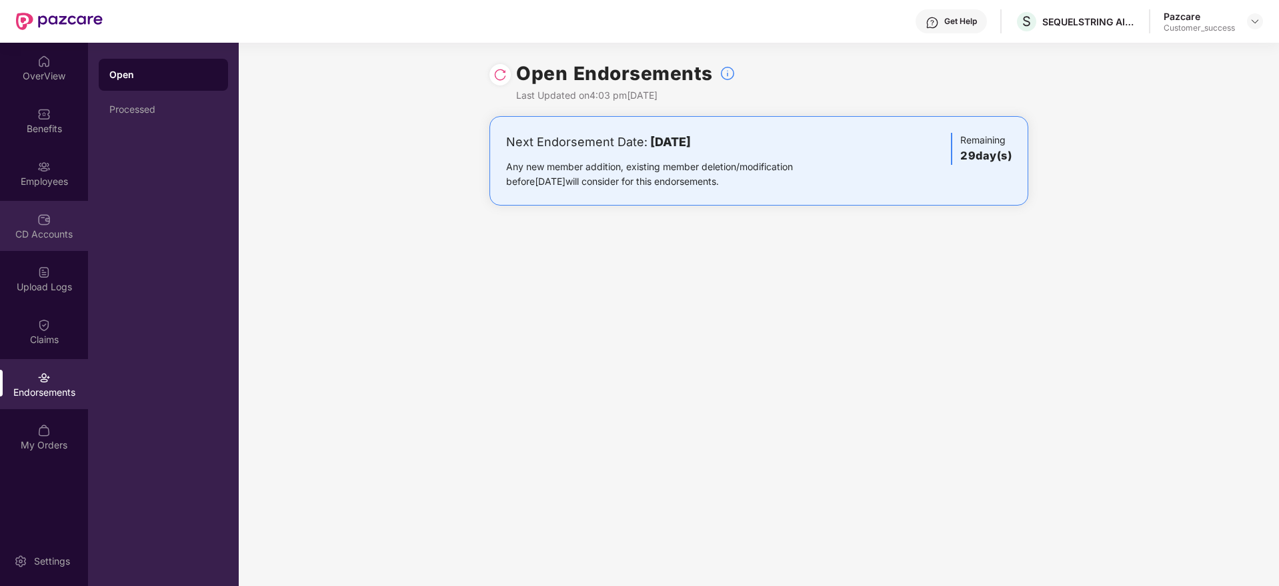
click at [57, 223] on div "CD Accounts" at bounding box center [44, 226] width 88 height 50
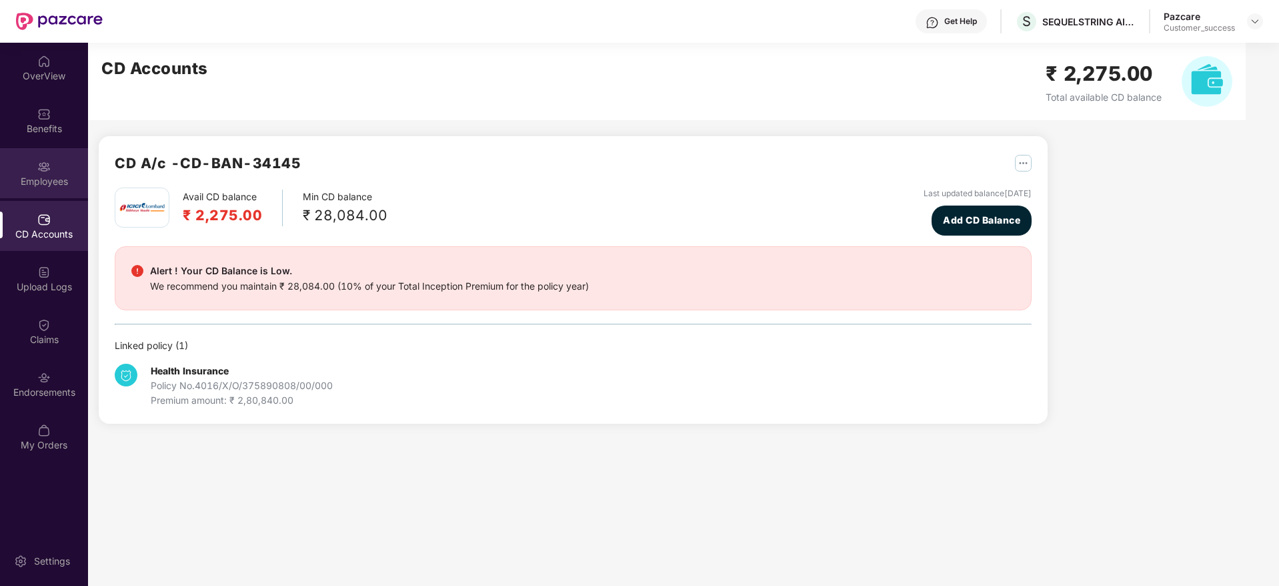
click at [55, 189] on div "Employees" at bounding box center [44, 173] width 88 height 50
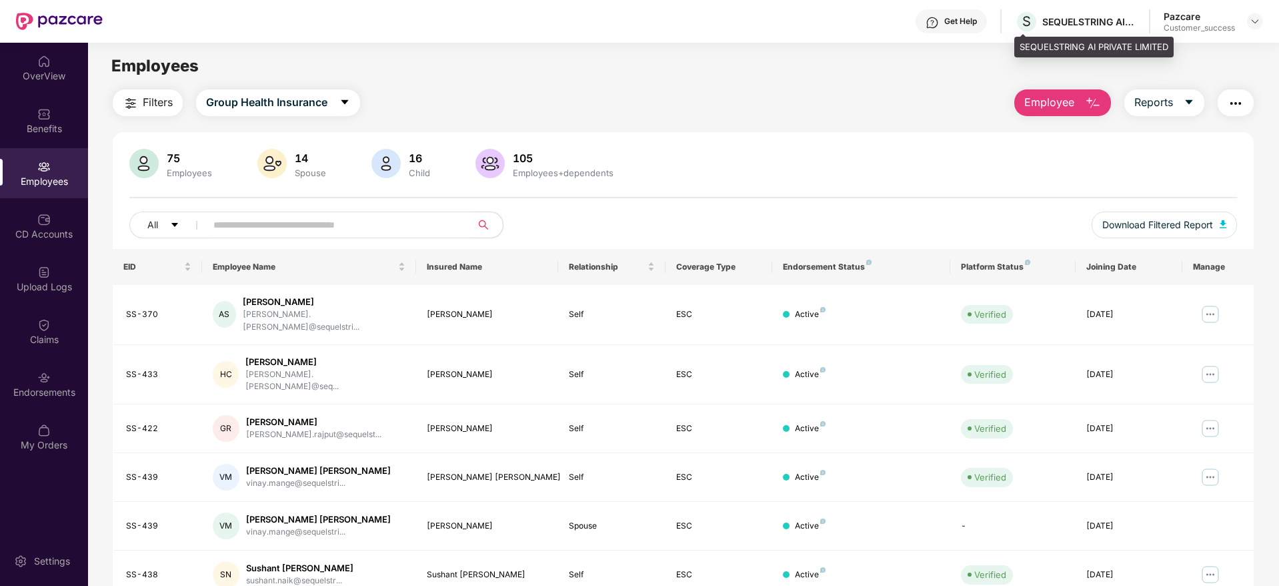
click at [1070, 13] on div "S SEQUELSTRING AI PRIVATE LIMITED" at bounding box center [1075, 21] width 121 height 23
copy div "SEQUELSTRING AI PRIVATE LIMITED"
drag, startPoint x: 313, startPoint y: 201, endPoint x: 315, endPoint y: 213, distance: 12.2
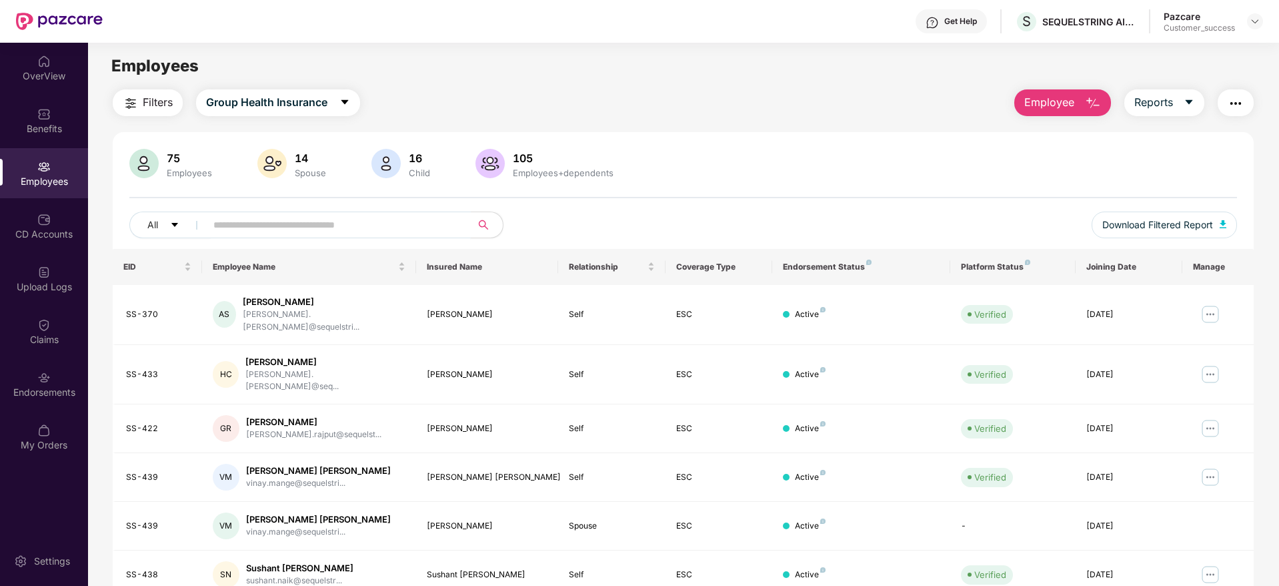
click at [313, 203] on div "75 Employees 14 Spouse 16 Child 105 Employees+dependents All Download Filtered …" at bounding box center [683, 199] width 1141 height 100
click at [317, 219] on input "text" at bounding box center [332, 225] width 239 height 20
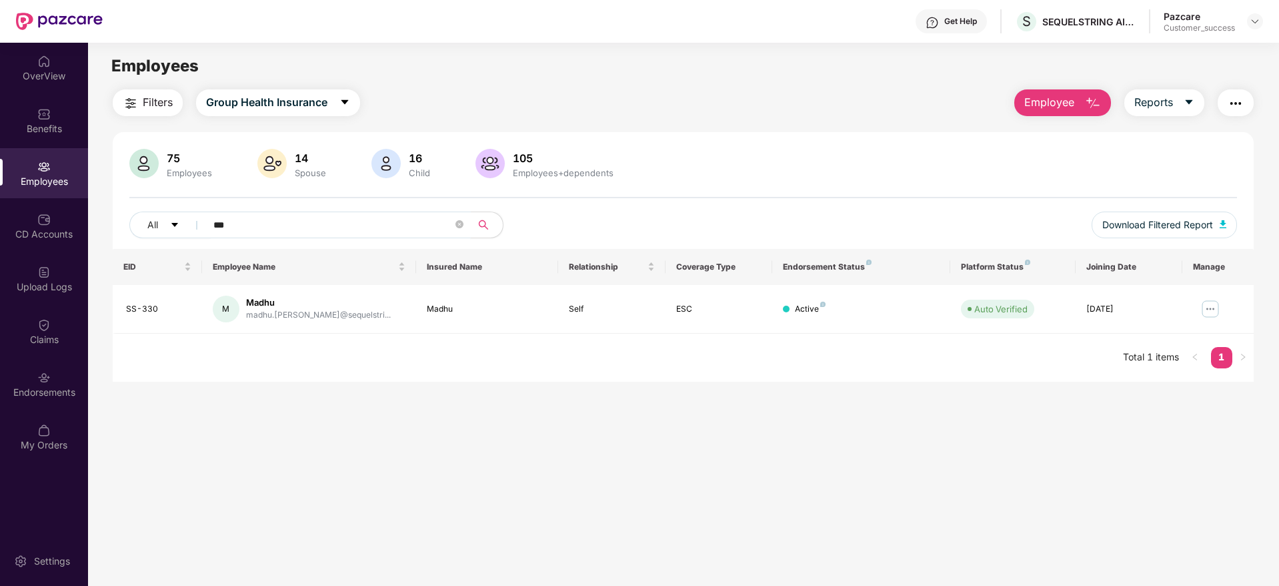
click at [301, 232] on input "***" at bounding box center [332, 225] width 239 height 20
type input "*"
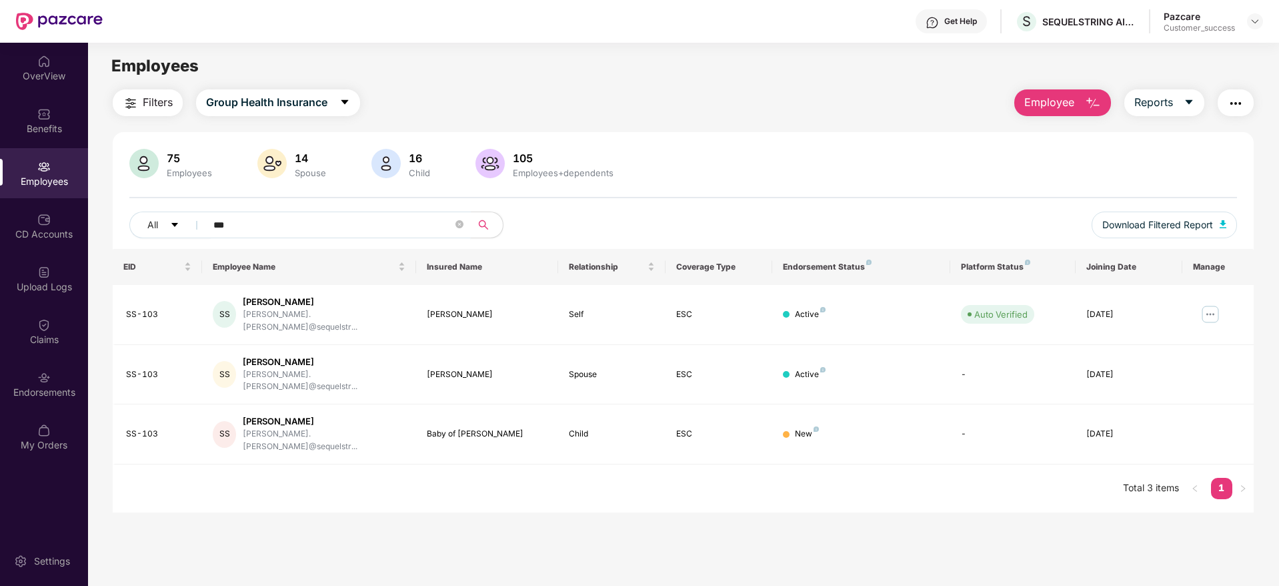
type input "***"
click at [660, 573] on main "Employees Filters Group Health Insurance Employee Reports 75 Employees 14 Spous…" at bounding box center [683, 336] width 1191 height 586
click at [1095, 495] on main "Employees Filters Group Health Insurance Employee Reports 75 Employees 14 Spous…" at bounding box center [683, 336] width 1191 height 586
drag, startPoint x: 1255, startPoint y: 12, endPoint x: 1255, endPoint y: 23, distance: 11.3
click at [1255, 19] on div "Pazcare Customer_success" at bounding box center [1213, 21] width 99 height 23
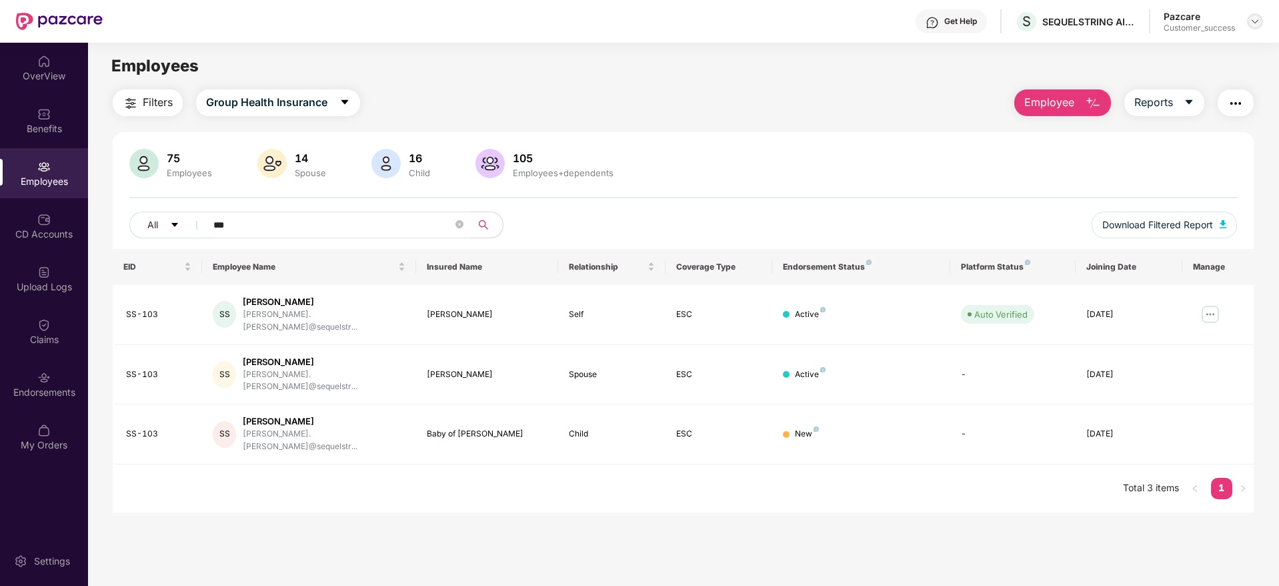
click at [1255, 25] on img at bounding box center [1255, 21] width 11 height 11
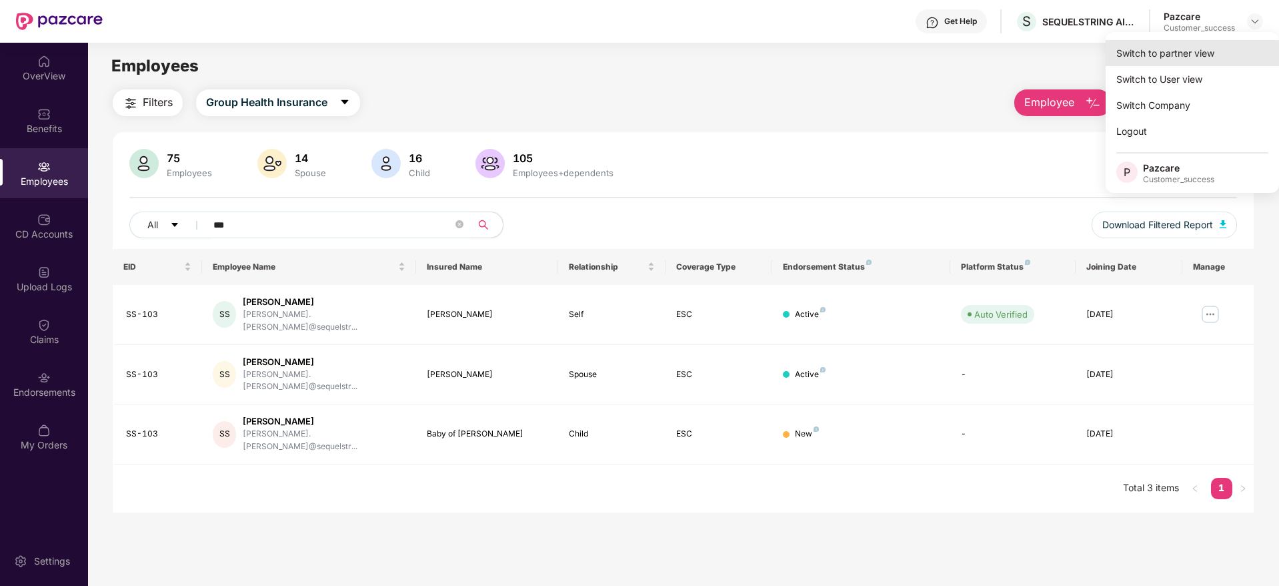
click at [1227, 55] on div "Switch to partner view" at bounding box center [1192, 53] width 173 height 26
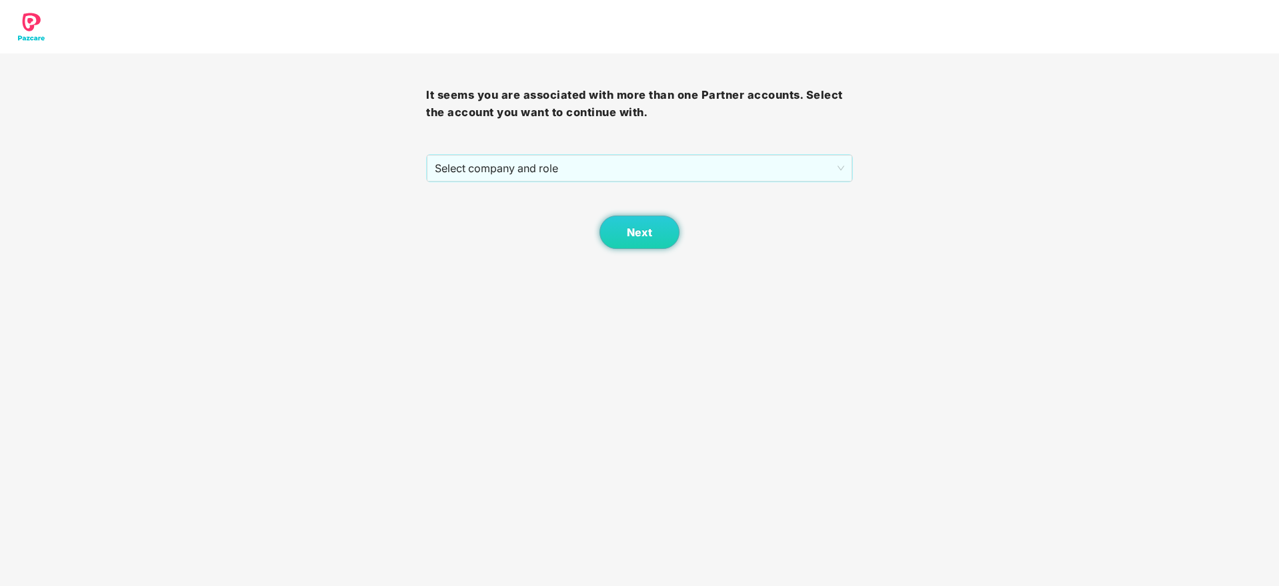
click at [564, 188] on div "Next" at bounding box center [639, 215] width 426 height 67
drag, startPoint x: 574, startPoint y: 169, endPoint x: 570, endPoint y: 184, distance: 15.0
click at [574, 170] on span "Select company and role" at bounding box center [639, 167] width 409 height 25
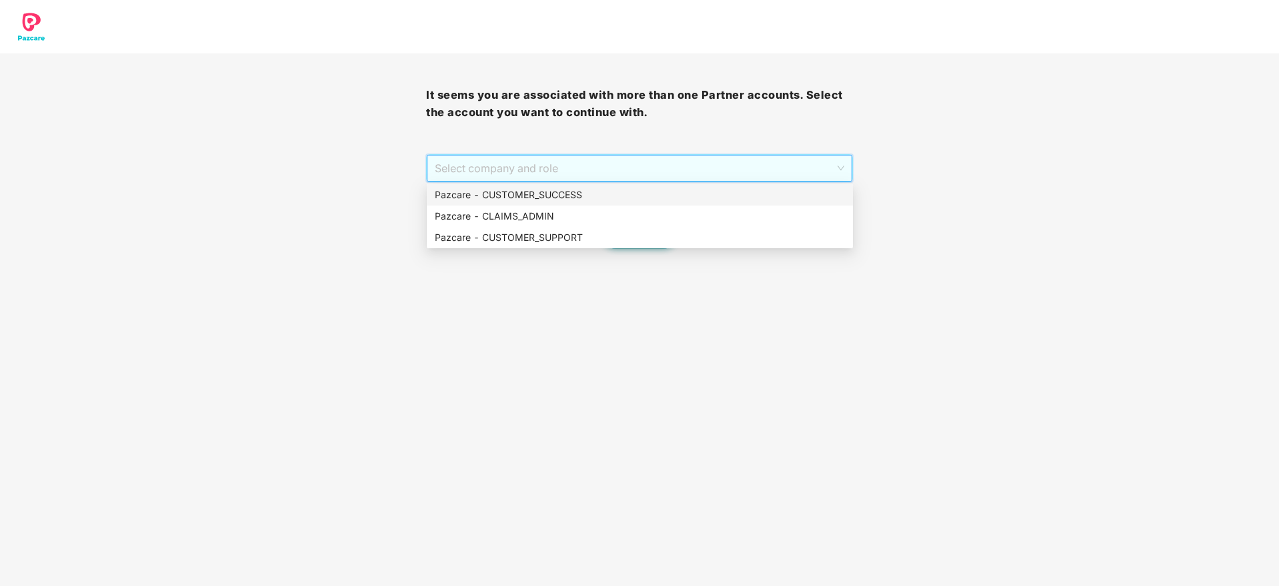
click at [564, 199] on div "Pazcare - CUSTOMER_SUCCESS" at bounding box center [640, 194] width 410 height 15
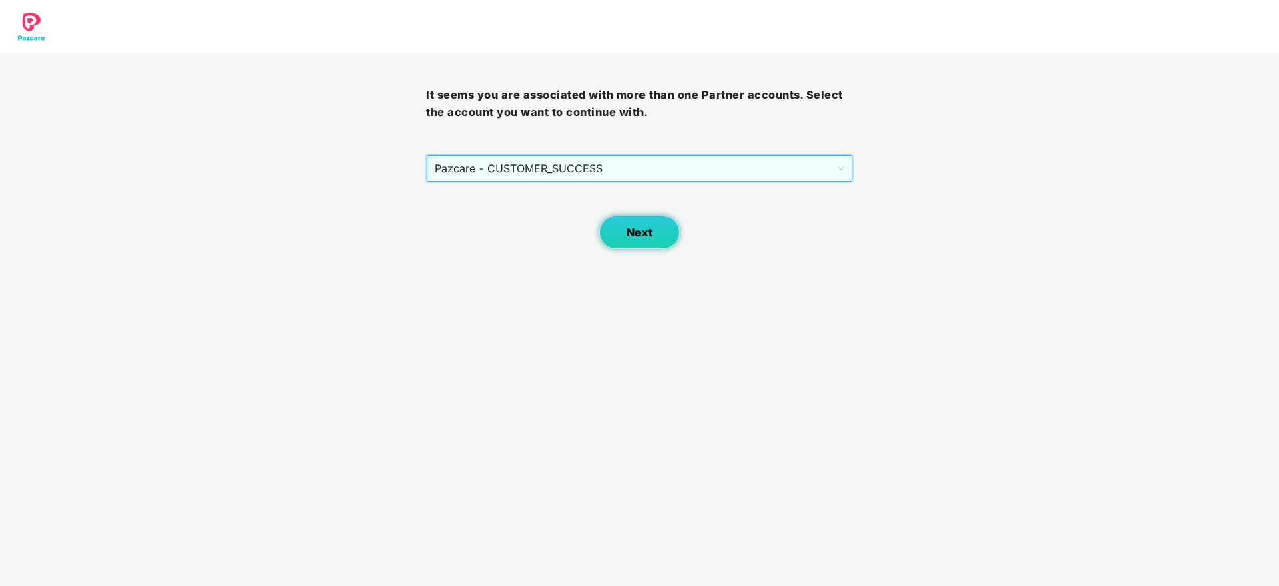
click at [630, 237] on span "Next" at bounding box center [639, 232] width 25 height 13
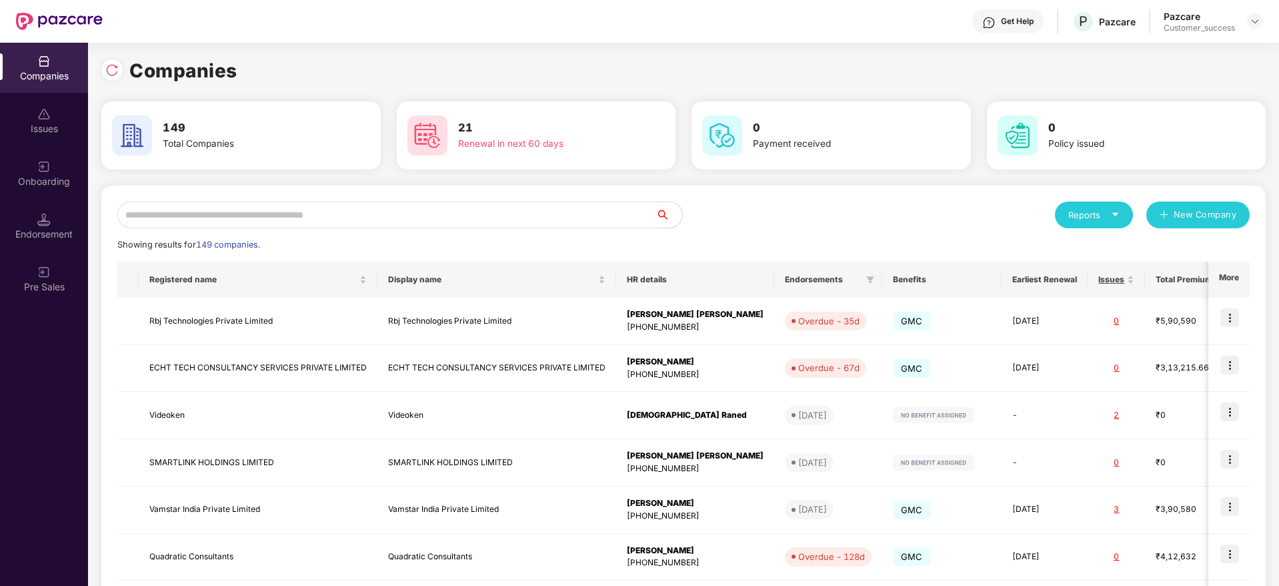
click at [598, 223] on input "text" at bounding box center [386, 214] width 538 height 27
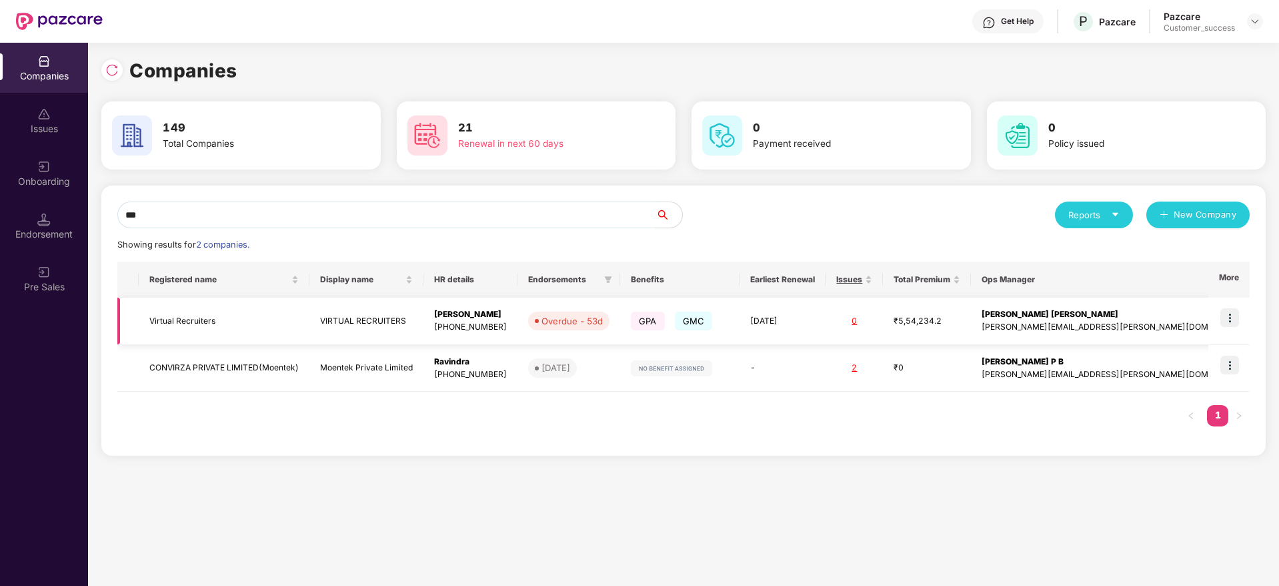
type input "***"
click at [1233, 313] on img at bounding box center [1230, 317] width 19 height 19
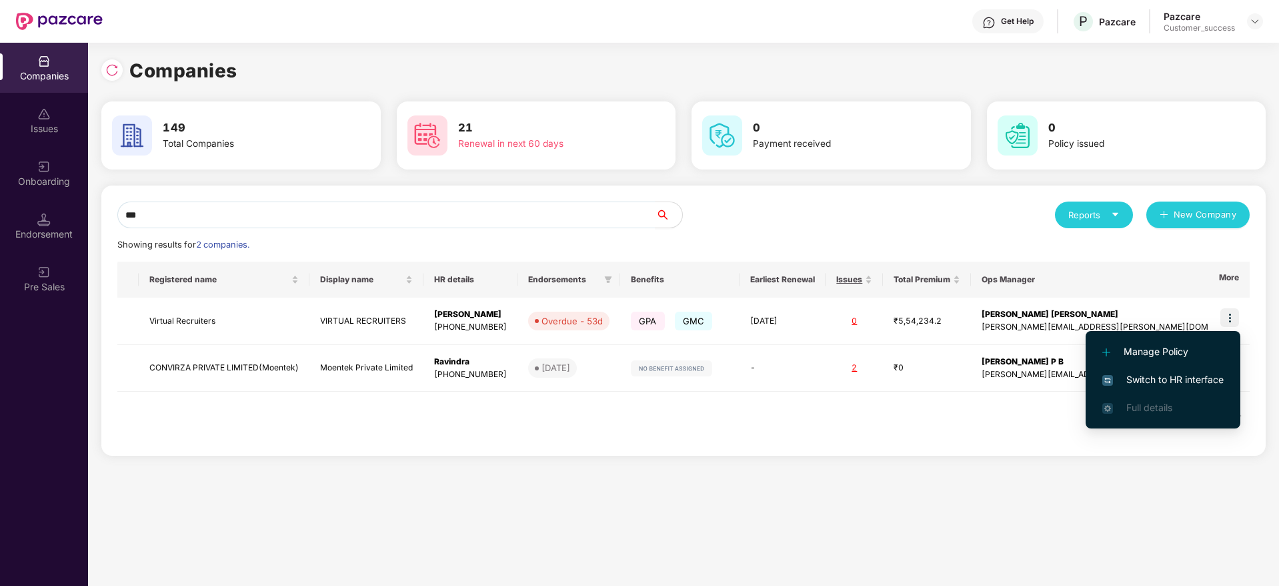
click at [1197, 378] on span "Switch to HR interface" at bounding box center [1163, 379] width 121 height 15
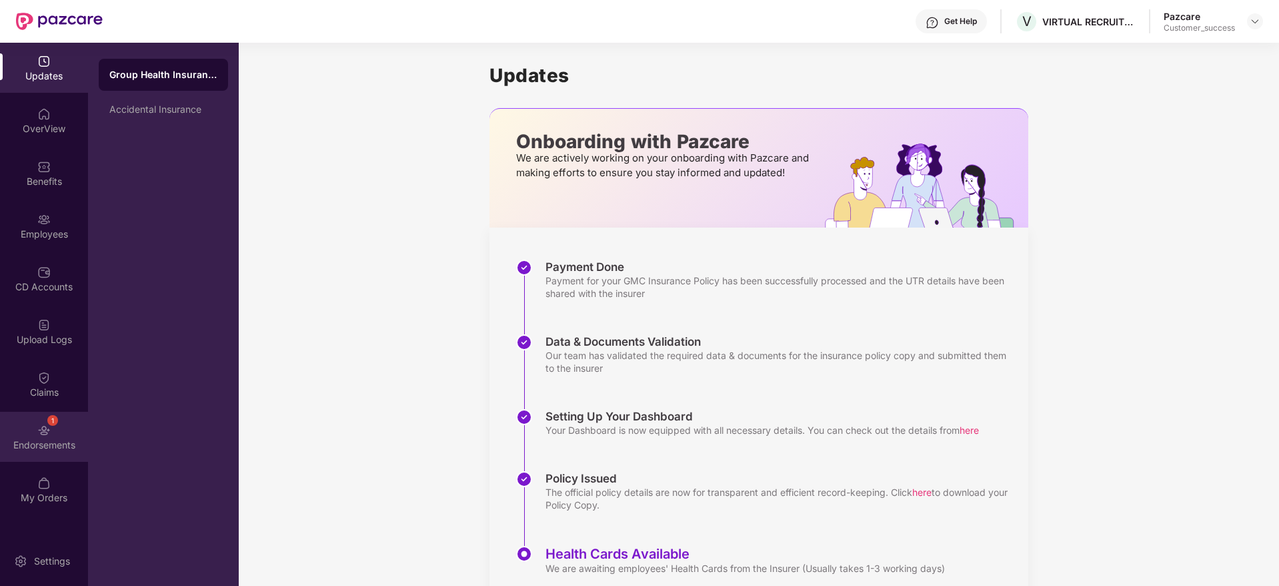
click at [23, 417] on div "1 Endorsements" at bounding box center [44, 437] width 88 height 50
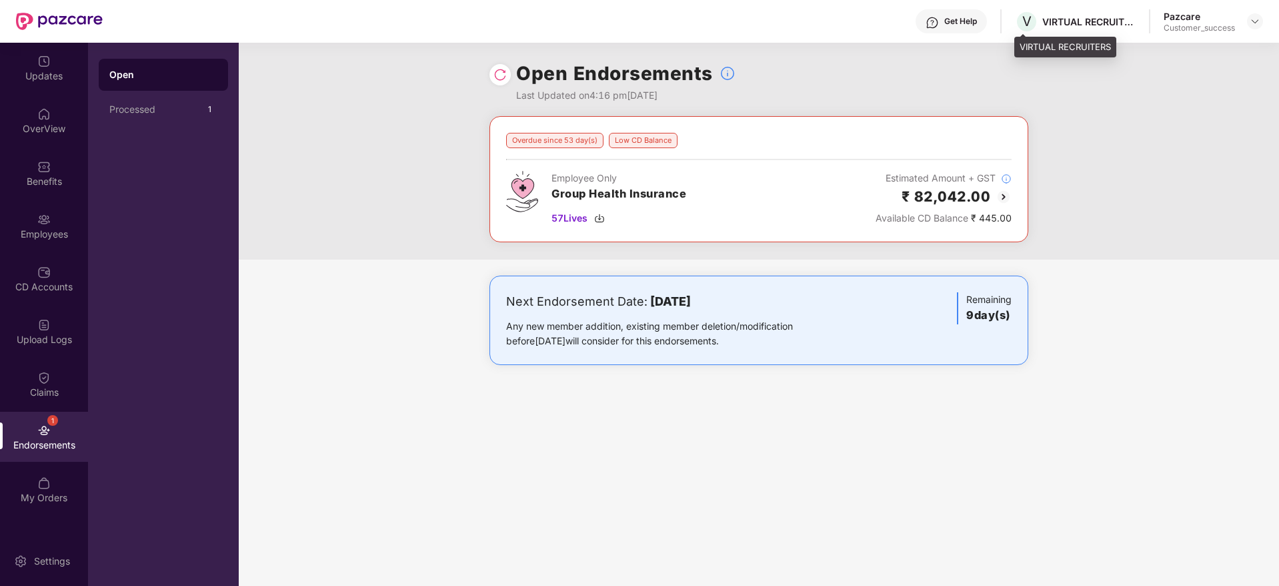
click at [1058, 21] on div "VIRTUAL RECRUITERS" at bounding box center [1089, 21] width 93 height 13
copy div "VIRTUAL RECRUITERS"
drag, startPoint x: 59, startPoint y: 235, endPoint x: 148, endPoint y: 213, distance: 91.4
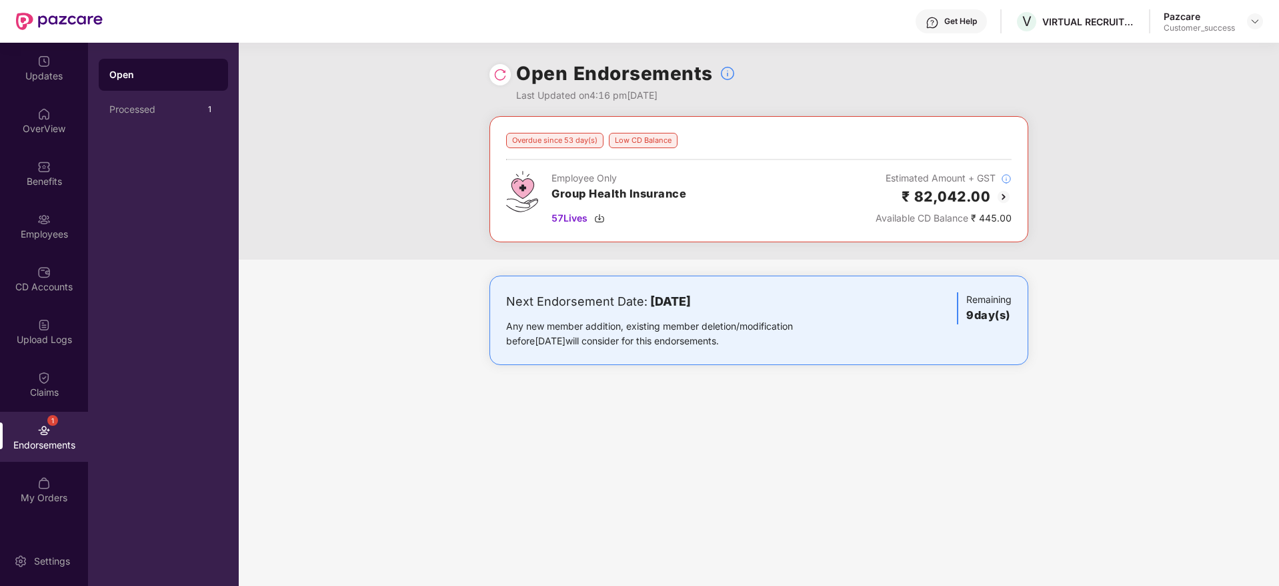
click at [59, 235] on div "Employees" at bounding box center [44, 233] width 88 height 13
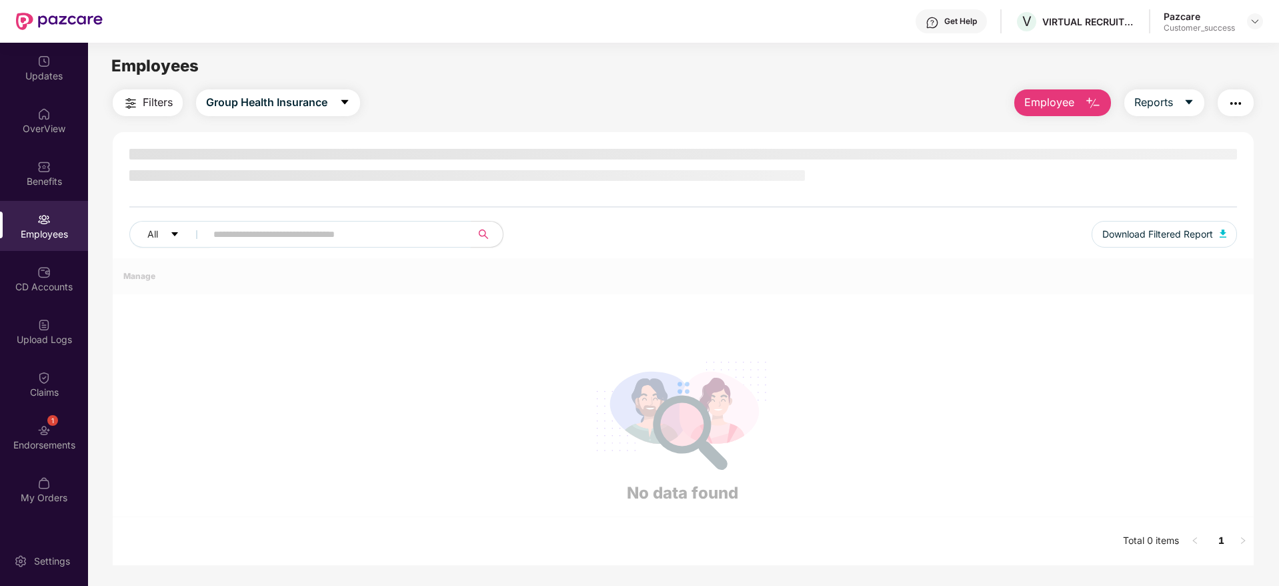
click at [337, 232] on input "text" at bounding box center [332, 234] width 239 height 20
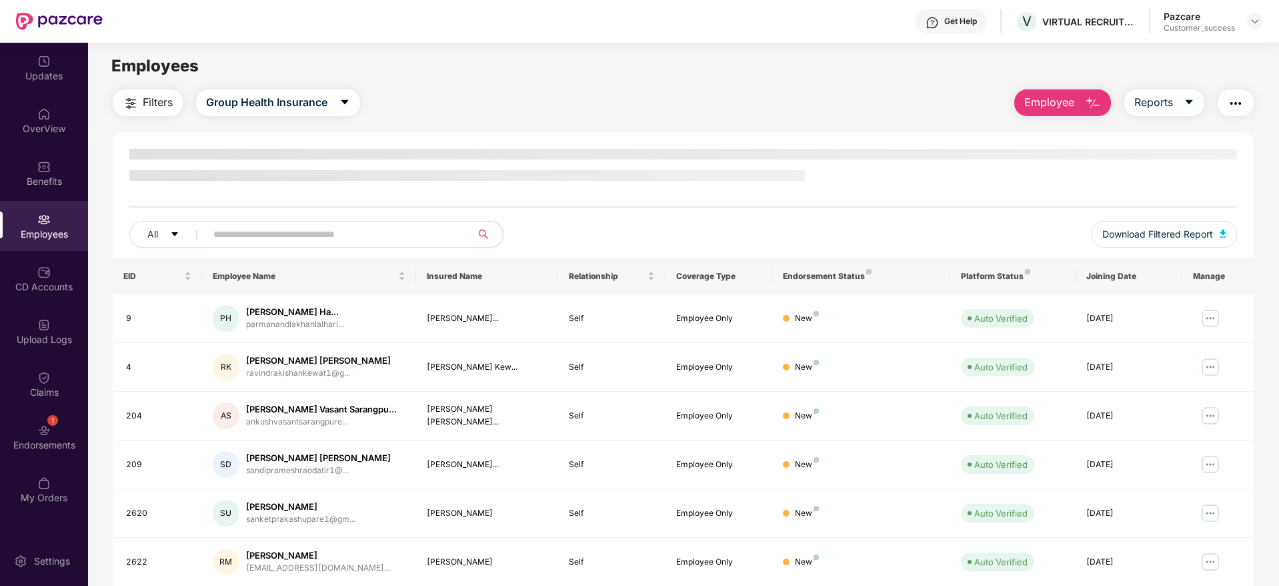
paste input "****"
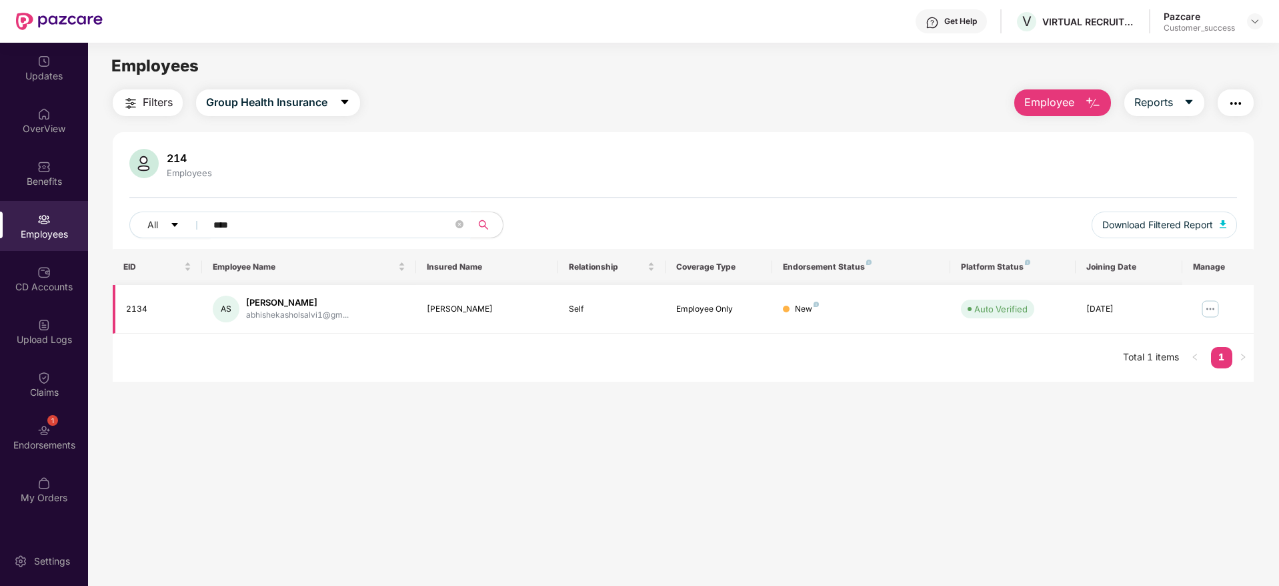
paste input "text"
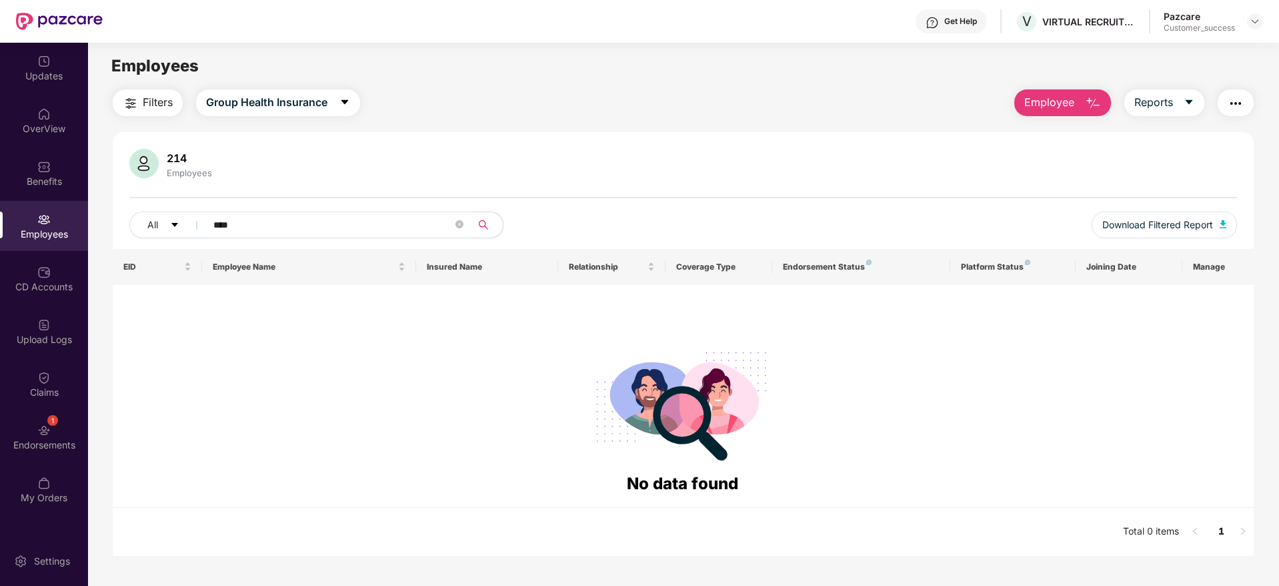
click at [402, 225] on input "****" at bounding box center [332, 225] width 239 height 20
paste input "**********"
drag, startPoint x: 247, startPoint y: 227, endPoint x: 582, endPoint y: 296, distance: 342.5
click at [582, 296] on div "**********" at bounding box center [683, 344] width 1141 height 424
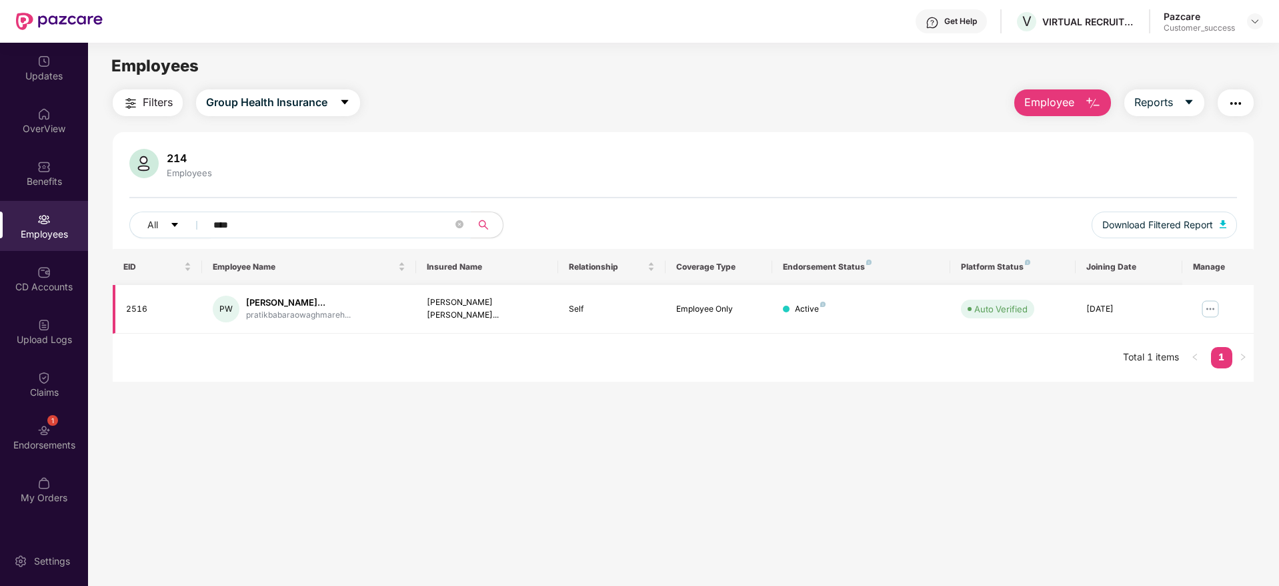
paste input "text"
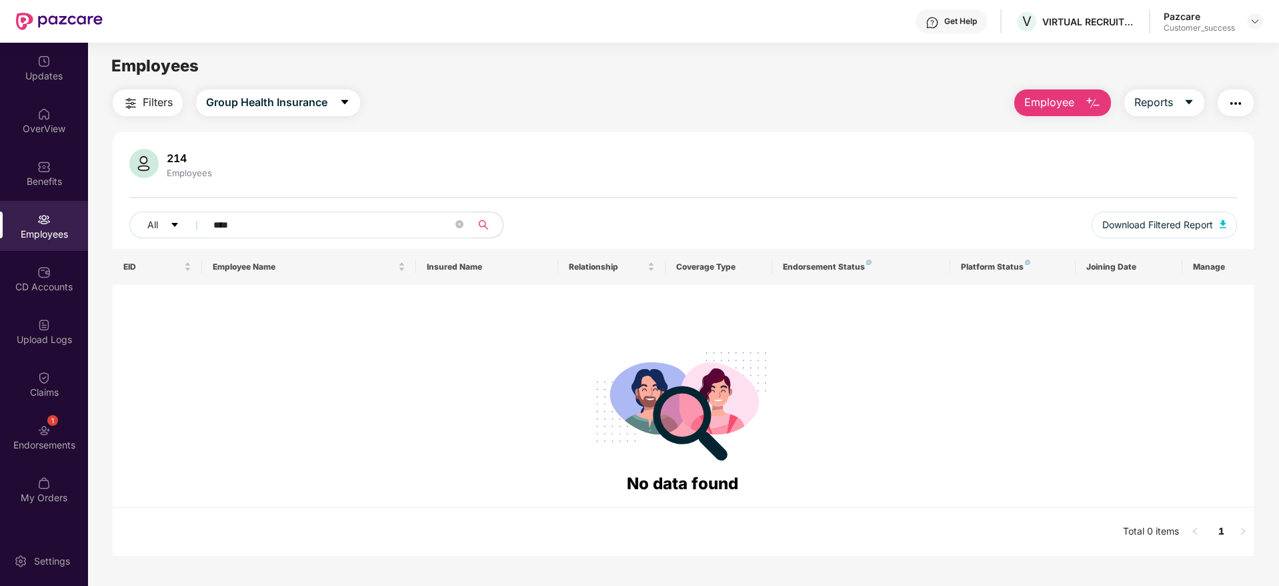
paste input "text"
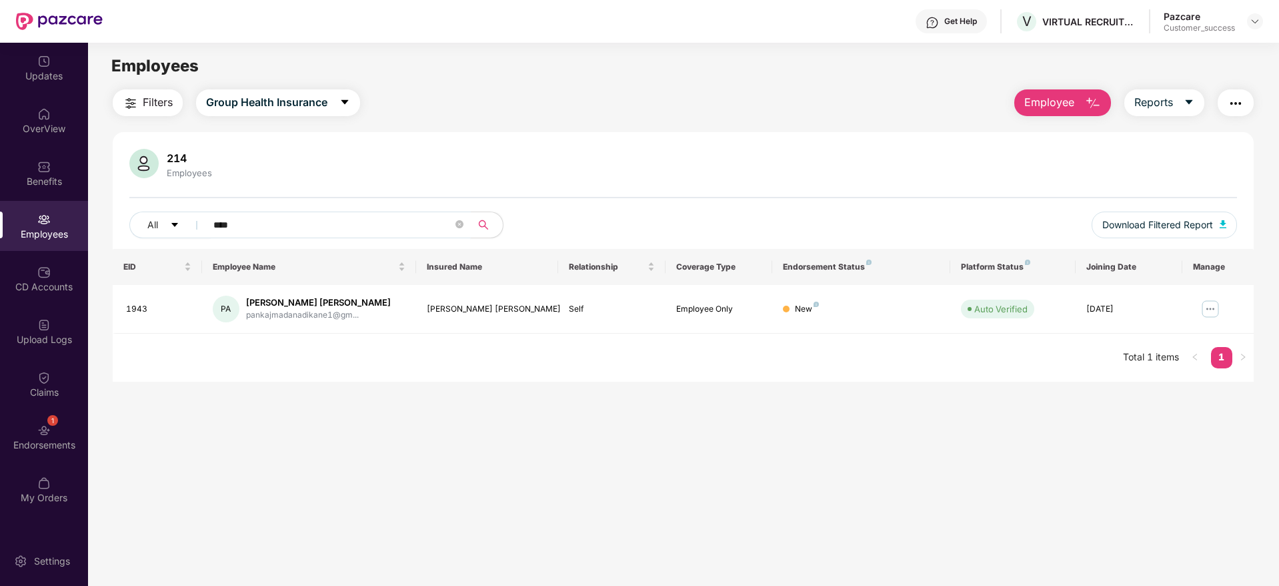
paste input "text"
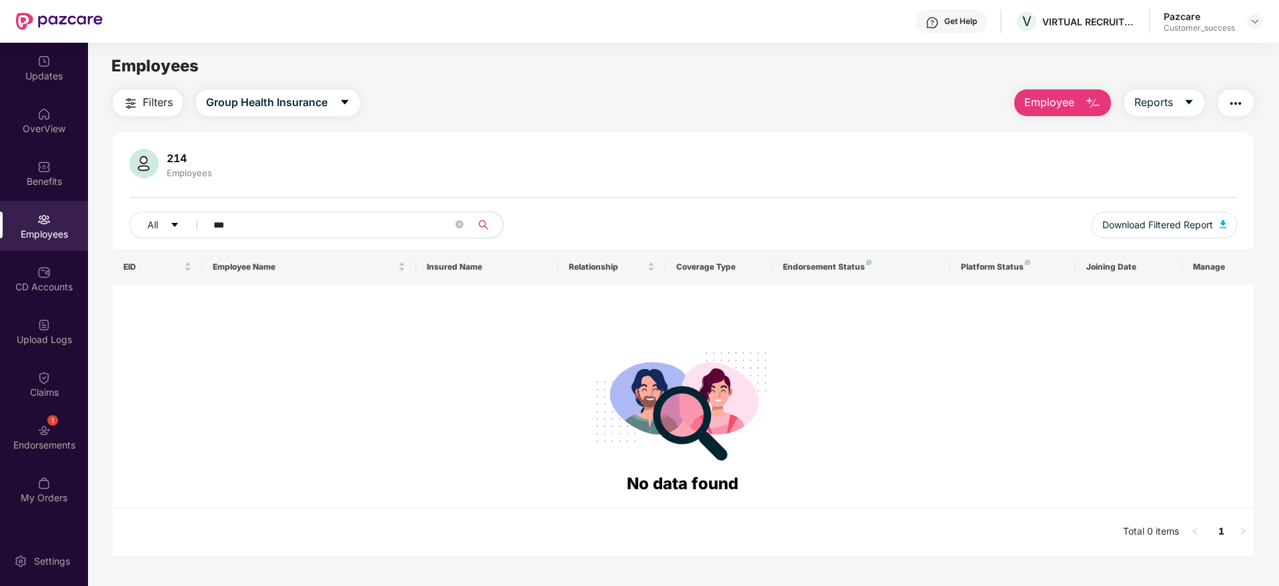
paste input "**********"
paste input "*"
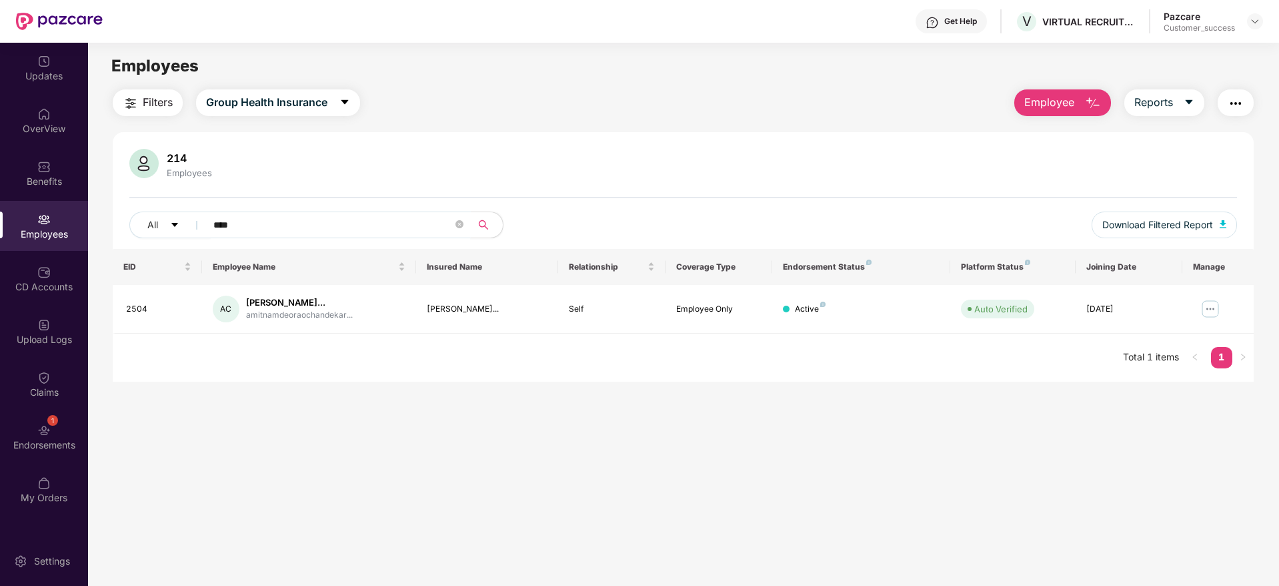
paste input "text"
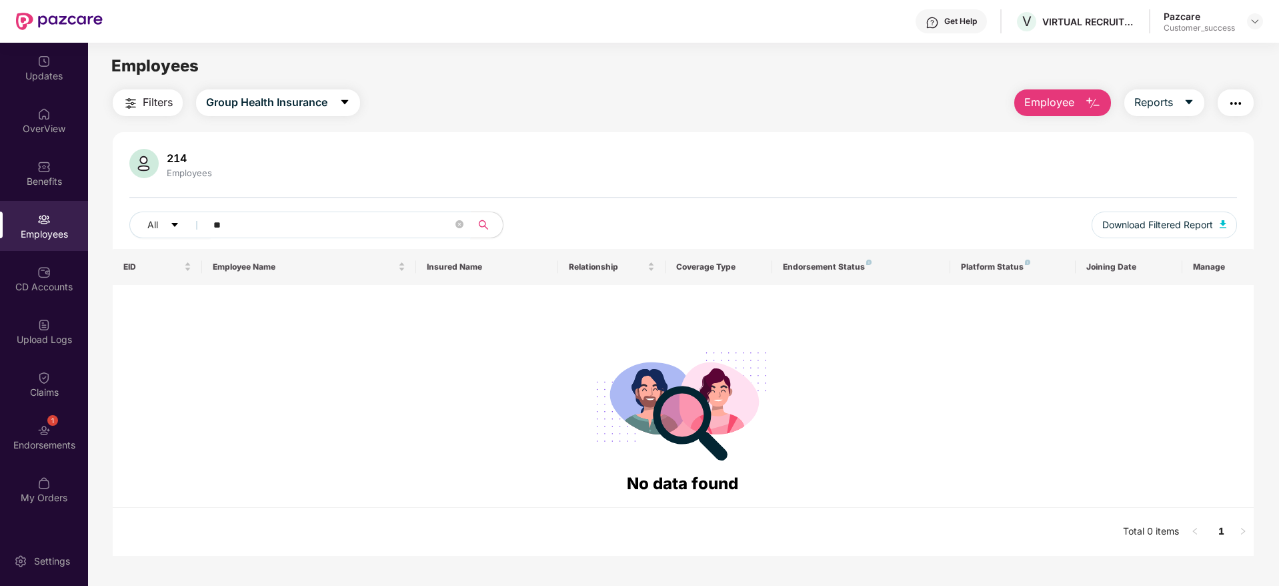
paste input "**"
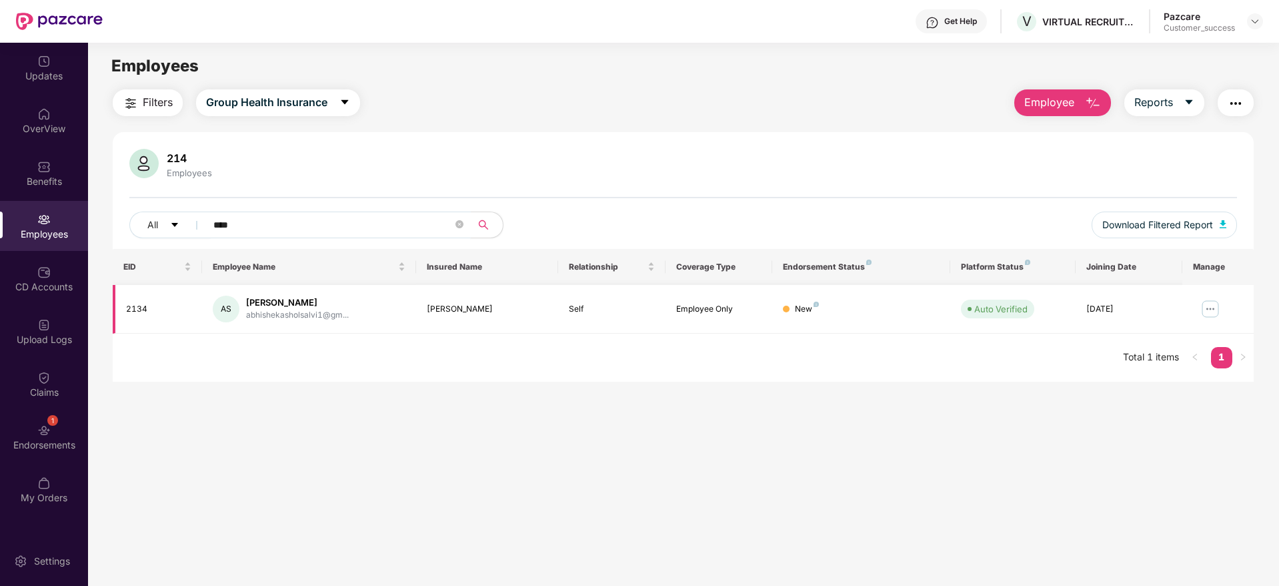
paste input "text"
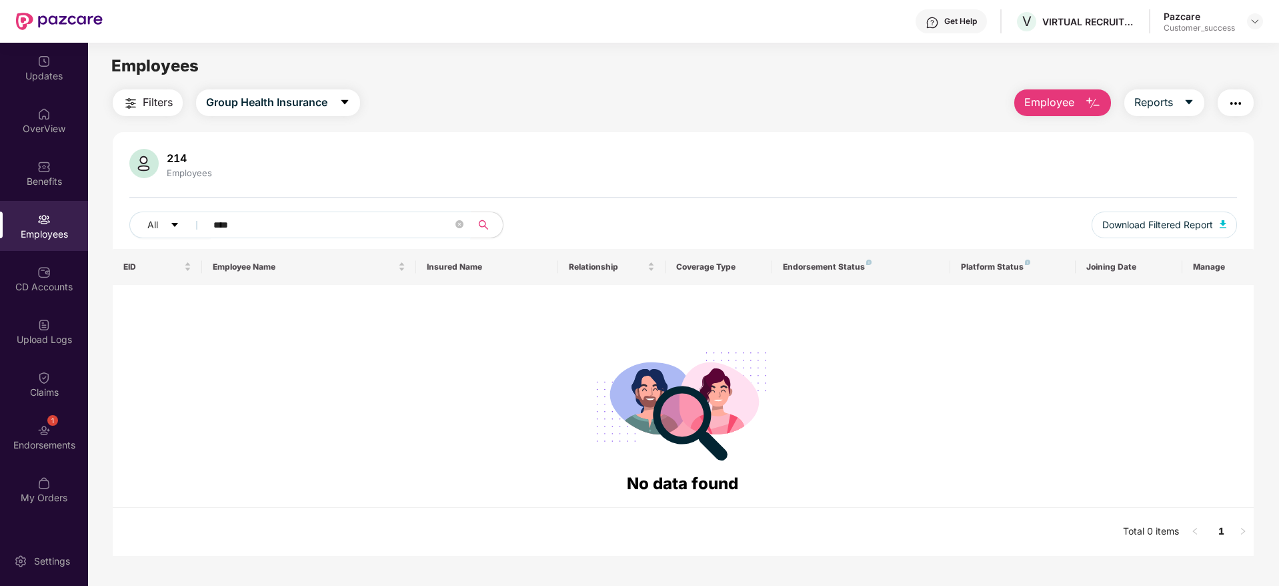
paste input "text"
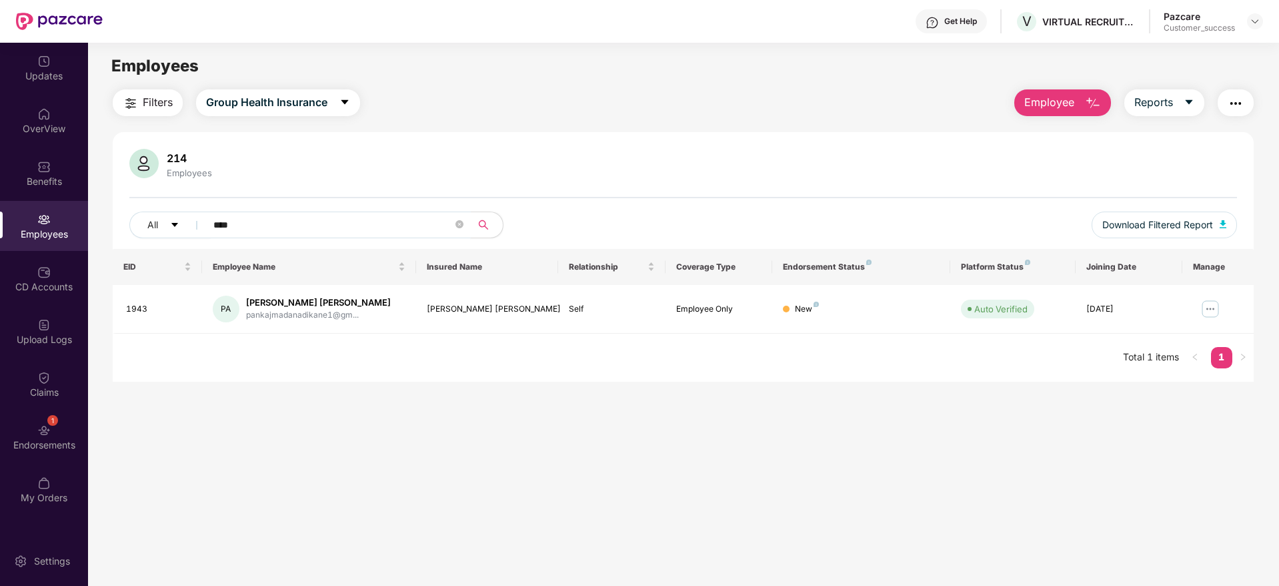
type input "****"
click at [1071, 106] on span "Employee" at bounding box center [1050, 102] width 50 height 17
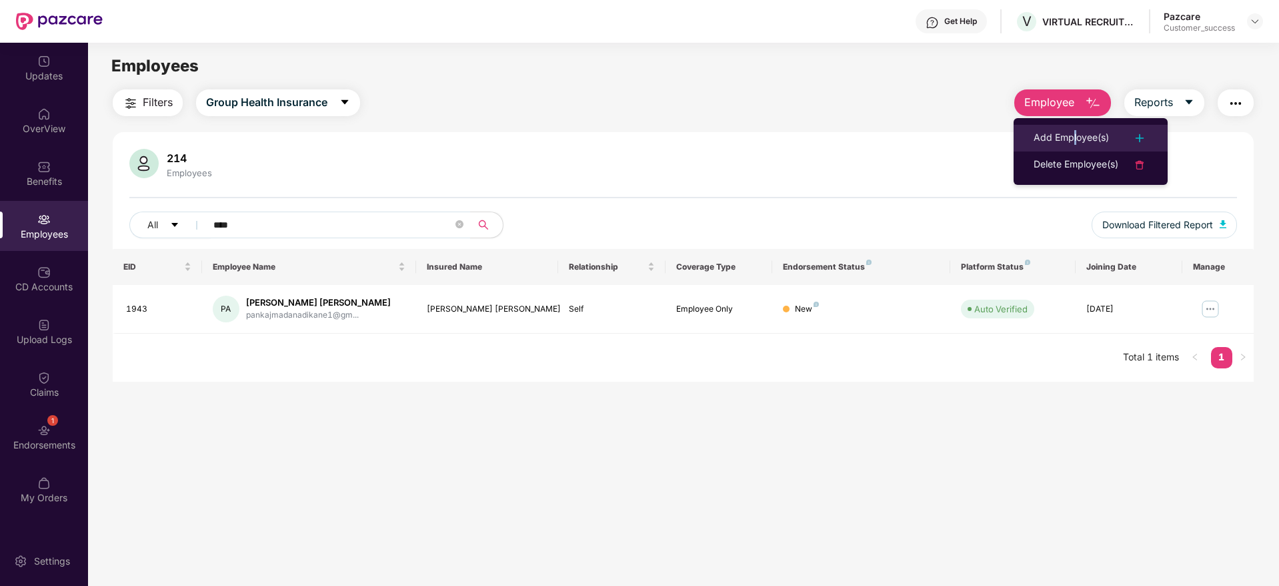
drag, startPoint x: 1073, startPoint y: 119, endPoint x: 1075, endPoint y: 131, distance: 12.3
click at [1075, 131] on ul "Add Employee(s) Delete Employee(s)" at bounding box center [1091, 151] width 154 height 67
click at [1075, 131] on div "Add Employee(s)" at bounding box center [1071, 138] width 75 height 16
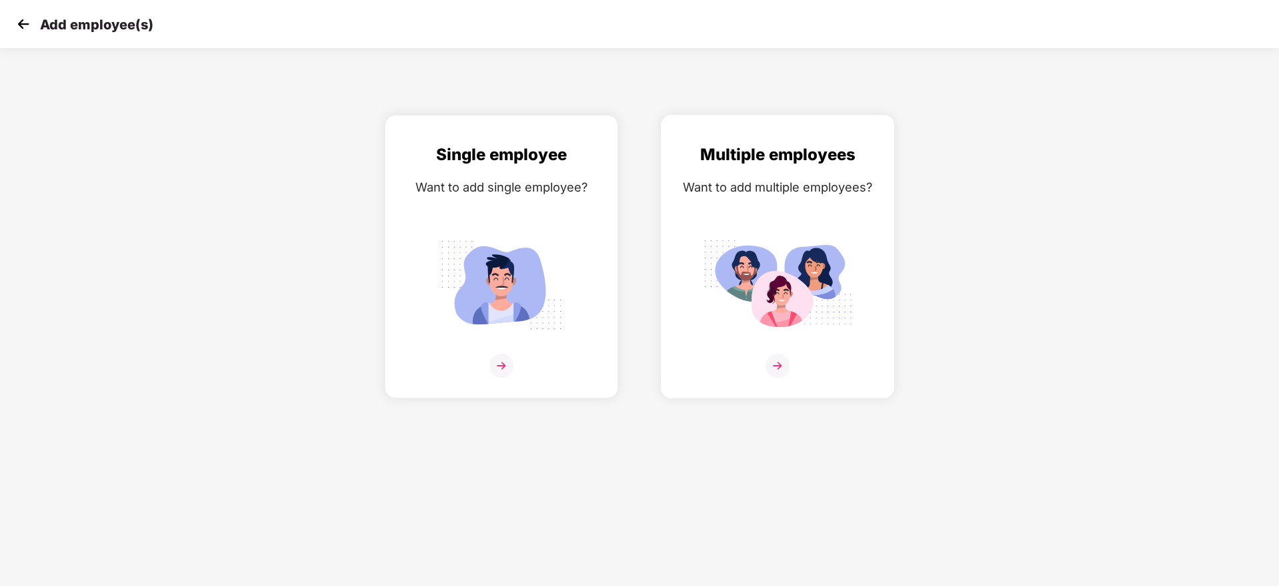
click at [824, 277] on img at bounding box center [777, 285] width 149 height 104
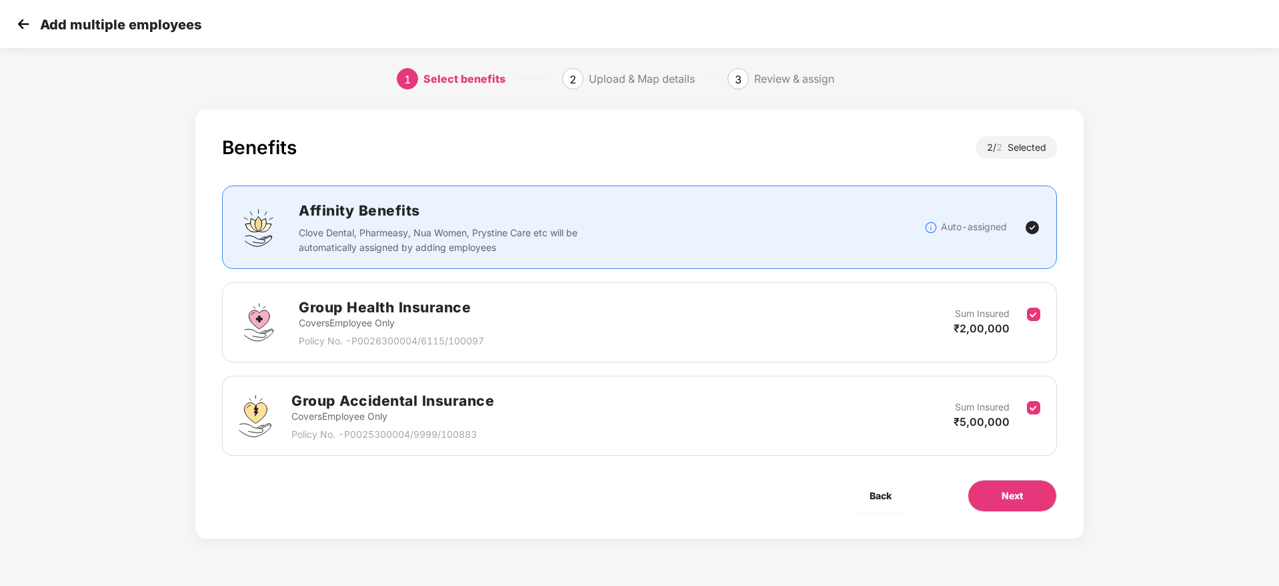
click at [1023, 512] on div "Benefits 2 / 2 Selected Affinity Benefits Clove Dental, Pharmeasy, Nua Women, P…" at bounding box center [639, 323] width 888 height 429
click at [1021, 505] on button "Next" at bounding box center [1012, 496] width 89 height 32
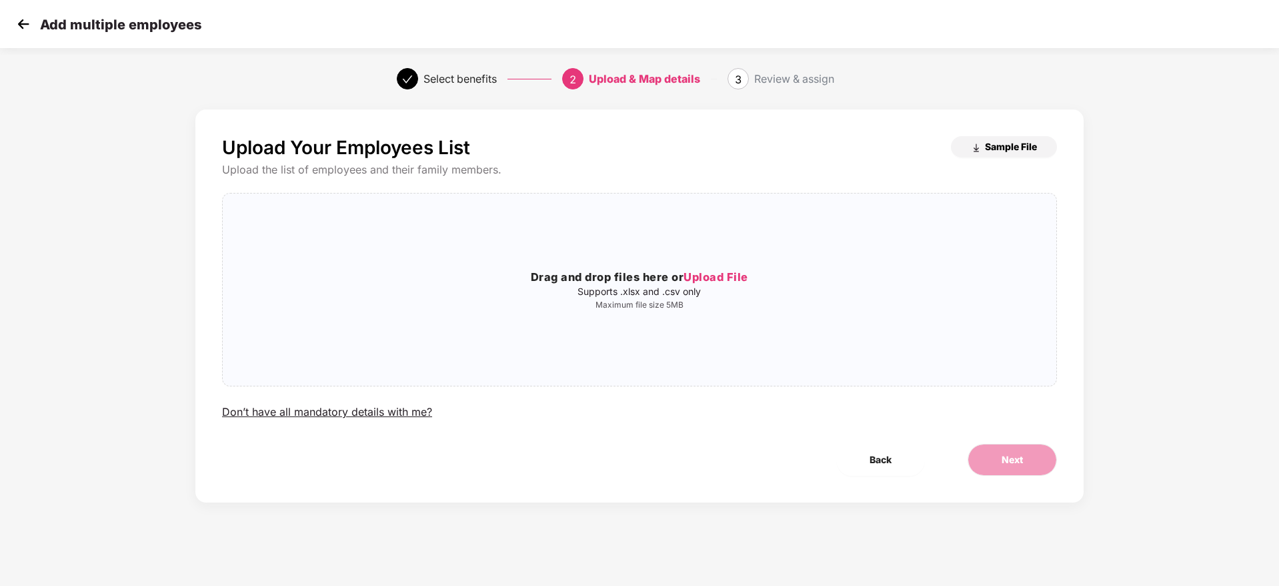
click at [1011, 149] on span "Sample File" at bounding box center [1011, 146] width 52 height 13
click at [610, 292] on p "Supports .xlsx and .csv only" at bounding box center [640, 291] width 834 height 11
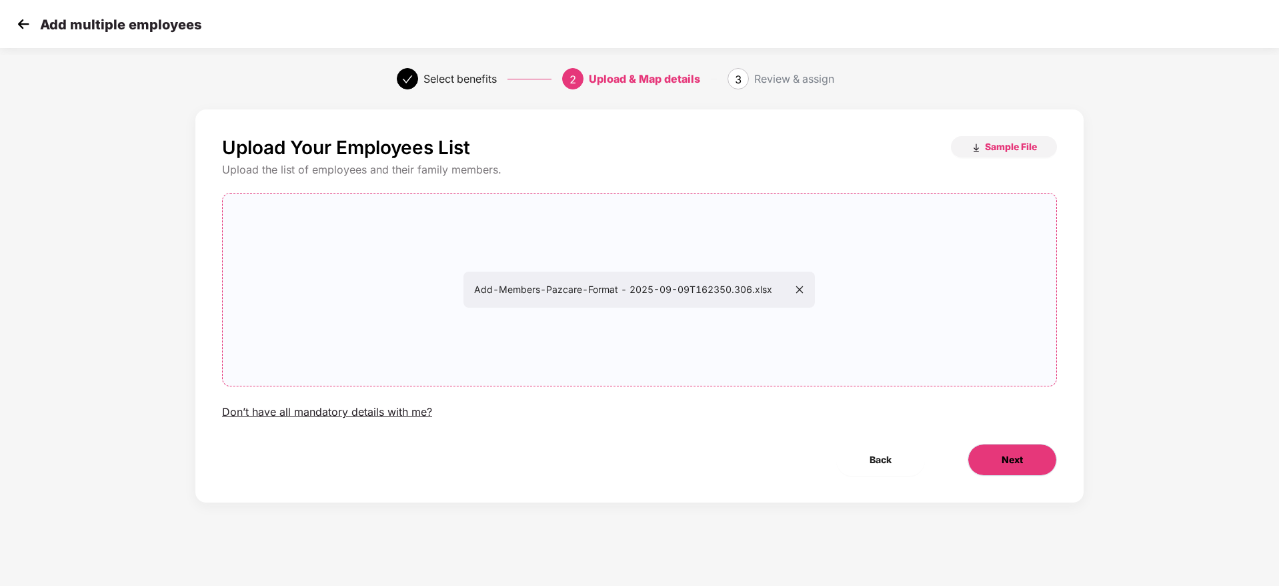
click at [1025, 462] on button "Next" at bounding box center [1012, 460] width 89 height 32
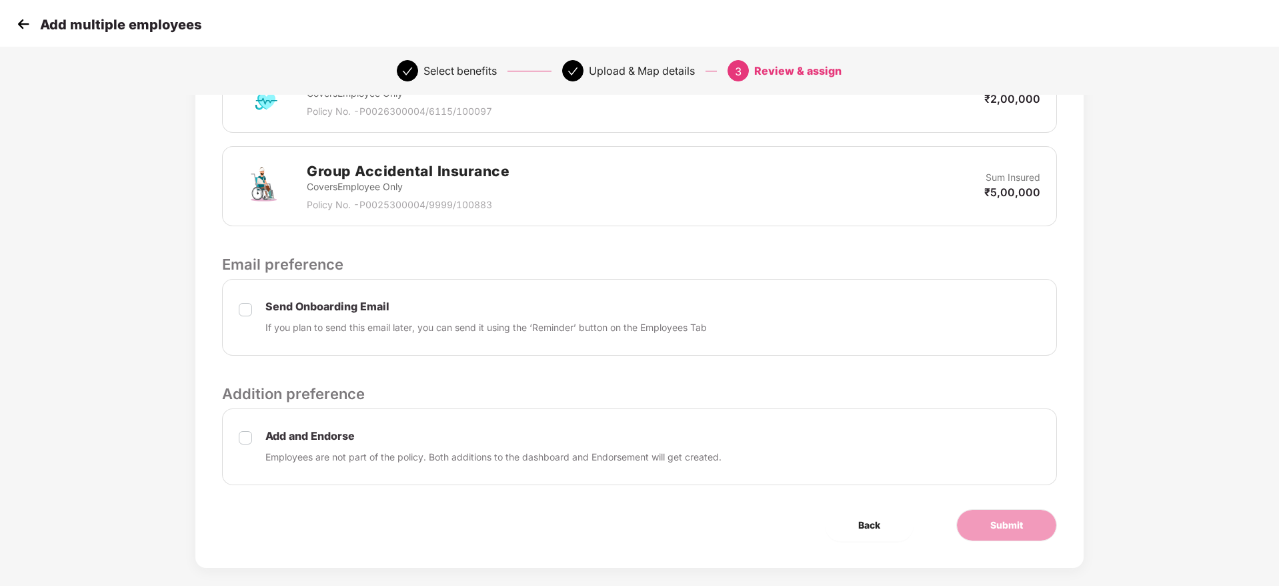
scroll to position [381, 0]
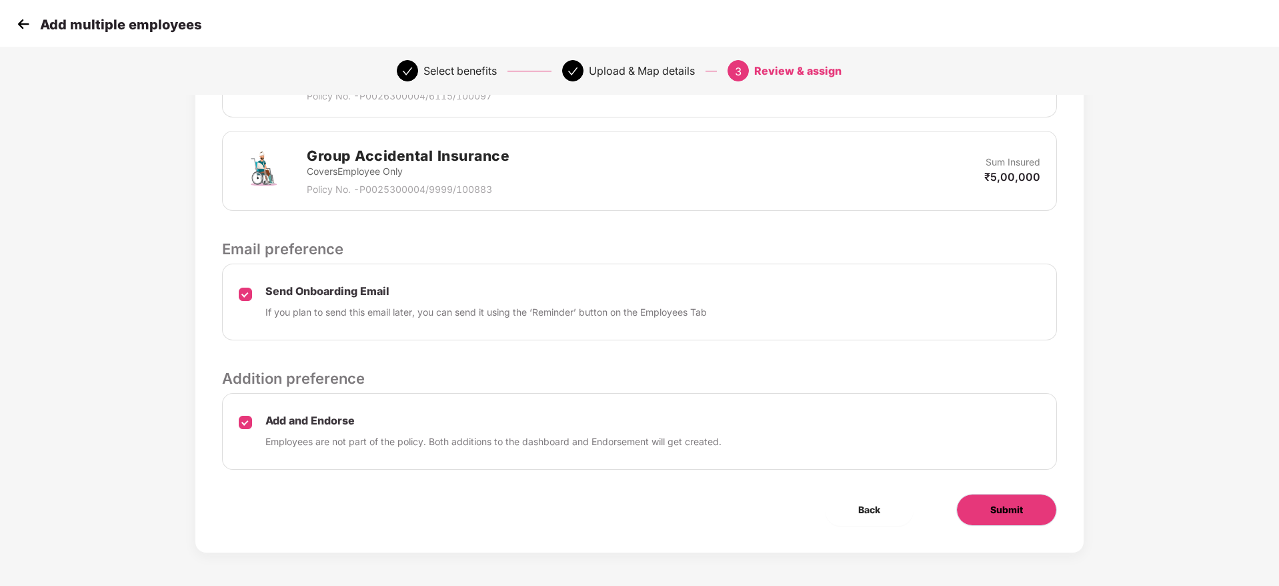
click at [1018, 509] on span "Submit" at bounding box center [1007, 509] width 33 height 15
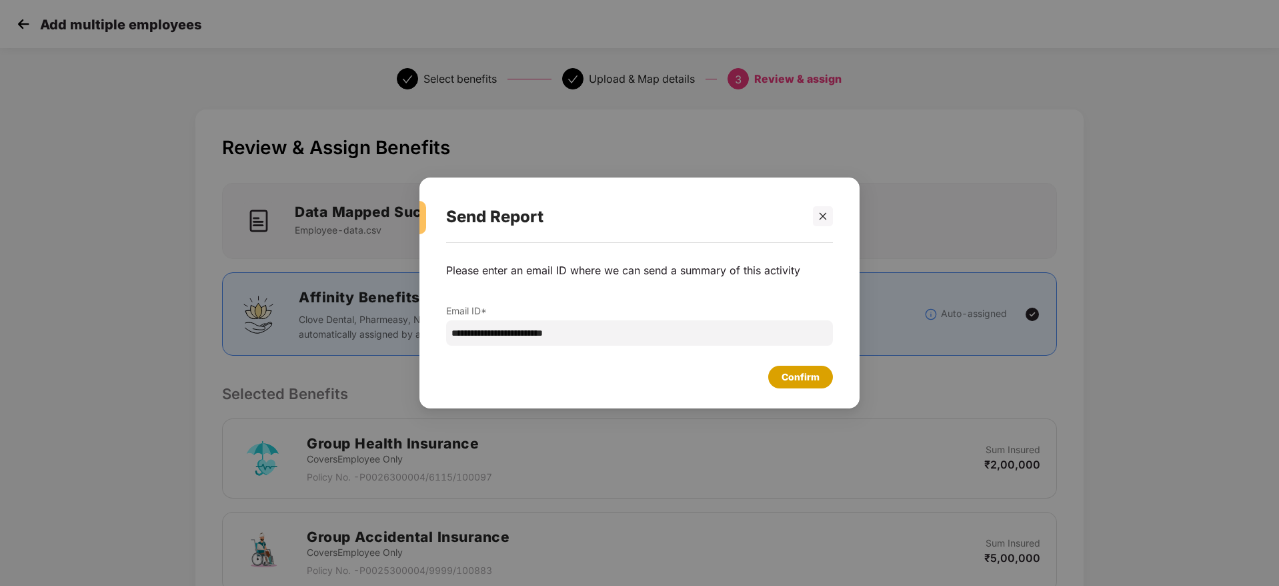
click at [812, 375] on div "Confirm" at bounding box center [801, 377] width 38 height 15
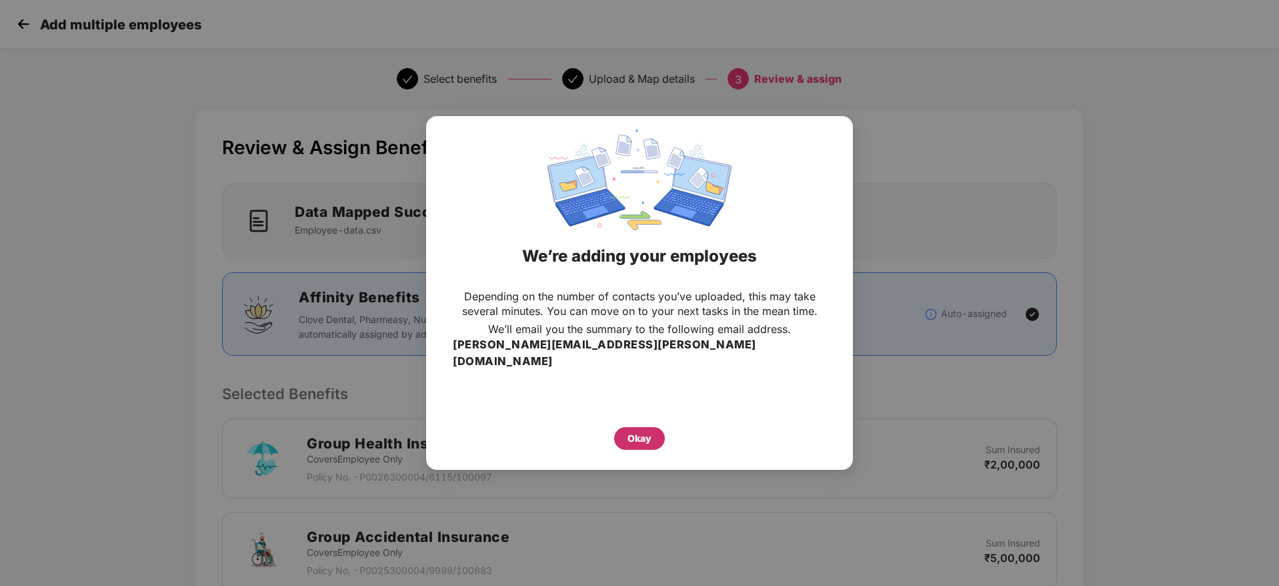
click at [626, 427] on div "Okay" at bounding box center [639, 438] width 51 height 23
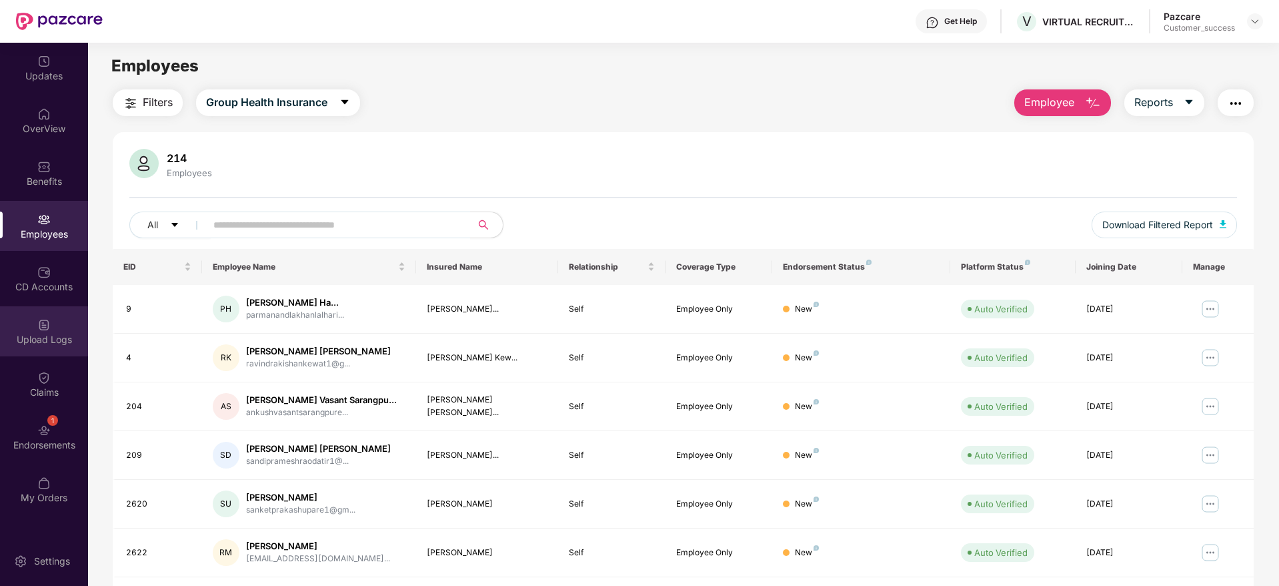
click at [50, 348] on div "Upload Logs" at bounding box center [44, 331] width 88 height 50
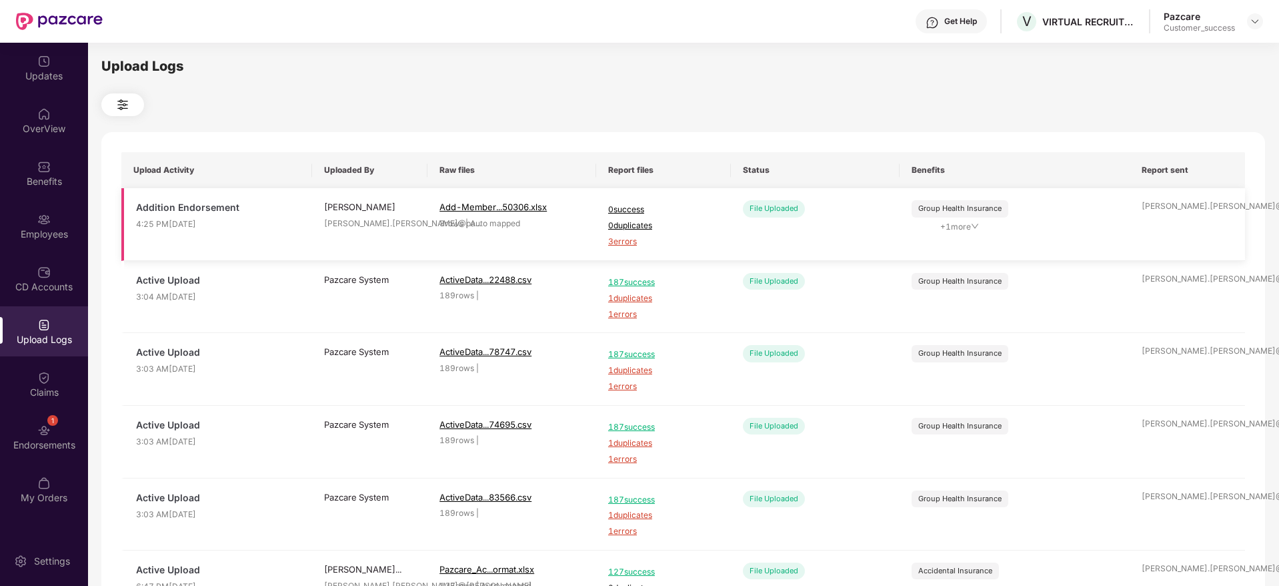
click at [634, 247] on span "3 errors" at bounding box center [663, 241] width 111 height 13
click at [21, 212] on div "Employees" at bounding box center [44, 226] width 88 height 50
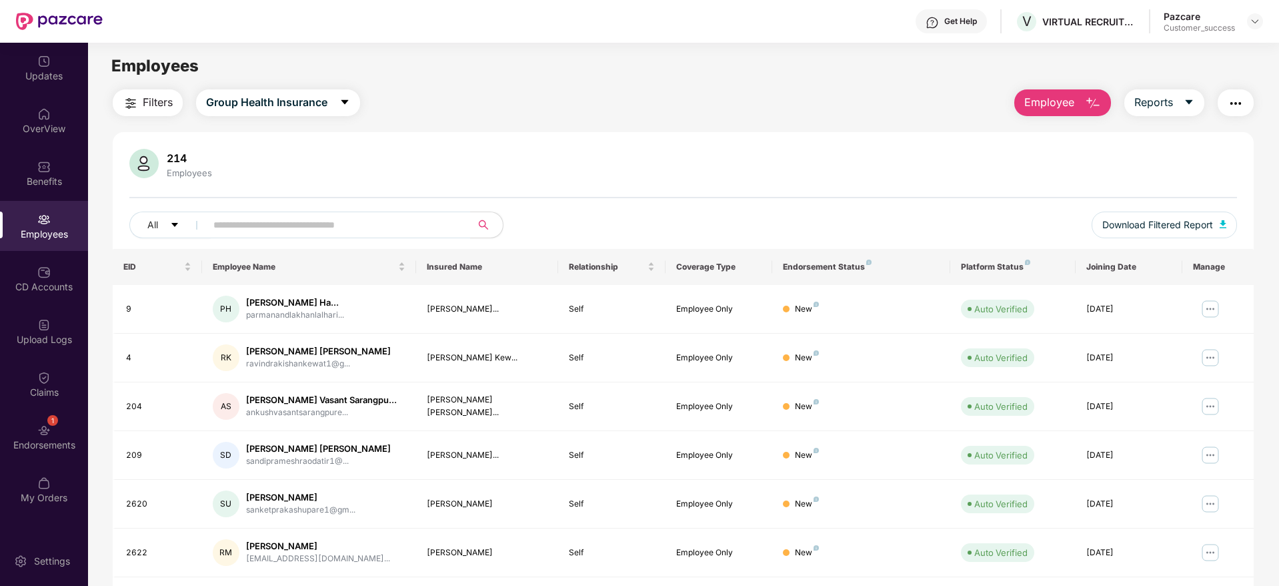
click at [1038, 101] on span "Employee" at bounding box center [1050, 102] width 50 height 17
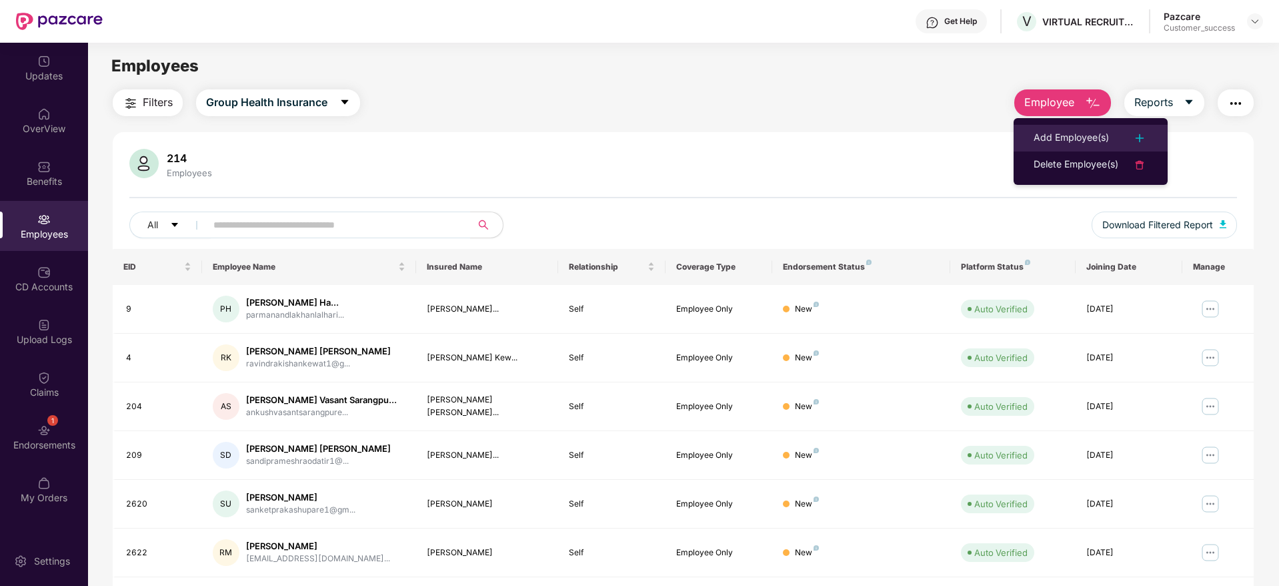
click at [1043, 125] on li "Add Employee(s)" at bounding box center [1091, 138] width 154 height 27
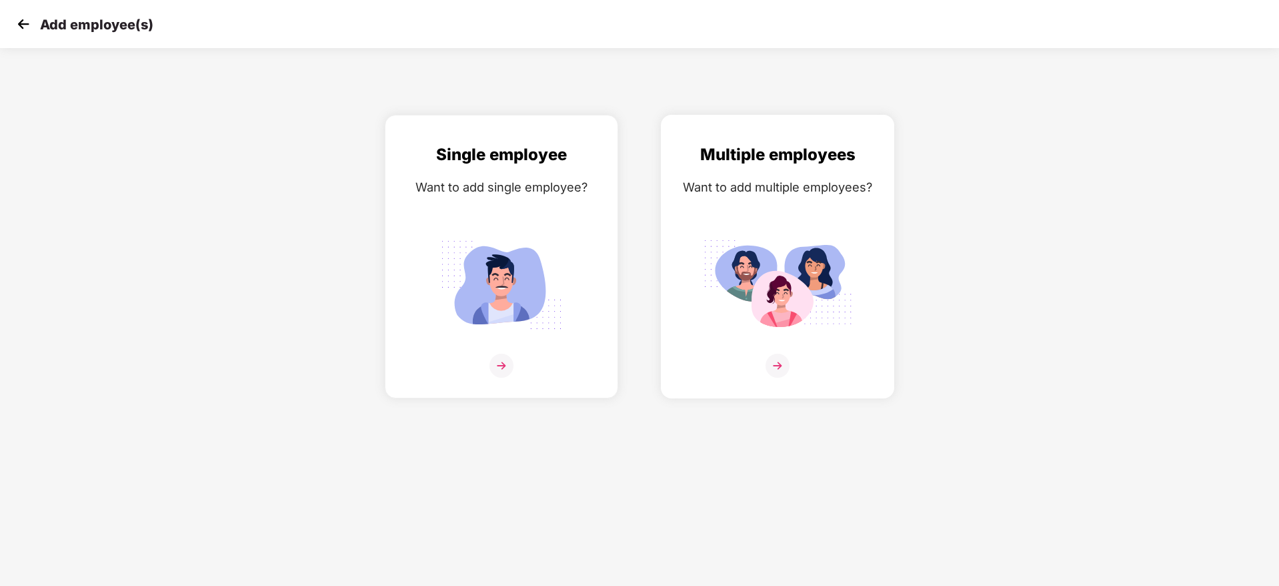
click at [734, 277] on img at bounding box center [777, 285] width 149 height 104
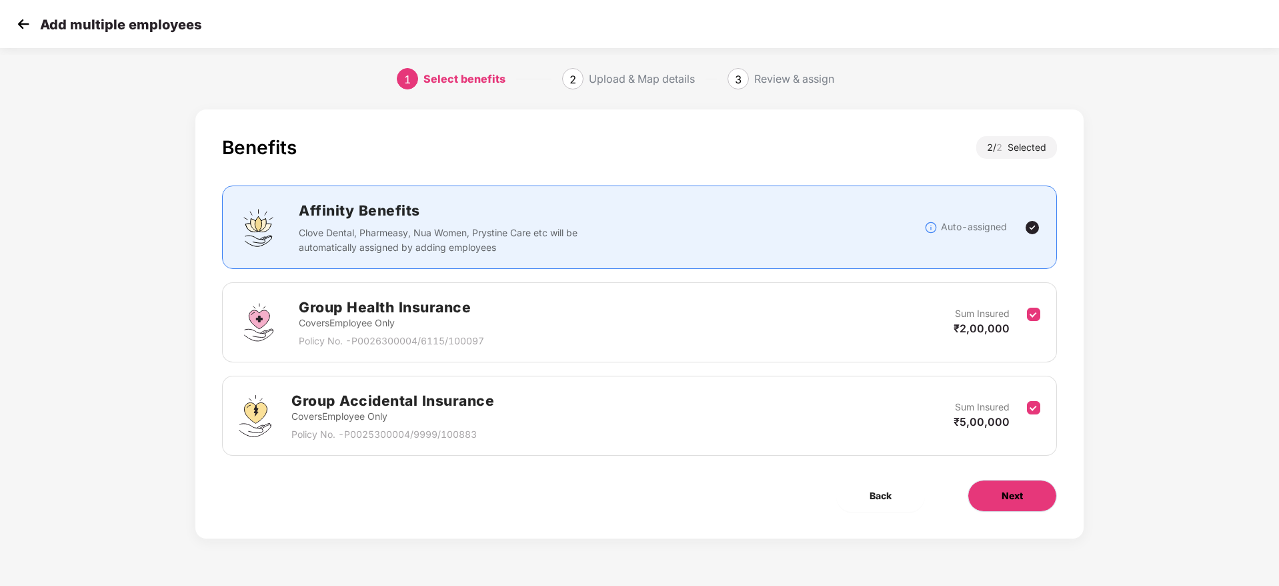
click at [1005, 489] on span "Next" at bounding box center [1012, 495] width 21 height 15
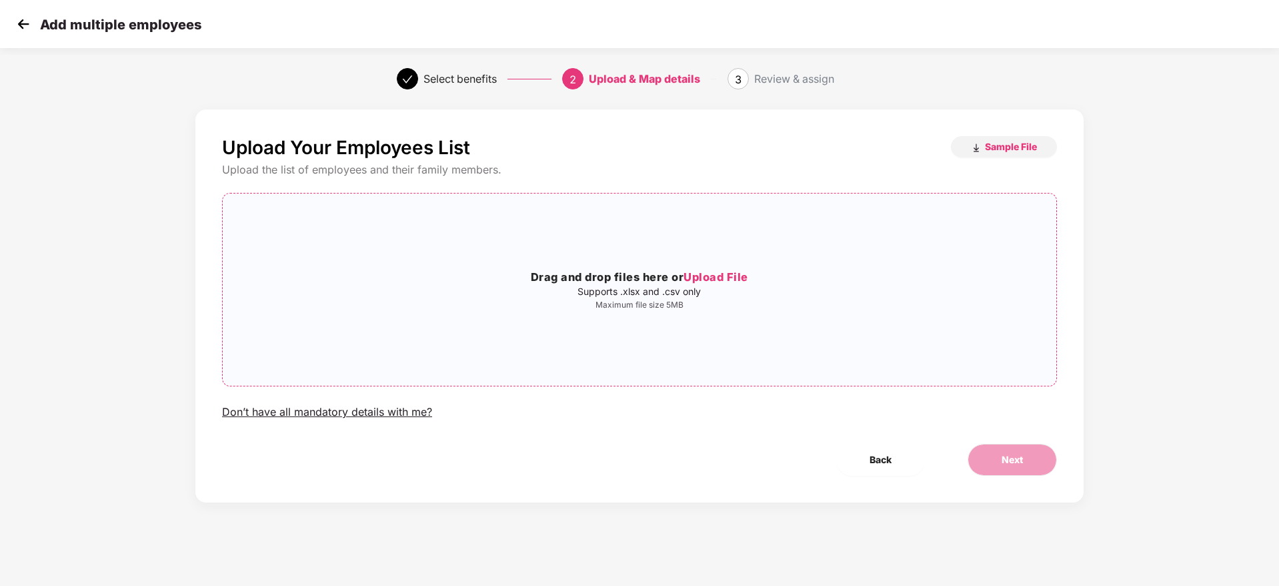
click at [692, 325] on div "Drag and drop files here or Upload File Supports .xlsx and .csv only Maximum fi…" at bounding box center [640, 289] width 834 height 171
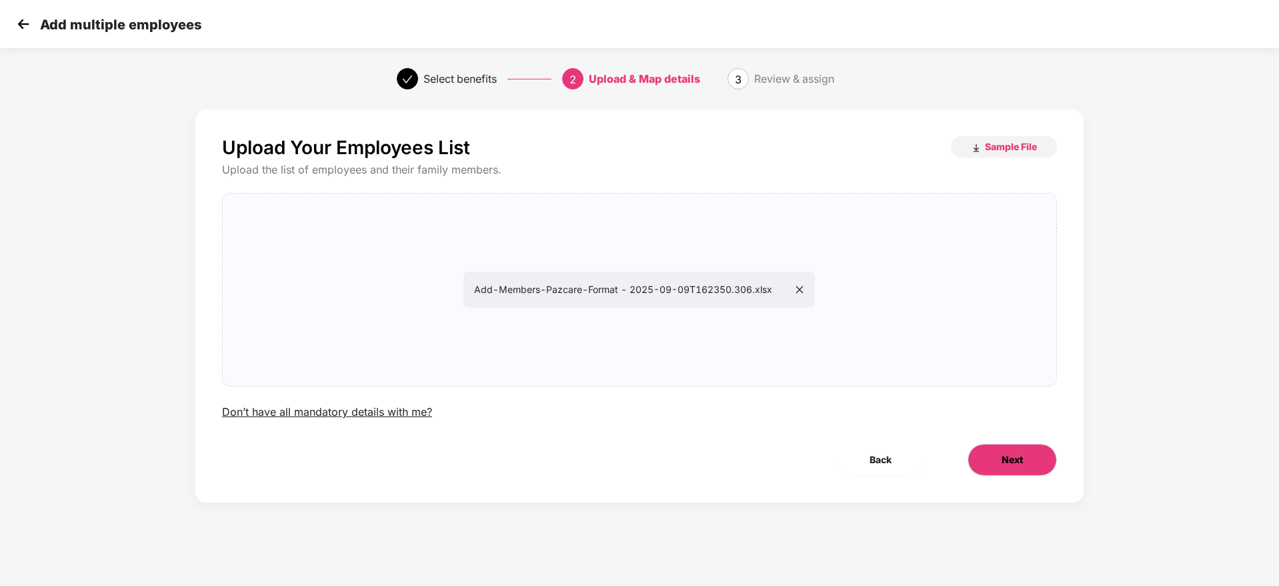
click at [1019, 456] on span "Next" at bounding box center [1012, 459] width 21 height 15
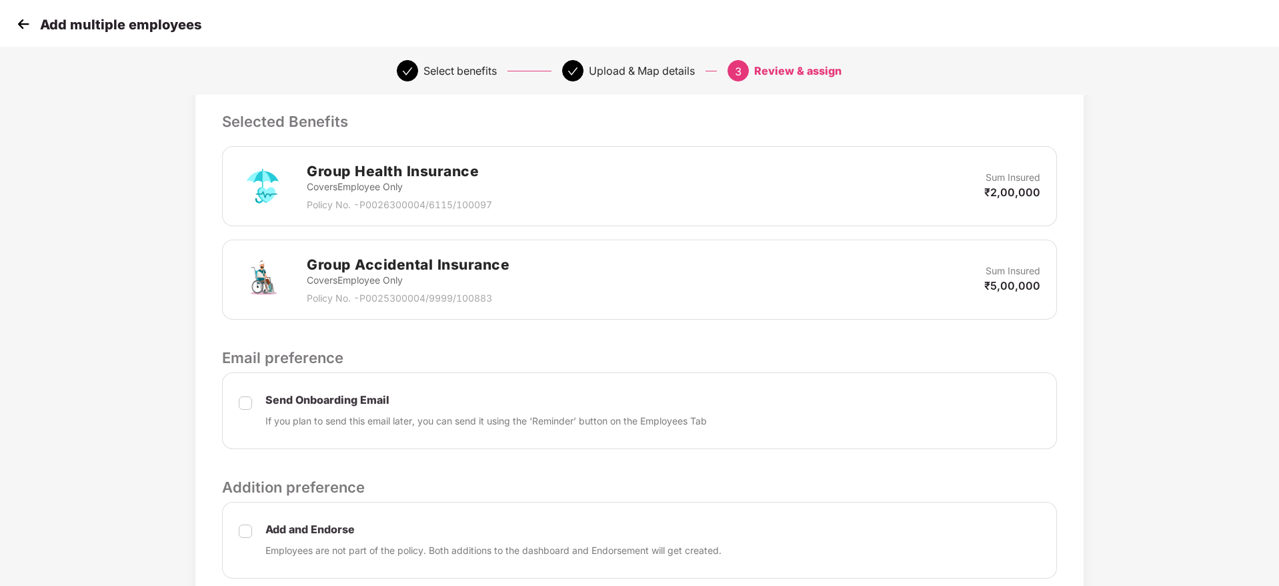
scroll to position [381, 0]
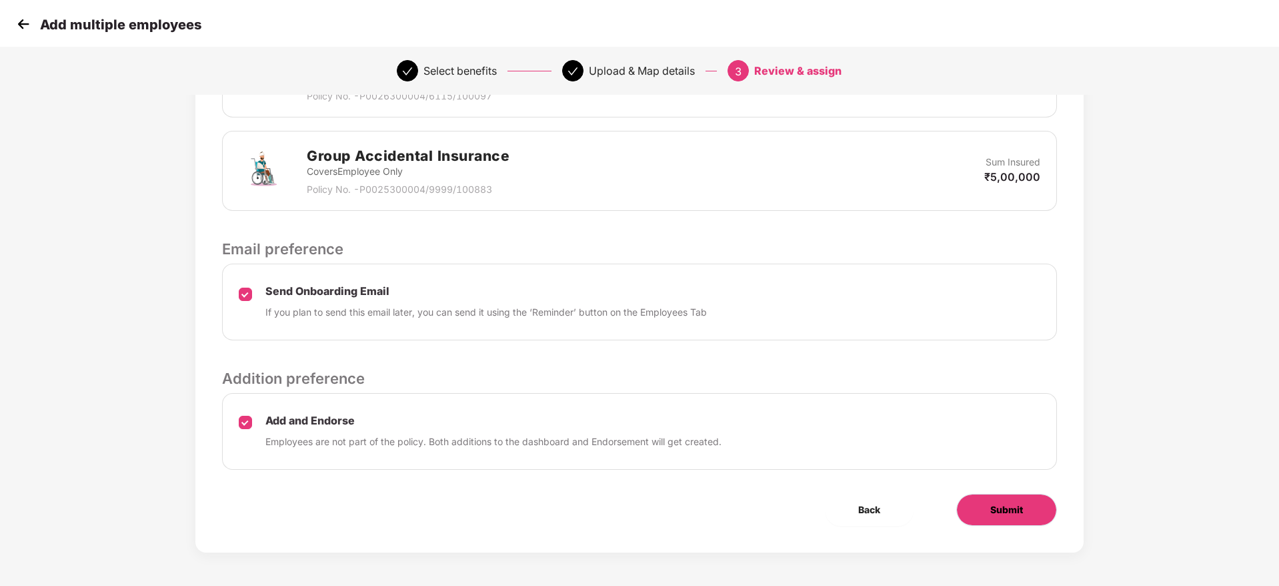
click at [1012, 520] on button "Submit" at bounding box center [1006, 510] width 101 height 32
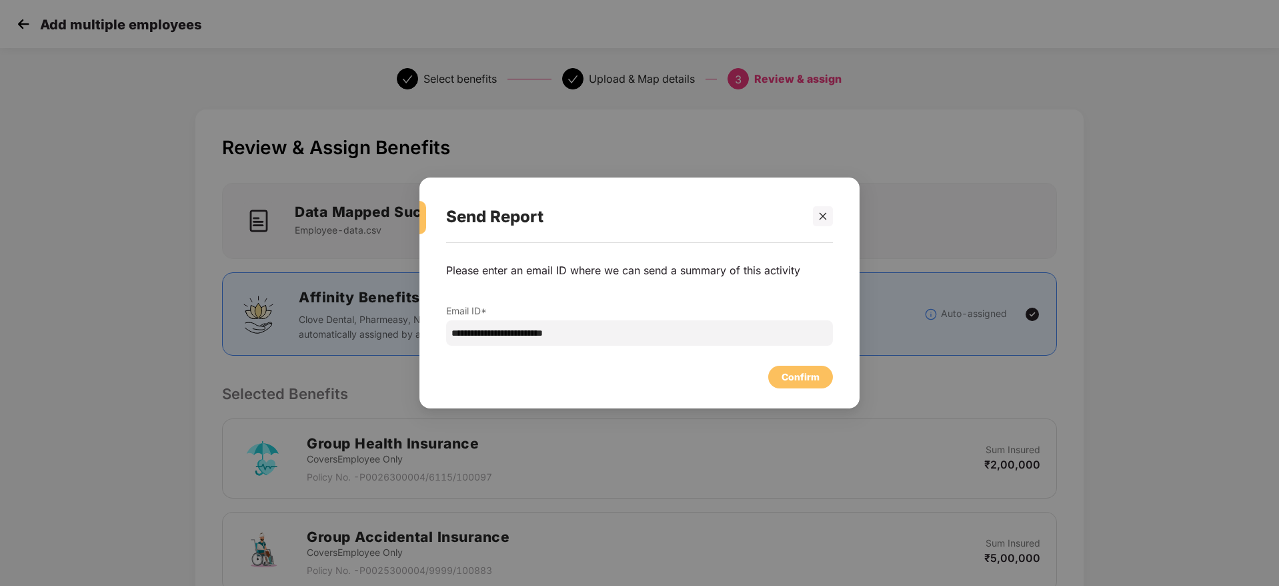
click at [827, 380] on div "Confirm" at bounding box center [800, 377] width 65 height 23
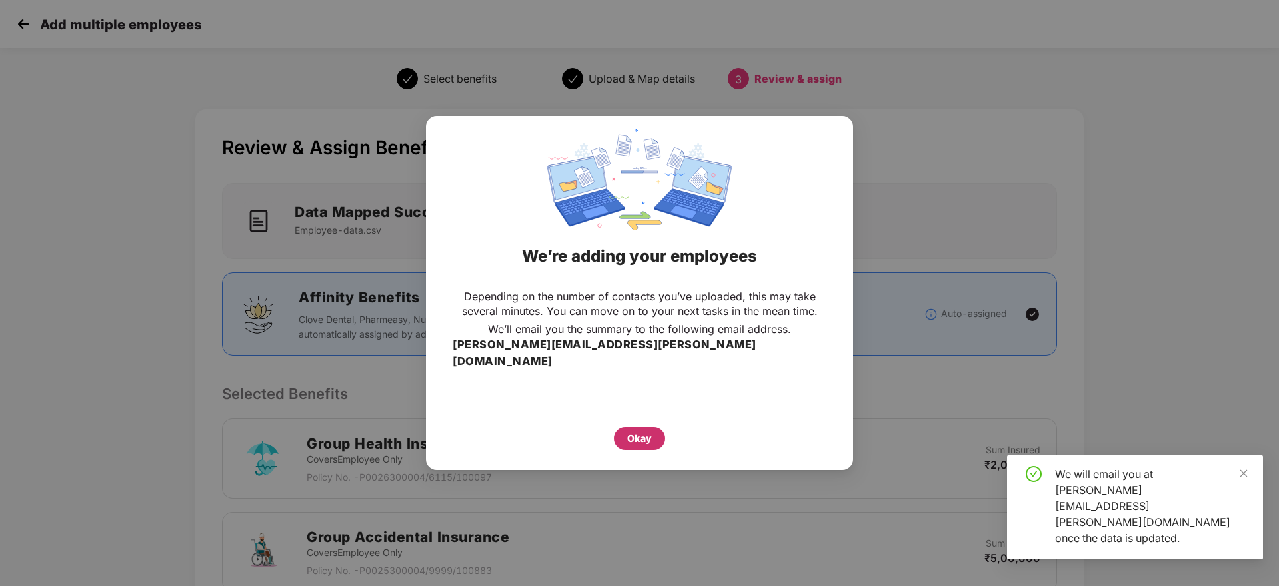
click at [648, 432] on div "Okay" at bounding box center [640, 438] width 24 height 15
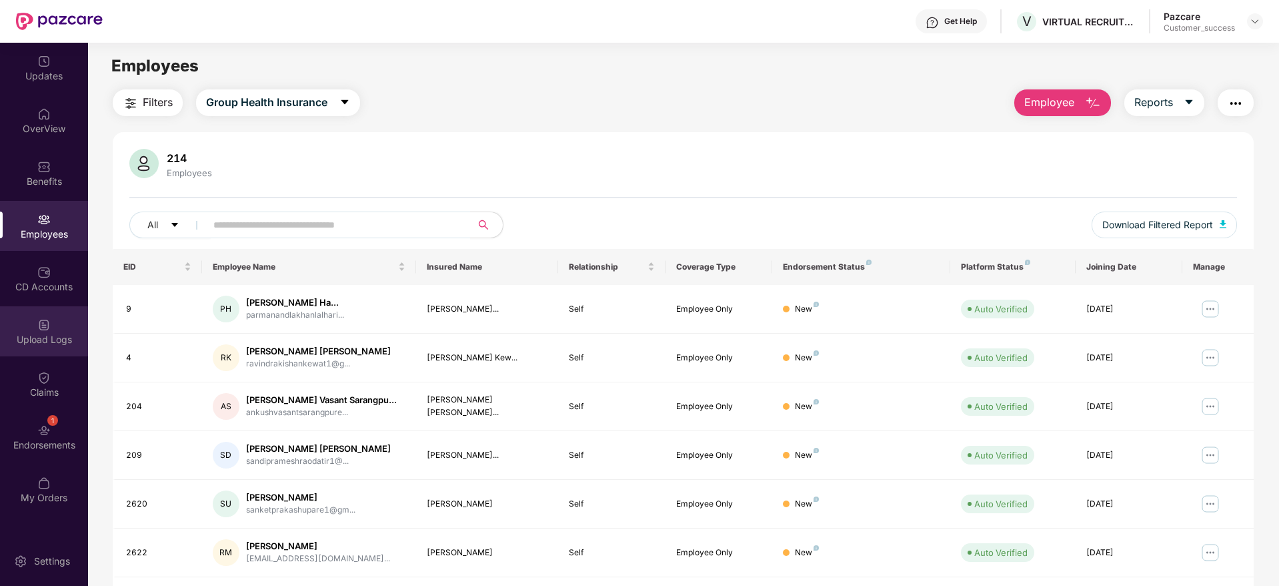
click at [25, 330] on div "Upload Logs" at bounding box center [44, 331] width 88 height 50
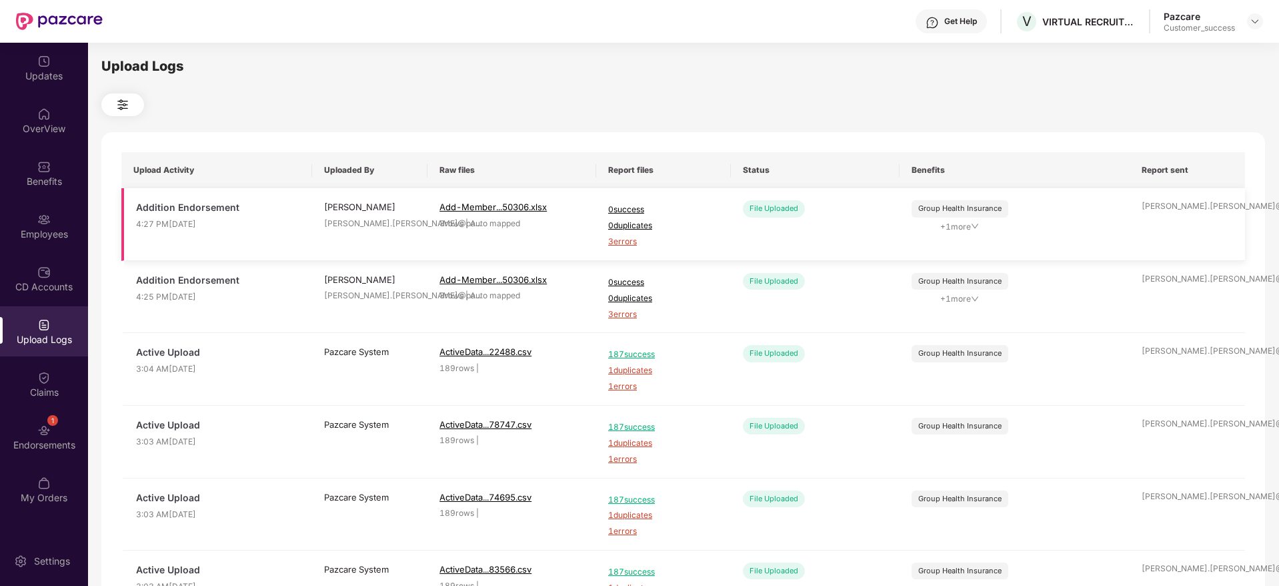
click at [624, 237] on span "3 errors" at bounding box center [663, 241] width 111 height 13
click at [39, 236] on div "Employees" at bounding box center [44, 233] width 88 height 13
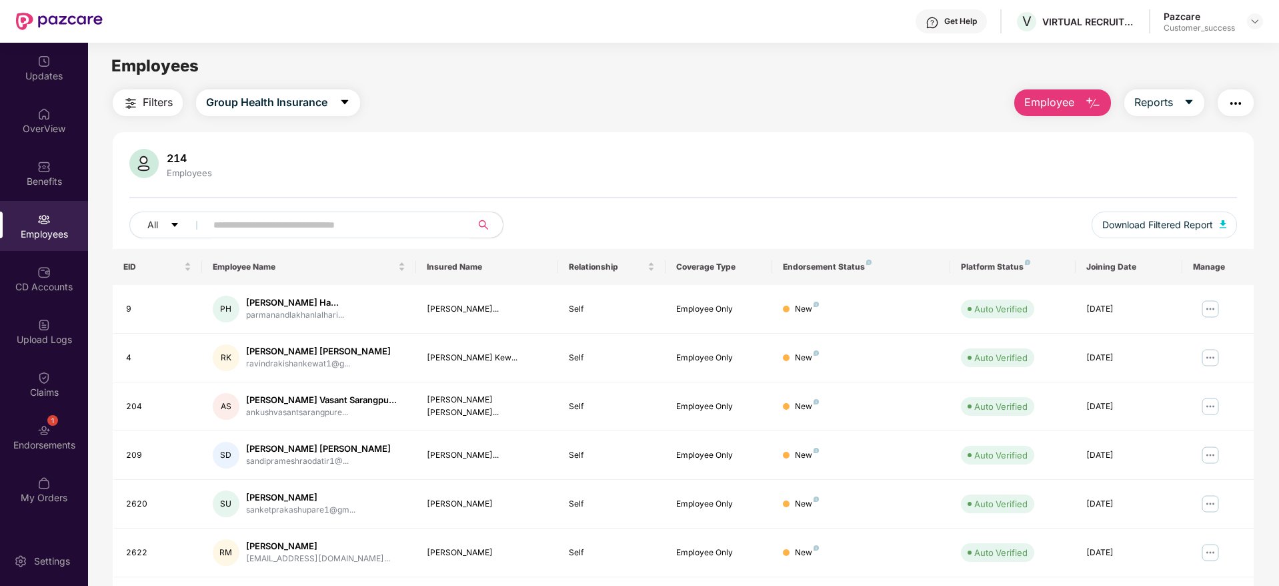
click at [1047, 103] on span "Employee" at bounding box center [1050, 102] width 50 height 17
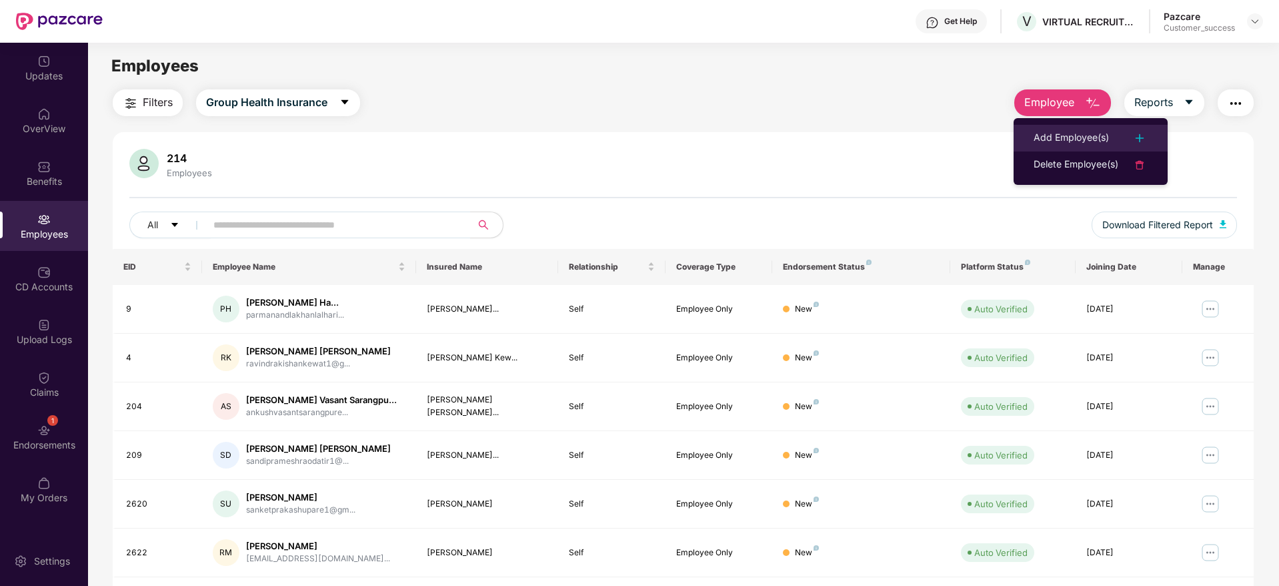
click at [1054, 138] on div "Add Employee(s)" at bounding box center [1071, 138] width 75 height 16
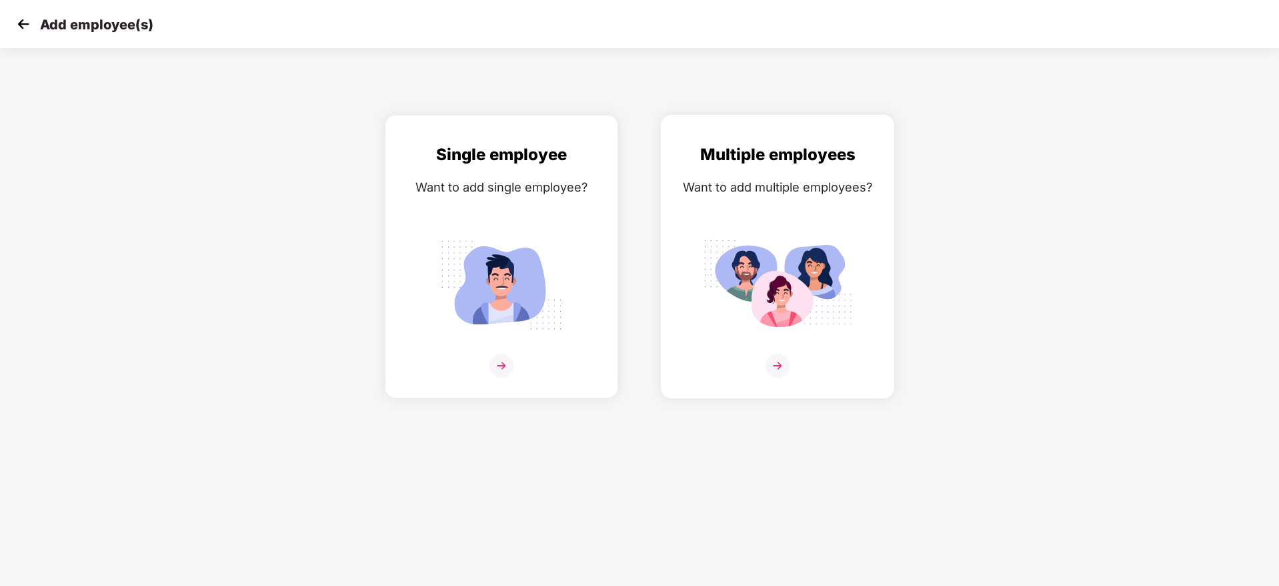
click at [879, 231] on div "Multiple employees Want to add multiple employees?" at bounding box center [777, 268] width 205 height 252
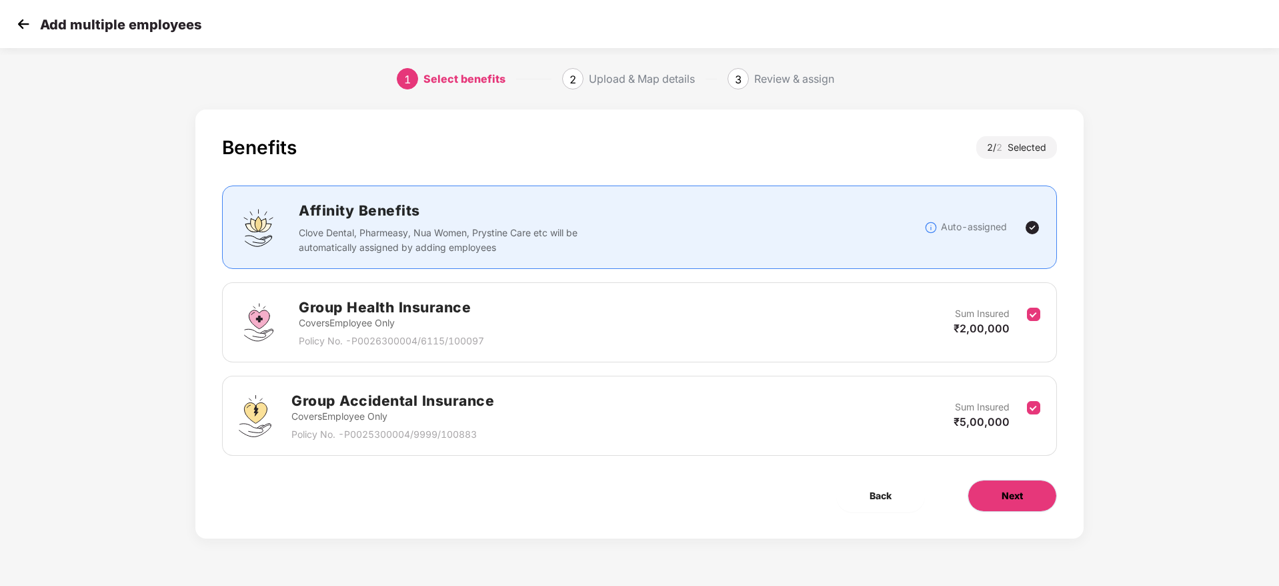
click at [1010, 487] on button "Next" at bounding box center [1012, 496] width 89 height 32
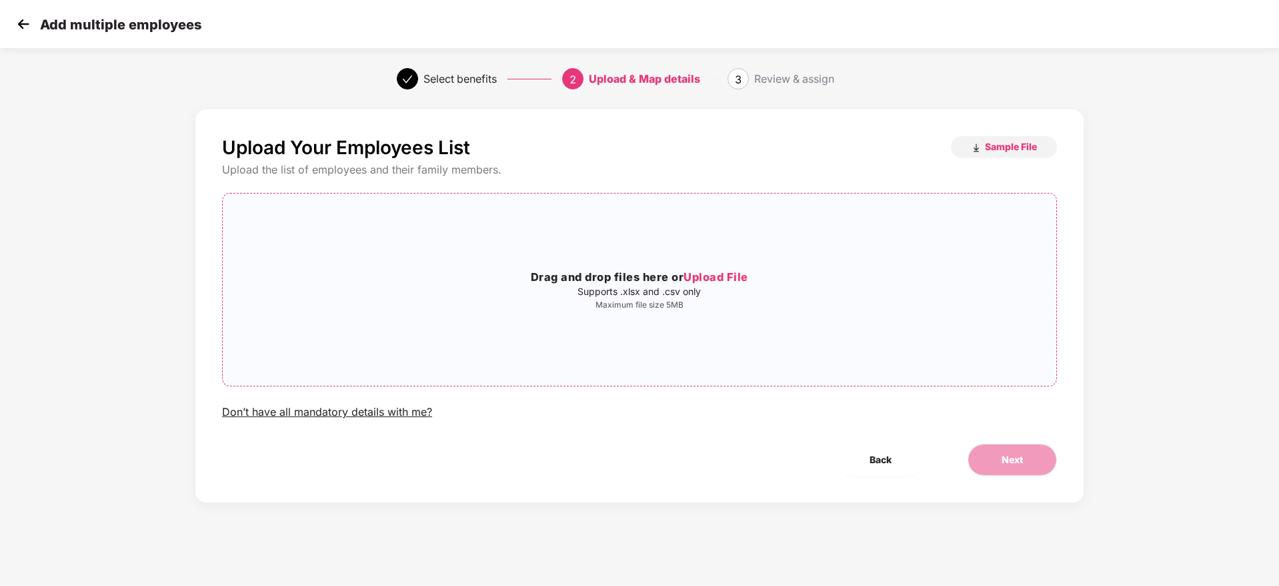
click at [642, 326] on div "Drag and drop files here or Upload File Supports .xlsx and .csv only Maximum fi…" at bounding box center [640, 289] width 834 height 171
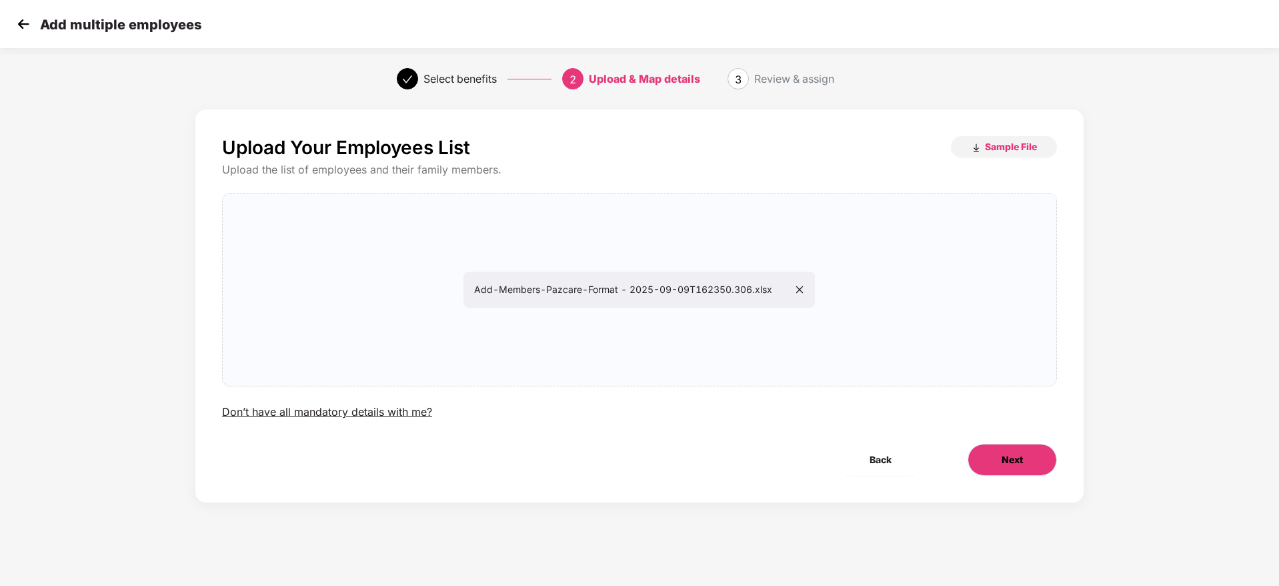
click at [980, 454] on button "Next" at bounding box center [1012, 460] width 89 height 32
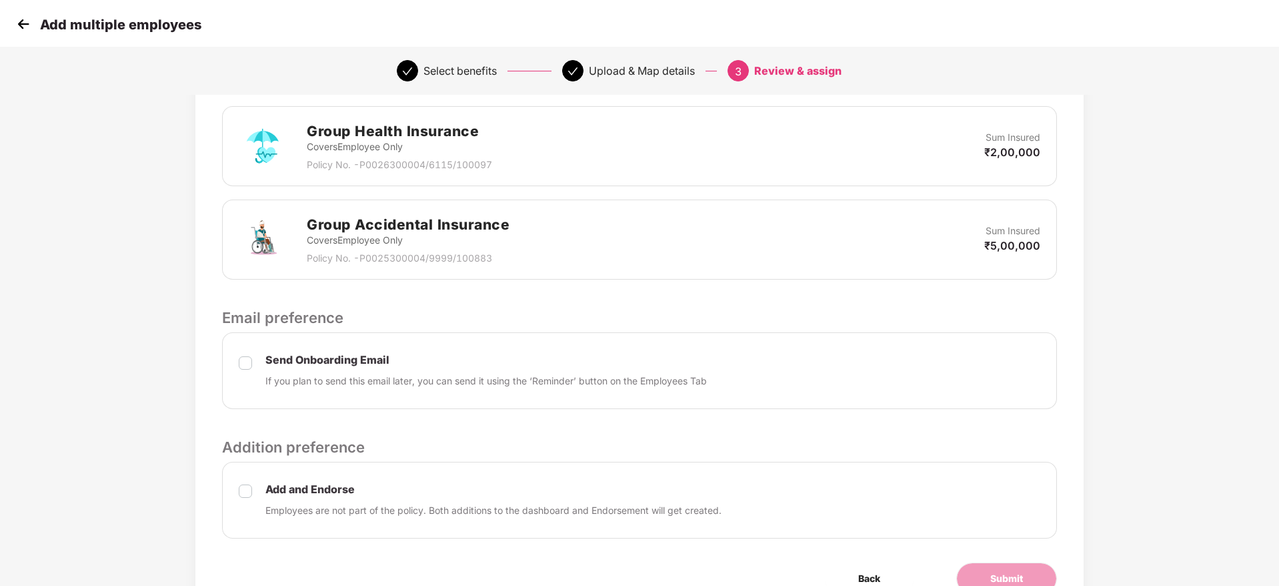
scroll to position [381, 0]
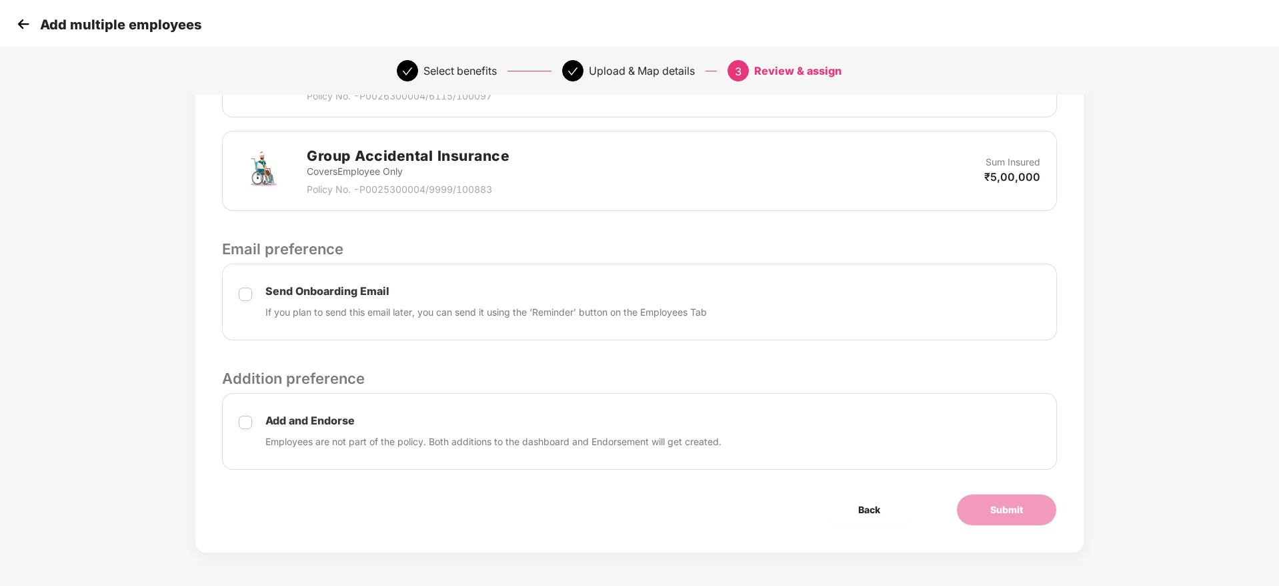
click at [237, 426] on div "Add and Endorse Employees are not part of the policy. Both additions to the das…" at bounding box center [639, 431] width 835 height 77
drag, startPoint x: 259, startPoint y: 424, endPoint x: 268, endPoint y: 426, distance: 9.6
click at [259, 424] on div "Add and Endorse Employees are not part of the policy. Both additions to the das…" at bounding box center [639, 431] width 835 height 77
click at [1033, 495] on button "Submit" at bounding box center [1006, 510] width 101 height 32
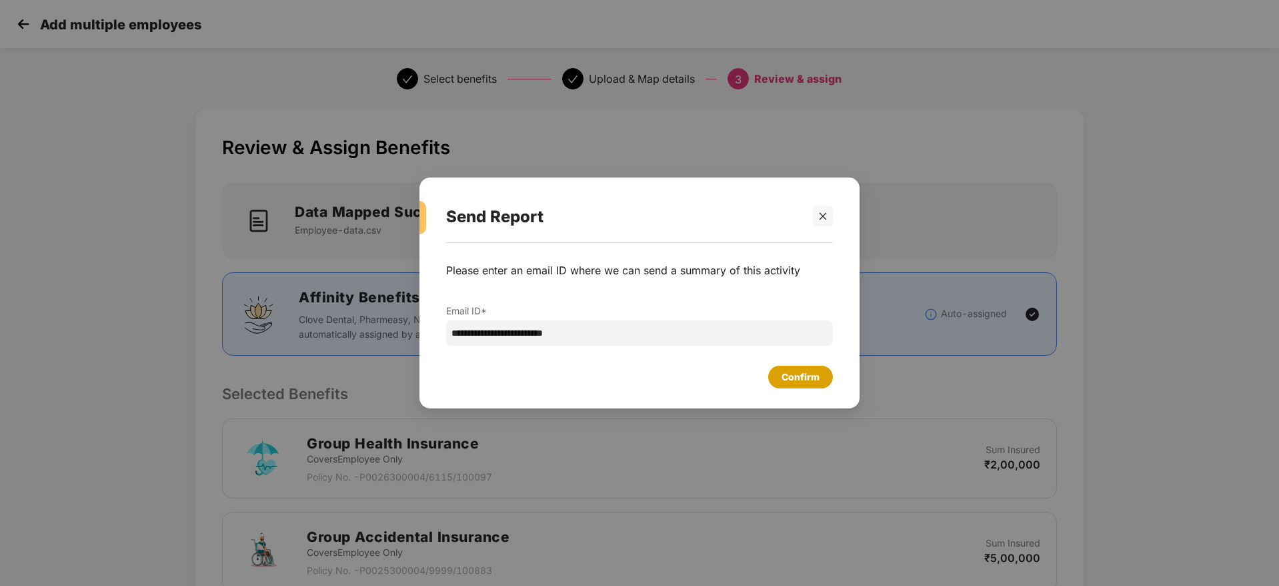
click at [802, 382] on div "Confirm" at bounding box center [801, 377] width 38 height 15
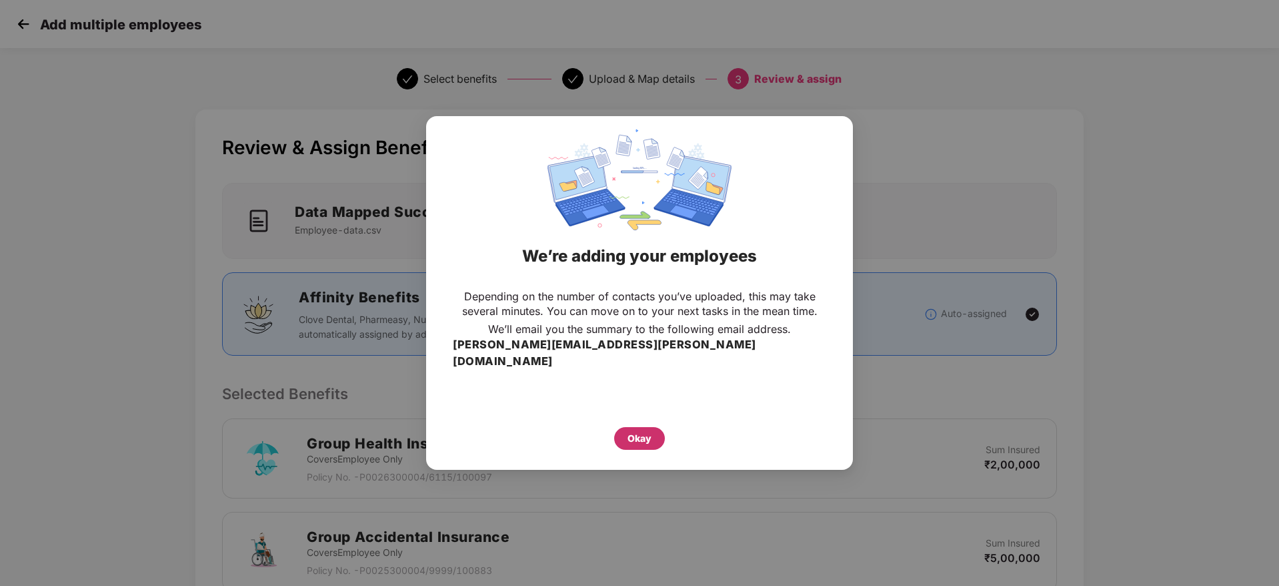
click at [651, 427] on div "Okay" at bounding box center [639, 438] width 51 height 23
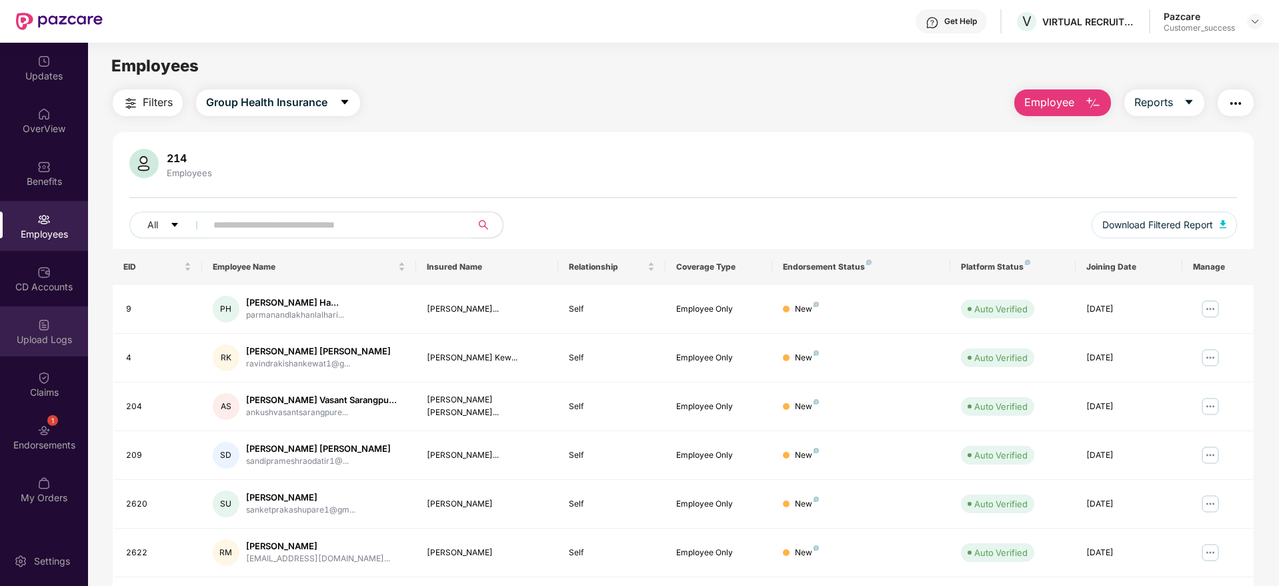
click at [56, 339] on div "Upload Logs" at bounding box center [44, 339] width 88 height 13
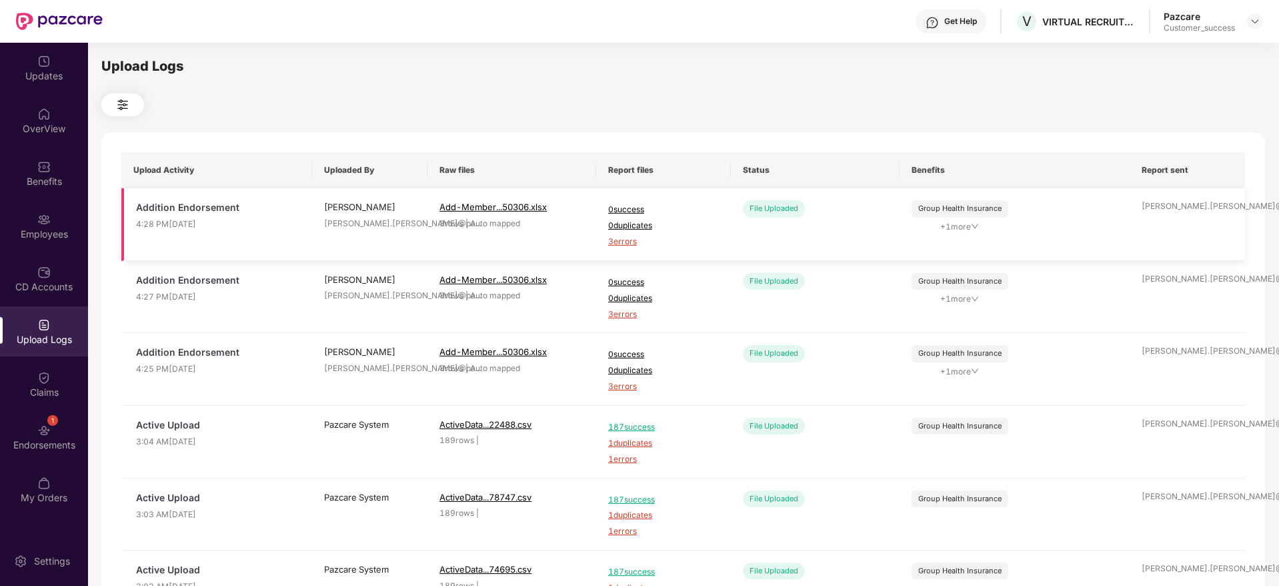
click at [635, 239] on span "3 errors" at bounding box center [663, 241] width 111 height 13
click at [21, 221] on div "Employees" at bounding box center [44, 226] width 88 height 50
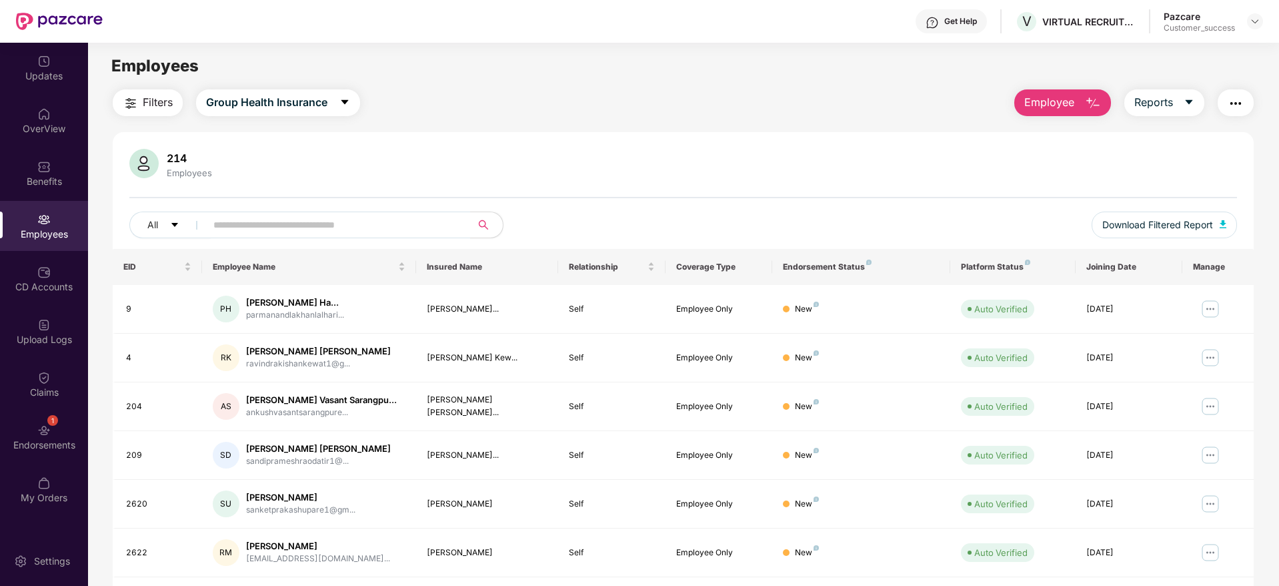
drag, startPoint x: 1083, startPoint y: 101, endPoint x: 1073, endPoint y: 113, distance: 15.6
click at [1083, 101] on button "Employee" at bounding box center [1063, 102] width 97 height 27
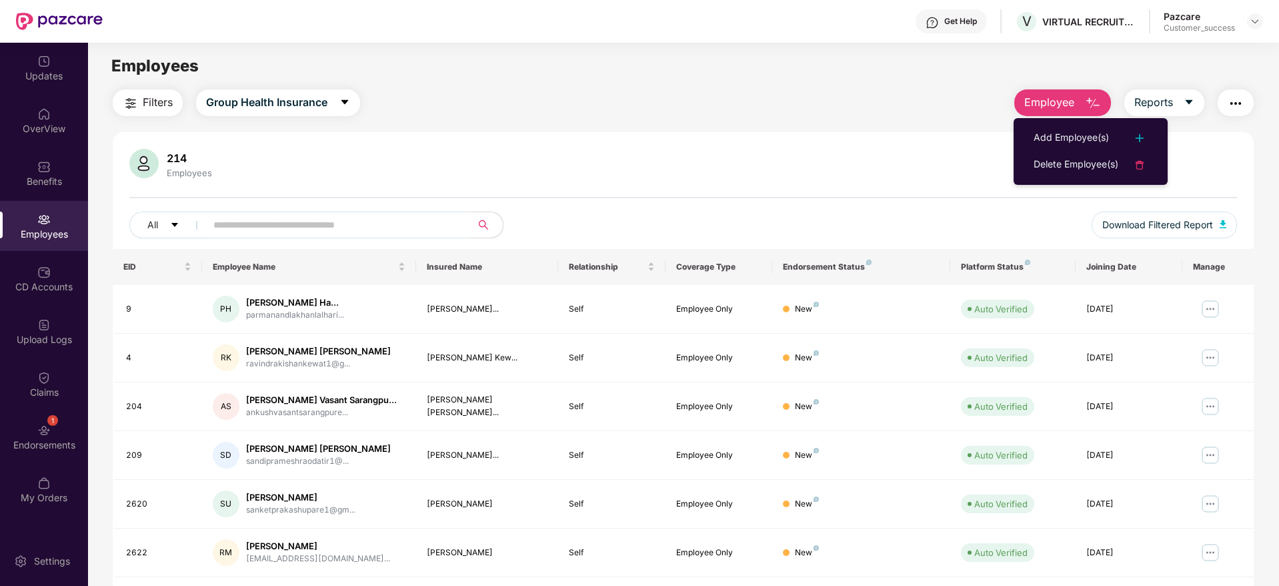
click at [1073, 121] on ul "Add Employee(s) Delete Employee(s)" at bounding box center [1091, 151] width 154 height 67
click at [1073, 131] on div "Add Employee(s)" at bounding box center [1071, 138] width 75 height 16
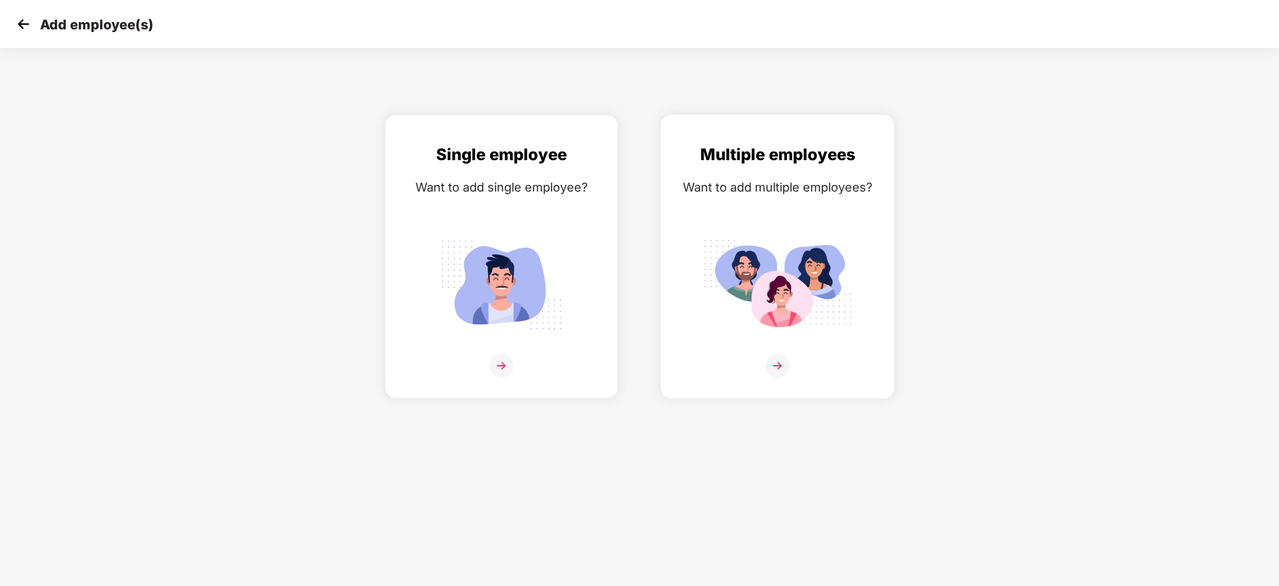
click at [842, 249] on img at bounding box center [777, 285] width 149 height 104
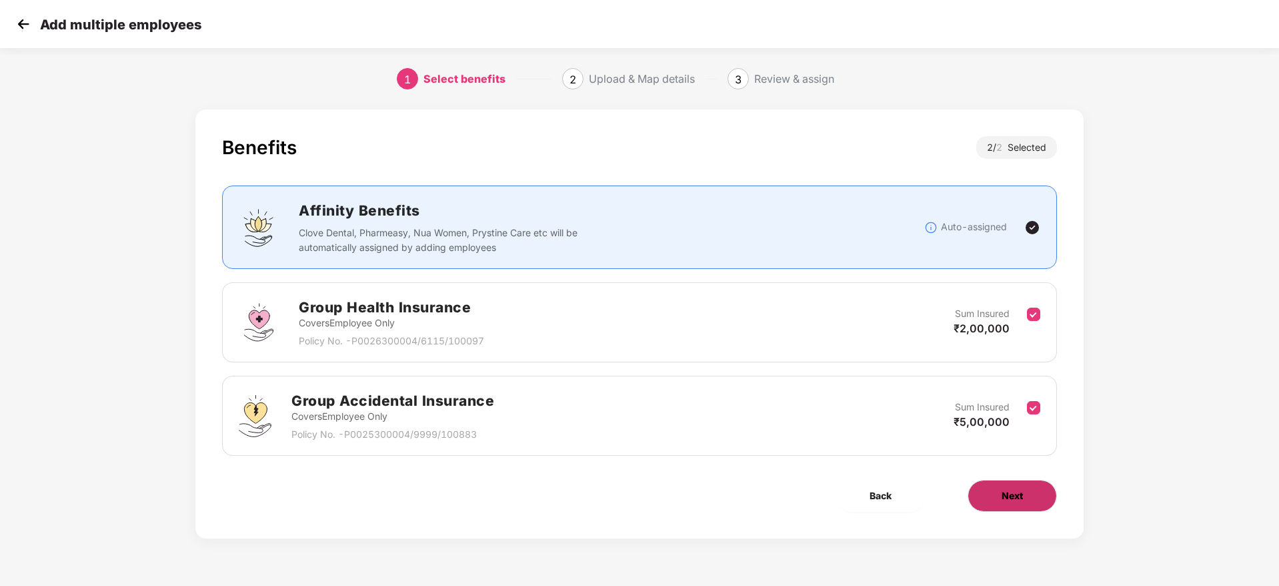
drag, startPoint x: 1019, startPoint y: 476, endPoint x: 1027, endPoint y: 485, distance: 11.8
click at [1023, 482] on div "Benefits 2 / 2 Selected Affinity Benefits Clove Dental, Pharmeasy, Nua Women, P…" at bounding box center [639, 323] width 888 height 429
click at [1028, 486] on button "Next" at bounding box center [1012, 496] width 89 height 32
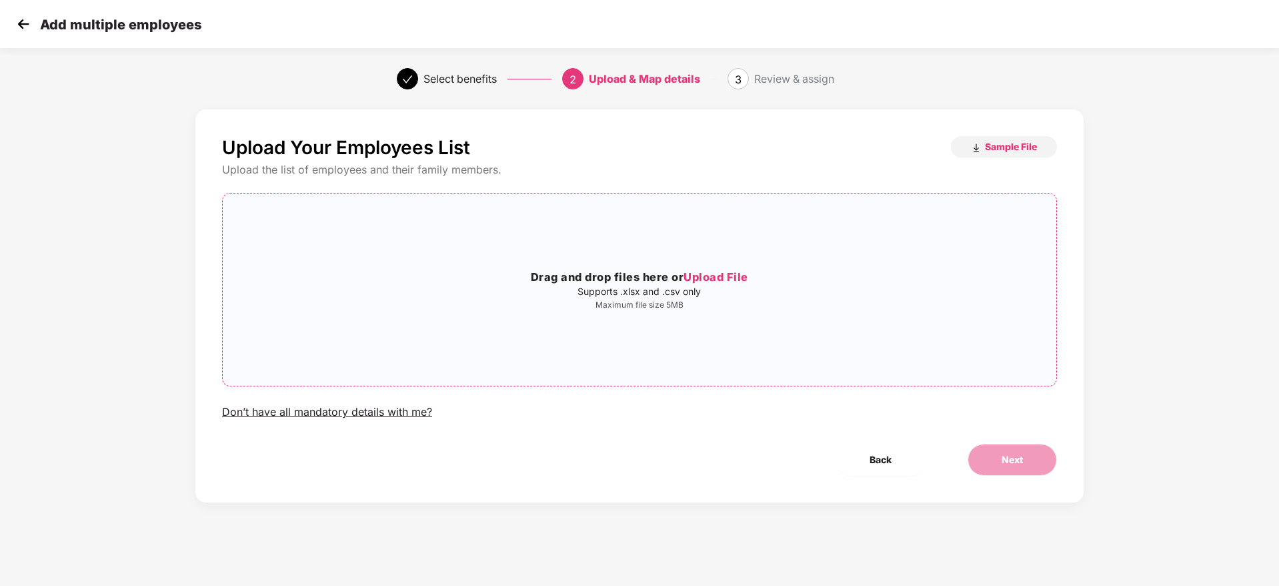
click at [719, 336] on div "Drag and drop files here or Upload File Supports .xlsx and .csv only Maximum fi…" at bounding box center [640, 289] width 834 height 171
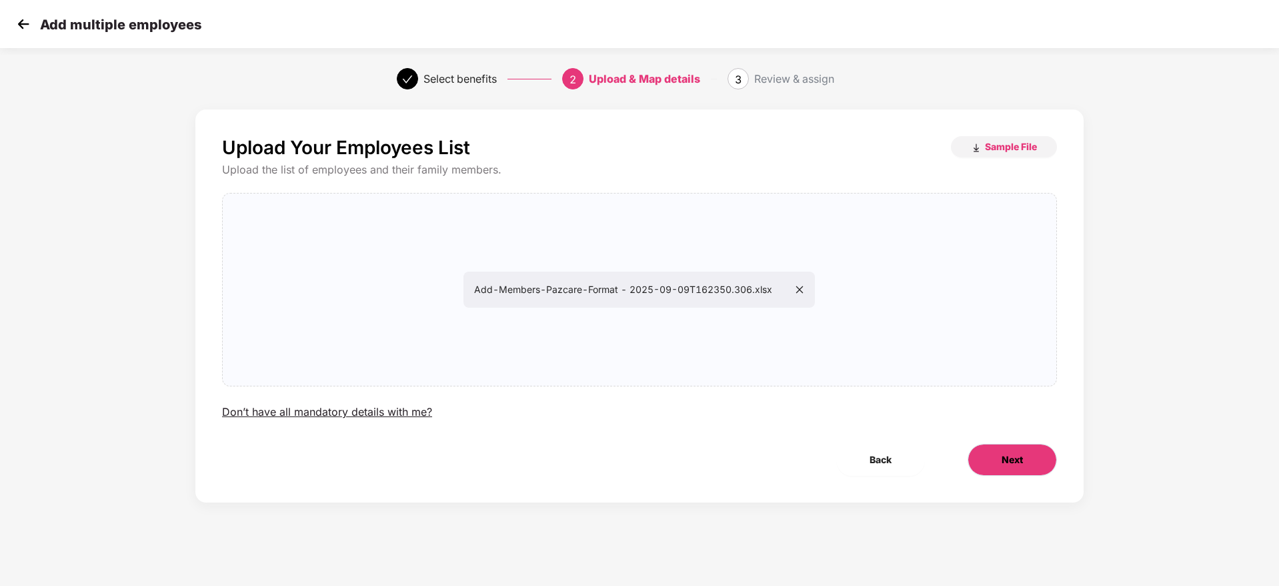
click at [1035, 447] on button "Next" at bounding box center [1012, 460] width 89 height 32
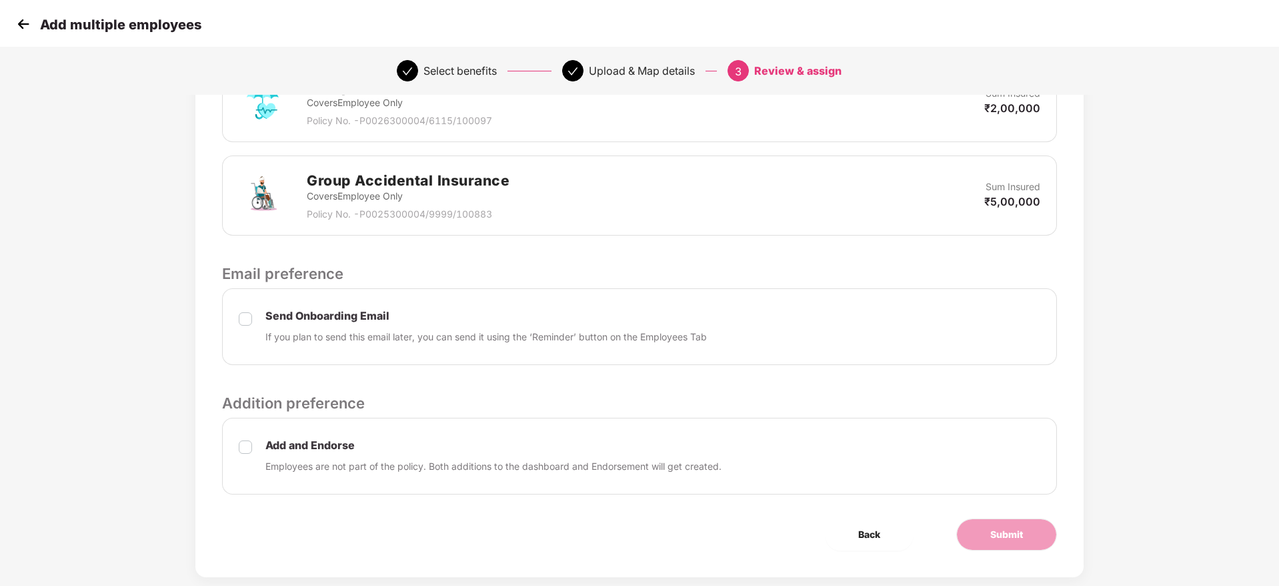
scroll to position [381, 0]
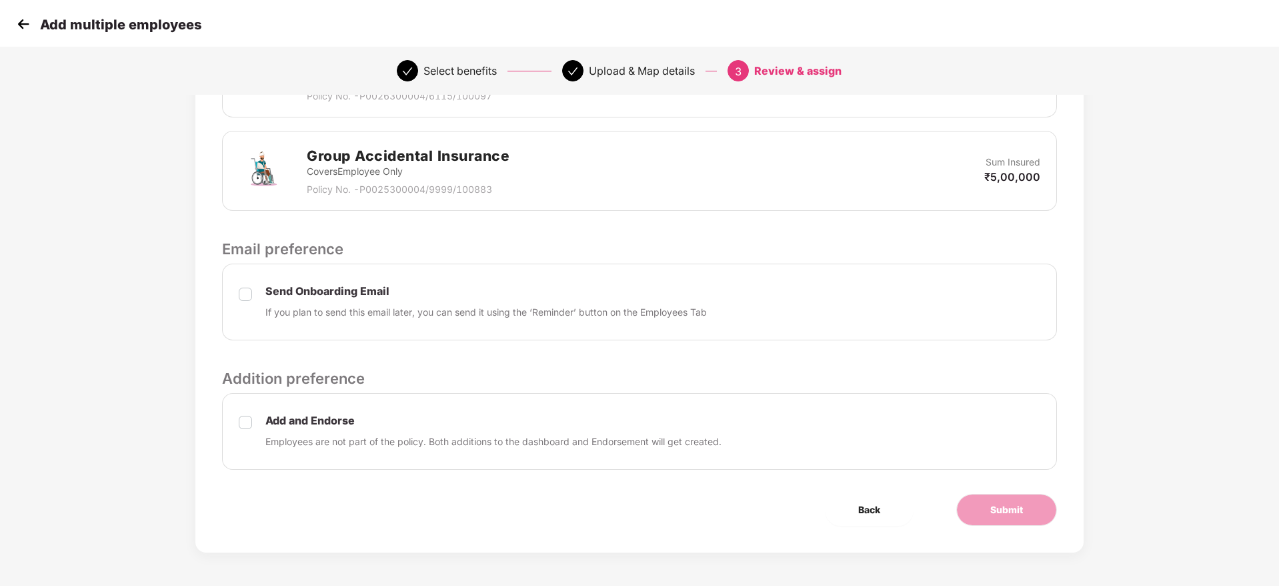
click at [232, 420] on div "Add and Endorse Employees are not part of the policy. Both additions to the das…" at bounding box center [639, 431] width 835 height 77
click at [1032, 491] on div "Review & Assign Benefits Data Mapped Successfully Employee-data.csv Affinity Be…" at bounding box center [639, 141] width 888 height 824
click at [1029, 498] on button "Submit" at bounding box center [1006, 510] width 101 height 32
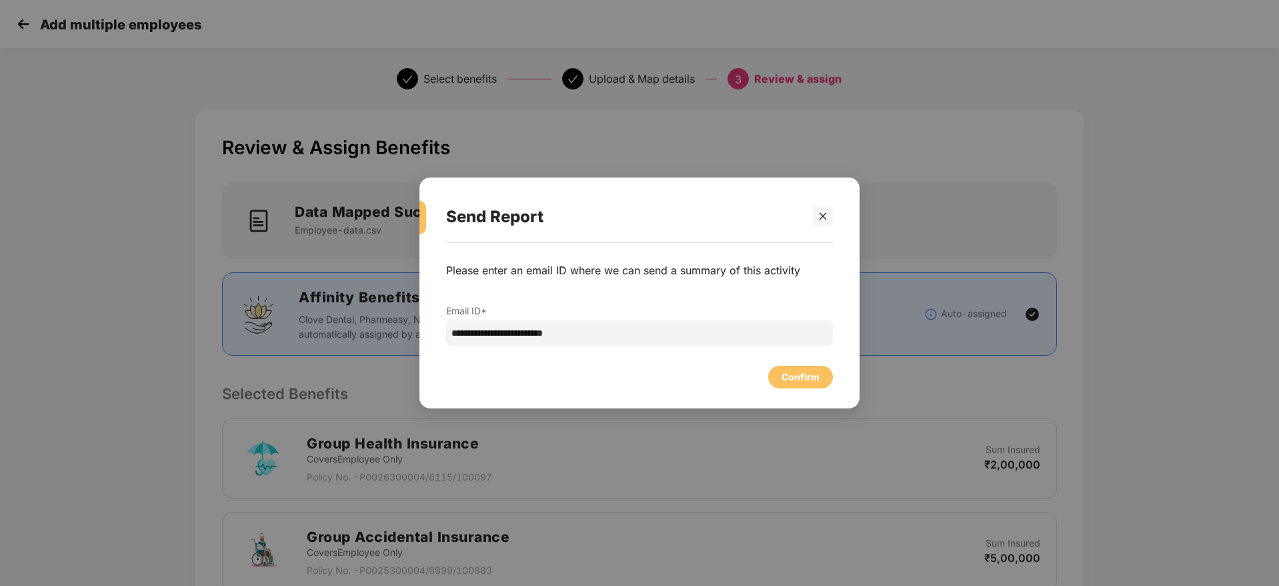
click at [829, 378] on div "Confirm" at bounding box center [800, 377] width 65 height 23
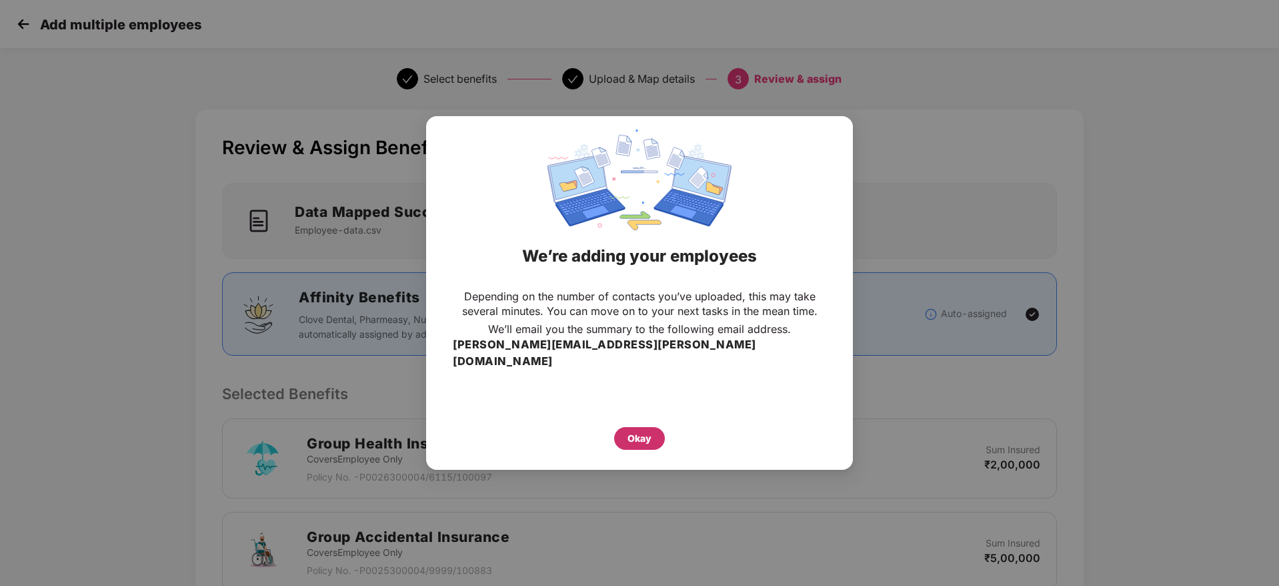
click at [645, 431] on div "Okay" at bounding box center [640, 438] width 24 height 15
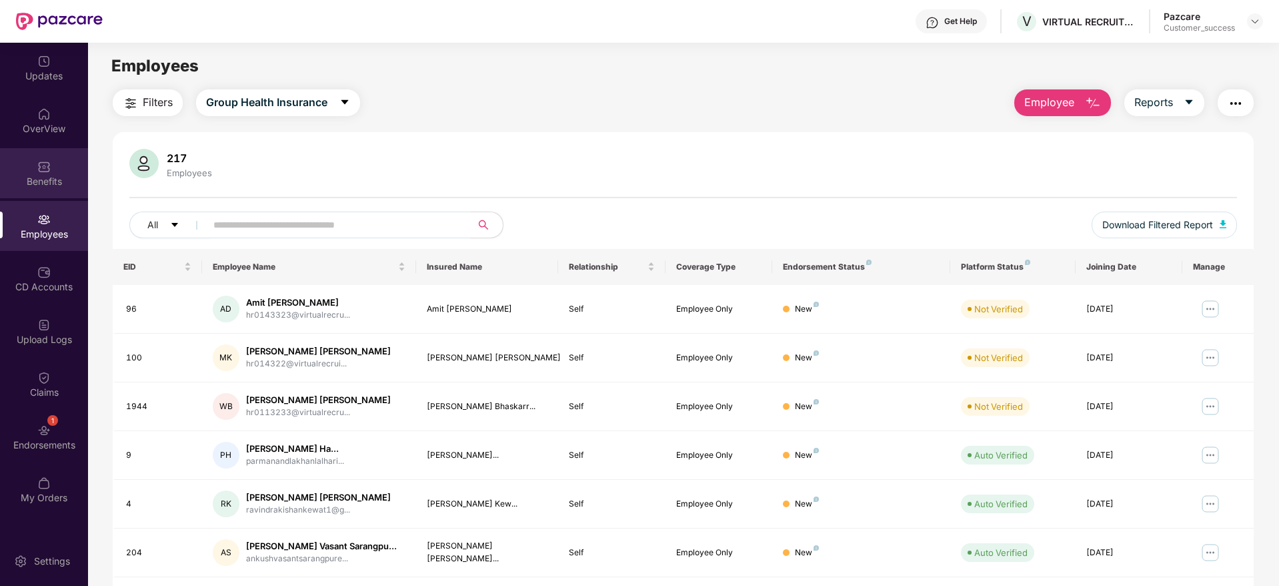
click at [42, 173] on img at bounding box center [43, 166] width 13 height 13
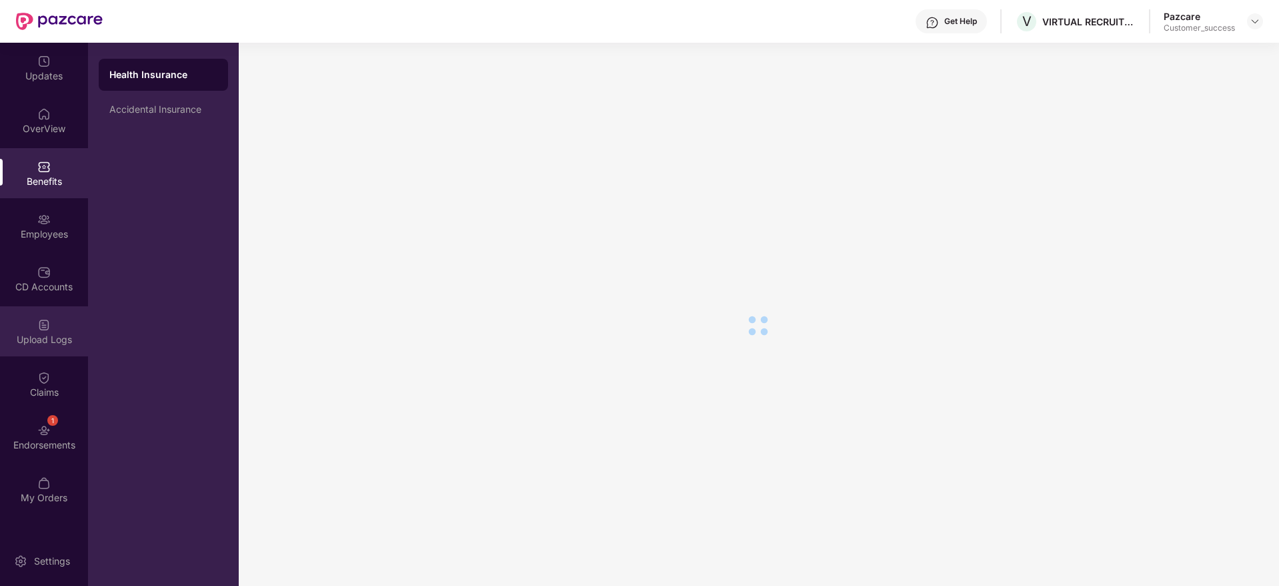
click at [63, 340] on div "Upload Logs" at bounding box center [44, 339] width 88 height 13
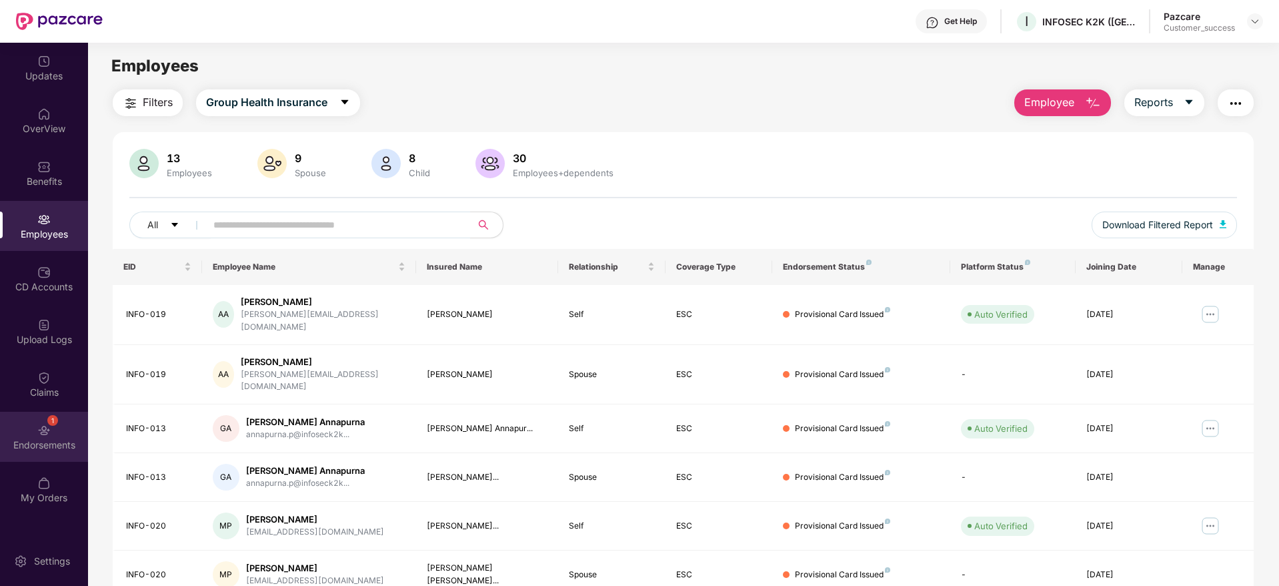
click at [62, 422] on div "1 Endorsements" at bounding box center [44, 437] width 88 height 50
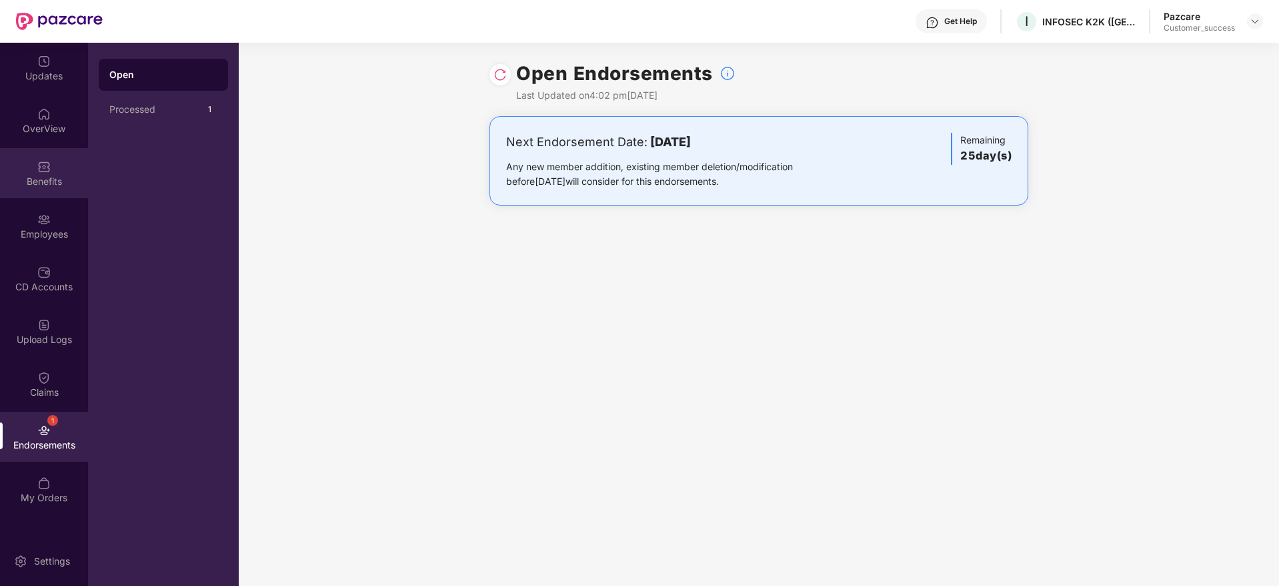
click at [55, 167] on div "Benefits" at bounding box center [44, 173] width 88 height 50
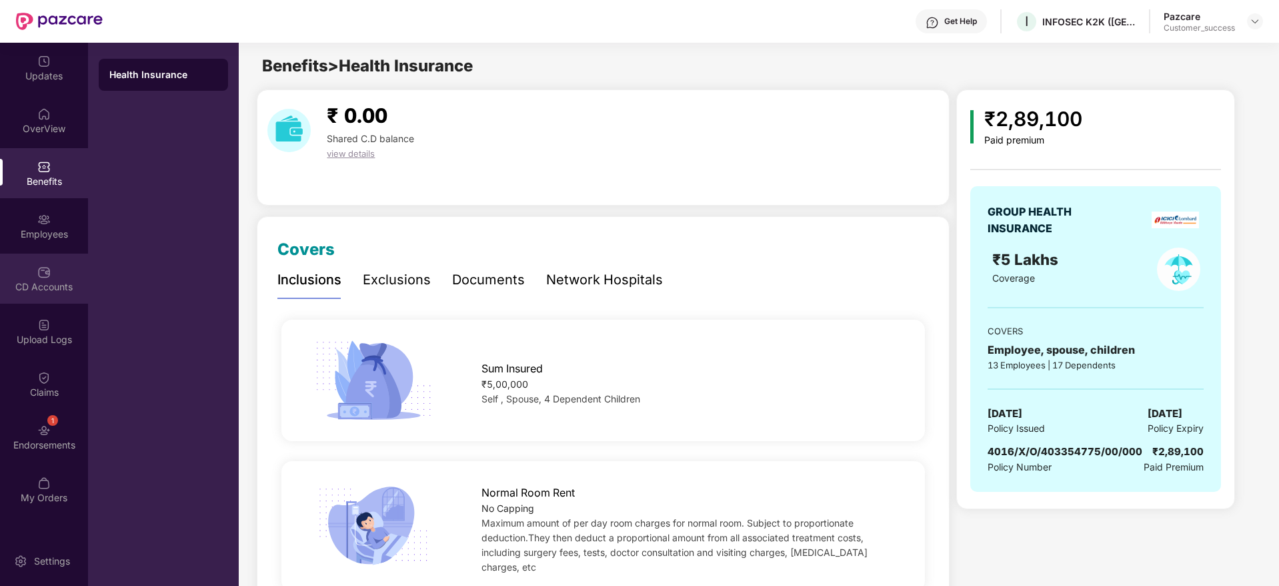
click at [63, 287] on div "CD Accounts" at bounding box center [44, 286] width 88 height 13
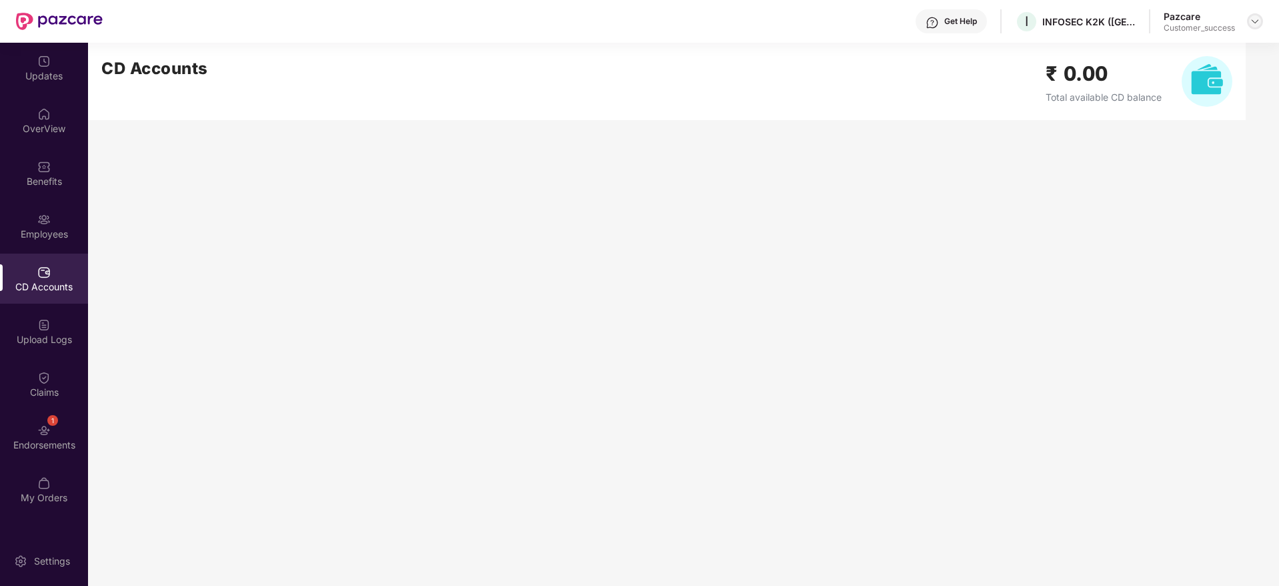
click at [1249, 23] on div at bounding box center [1255, 21] width 16 height 16
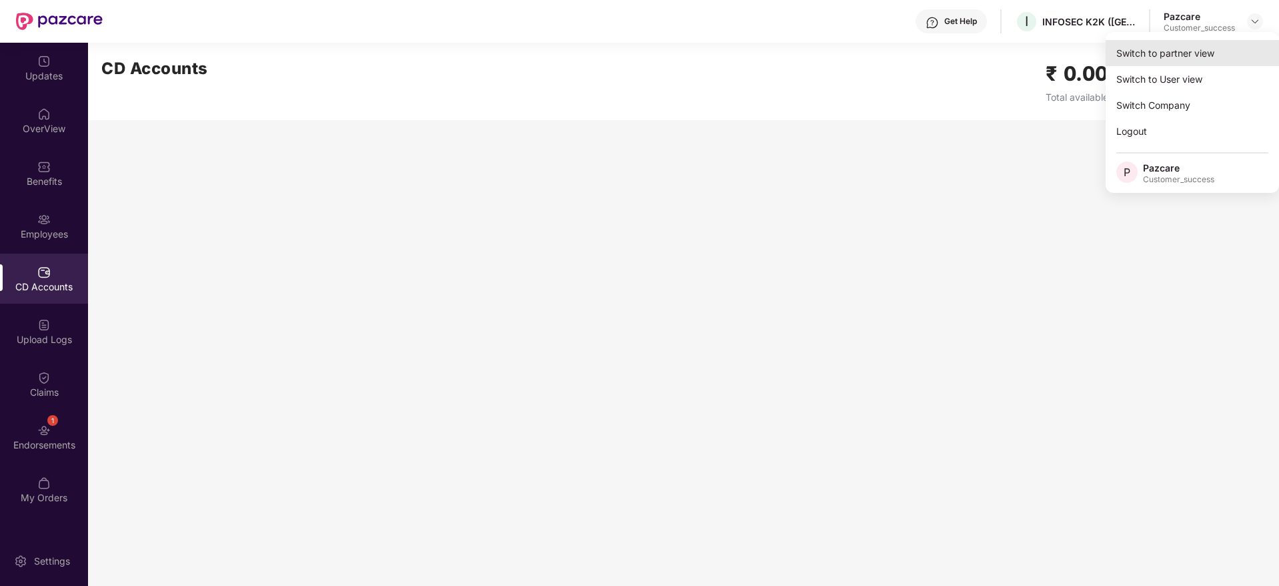
click at [1222, 49] on div "Switch to partner view" at bounding box center [1192, 53] width 173 height 26
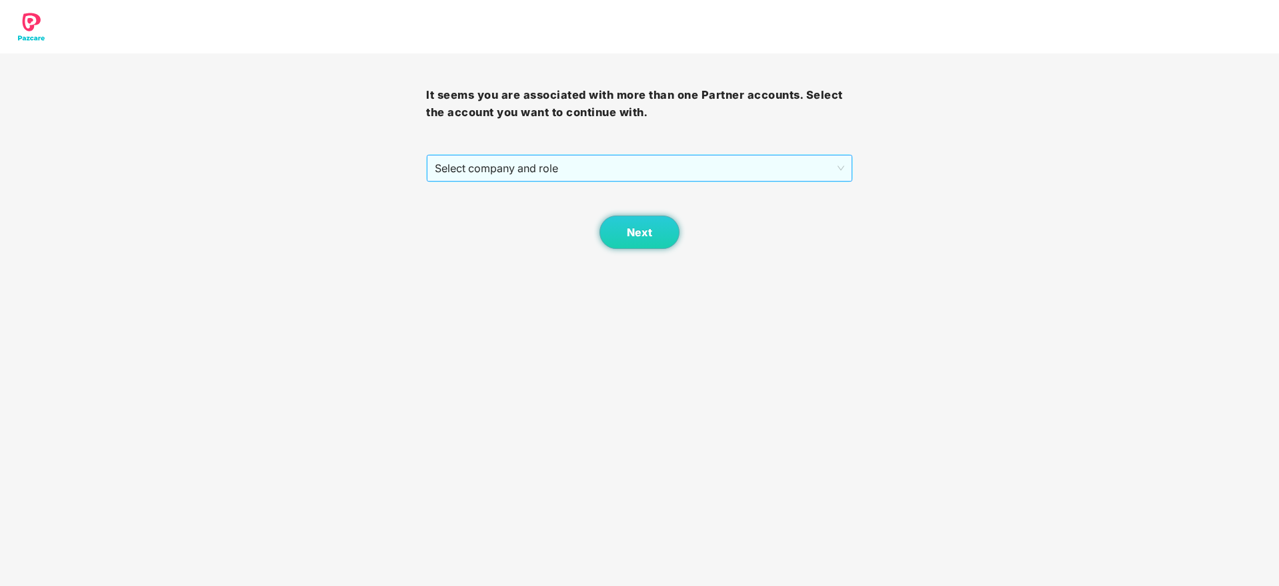
click at [756, 171] on span "Select company and role" at bounding box center [639, 167] width 409 height 25
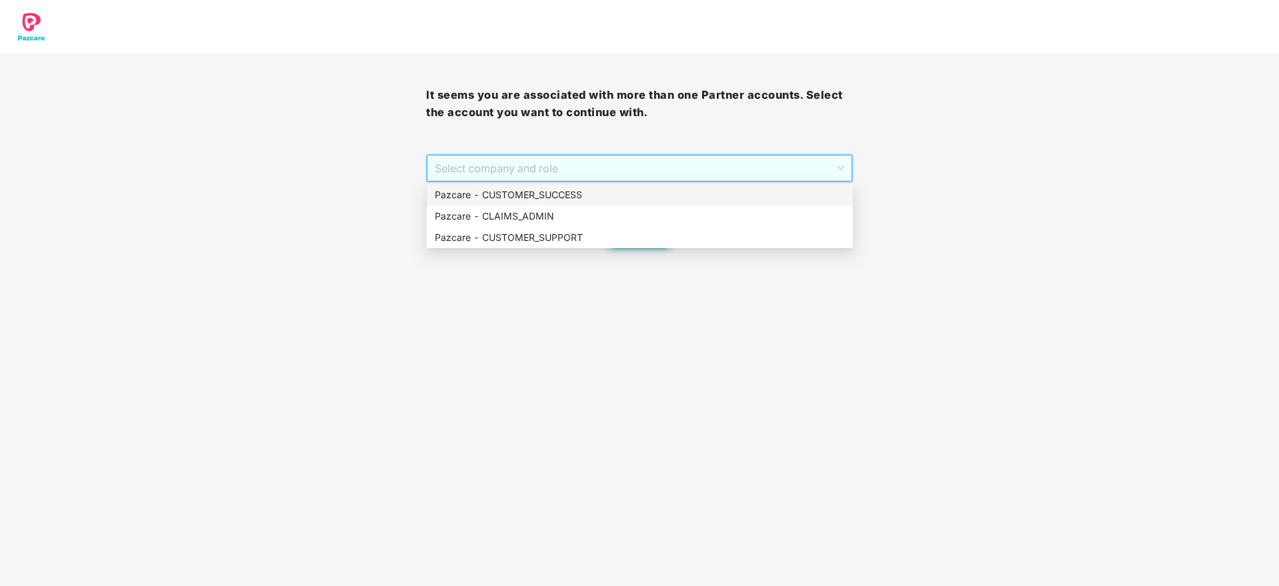
click at [742, 191] on div "Pazcare - CUSTOMER_SUCCESS" at bounding box center [640, 194] width 410 height 15
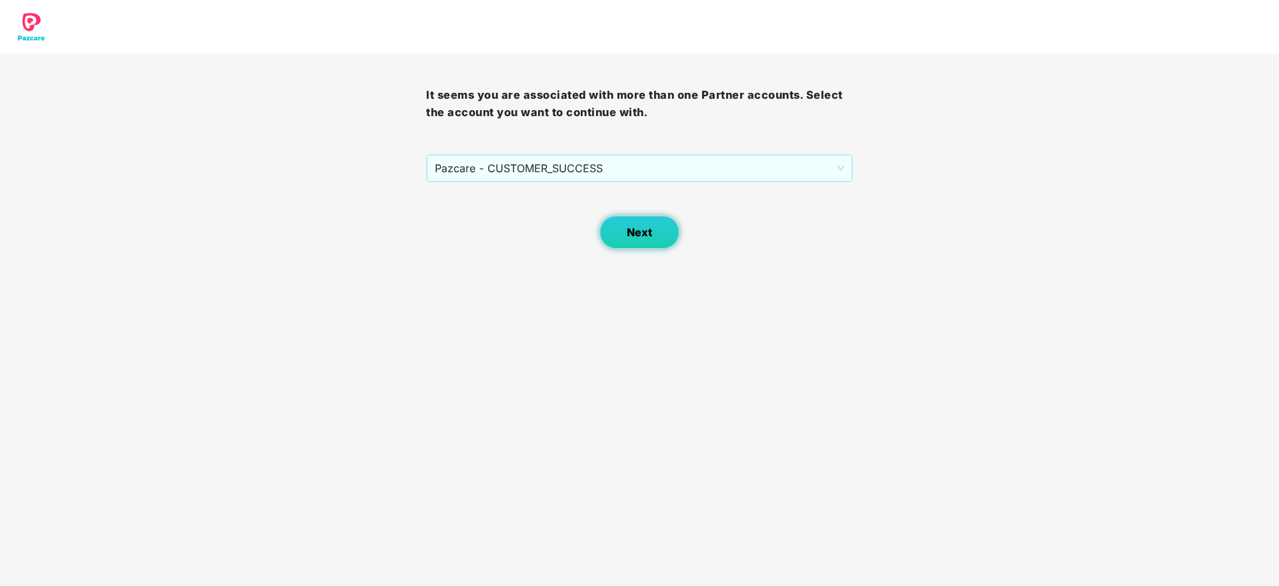
click at [633, 239] on button "Next" at bounding box center [640, 231] width 80 height 33
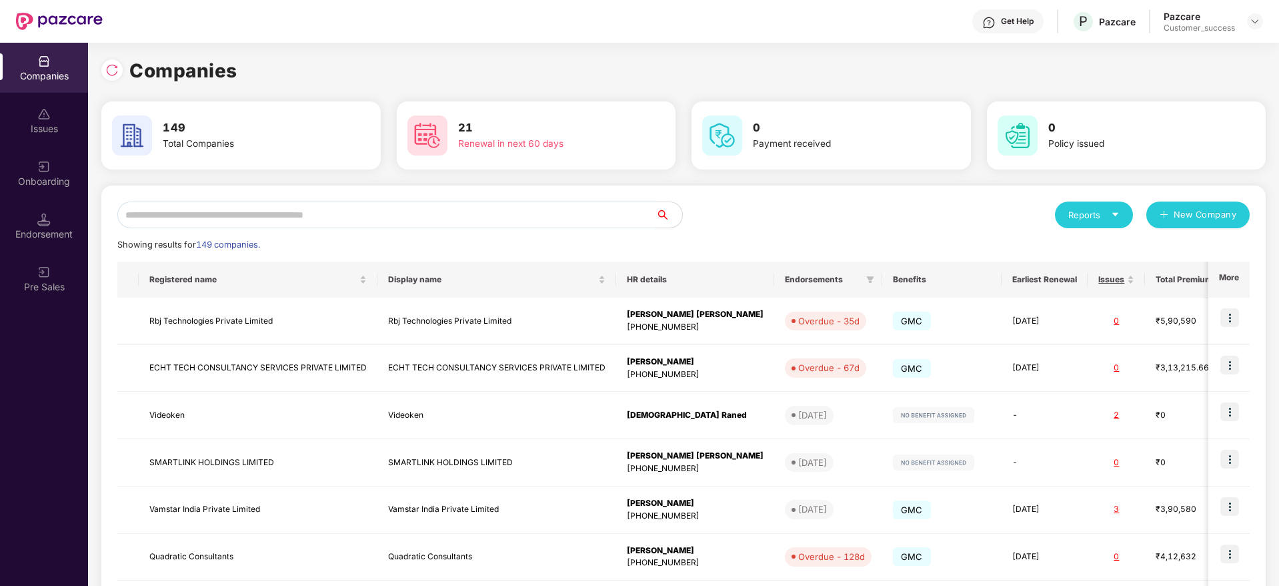
click at [584, 215] on input "text" at bounding box center [386, 214] width 538 height 27
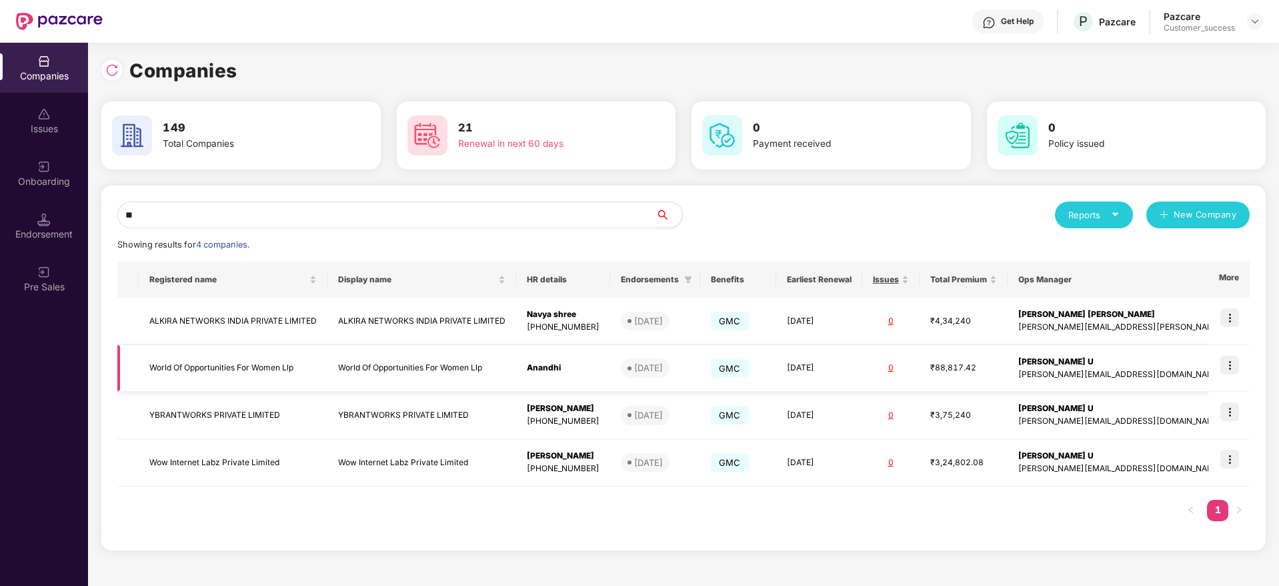
type input "**"
click at [1230, 360] on img at bounding box center [1230, 365] width 19 height 19
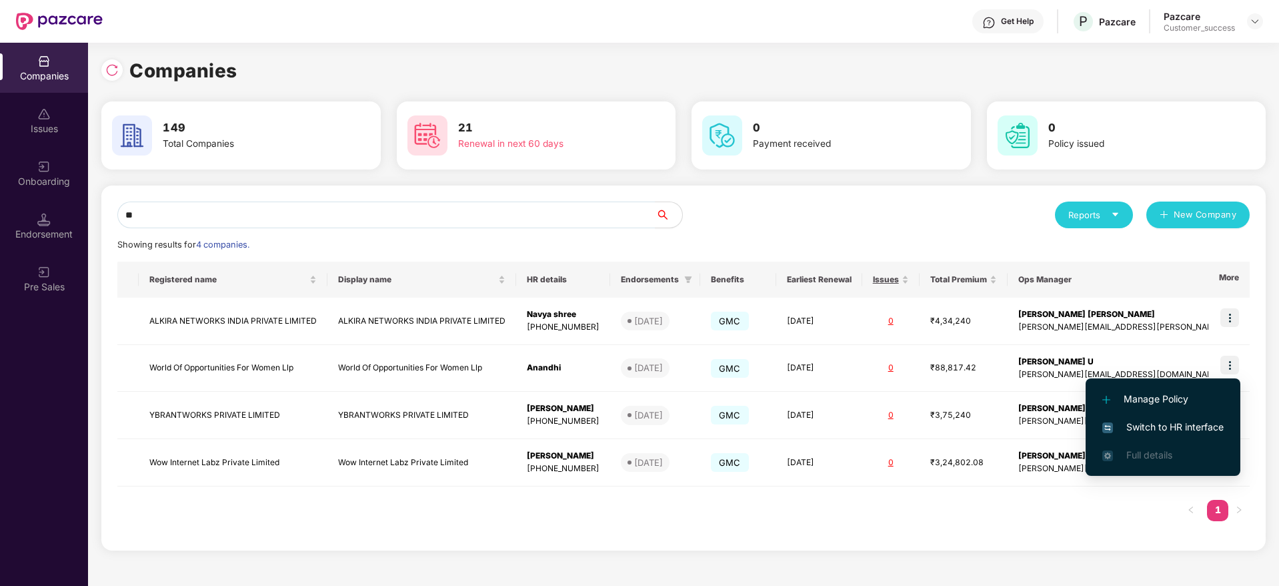
click at [1193, 428] on span "Switch to HR interface" at bounding box center [1163, 427] width 121 height 15
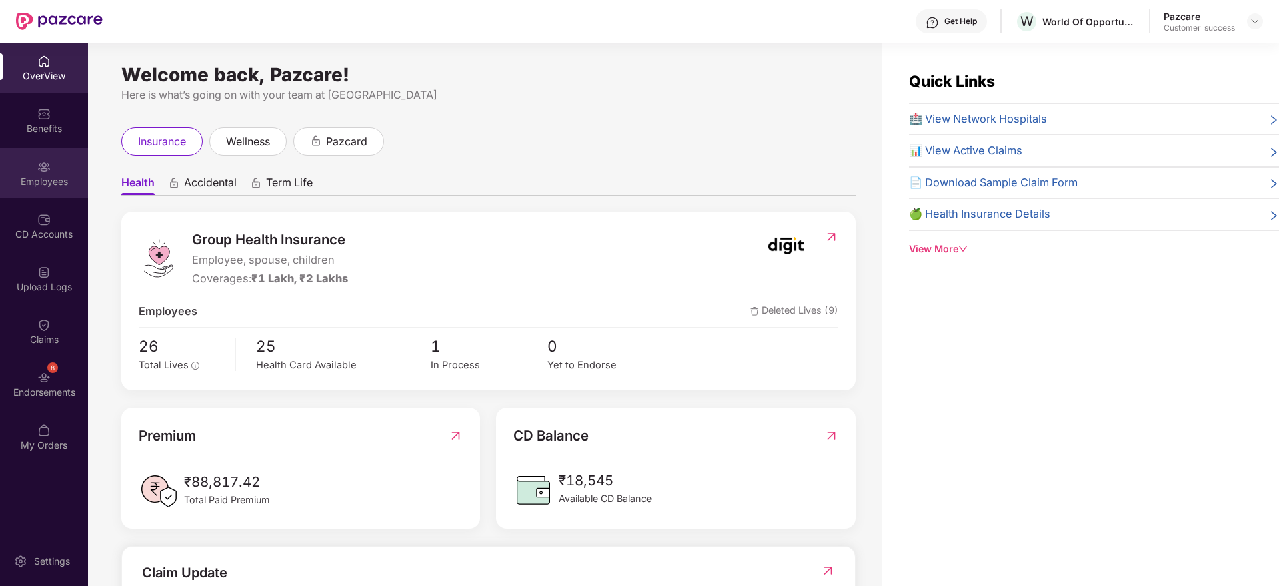
click at [46, 193] on div "Employees" at bounding box center [44, 173] width 88 height 50
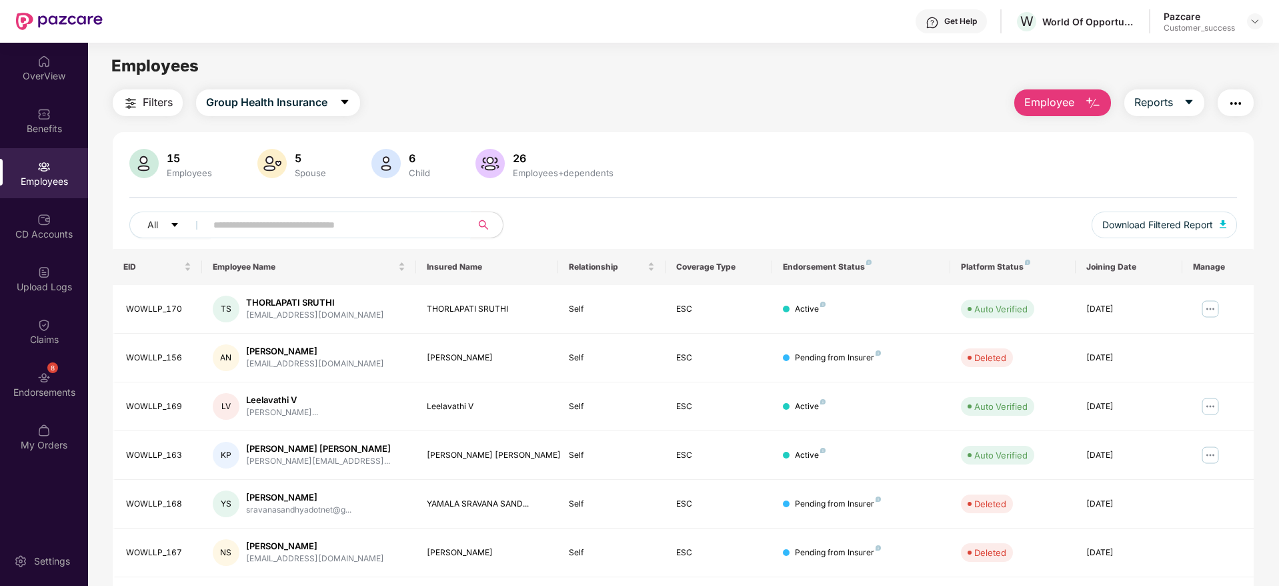
click at [395, 226] on input "text" at bounding box center [332, 225] width 239 height 20
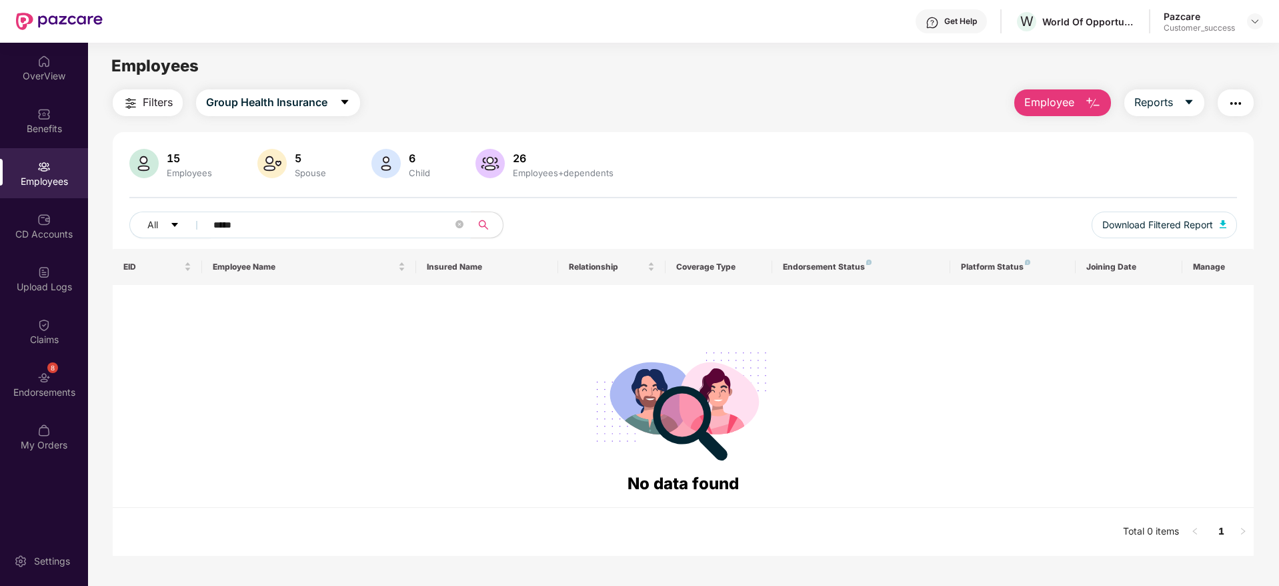
type input "*****"
click at [954, 149] on div "15 Employees 5 Spouse 6 Child [DEMOGRAPHIC_DATA] Employees+dependents" at bounding box center [683, 165] width 1108 height 32
click at [651, 119] on div "Filters Group Health Insurance Employee Reports 15 Employees 5 Spouse 6 Child […" at bounding box center [683, 322] width 1141 height 466
click at [1253, 23] on img at bounding box center [1255, 21] width 11 height 11
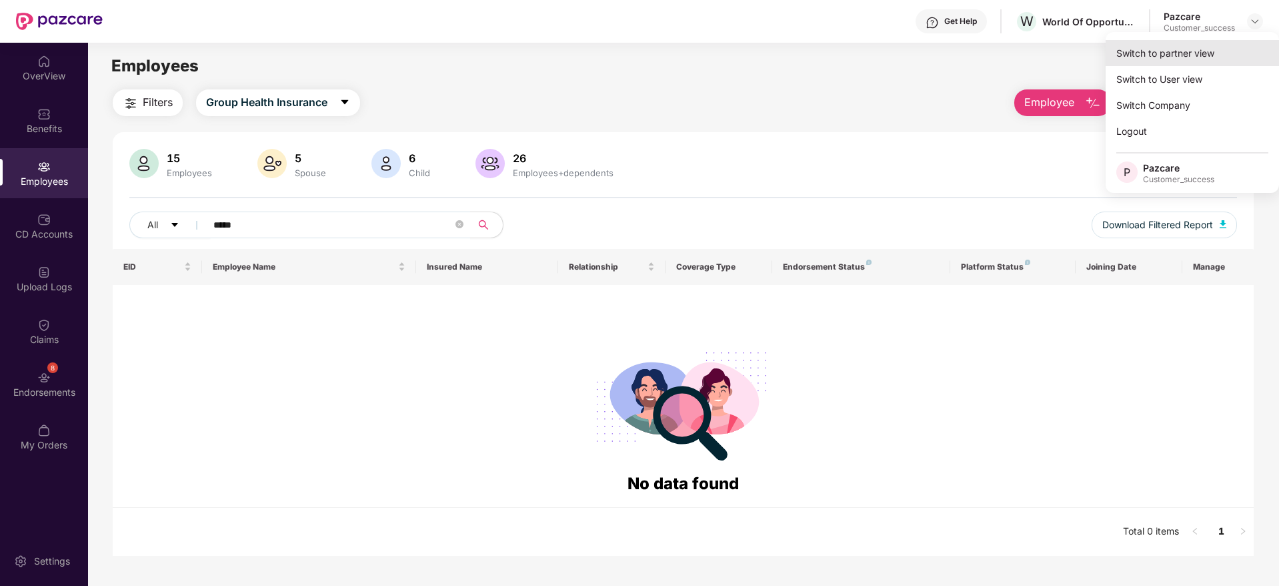
click at [1232, 56] on div "Switch to partner view" at bounding box center [1192, 53] width 173 height 26
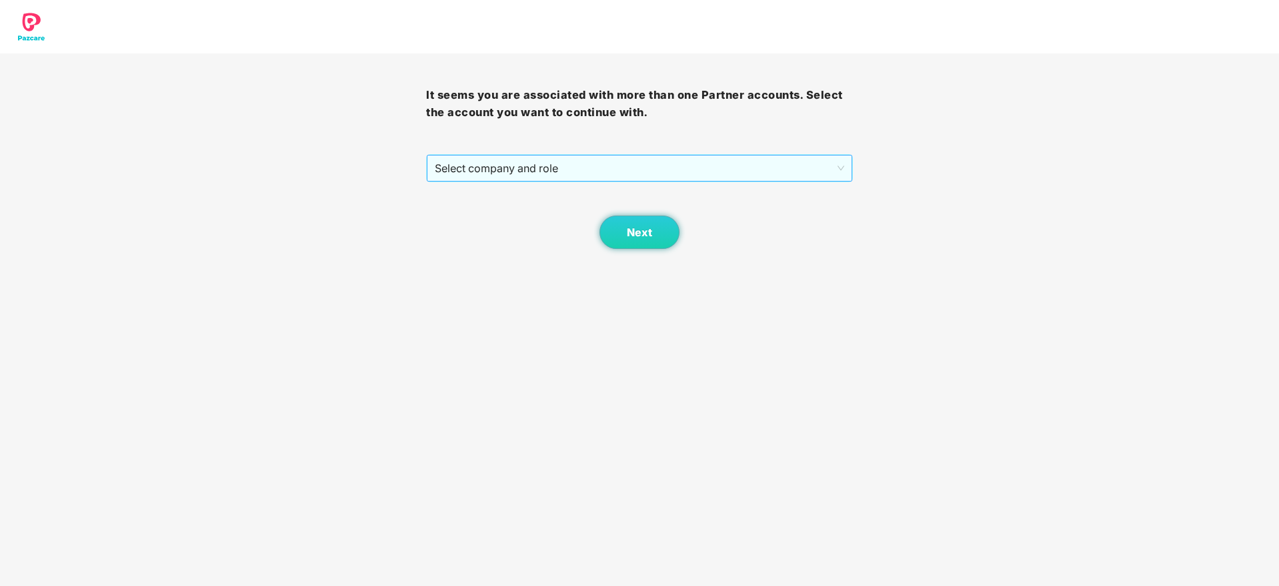
click at [726, 175] on span "Select company and role" at bounding box center [639, 167] width 409 height 25
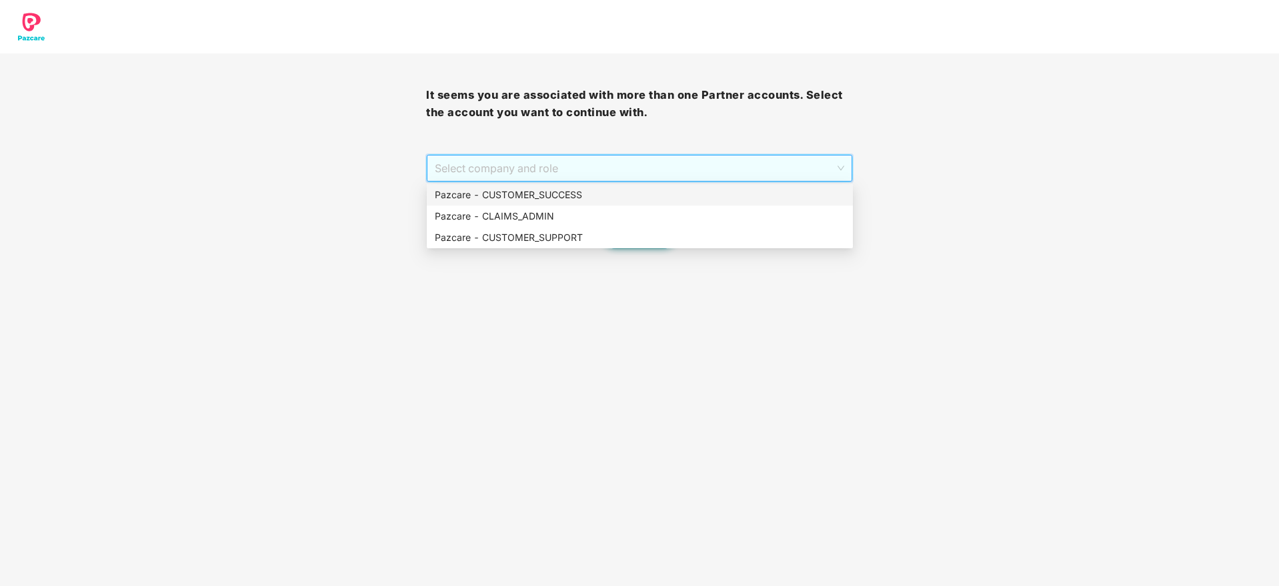
click at [724, 188] on div "Pazcare - CUSTOMER_SUCCESS" at bounding box center [640, 194] width 410 height 15
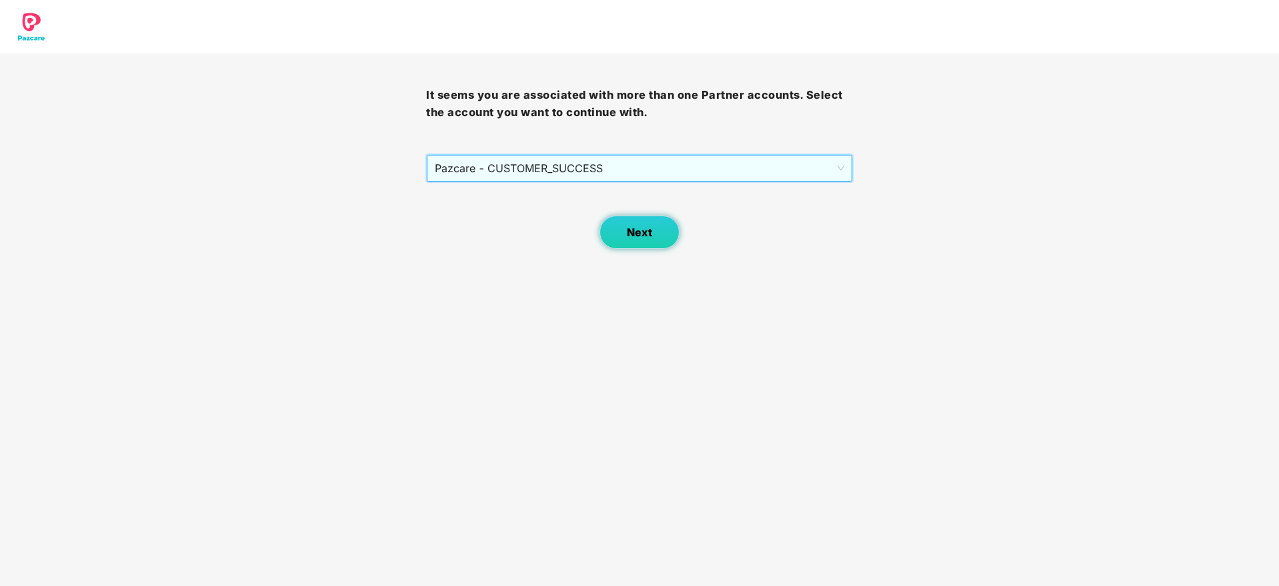
click at [645, 217] on button "Next" at bounding box center [640, 231] width 80 height 33
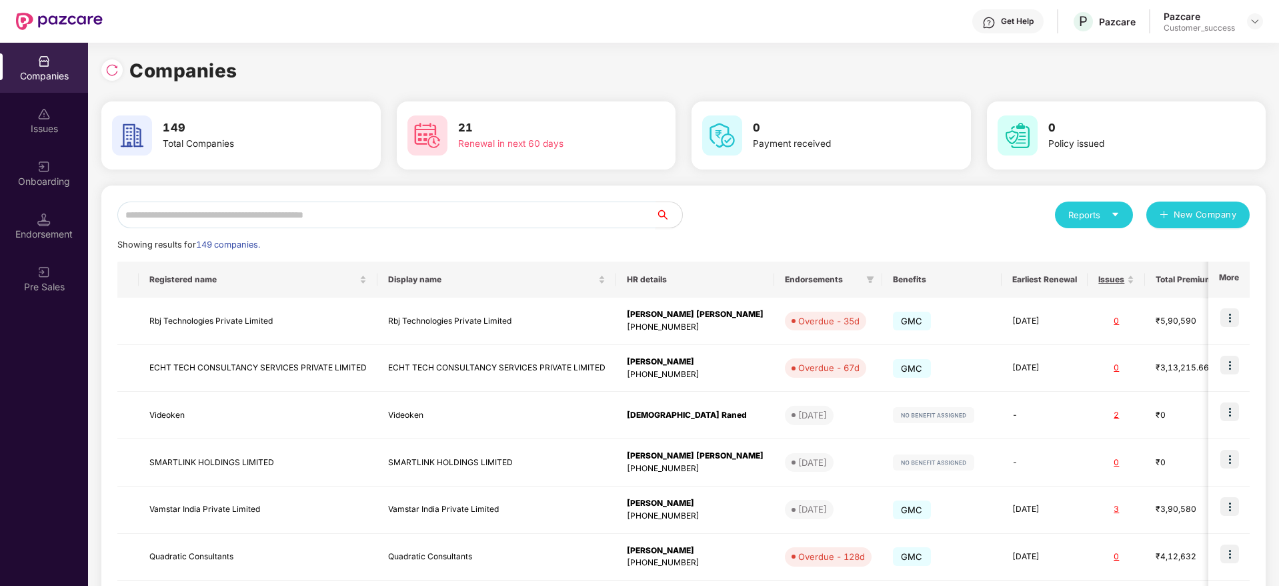
click at [464, 213] on input "text" at bounding box center [386, 214] width 538 height 27
type input "*"
